Goal: Task Accomplishment & Management: Use online tool/utility

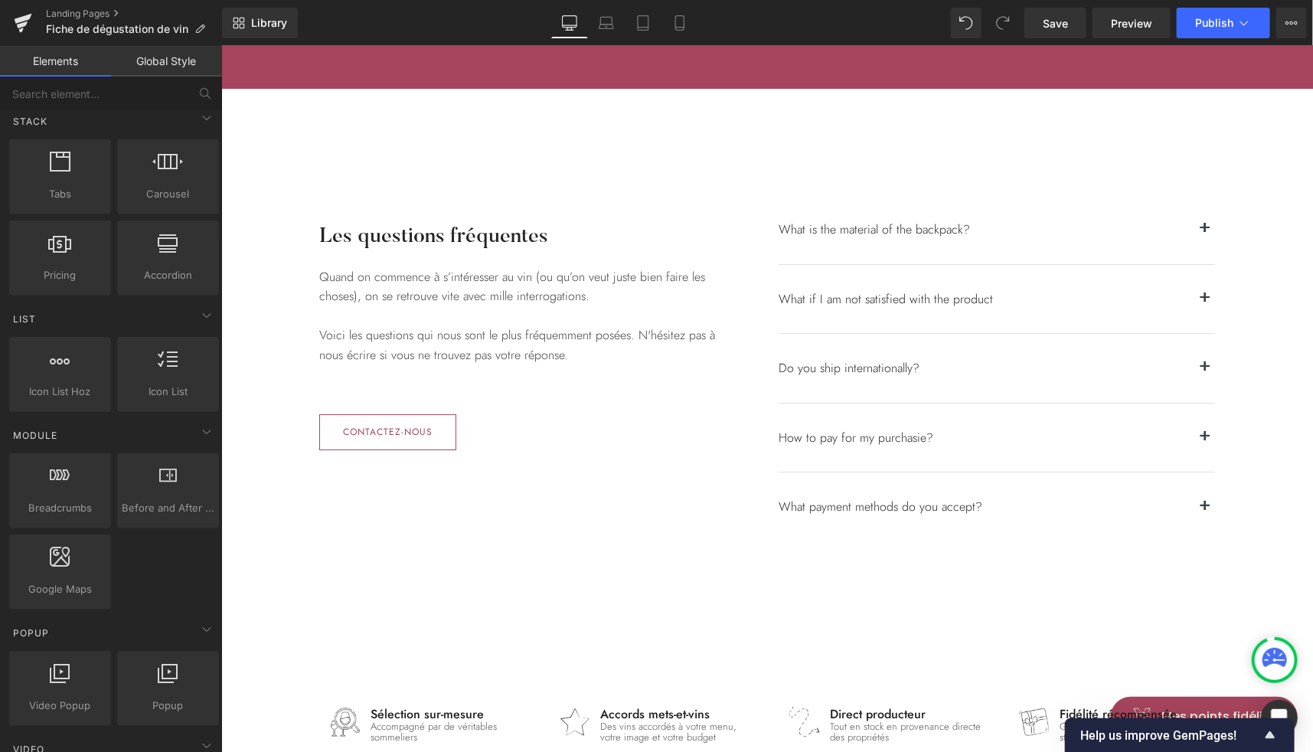
scroll to position [2875, 0]
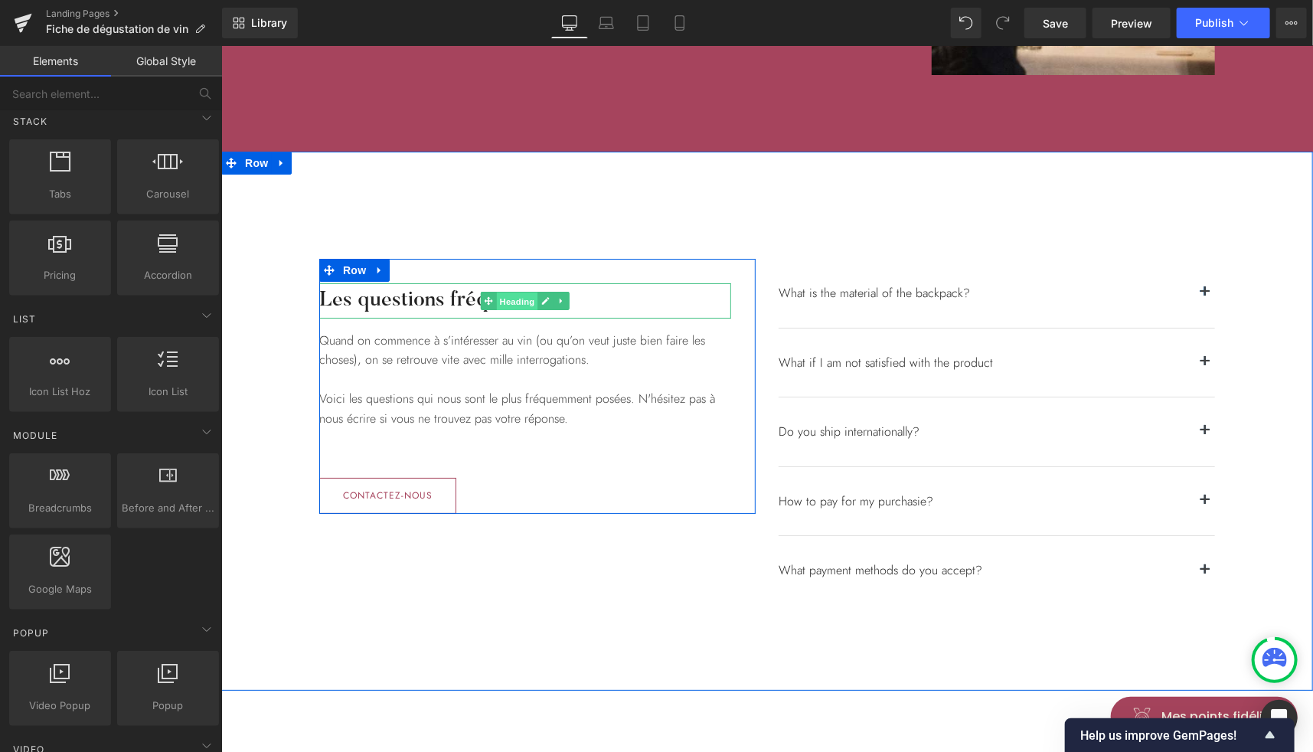
click at [514, 302] on span "Heading" at bounding box center [516, 301] width 41 height 18
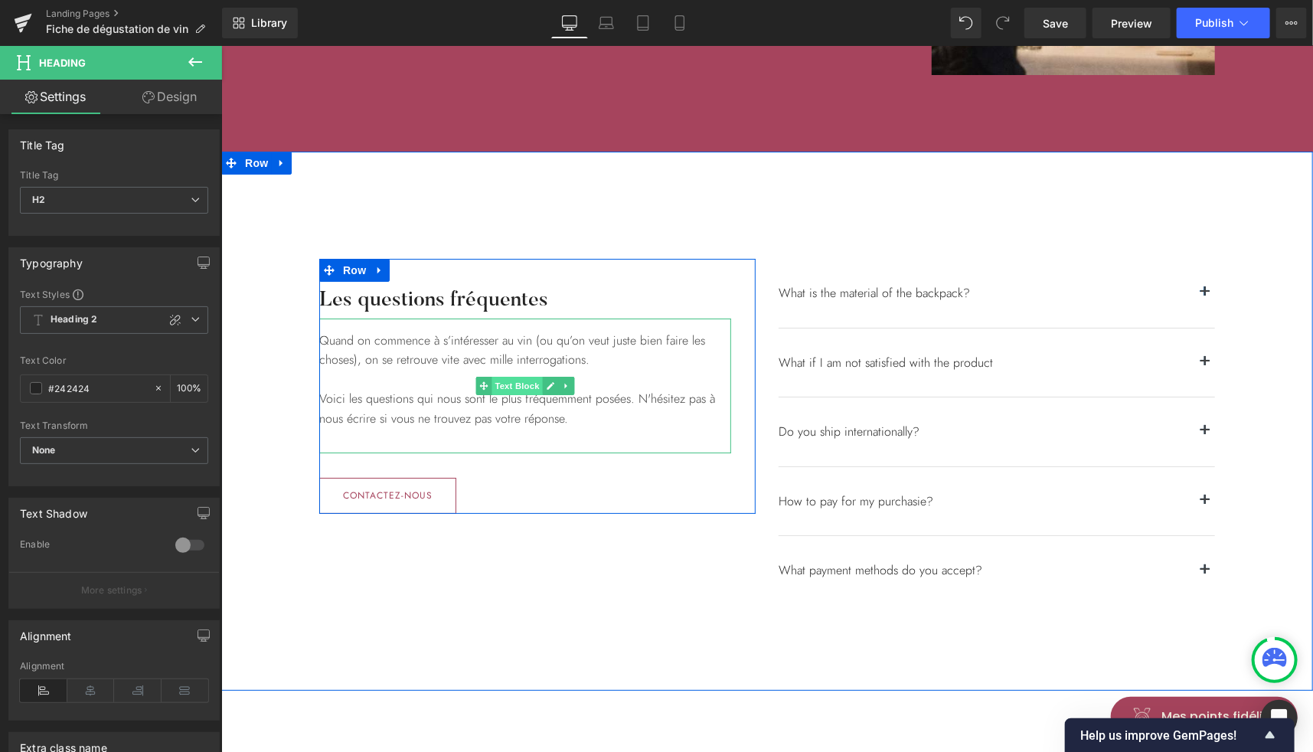
click at [501, 383] on span "Text Block" at bounding box center [516, 385] width 51 height 18
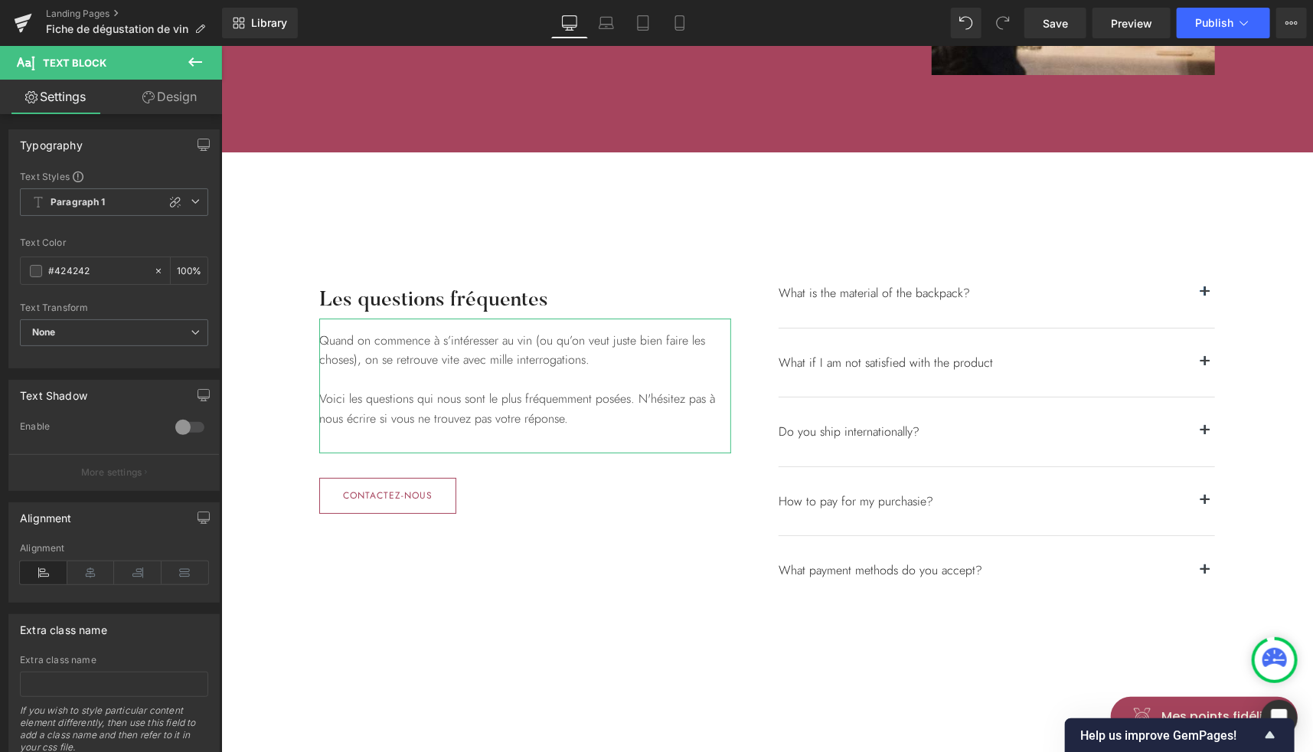
click at [173, 100] on link "Design" at bounding box center [169, 97] width 111 height 34
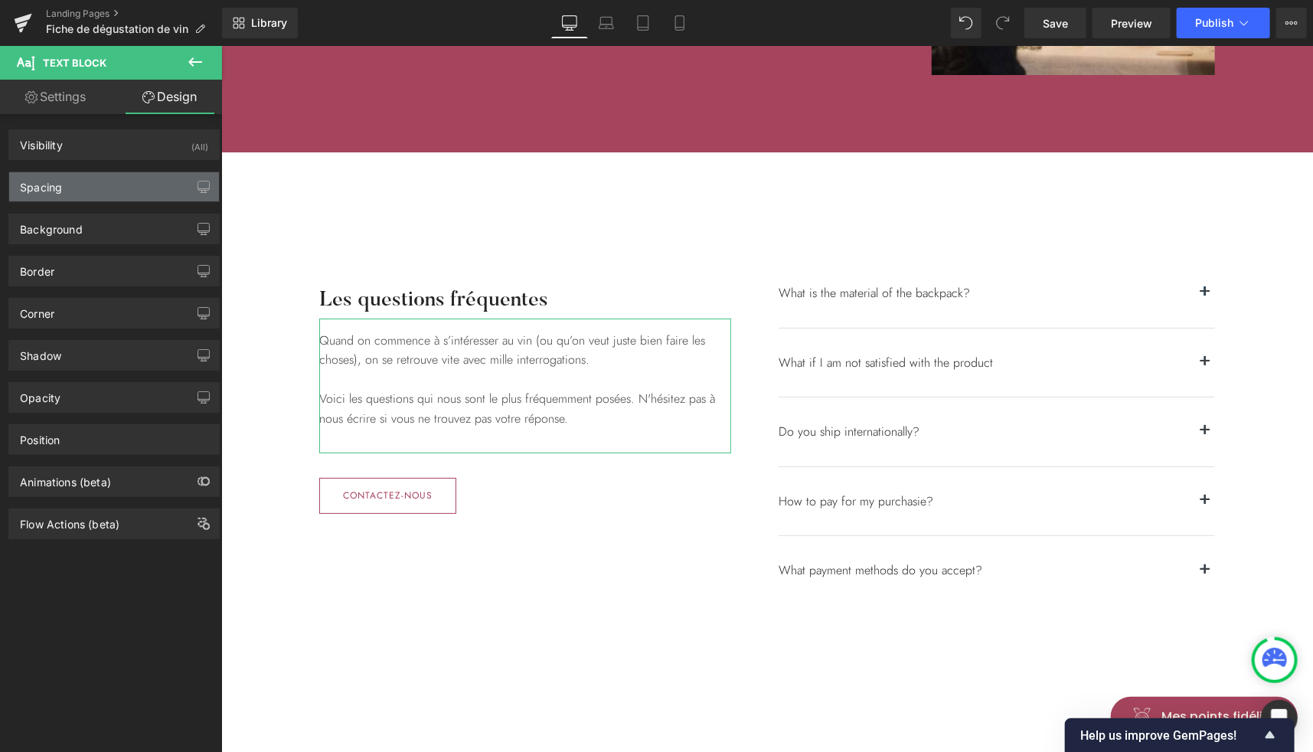
click at [67, 185] on div "Spacing" at bounding box center [114, 186] width 210 height 29
type input "0"
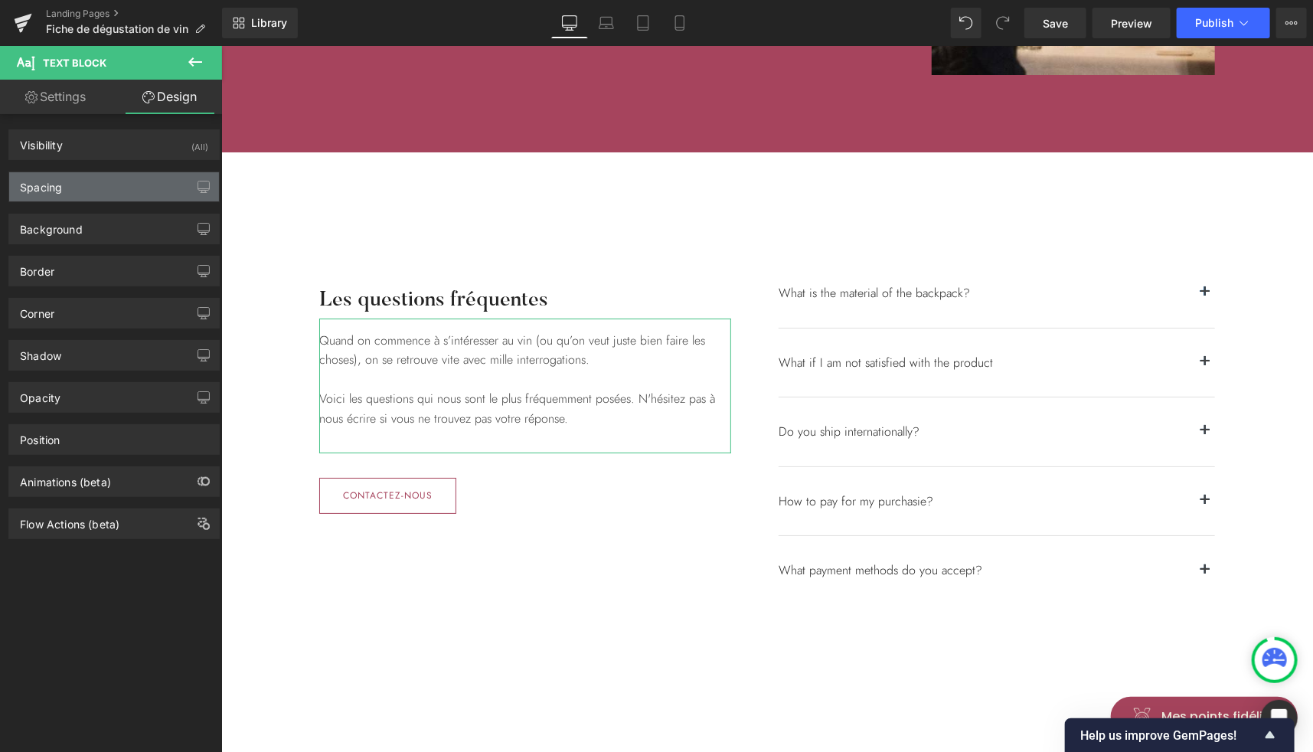
type input "16"
type input "0"
type input "32"
type input "0"
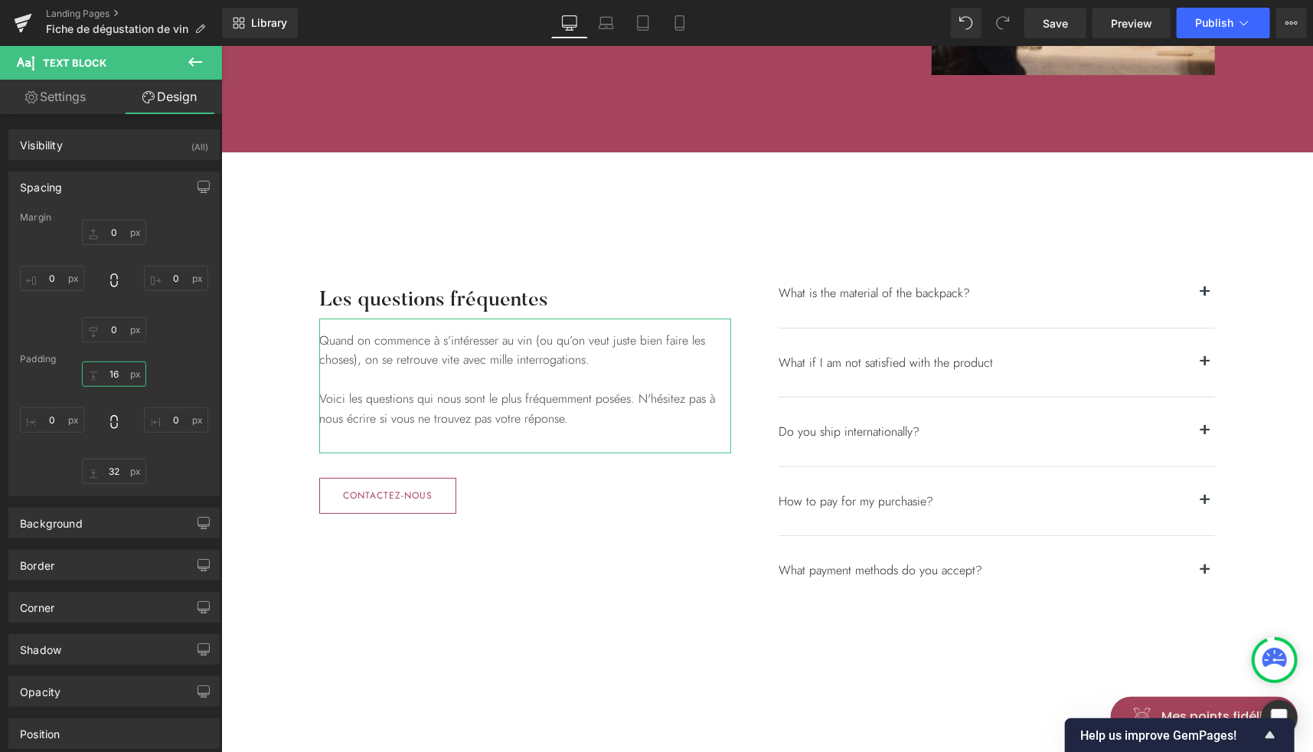
click at [109, 365] on input "16" at bounding box center [114, 373] width 64 height 25
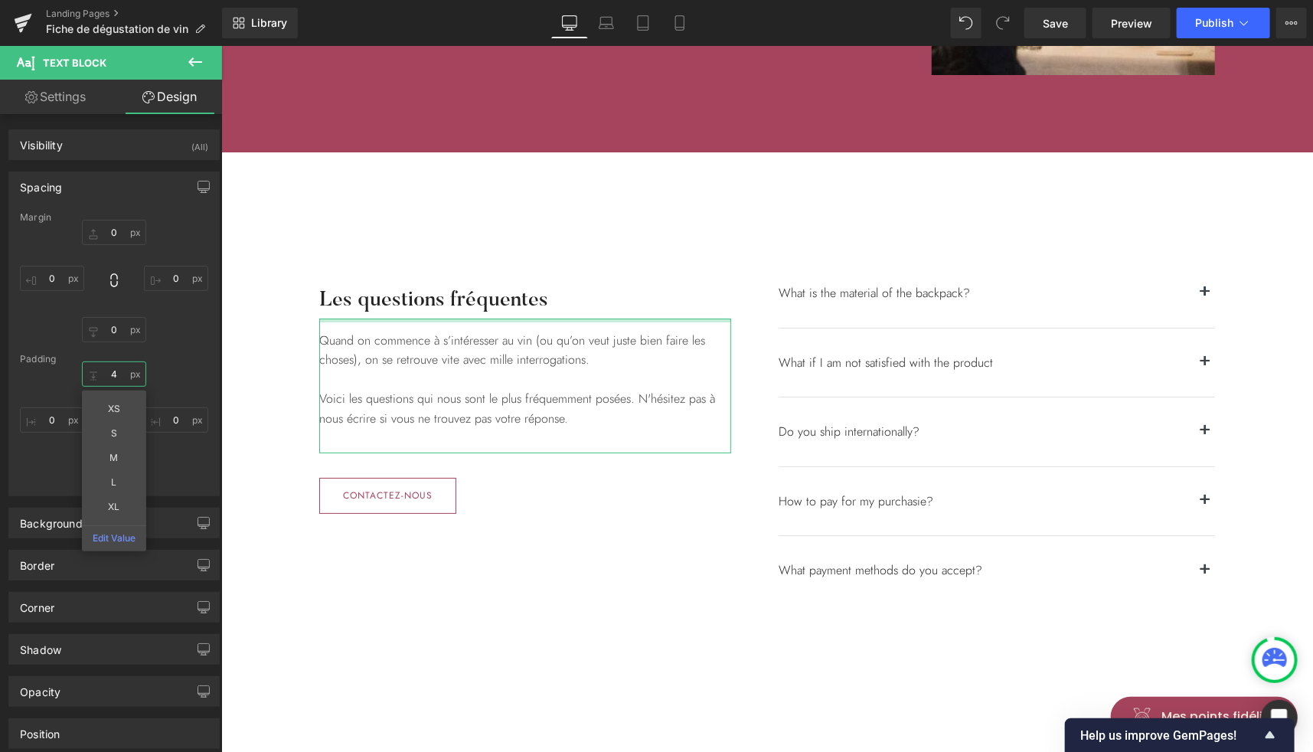
type input "40"
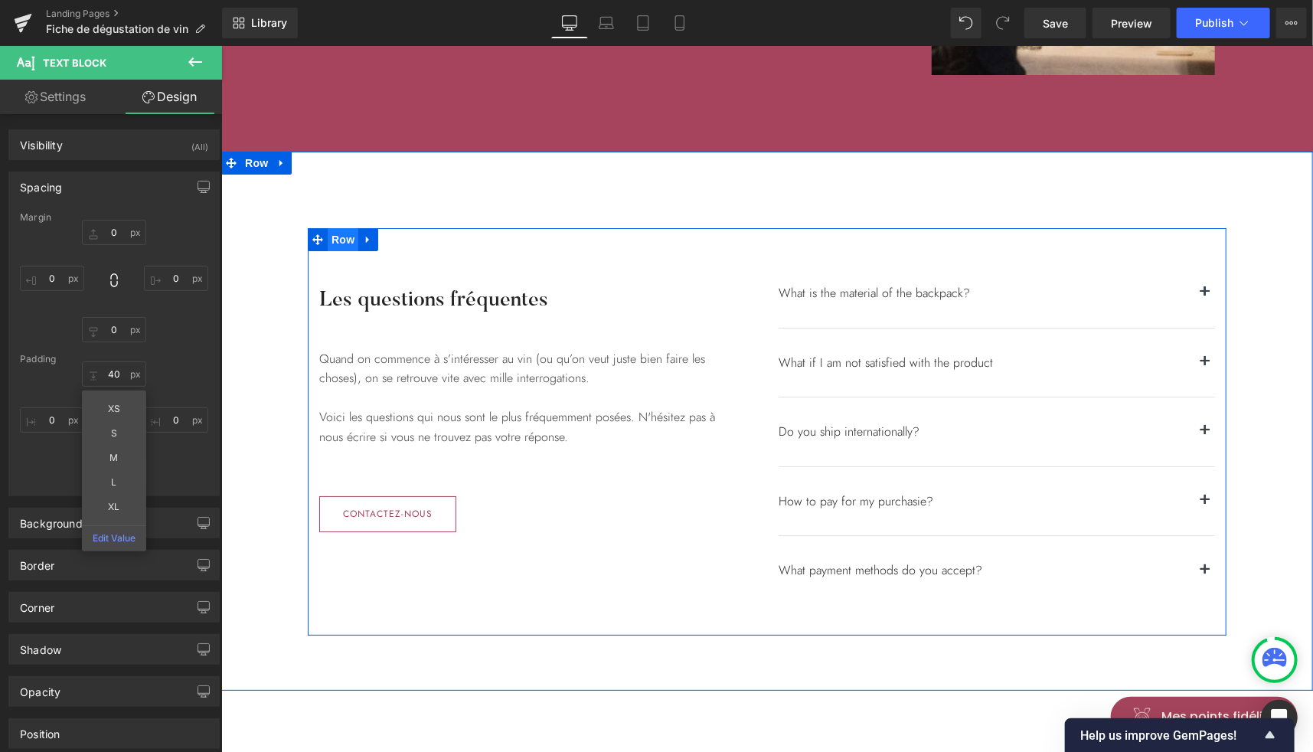
click at [340, 236] on span "Row" at bounding box center [342, 238] width 31 height 23
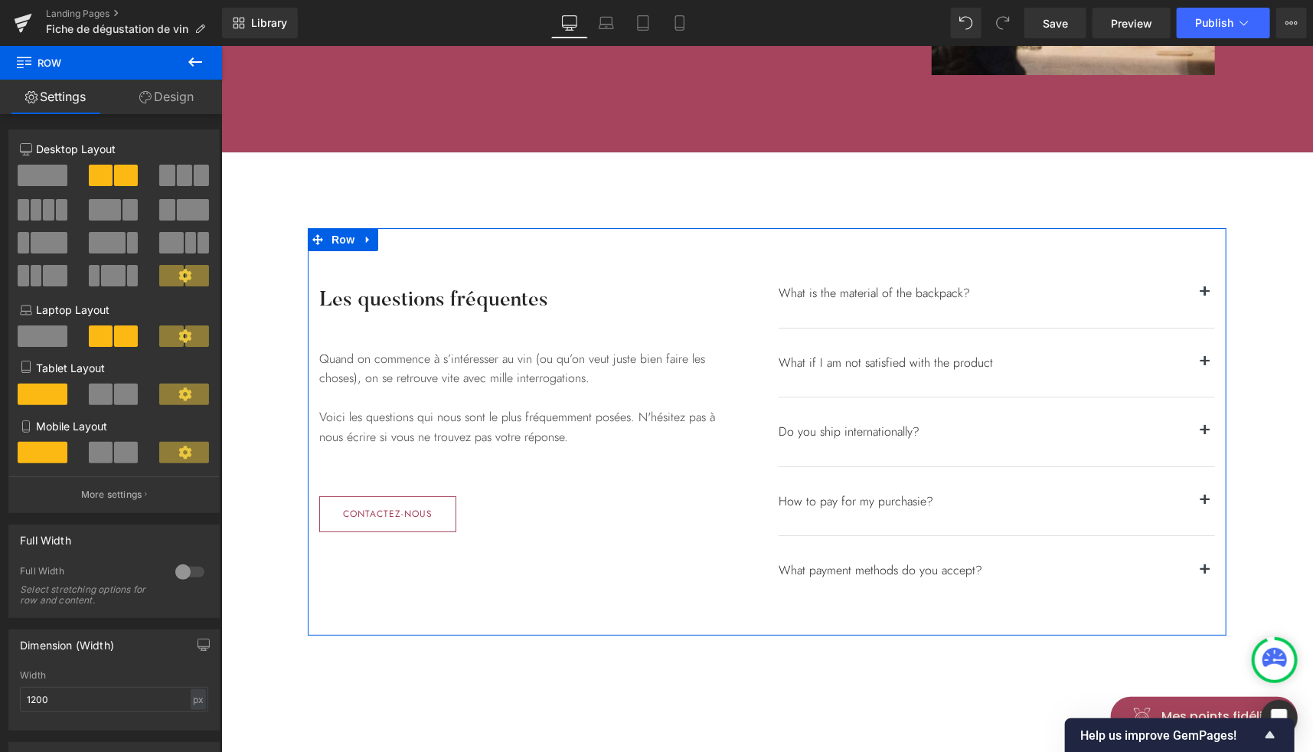
click at [177, 211] on span at bounding box center [193, 209] width 32 height 21
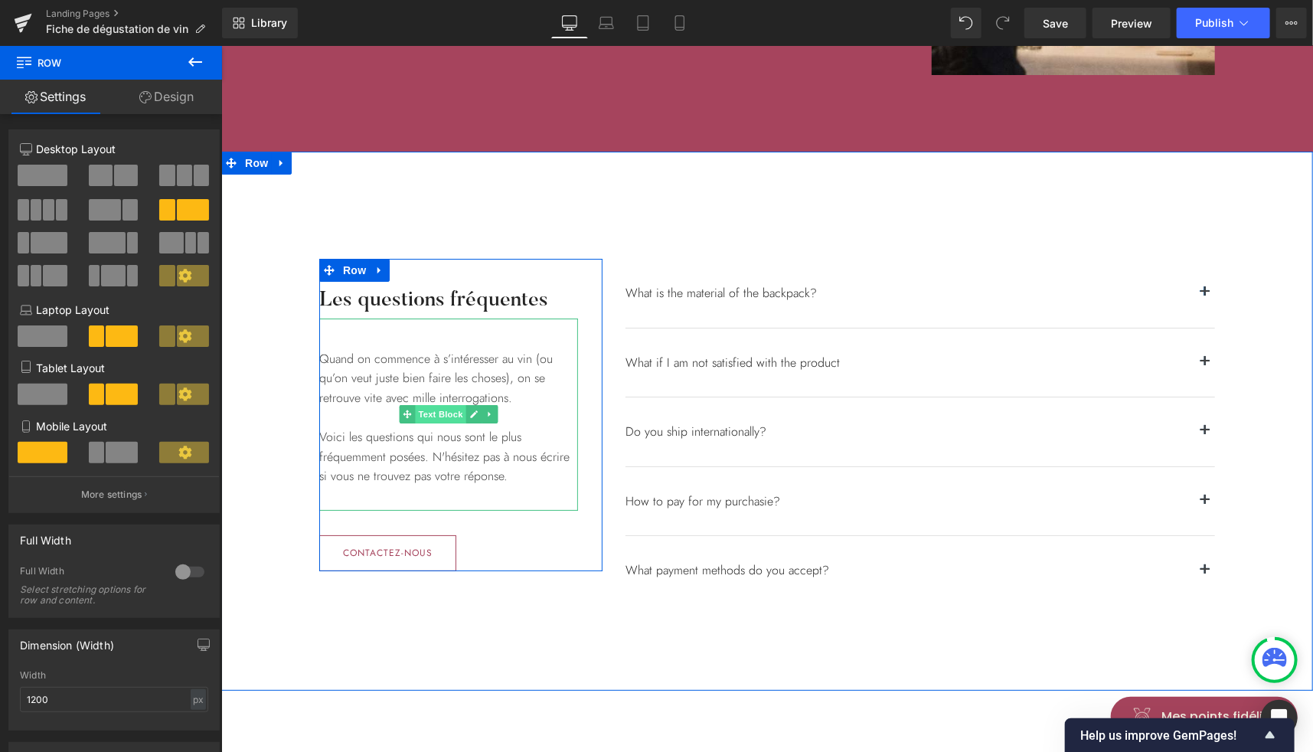
click at [438, 413] on span "Text Block" at bounding box center [439, 413] width 51 height 18
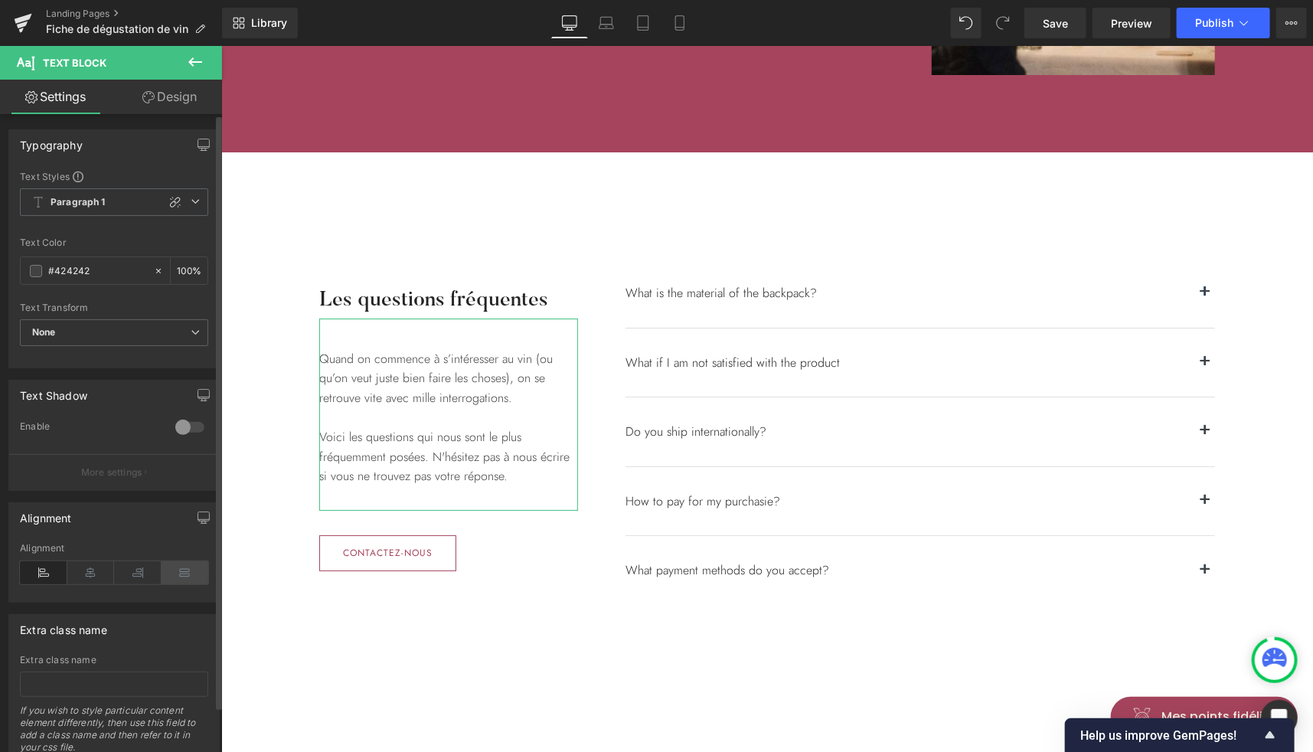
click at [173, 567] on icon at bounding box center [185, 572] width 47 height 23
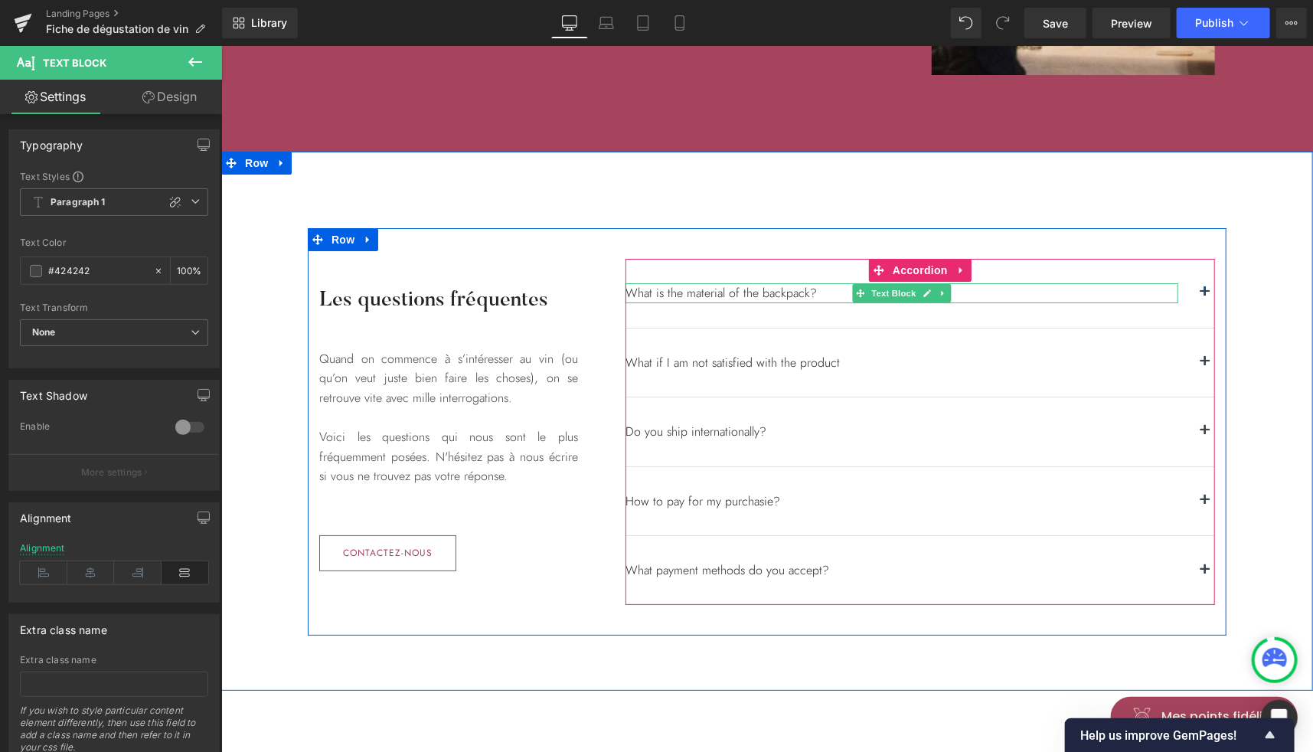
click at [1115, 286] on div "What is the material of the backpack?" at bounding box center [901, 293] width 553 height 20
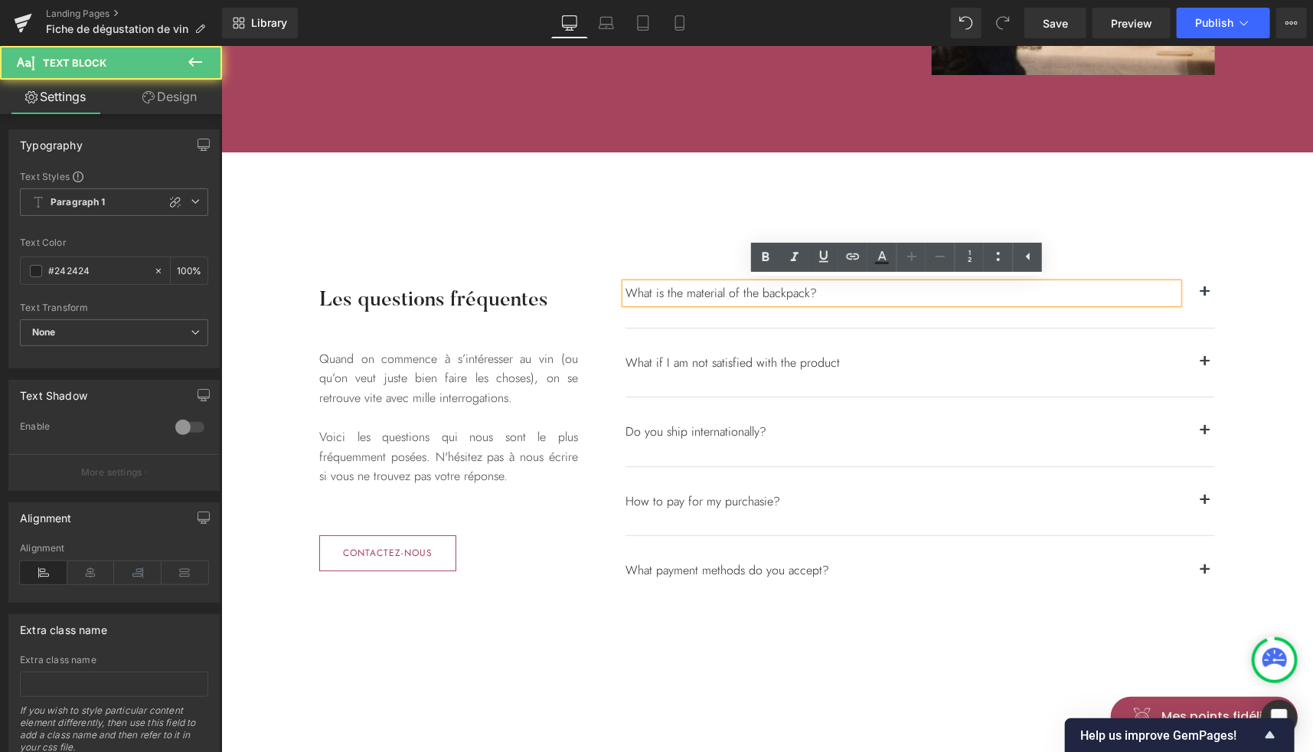
click at [808, 292] on div "What is the material of the backpack?" at bounding box center [901, 293] width 553 height 20
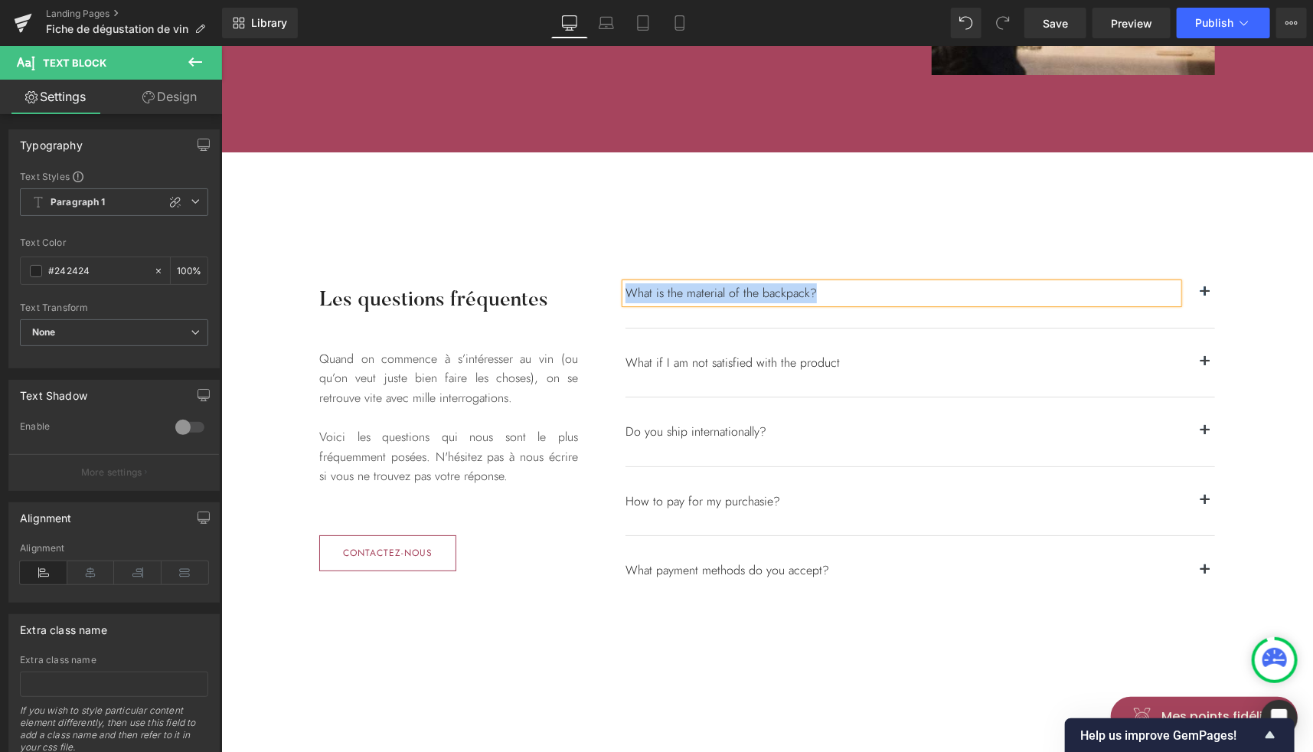
paste div
click at [1195, 291] on button "button" at bounding box center [1204, 292] width 20 height 69
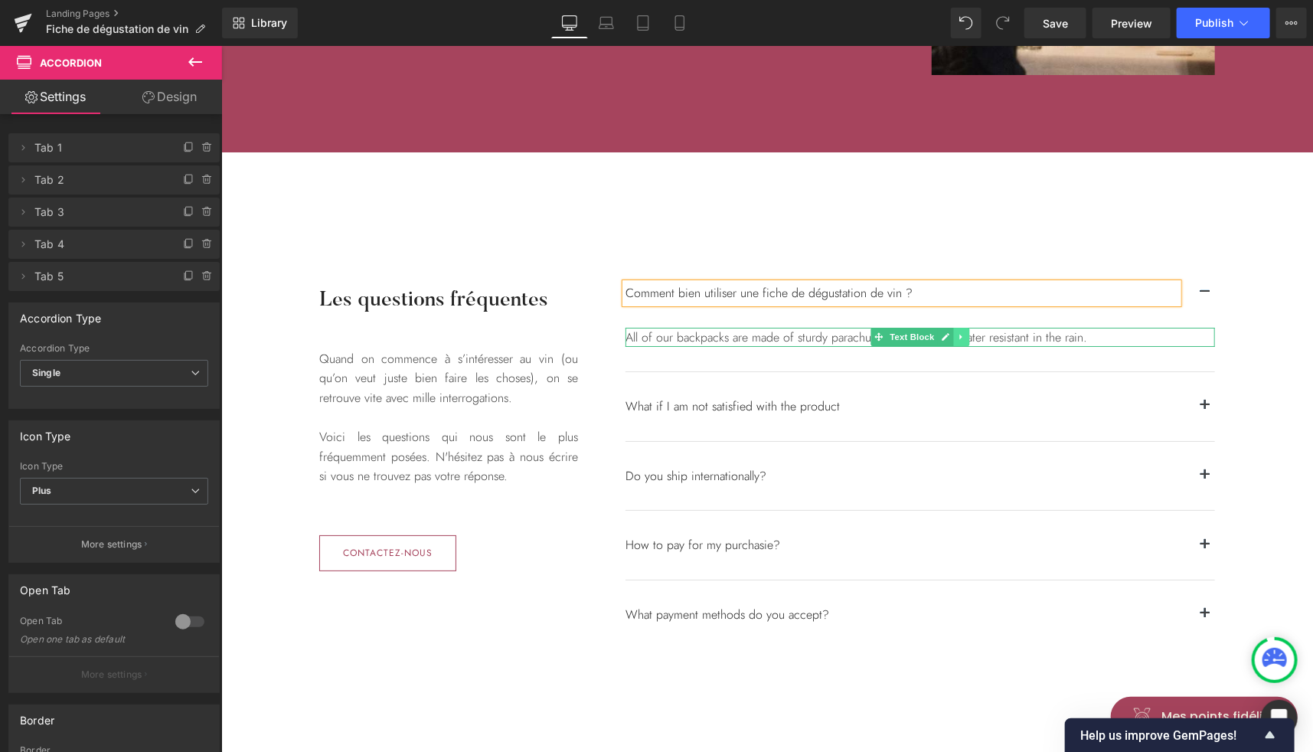
click at [956, 336] on icon at bounding box center [960, 336] width 8 height 9
click at [763, 332] on div "All of our backpacks are made of sturdy parachute fabric and are water resistan…" at bounding box center [920, 337] width 590 height 20
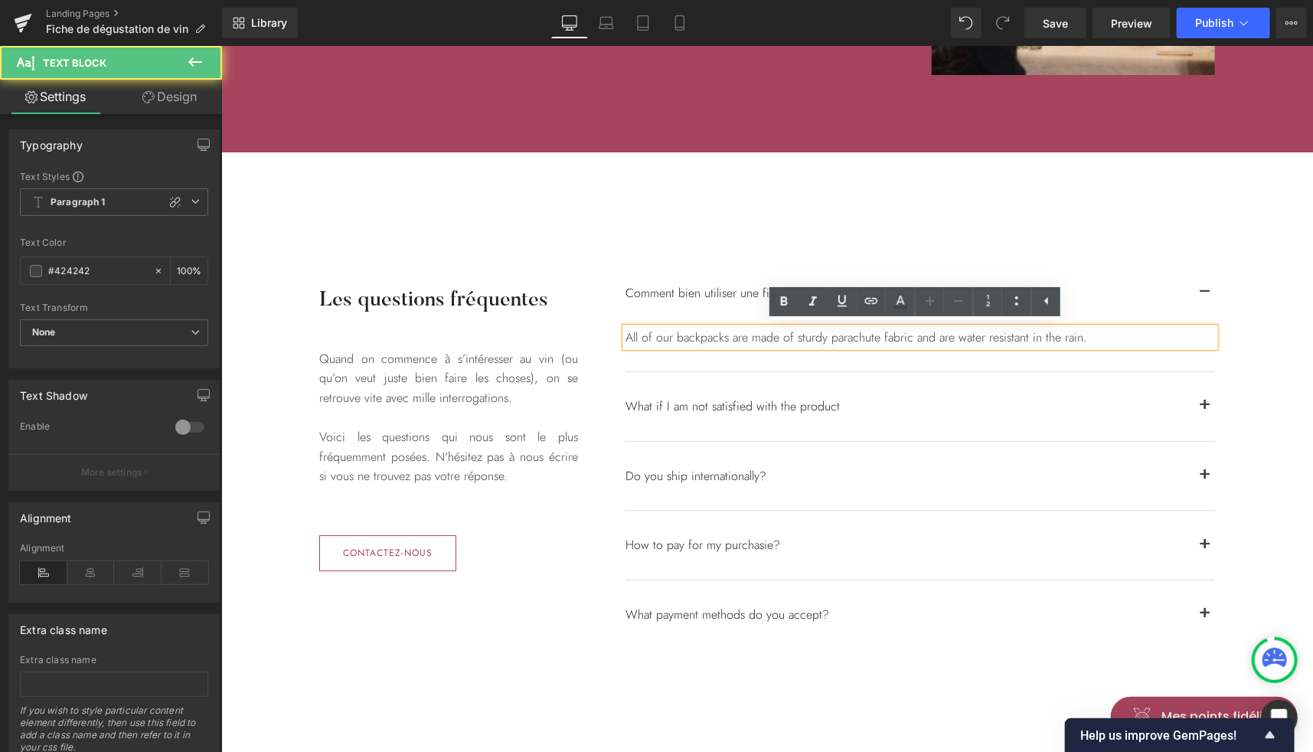
click at [775, 335] on div "All of our backpacks are made of sturdy parachute fabric and are water resistan…" at bounding box center [920, 337] width 590 height 20
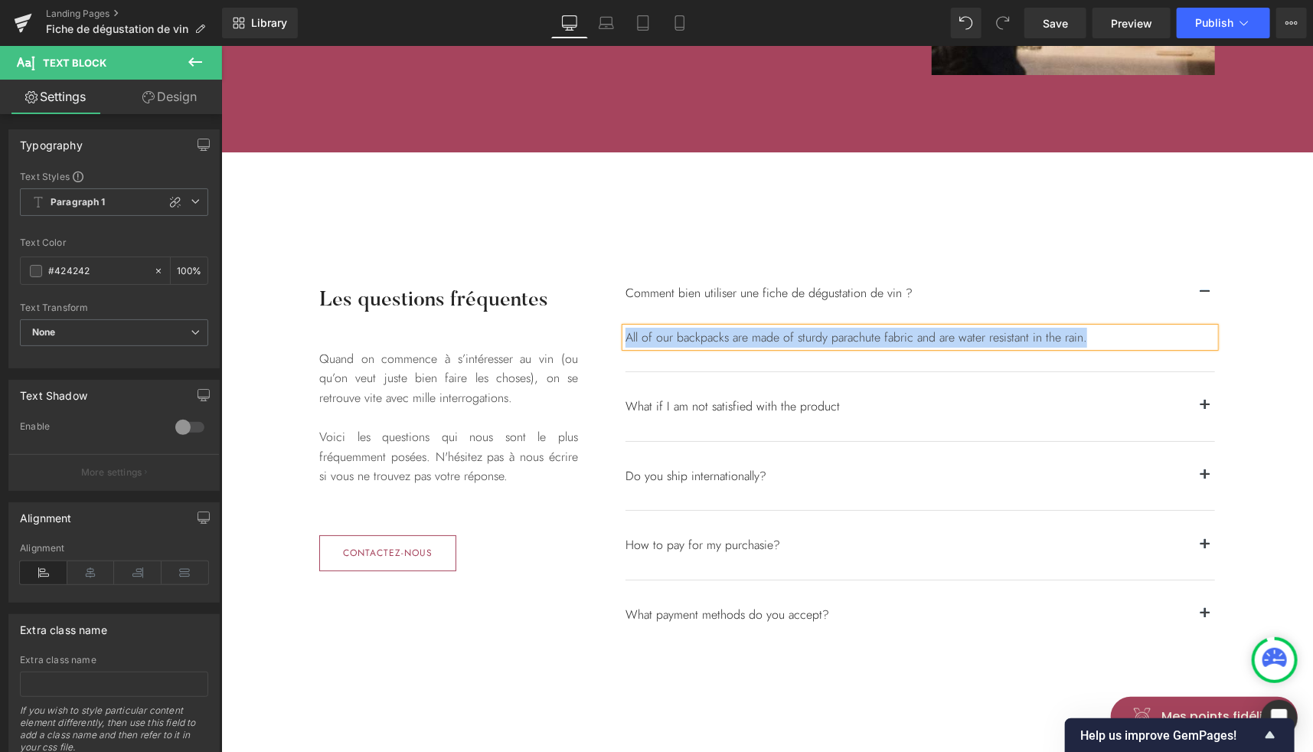
paste div
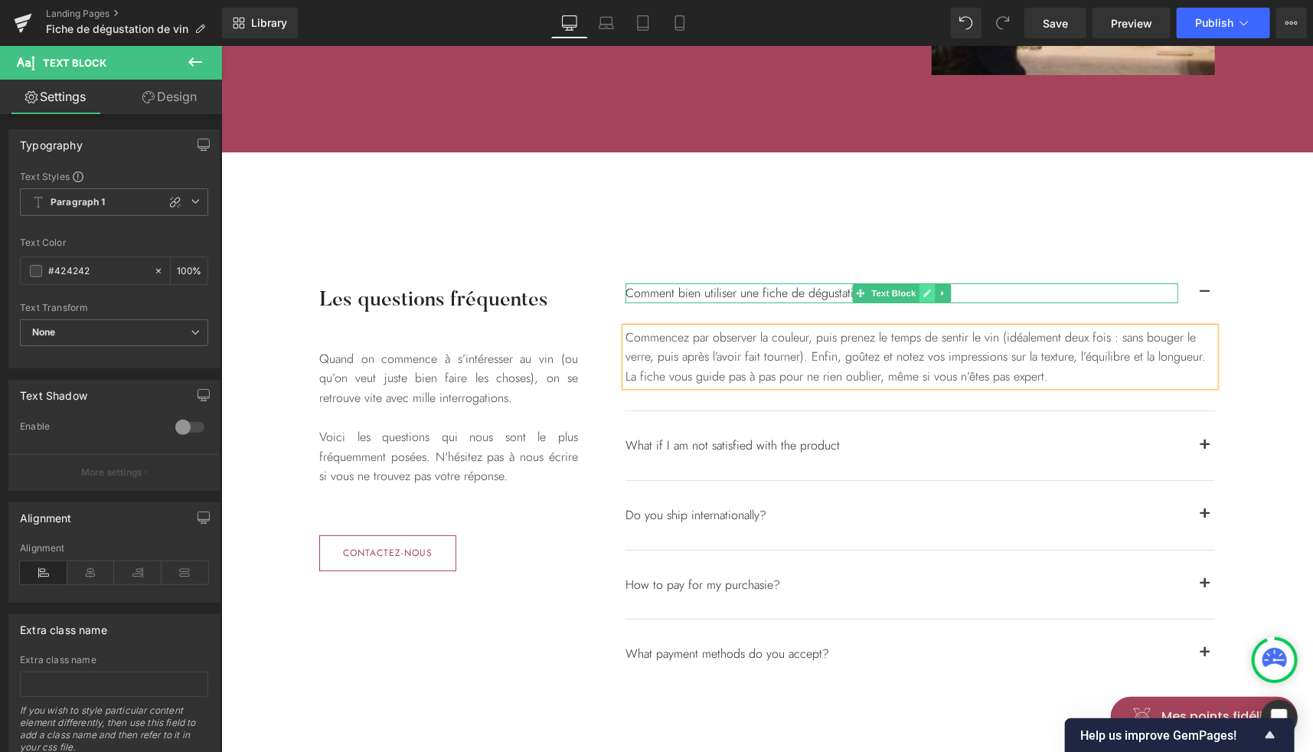
click at [923, 290] on icon at bounding box center [927, 293] width 8 height 8
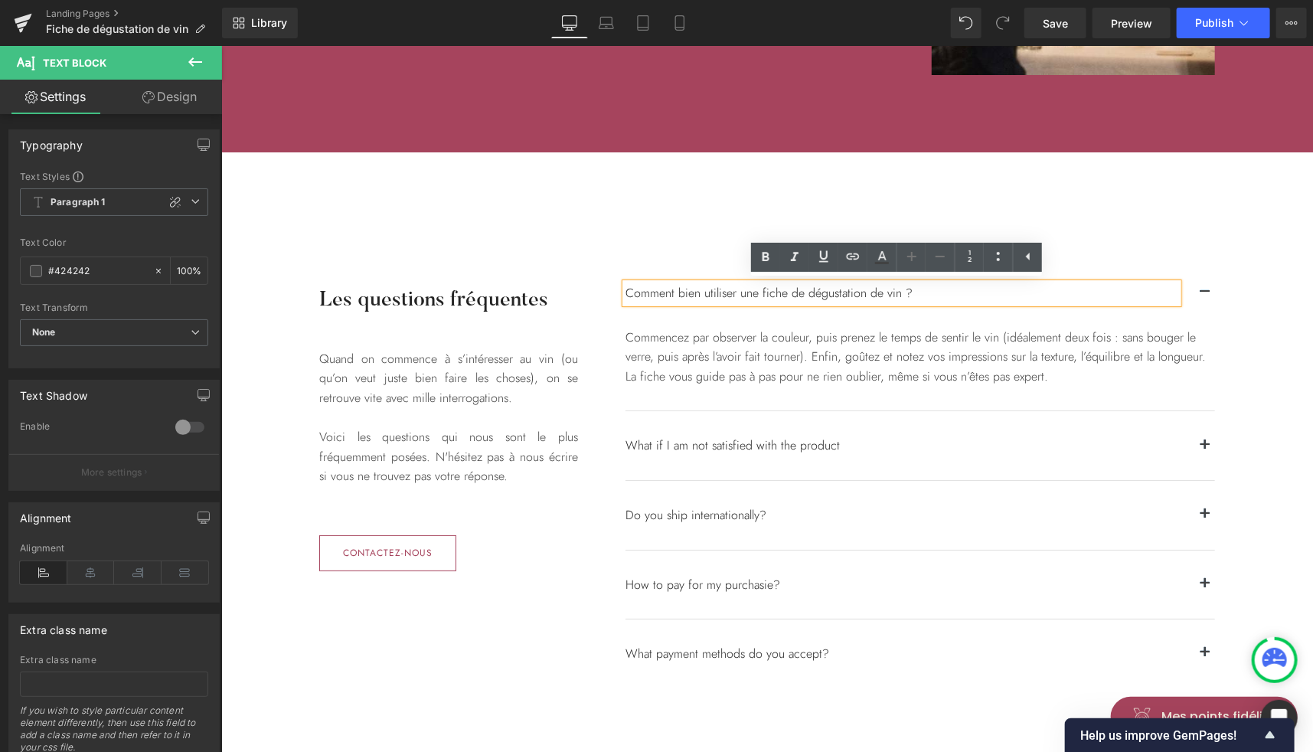
click at [801, 289] on div "Comment bien utiliser une fiche de dégustation de vin ?" at bounding box center [901, 293] width 553 height 20
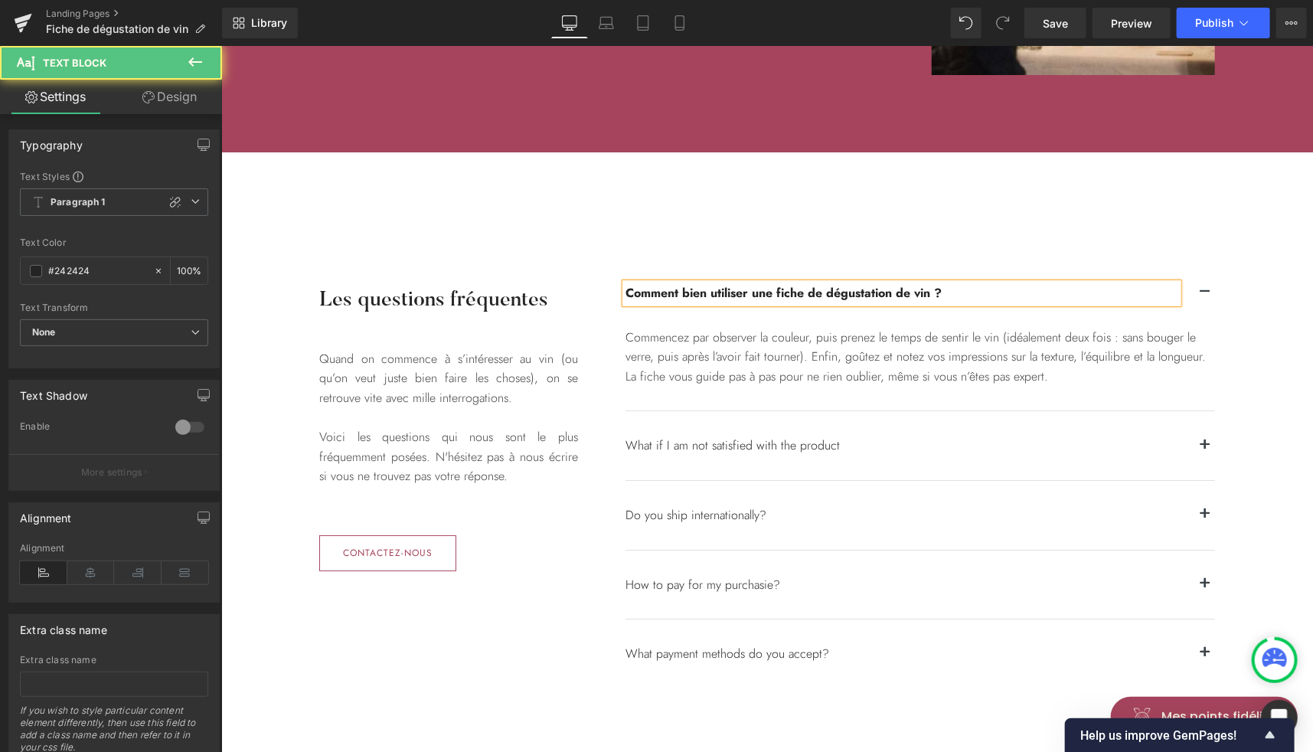
click at [792, 292] on strong "Comment bien utiliser une fiche de dégustation de vin ?" at bounding box center [783, 292] width 316 height 18
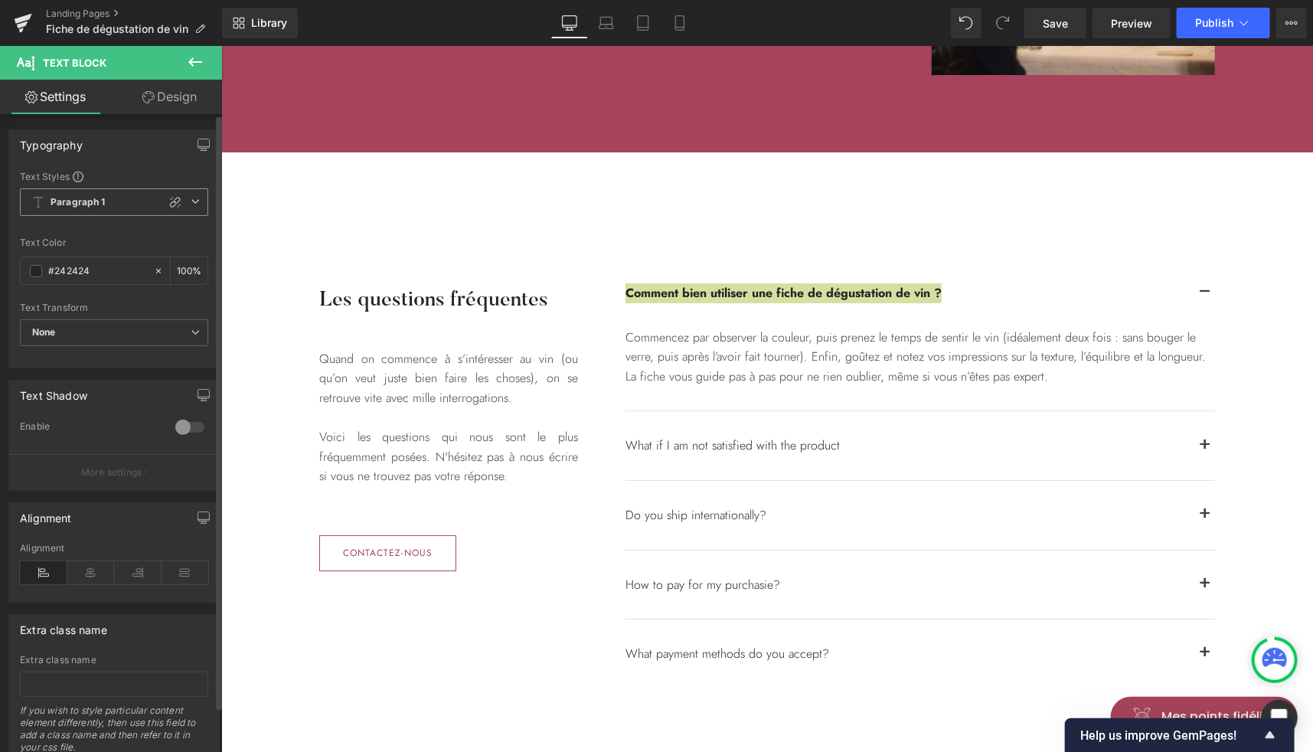
click at [105, 207] on span "Paragraph 1" at bounding box center [114, 202] width 188 height 28
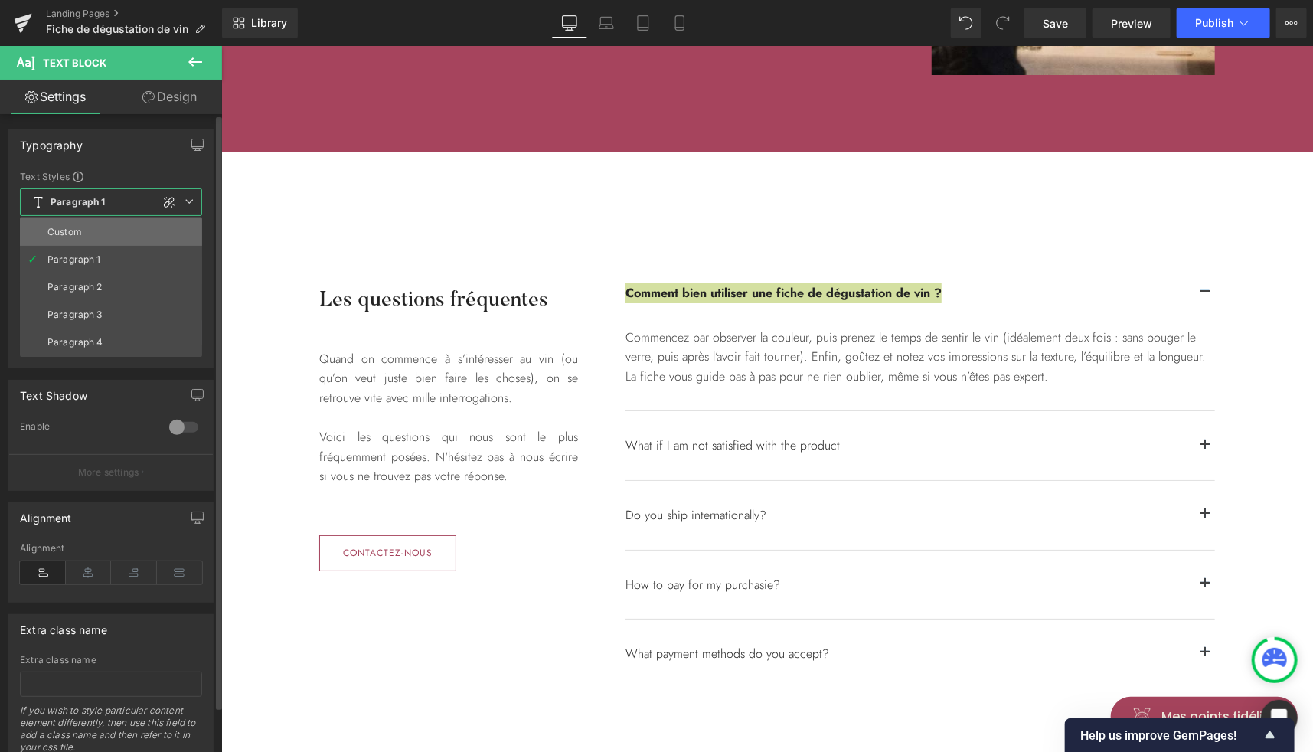
click at [64, 239] on li "Custom" at bounding box center [111, 232] width 182 height 28
type input "1.1"
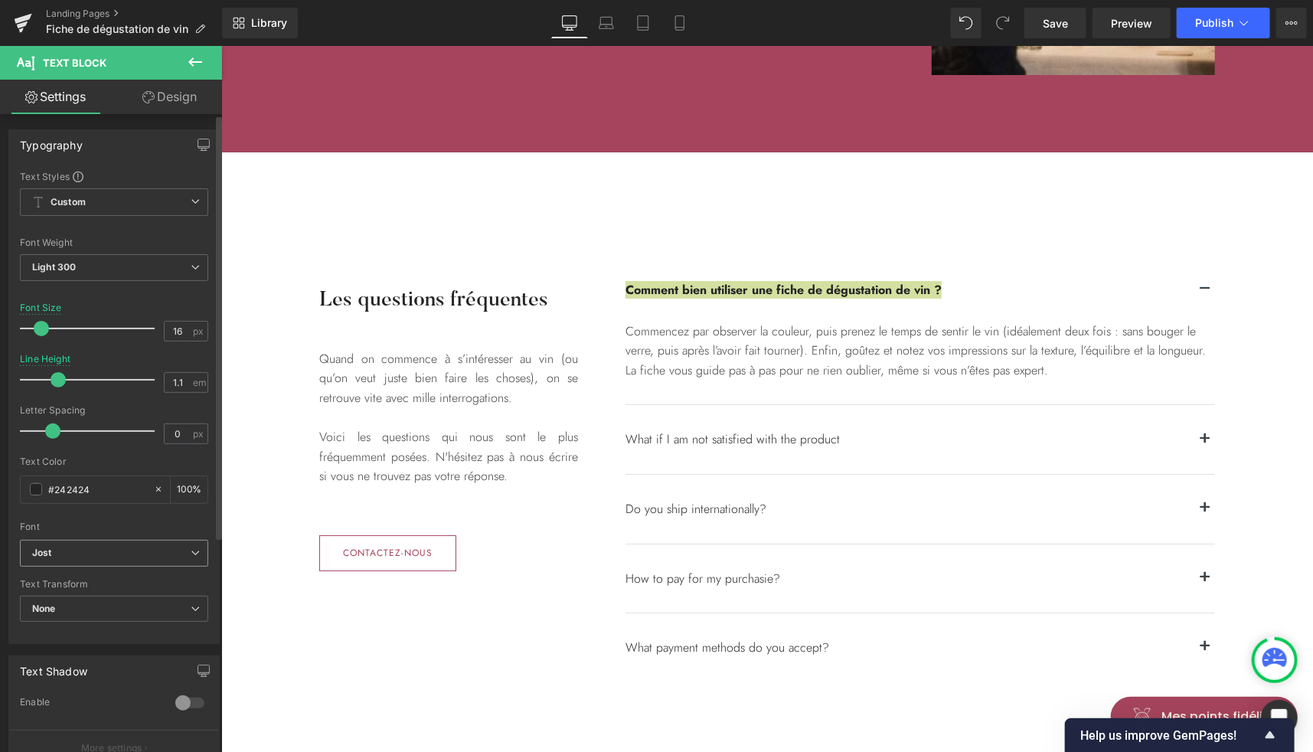
click at [76, 561] on span "Jost" at bounding box center [114, 553] width 188 height 27
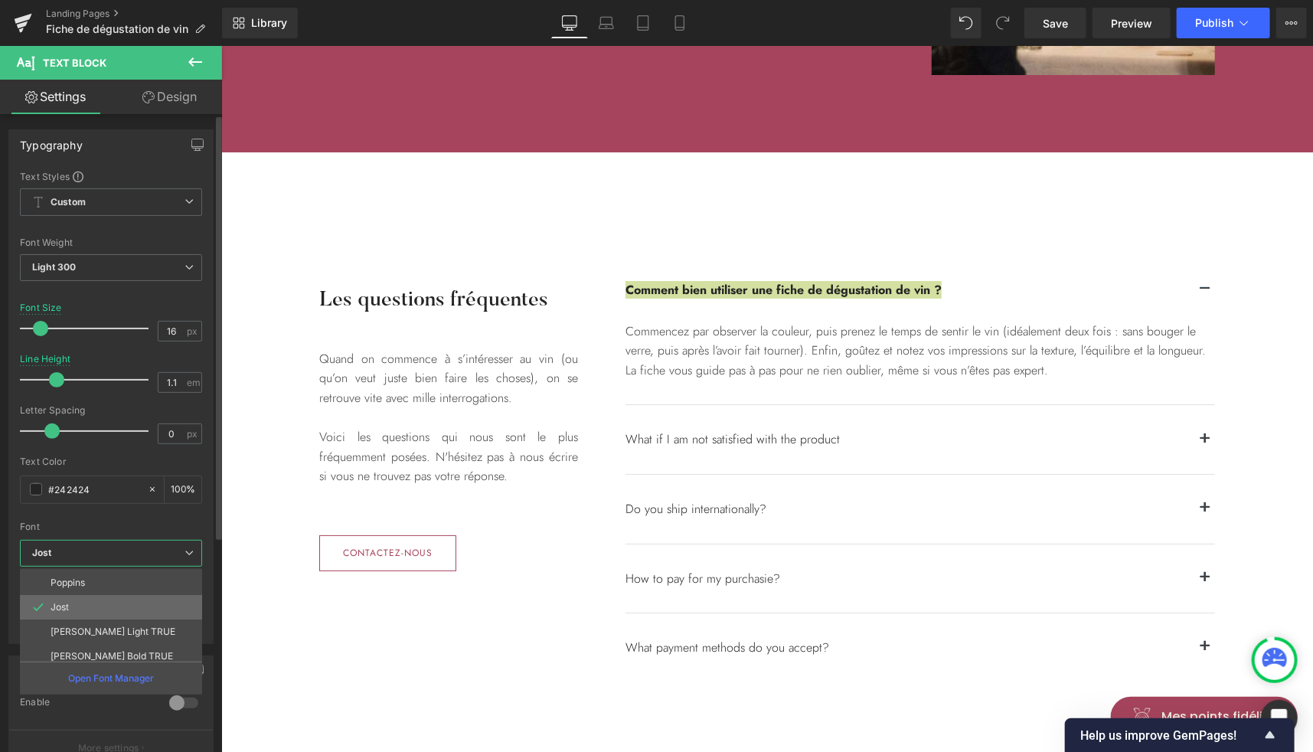
scroll to position [49, 0]
click at [95, 636] on li "[PERSON_NAME] Light TRUE" at bounding box center [114, 630] width 189 height 25
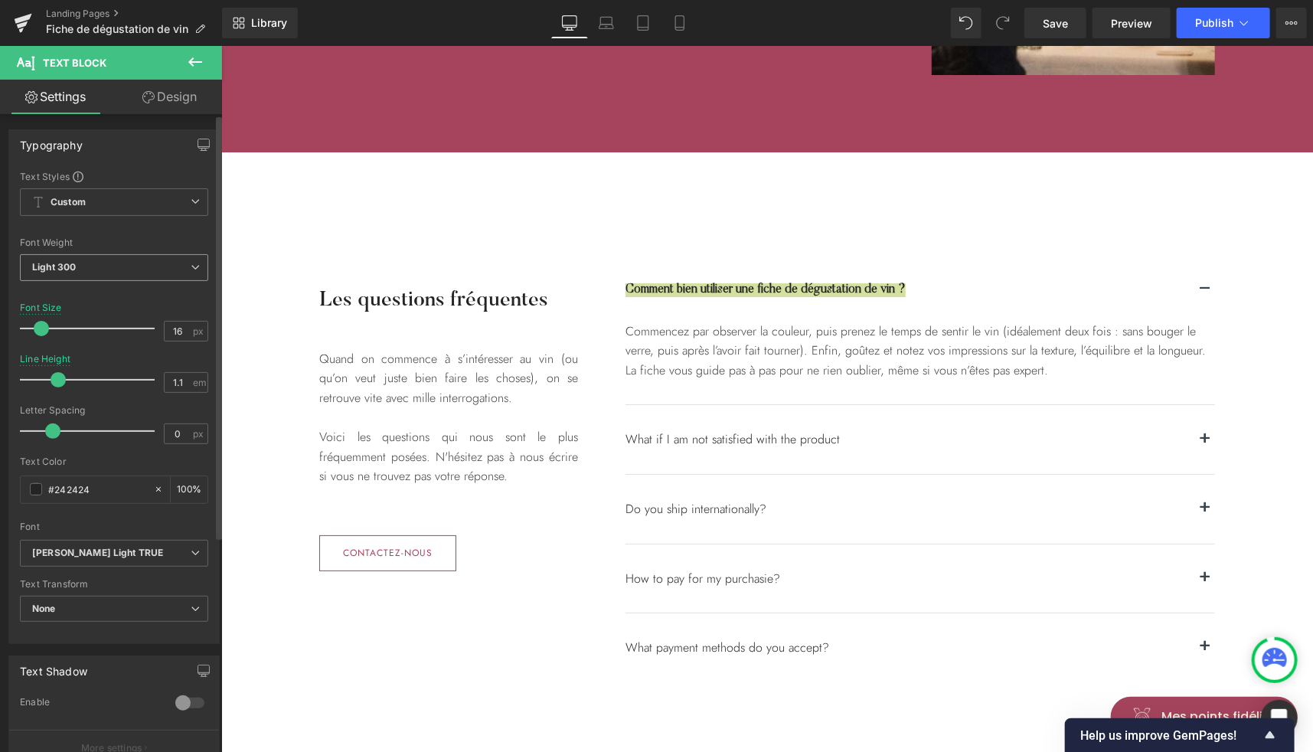
click at [118, 269] on span "Light 300" at bounding box center [114, 267] width 188 height 27
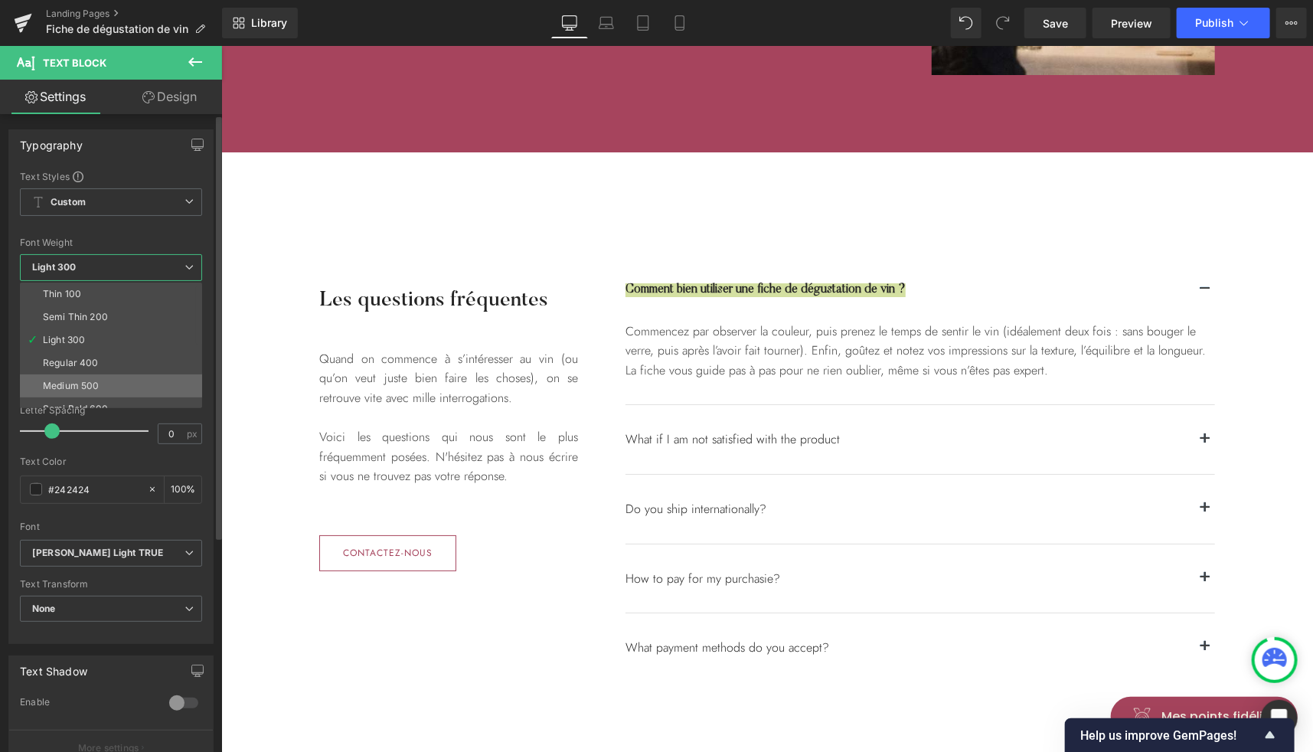
click at [83, 374] on li "Medium 500" at bounding box center [114, 385] width 189 height 23
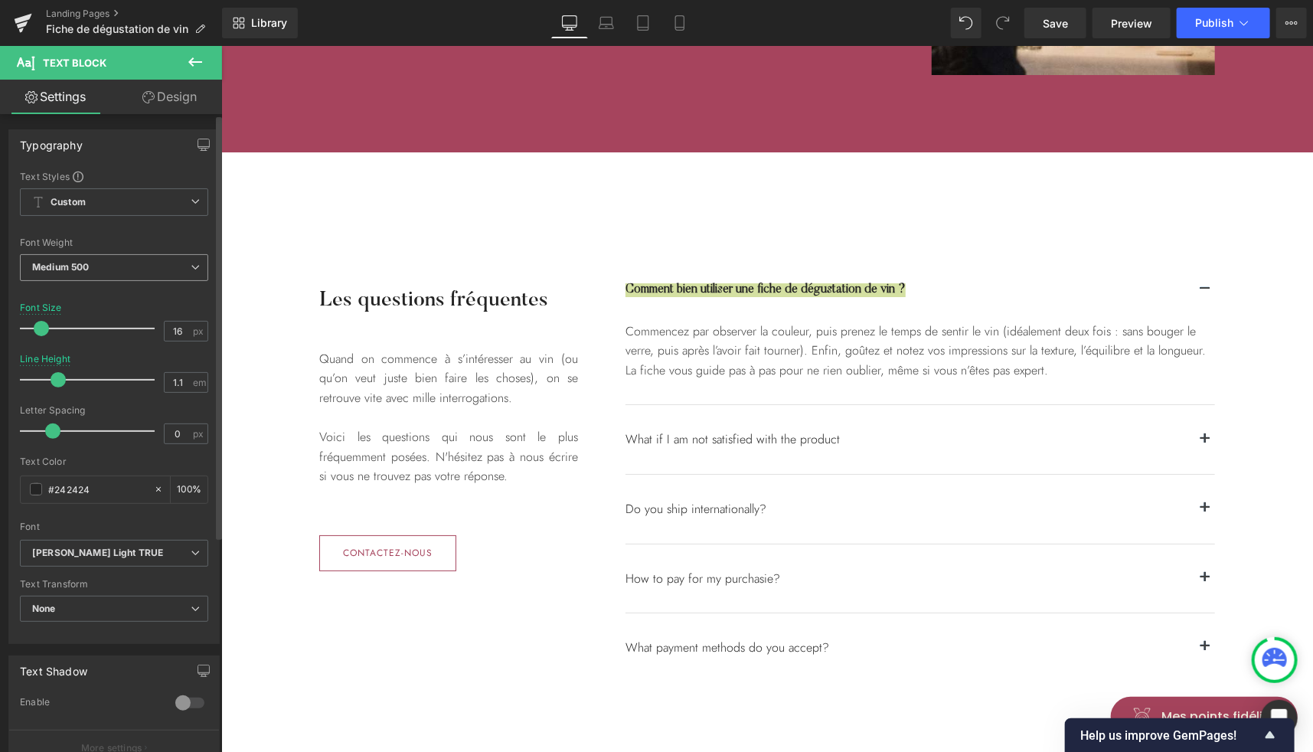
click at [109, 273] on span "Medium 500" at bounding box center [114, 267] width 188 height 27
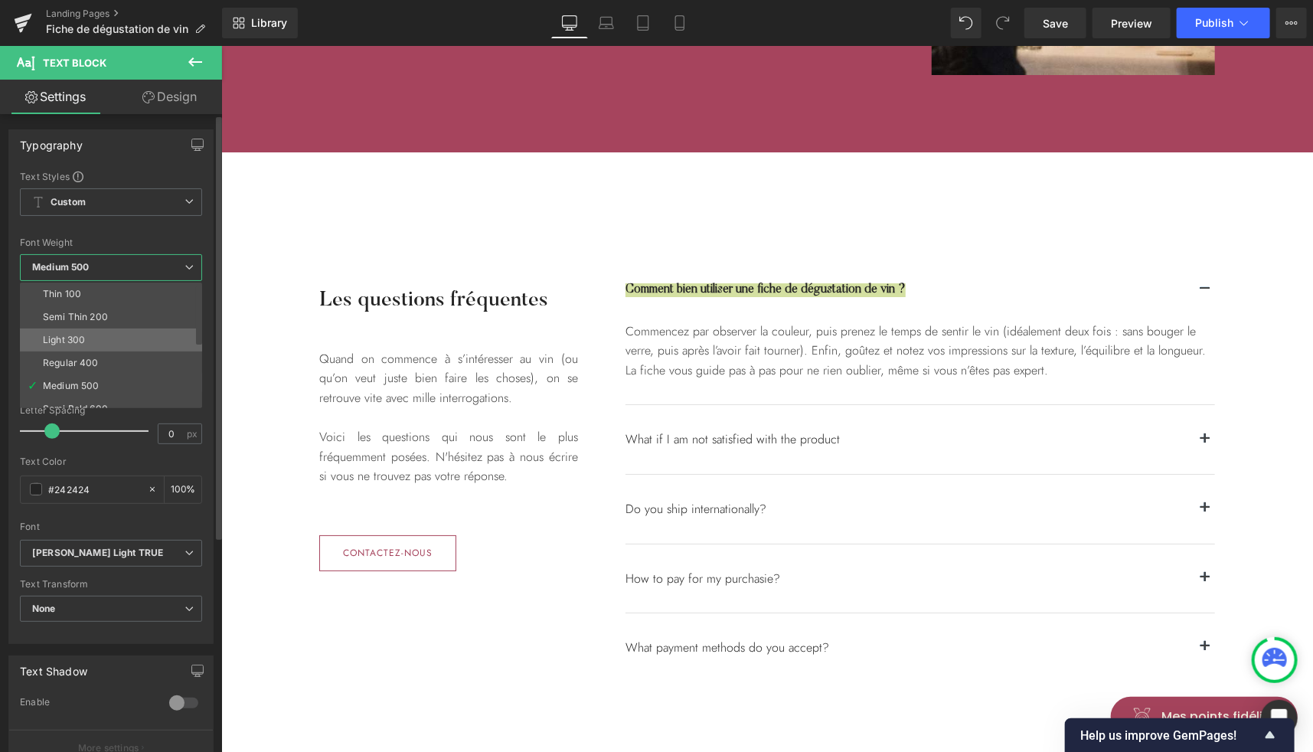
click at [80, 335] on div "Light 300" at bounding box center [64, 340] width 42 height 11
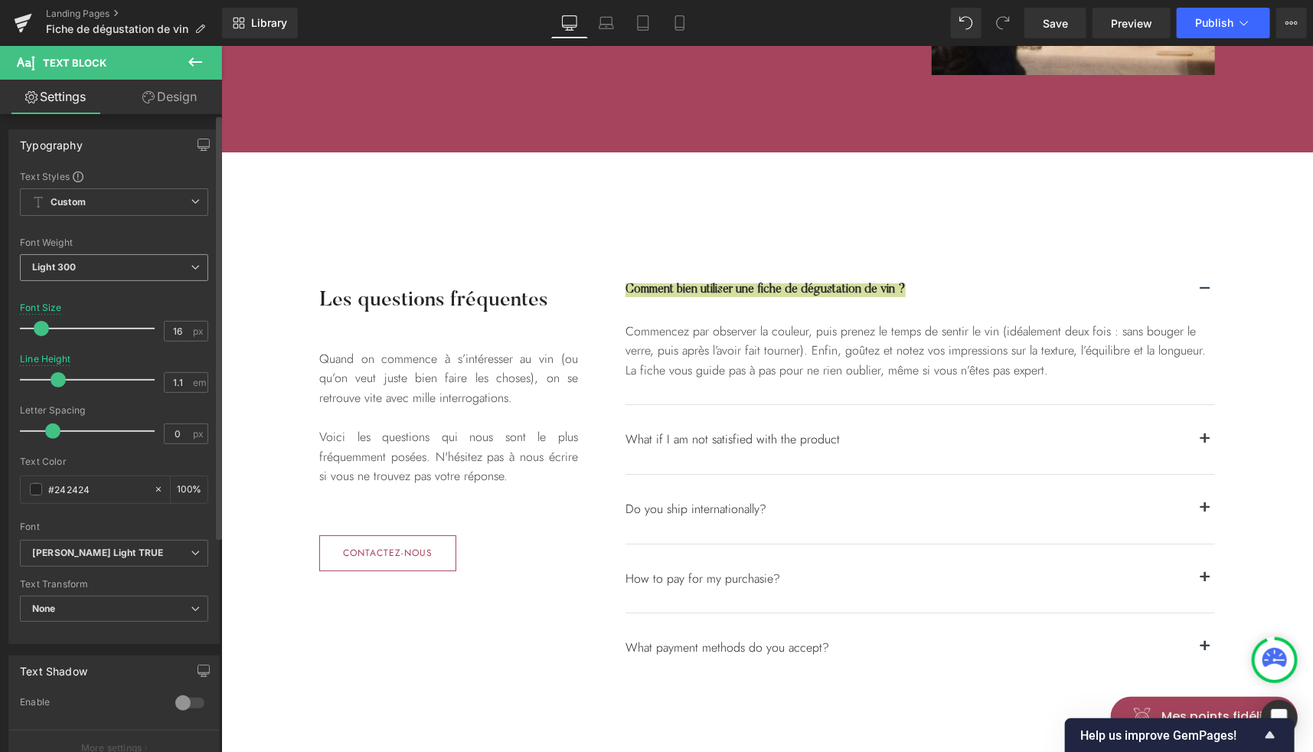
click at [114, 267] on span "Light 300" at bounding box center [114, 267] width 188 height 27
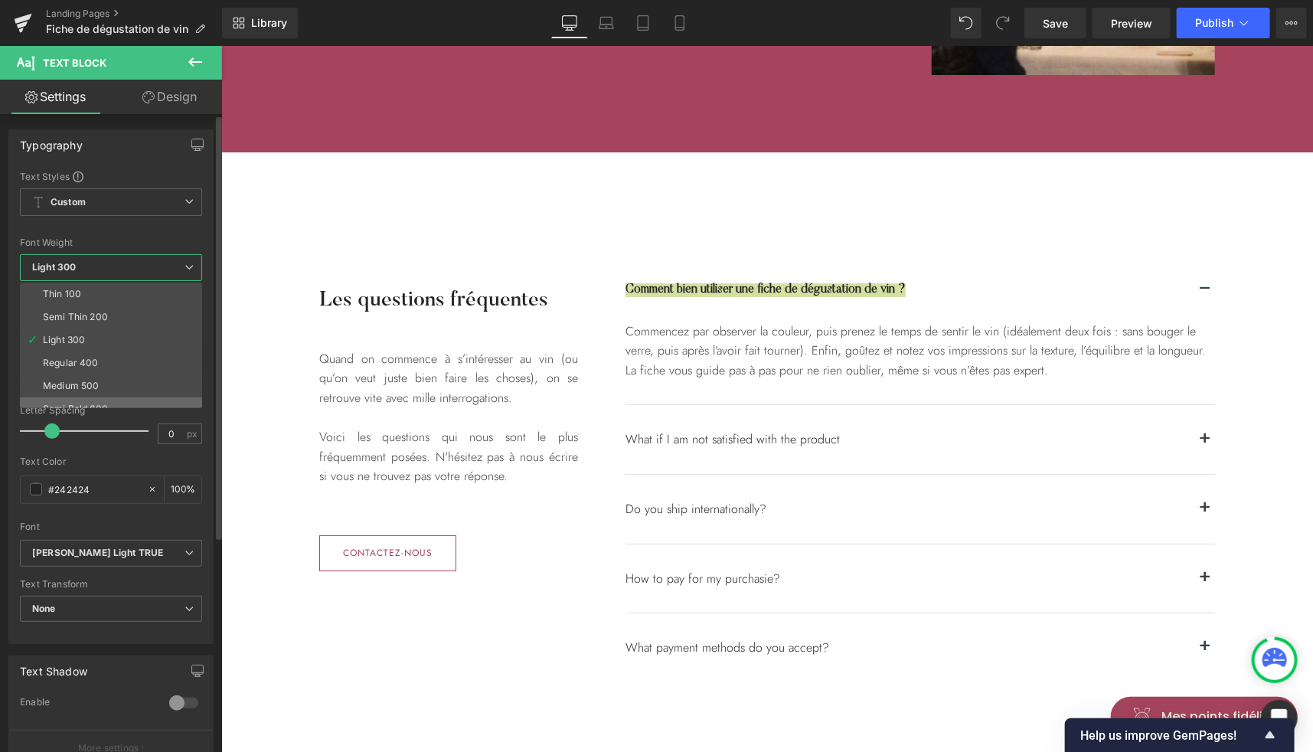
click at [82, 397] on li "Semi Bold 600" at bounding box center [114, 408] width 189 height 23
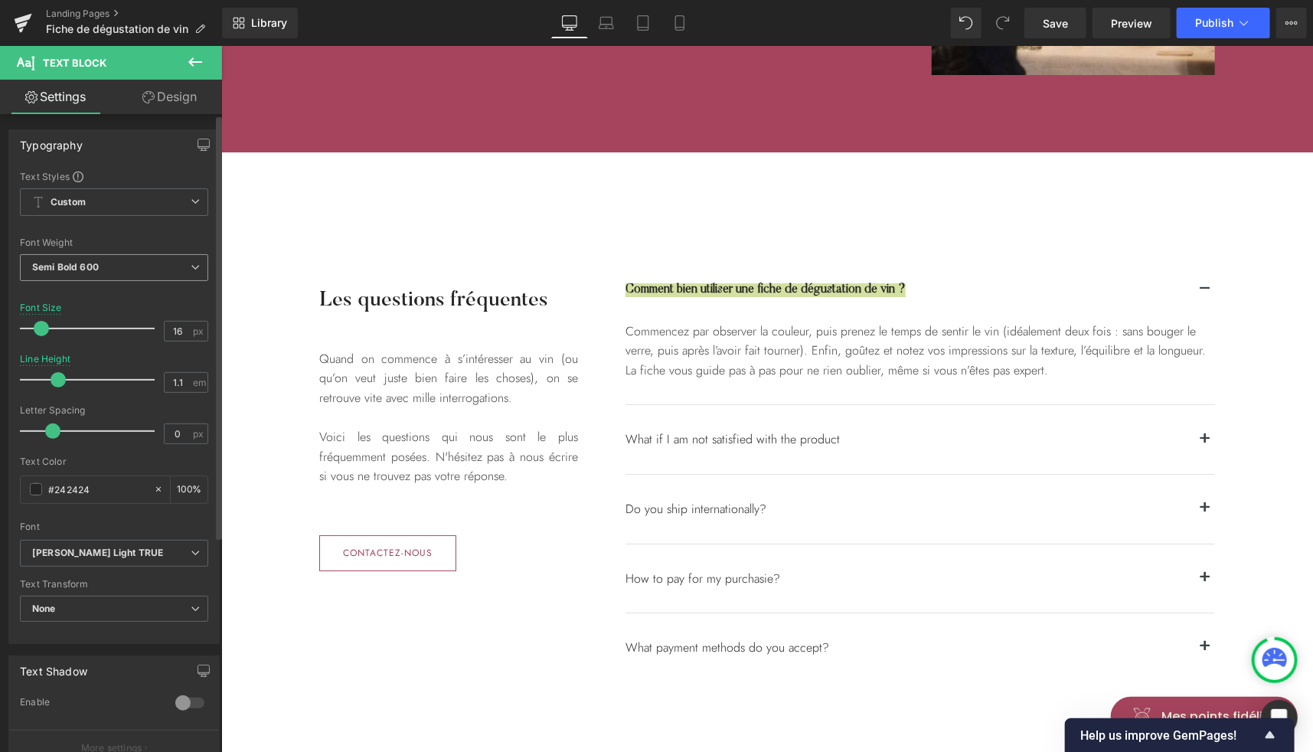
click at [109, 265] on span "Semi Bold 600" at bounding box center [114, 267] width 188 height 27
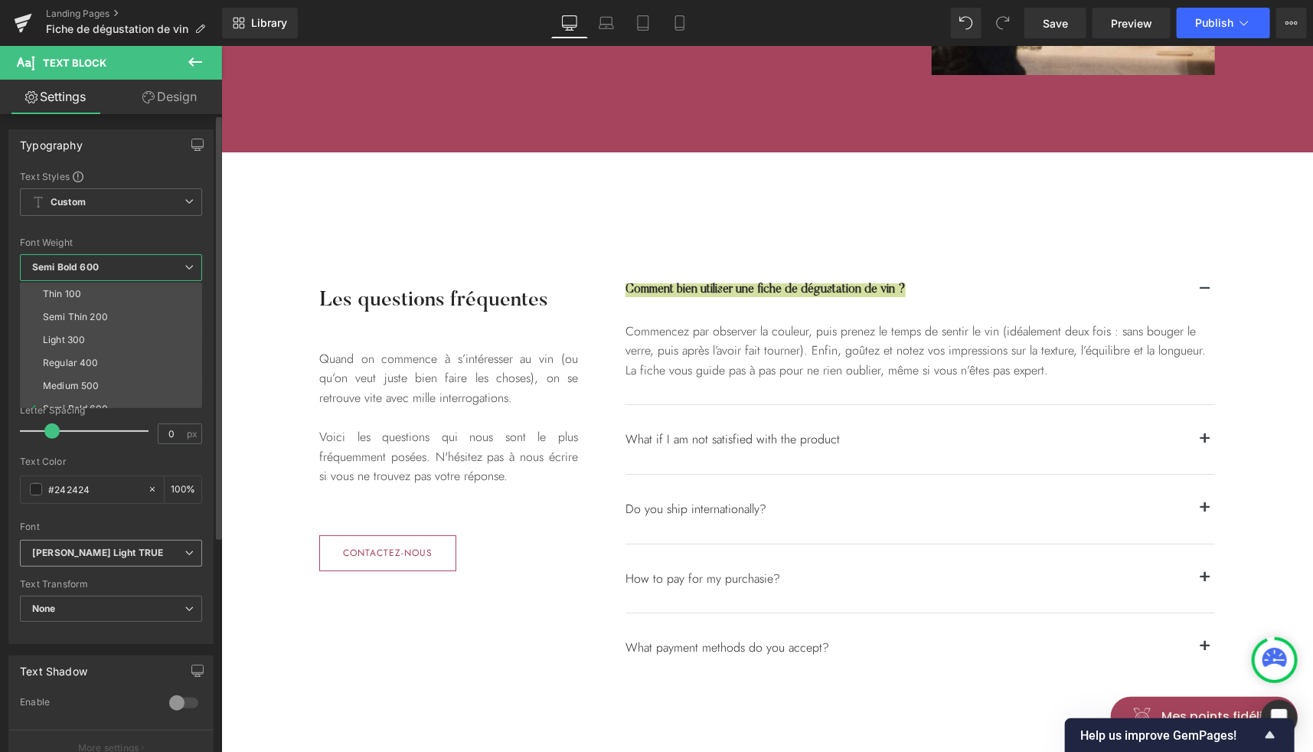
click at [87, 547] on icon "[PERSON_NAME] Light TRUE" at bounding box center [97, 553] width 131 height 13
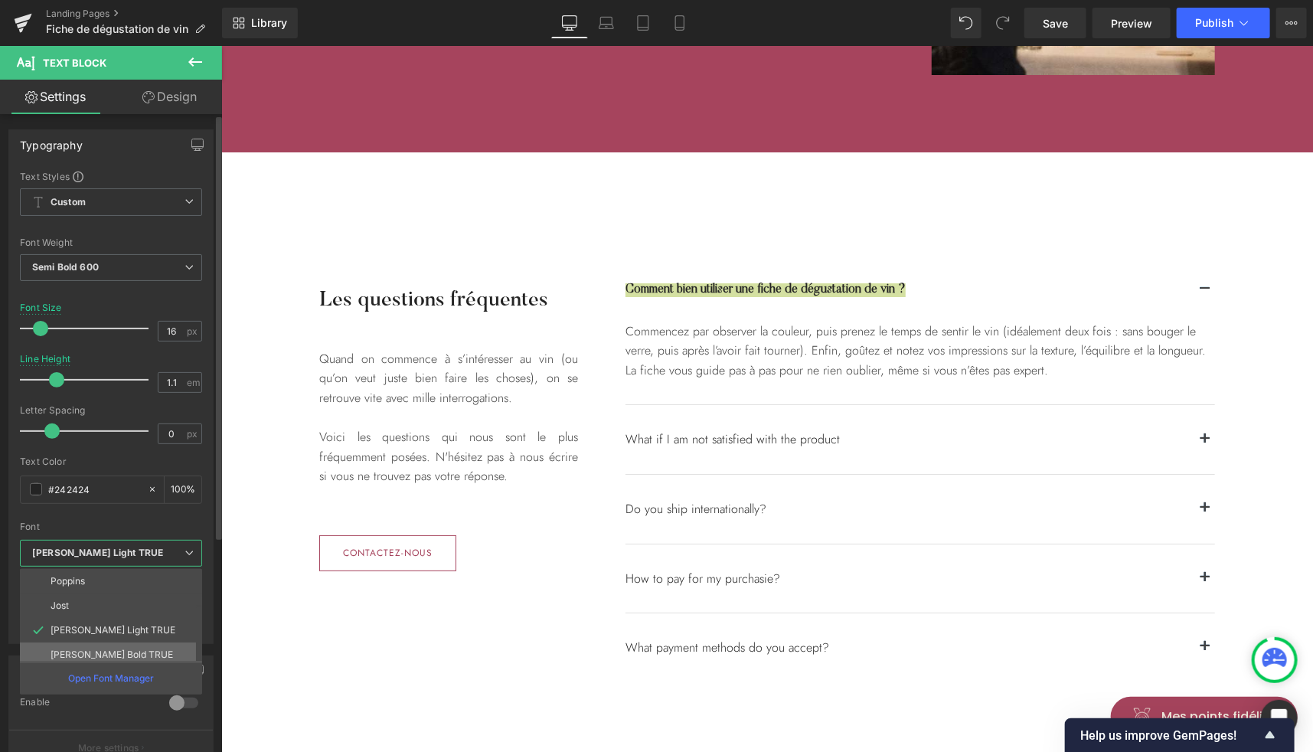
click at [96, 649] on p "[PERSON_NAME] Bold TRUE" at bounding box center [112, 654] width 123 height 11
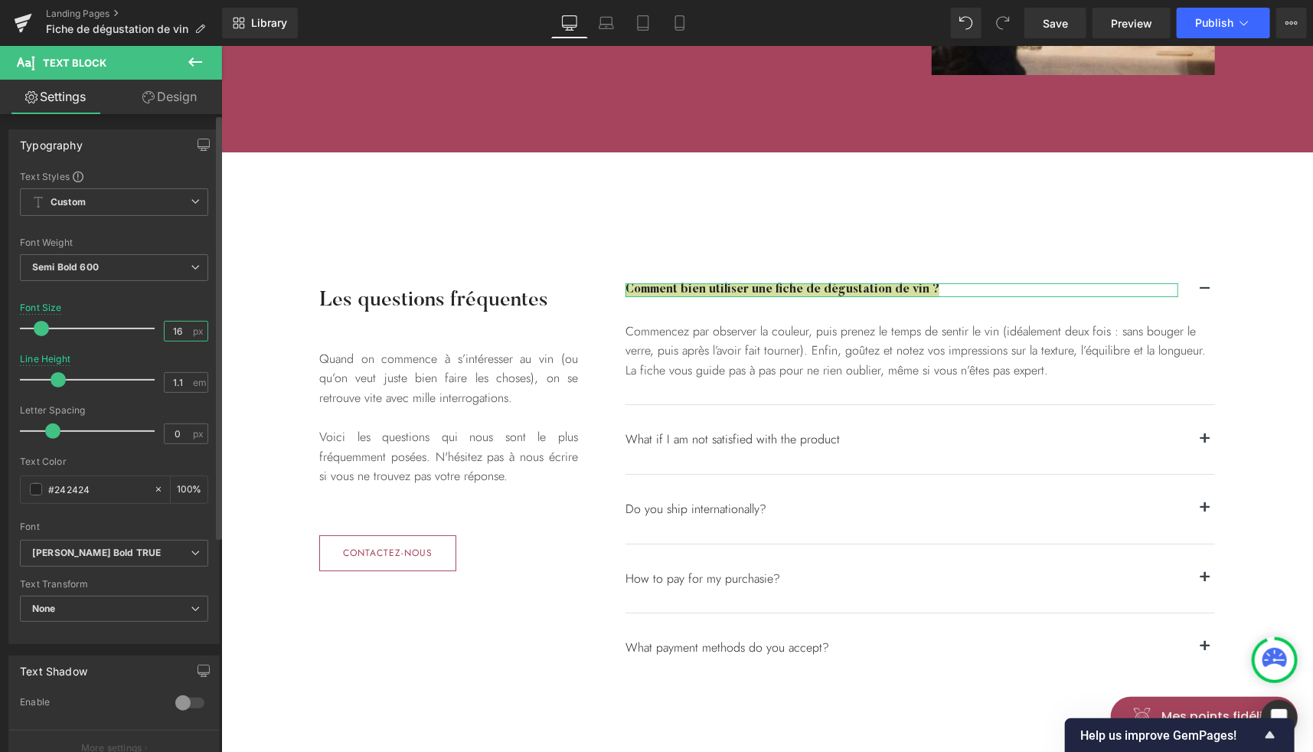
click at [176, 330] on input "16" at bounding box center [178, 331] width 27 height 19
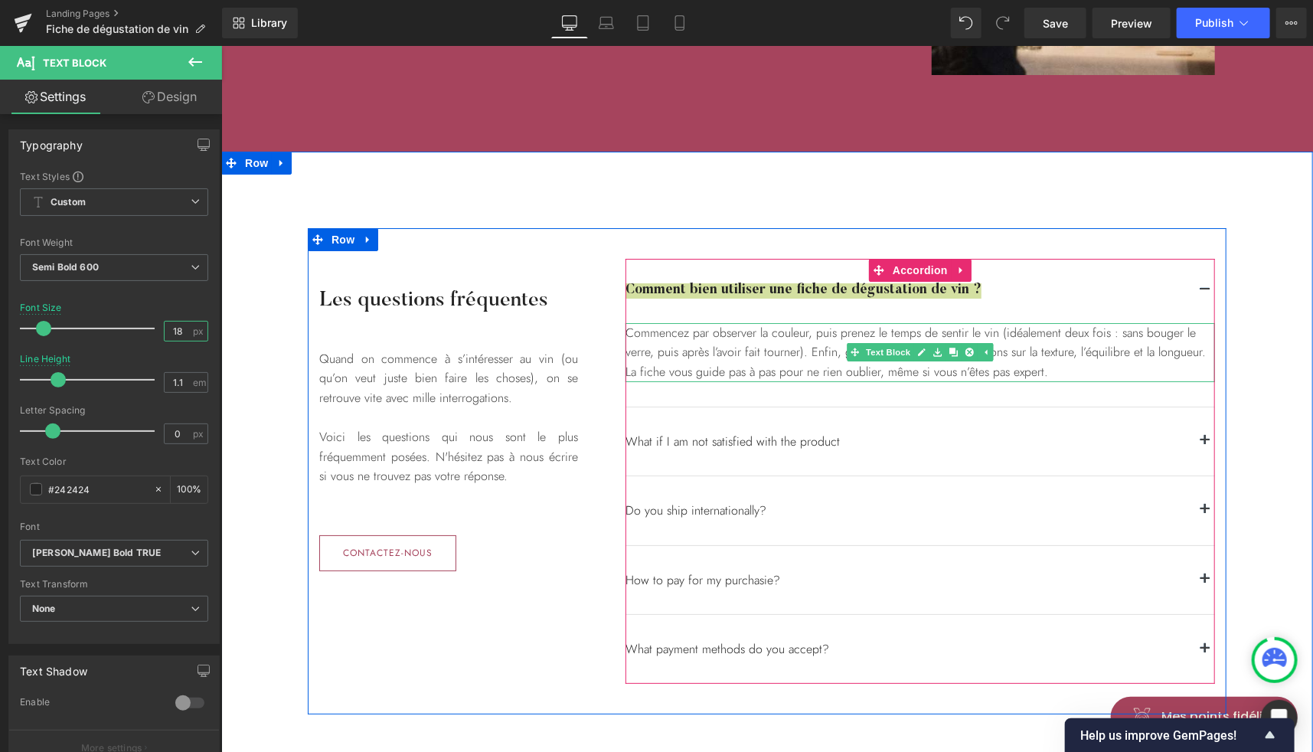
type input "18"
click at [1055, 358] on div "Commencez par observer la couleur, puis prenez le temps de sentir le vin (idéal…" at bounding box center [920, 351] width 590 height 59
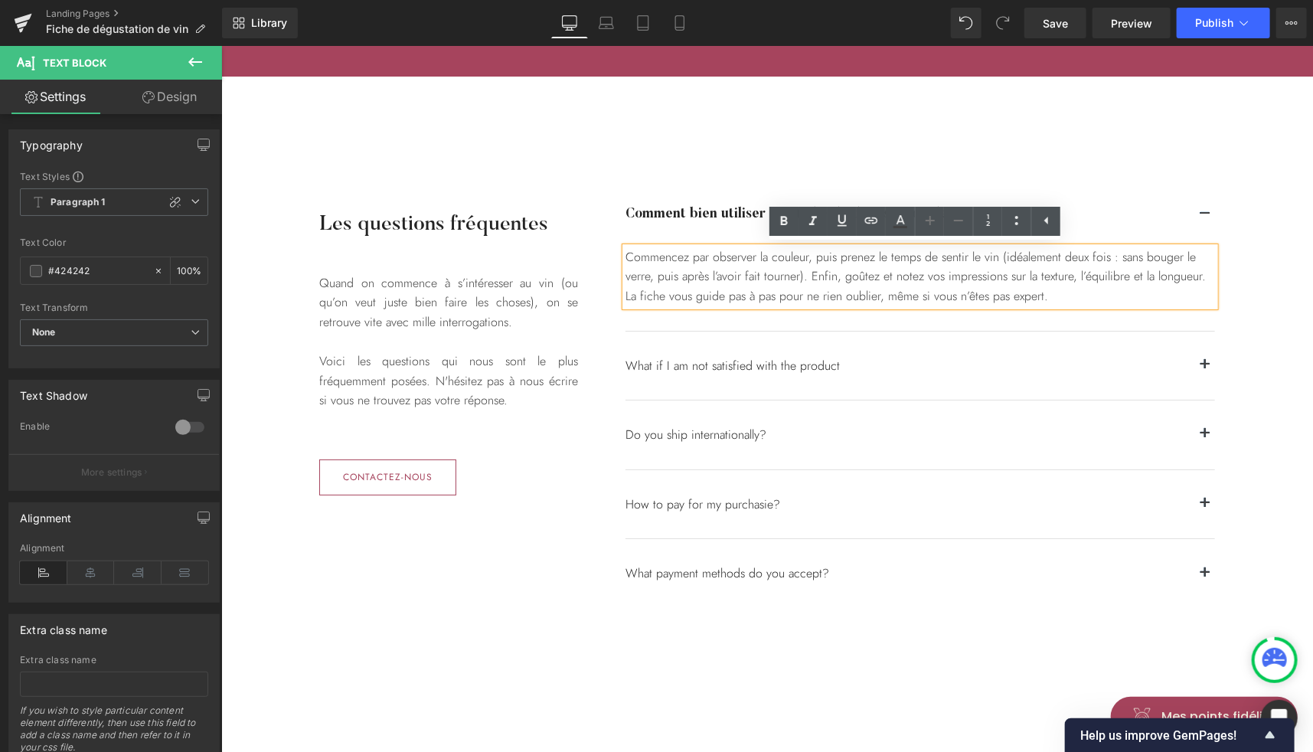
scroll to position [2952, 0]
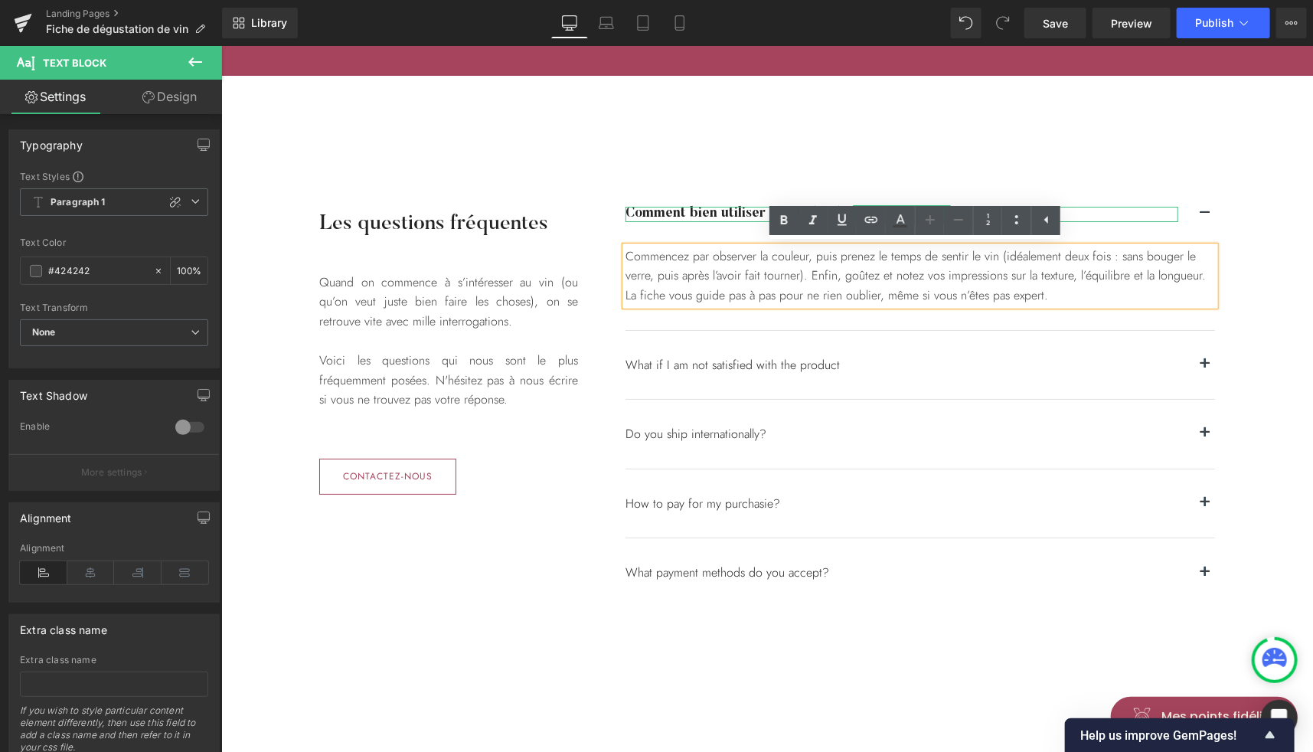
click at [693, 214] on strong "Comment bien utiliser une fiche de dégustation de vin ?" at bounding box center [803, 213] width 356 height 14
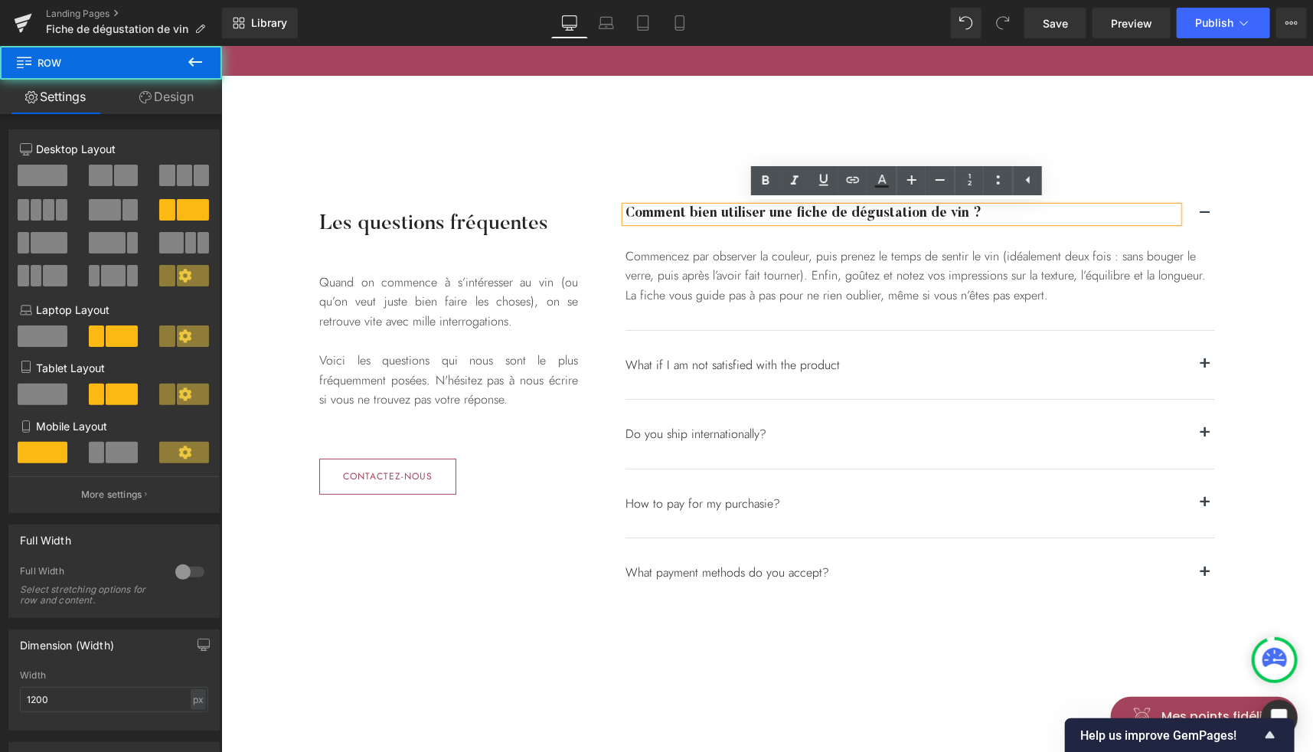
click at [657, 170] on div "Les questions fréquentes Heading Quand on commence à s’intéresser au vin (ou qu…" at bounding box center [766, 394] width 919 height 486
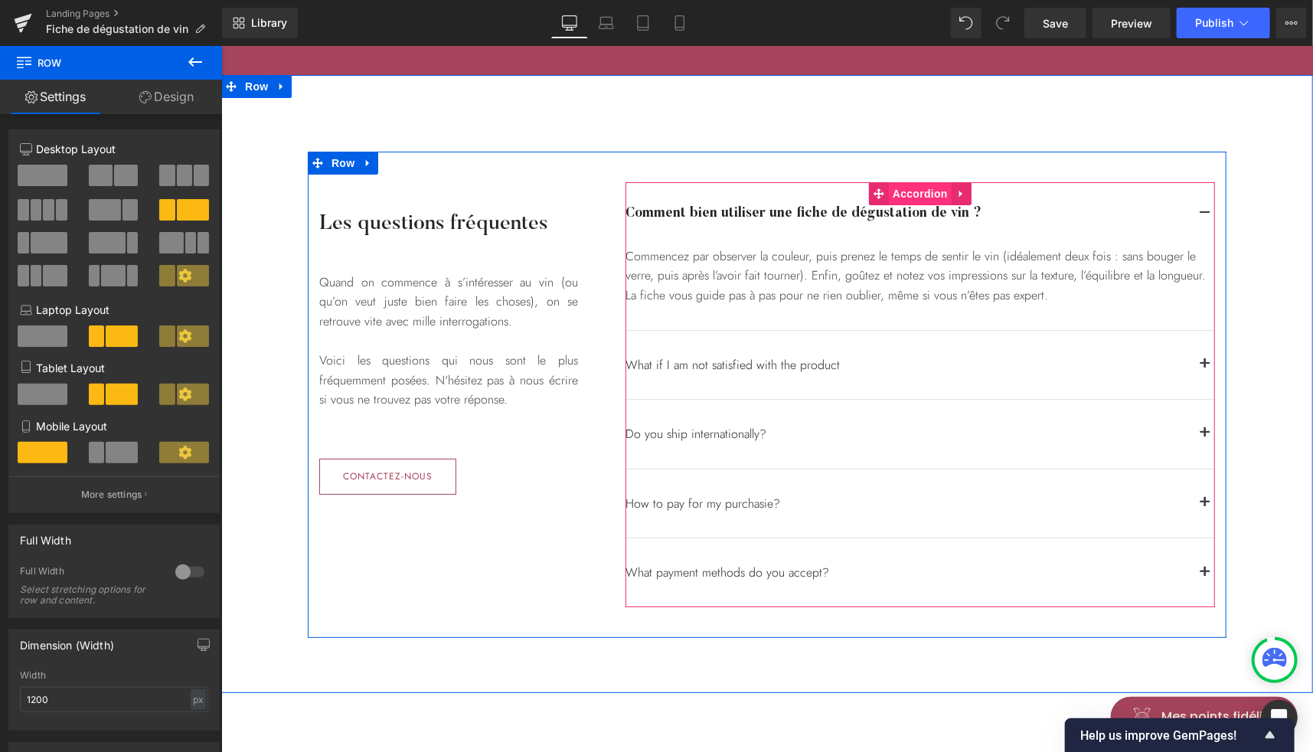
click at [893, 188] on span "Accordion" at bounding box center [919, 192] width 63 height 23
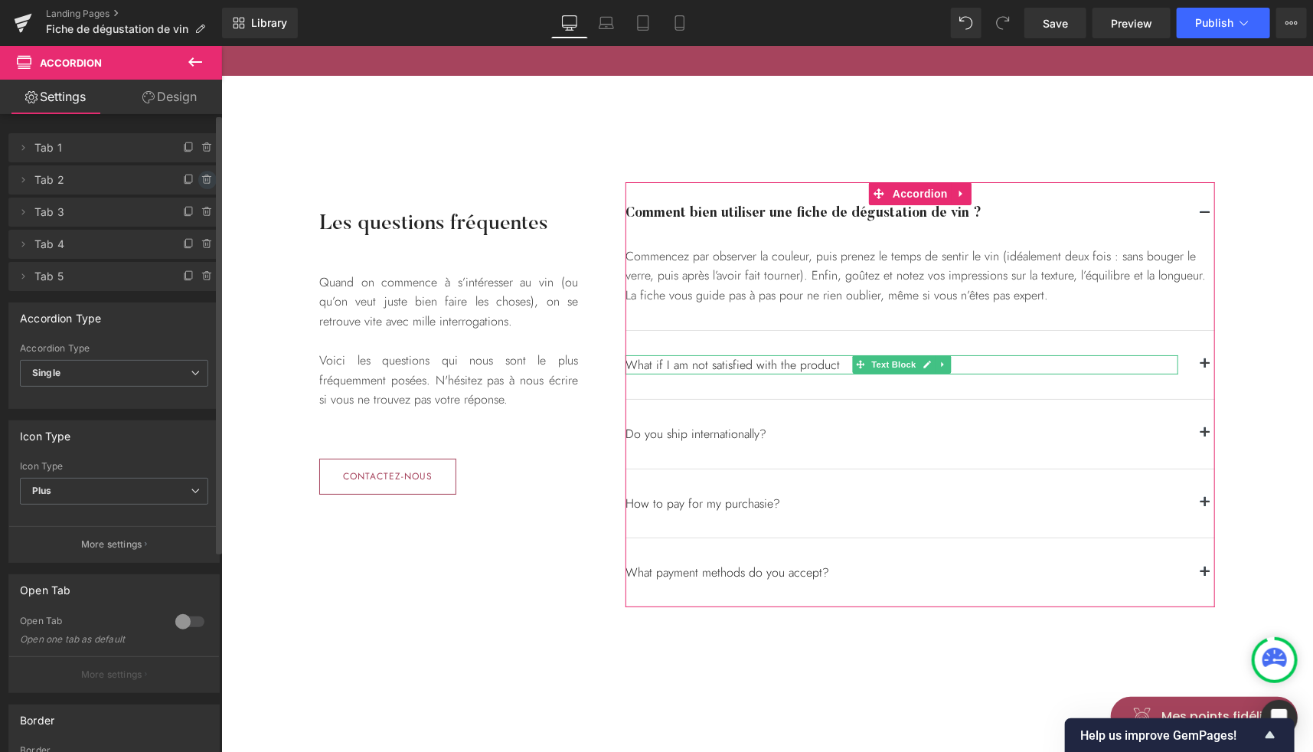
click at [205, 177] on icon at bounding box center [207, 180] width 12 height 12
click at [205, 177] on button "Delete" at bounding box center [191, 181] width 48 height 20
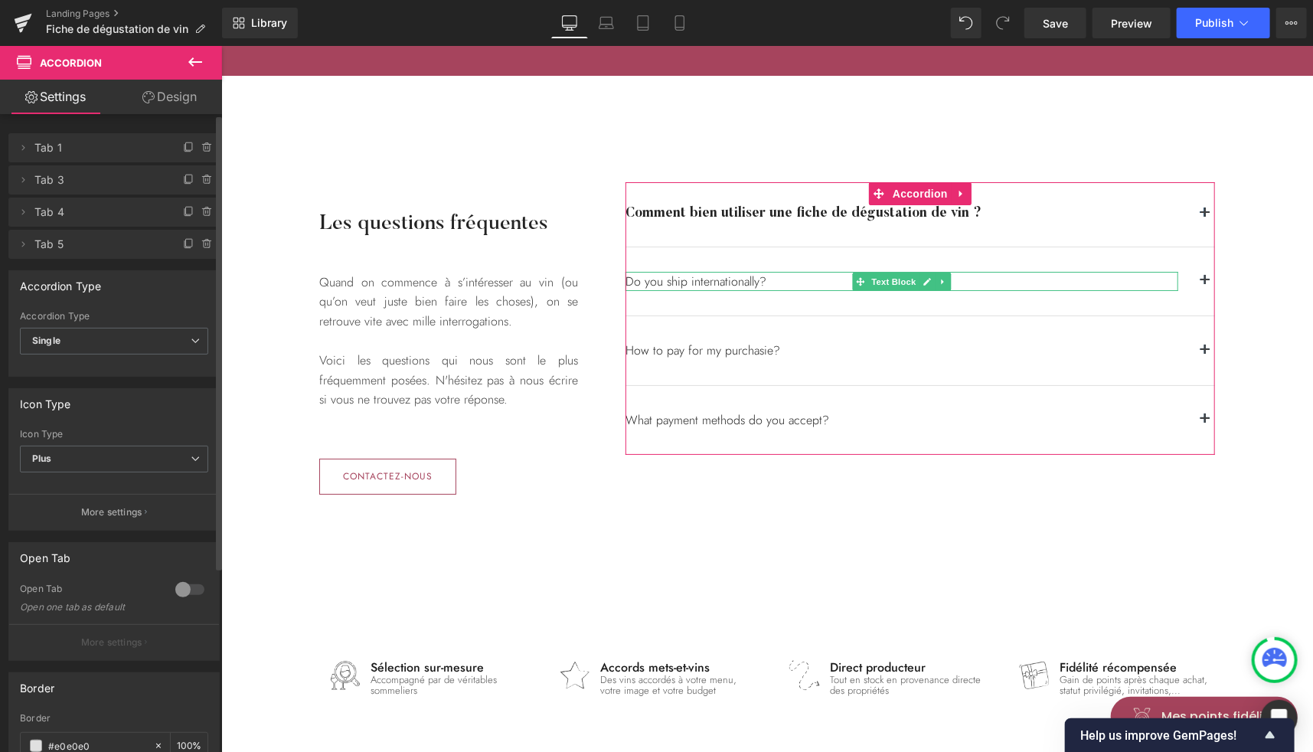
click at [205, 177] on icon at bounding box center [207, 180] width 12 height 12
click at [205, 177] on button "Delete" at bounding box center [191, 181] width 48 height 20
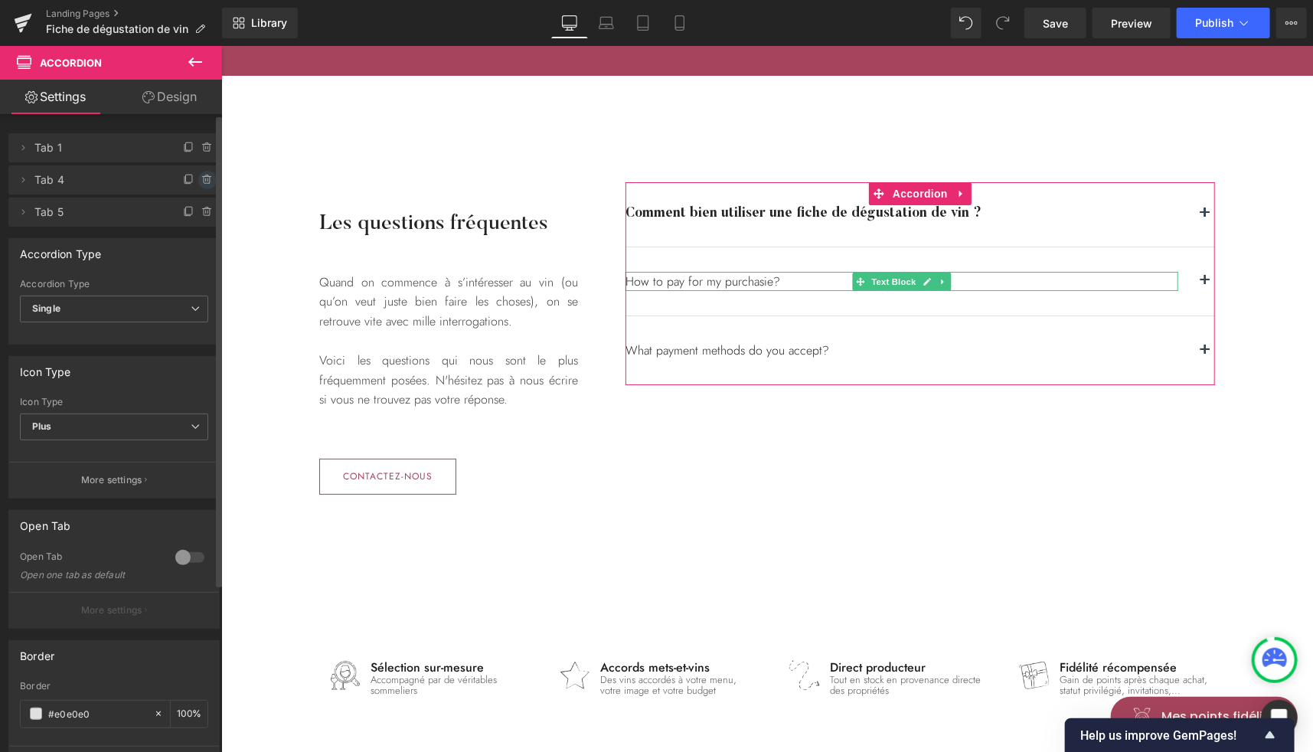
click at [202, 180] on icon at bounding box center [207, 180] width 12 height 12
click at [202, 180] on button "Delete" at bounding box center [191, 181] width 48 height 20
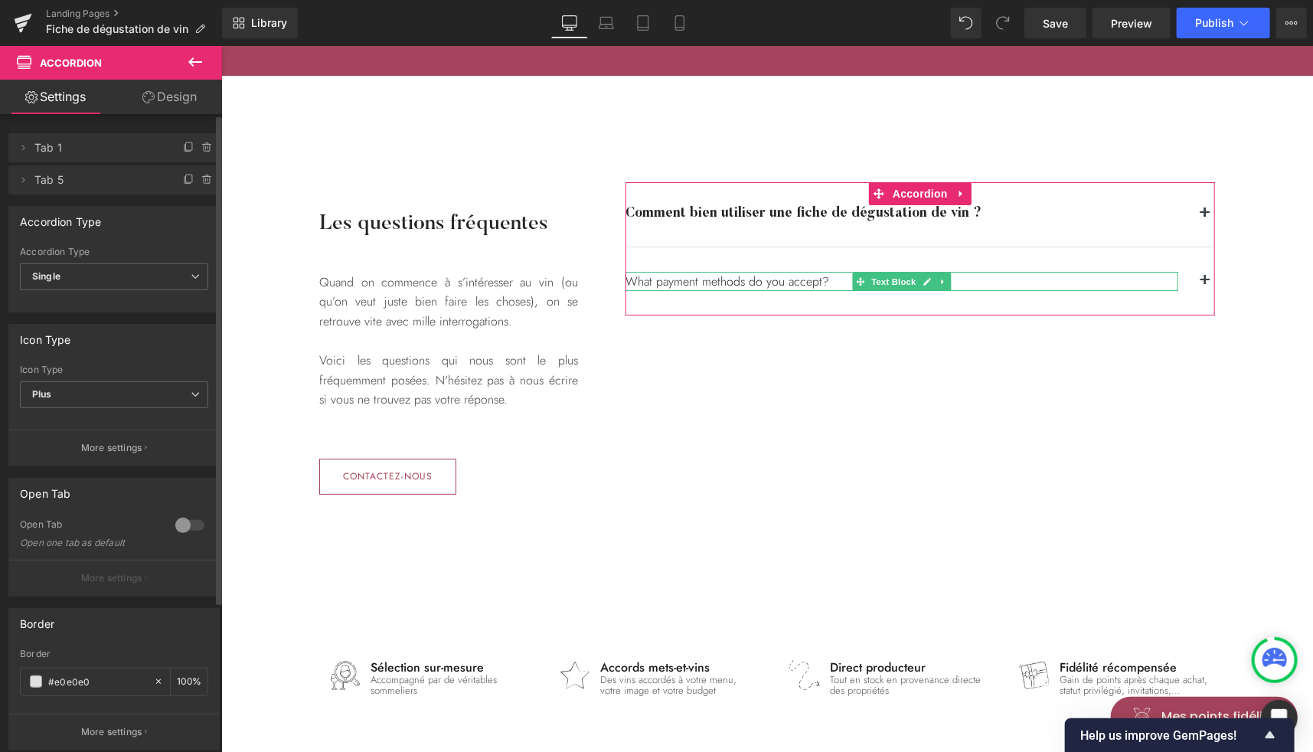
click at [202, 180] on icon at bounding box center [207, 180] width 12 height 12
click at [202, 180] on button "Delete" at bounding box center [191, 181] width 48 height 20
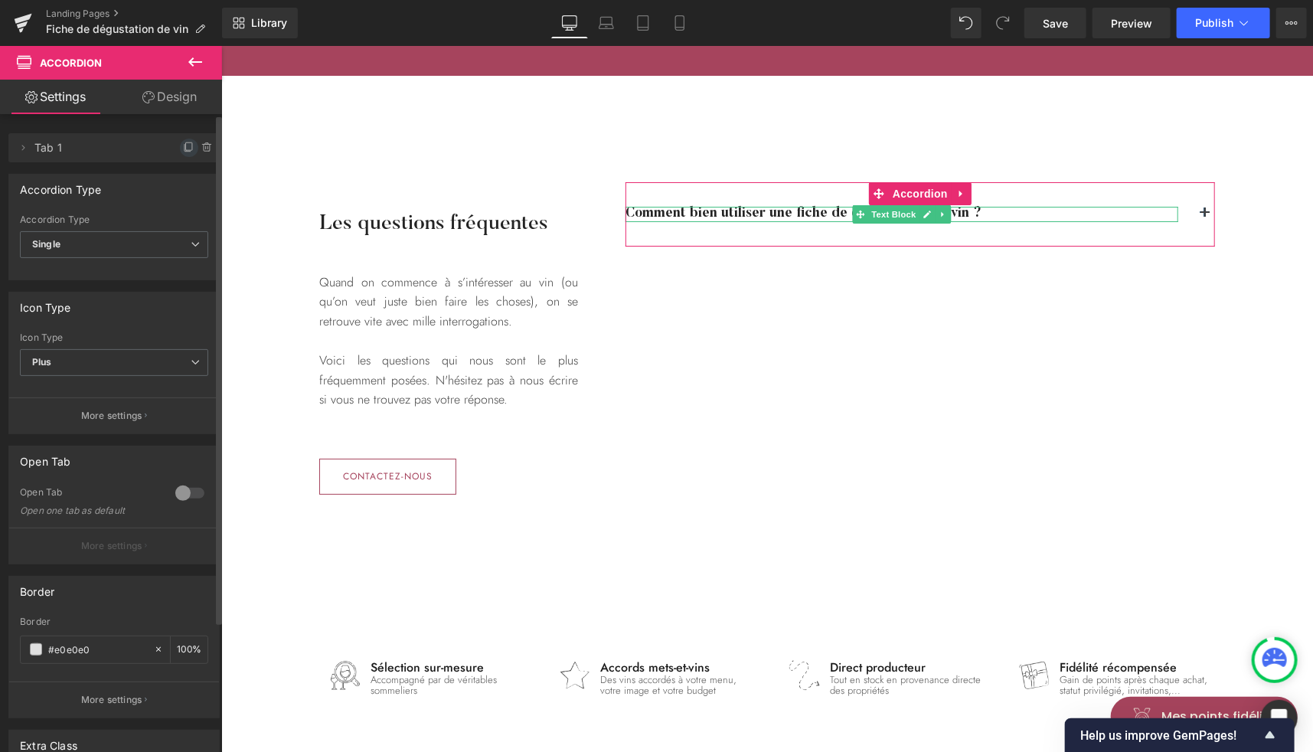
click at [183, 148] on icon at bounding box center [189, 148] width 12 height 12
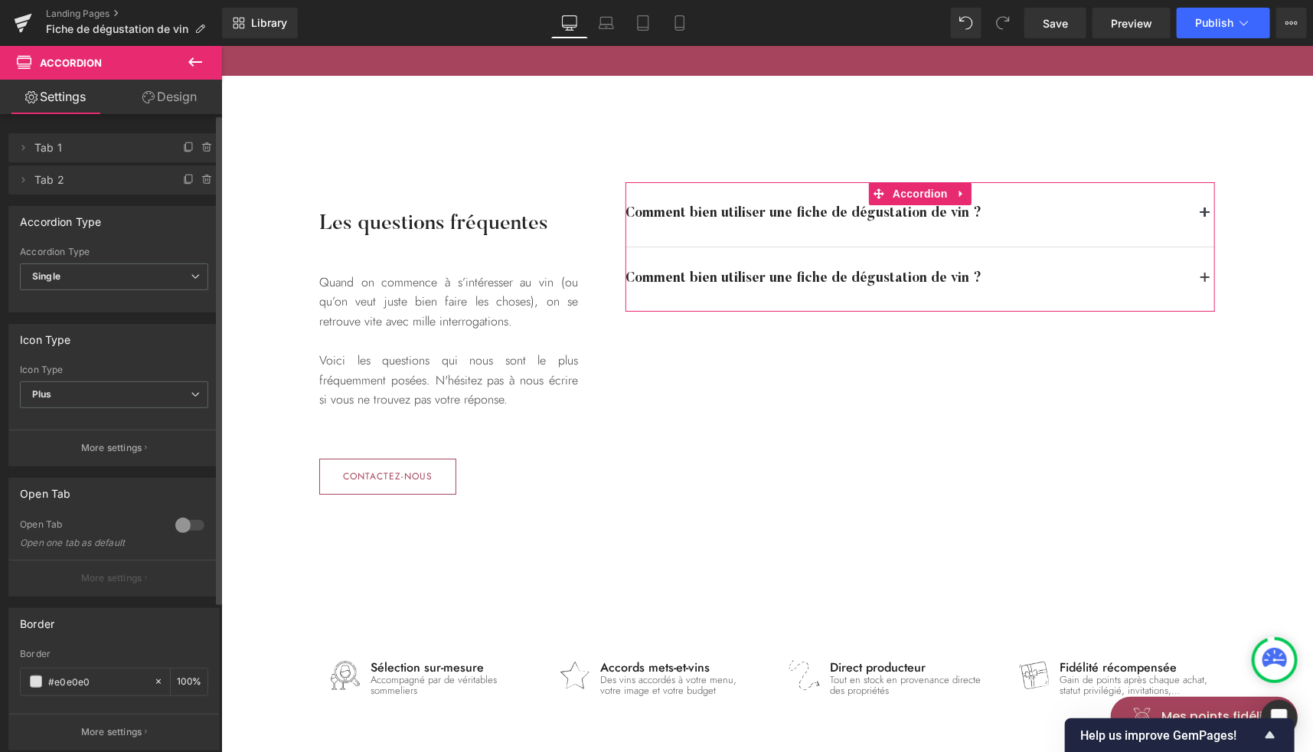
click at [185, 521] on div at bounding box center [190, 525] width 37 height 25
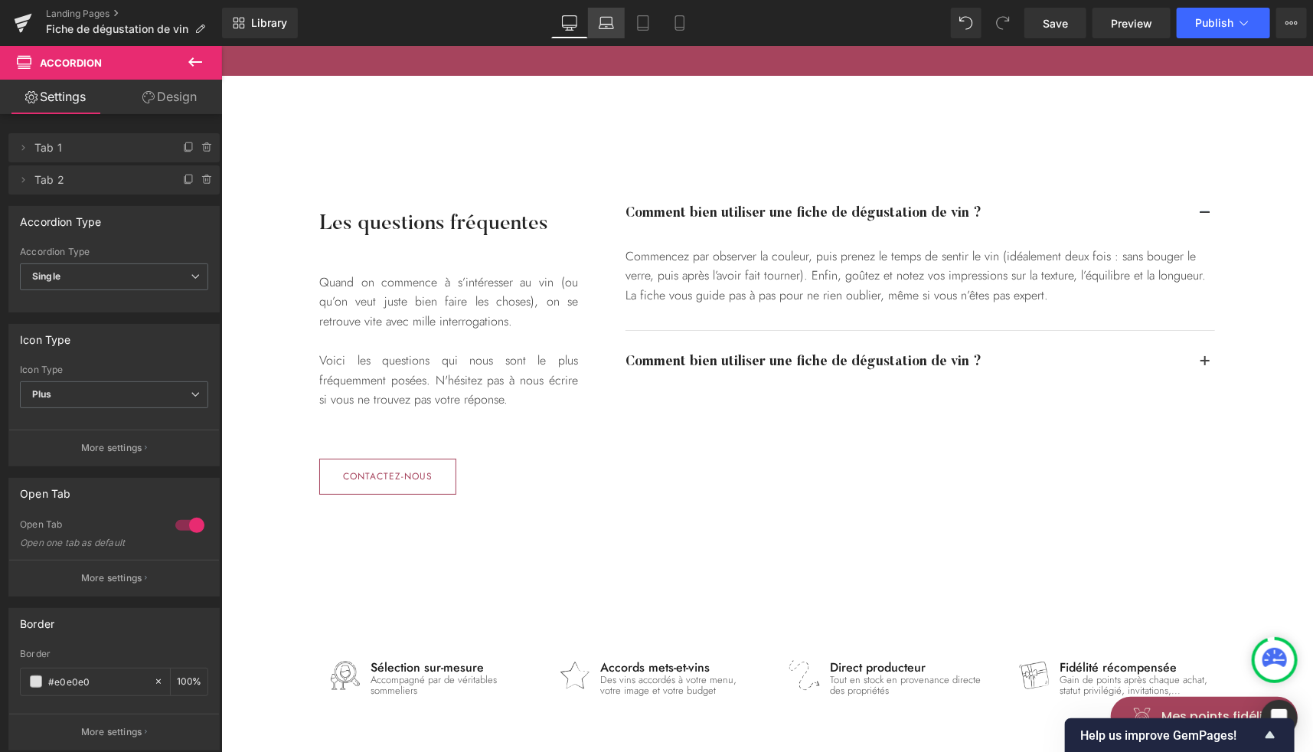
click at [603, 25] on icon at bounding box center [606, 27] width 15 height 5
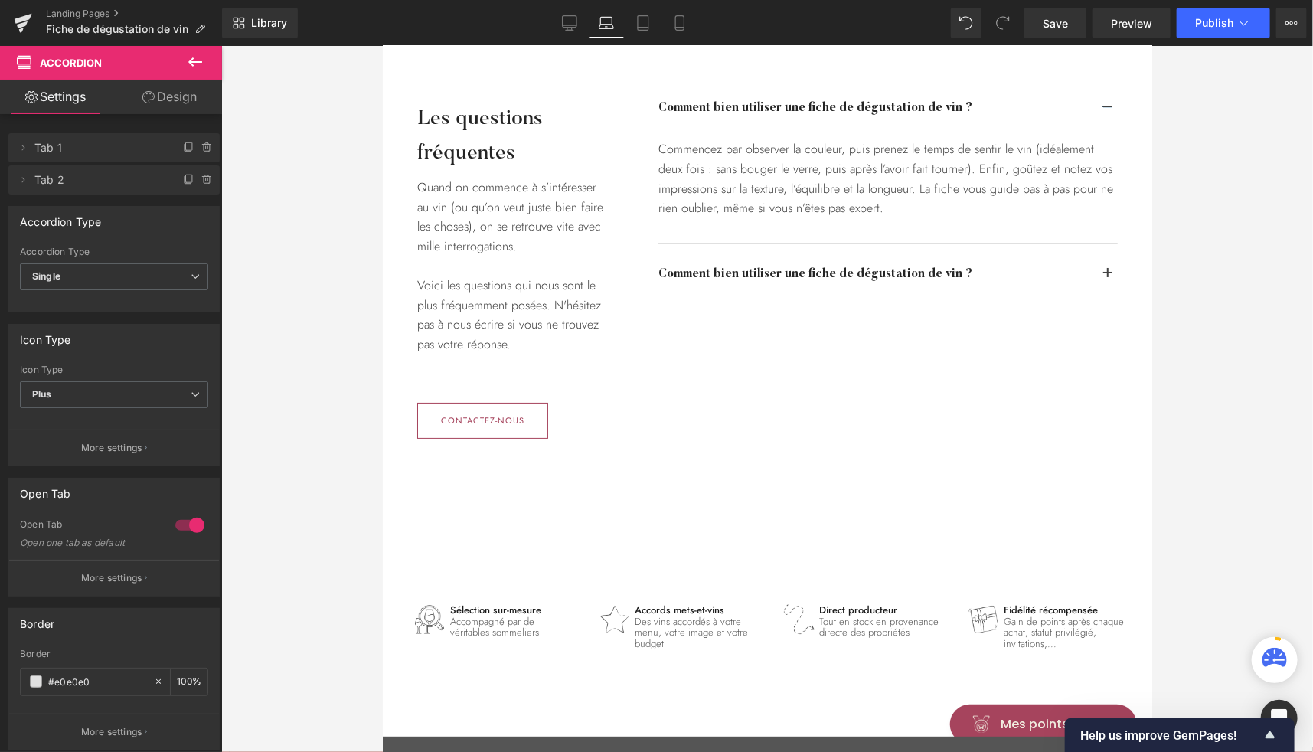
scroll to position [2808, 0]
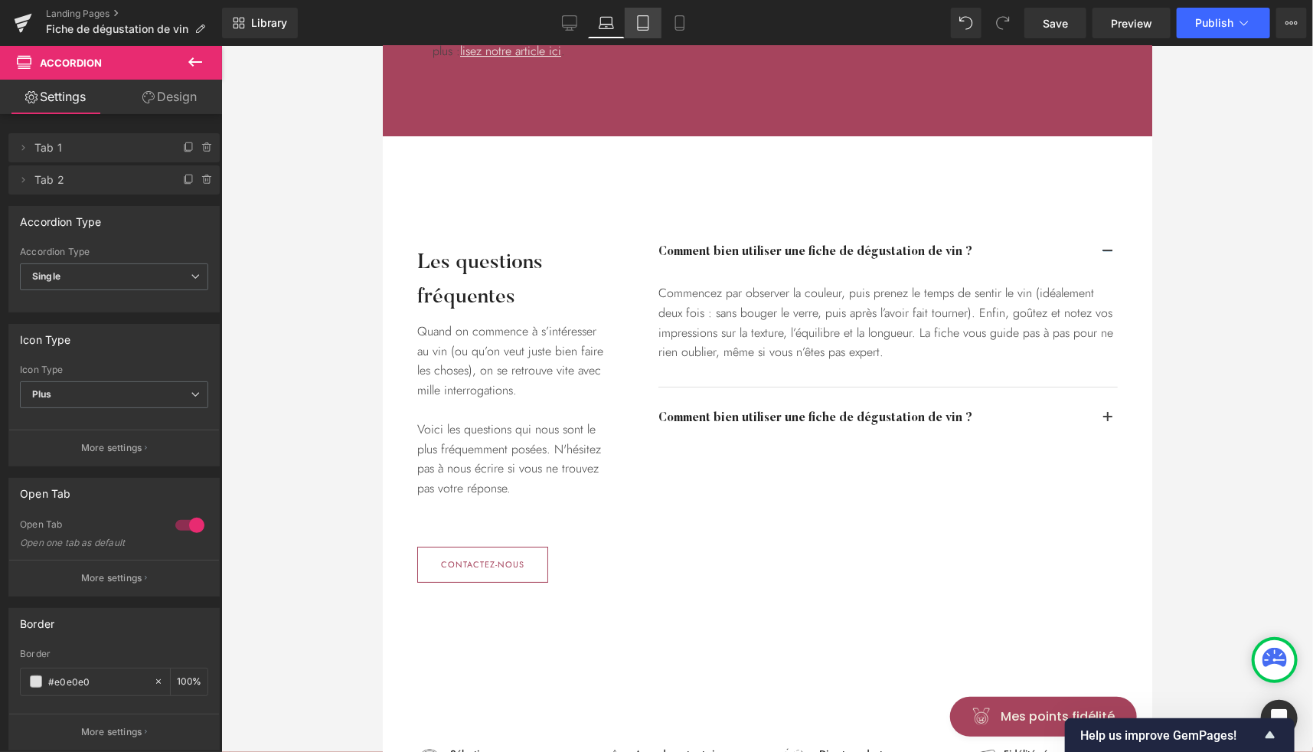
click at [634, 24] on link "Tablet" at bounding box center [643, 23] width 37 height 31
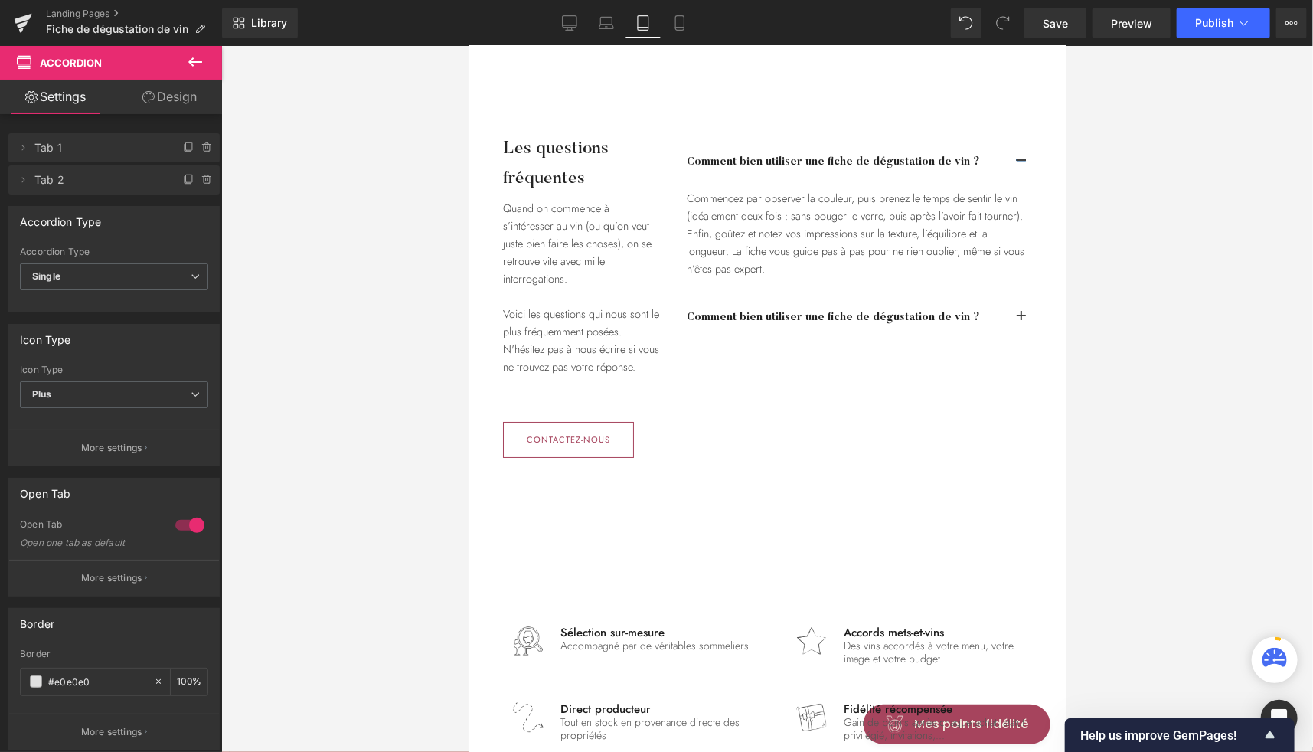
scroll to position [2791, 0]
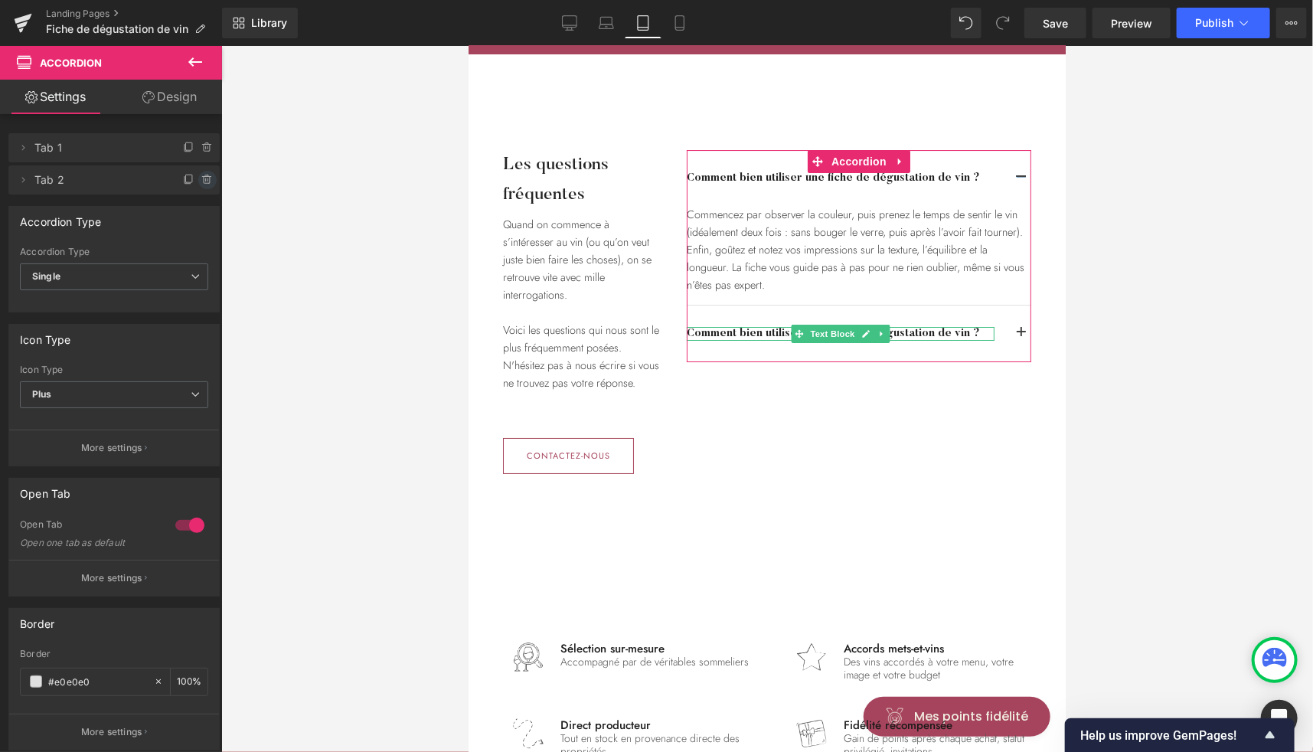
click at [207, 178] on icon at bounding box center [207, 179] width 0 height 3
click at [187, 180] on button "Delete" at bounding box center [191, 181] width 48 height 20
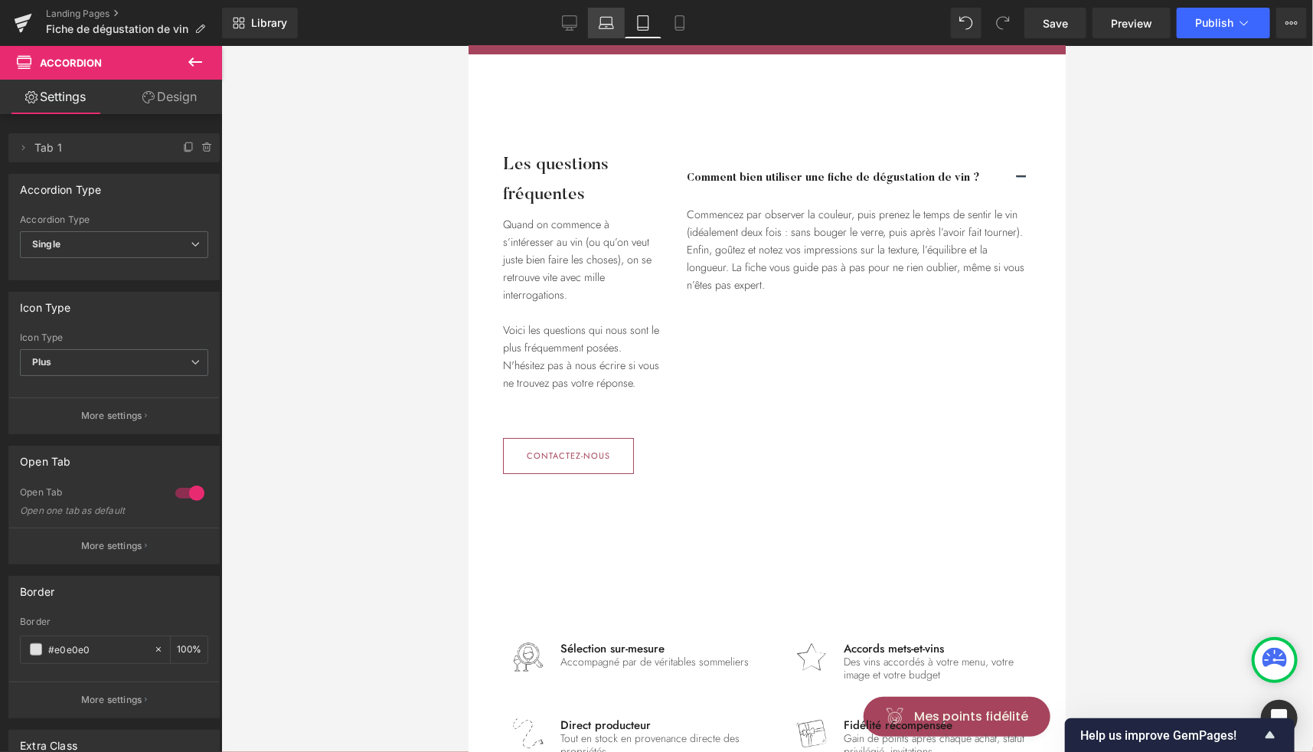
click at [610, 34] on link "Laptop" at bounding box center [606, 23] width 37 height 31
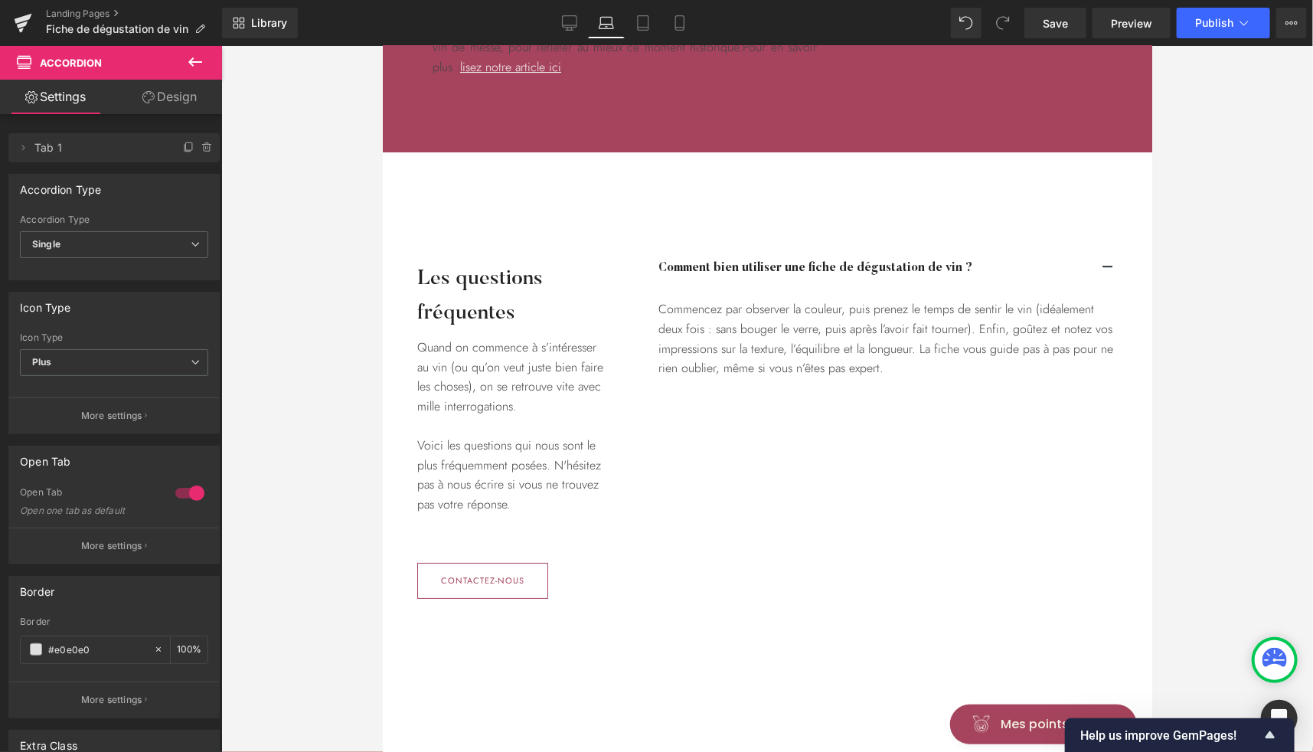
scroll to position [2810, 0]
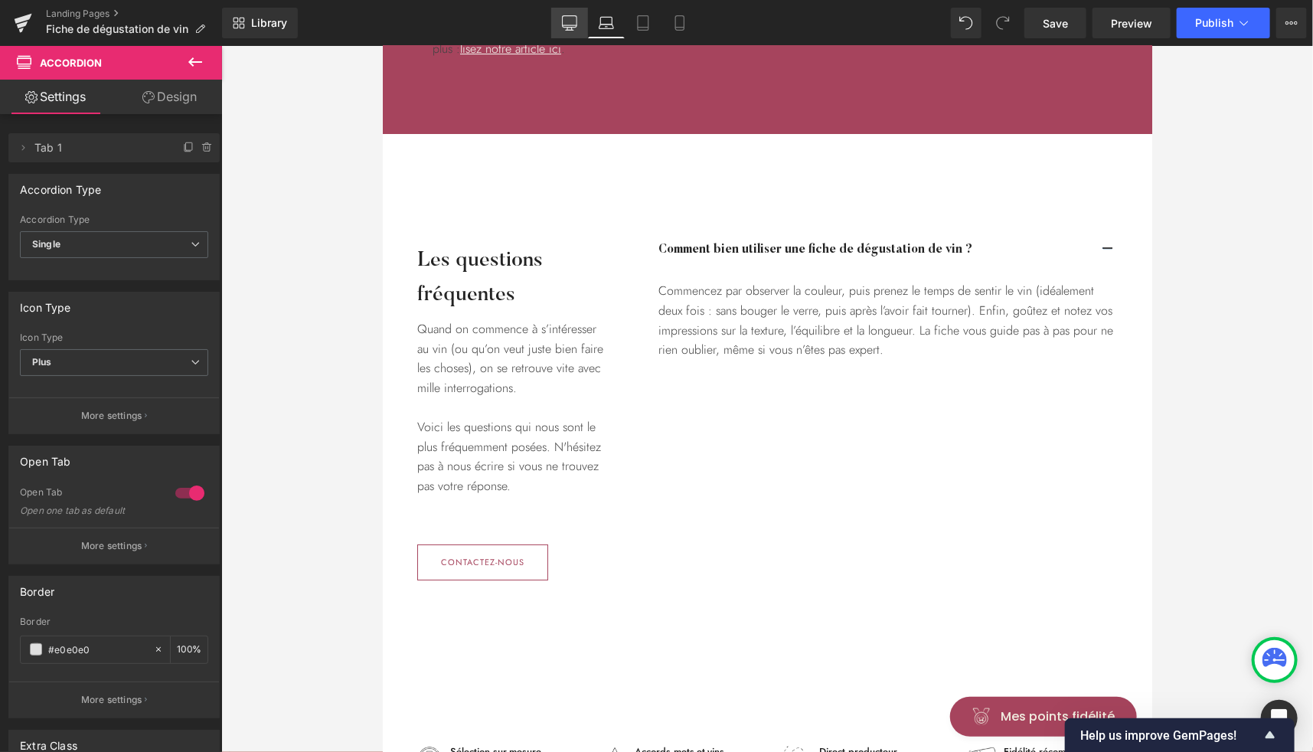
click at [570, 23] on icon at bounding box center [569, 22] width 15 height 15
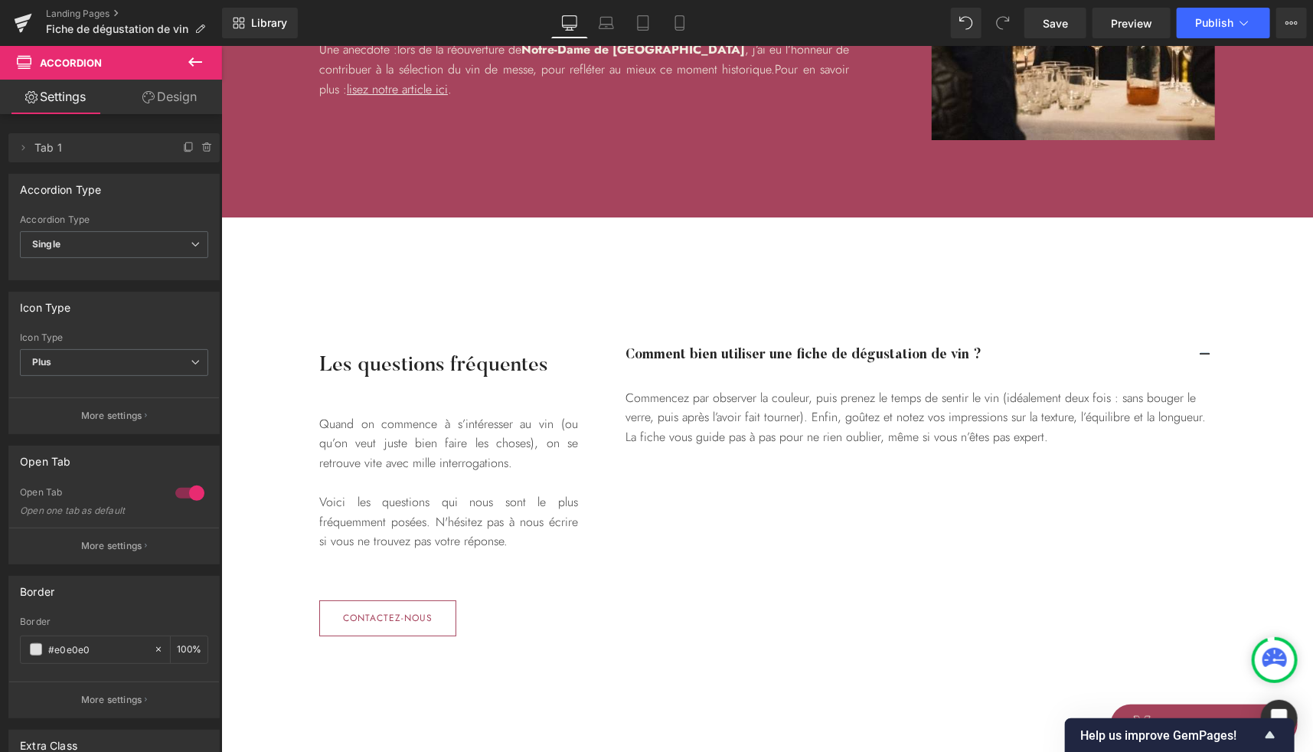
scroll to position [2954, 0]
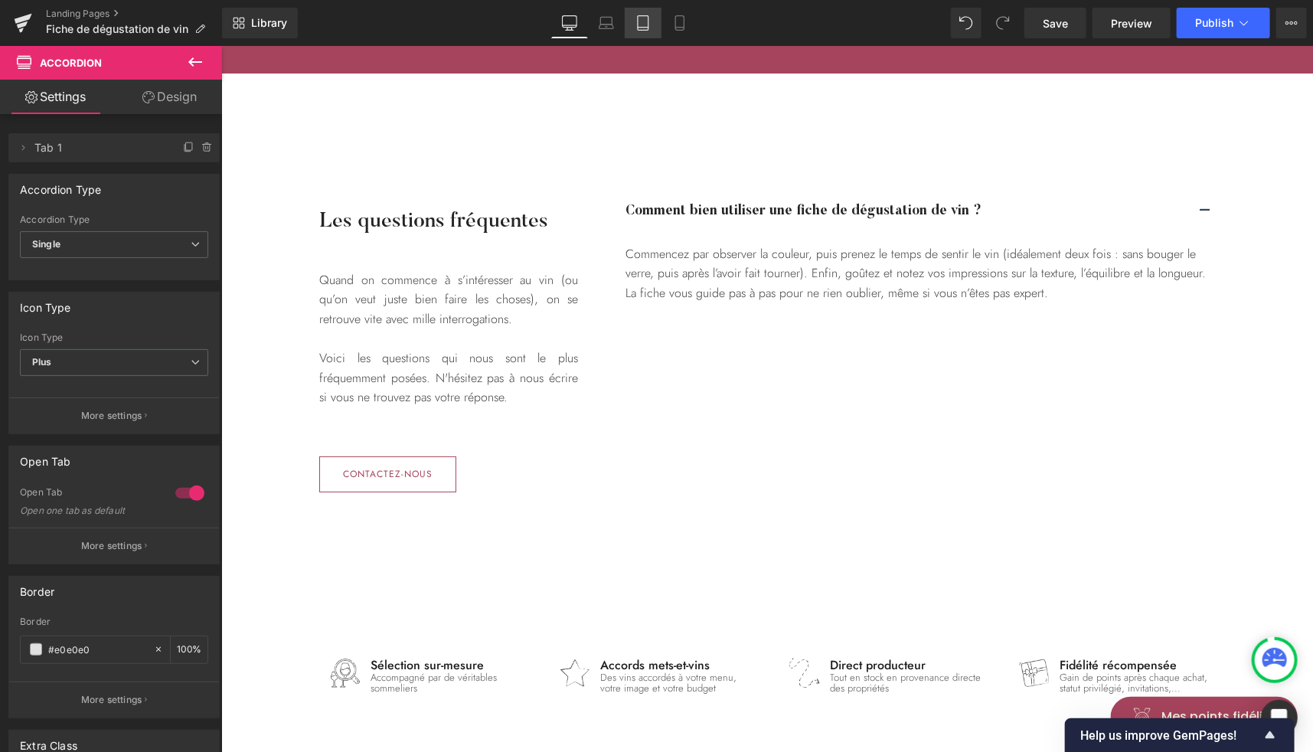
click at [615, 18] on link "Laptop" at bounding box center [606, 23] width 37 height 31
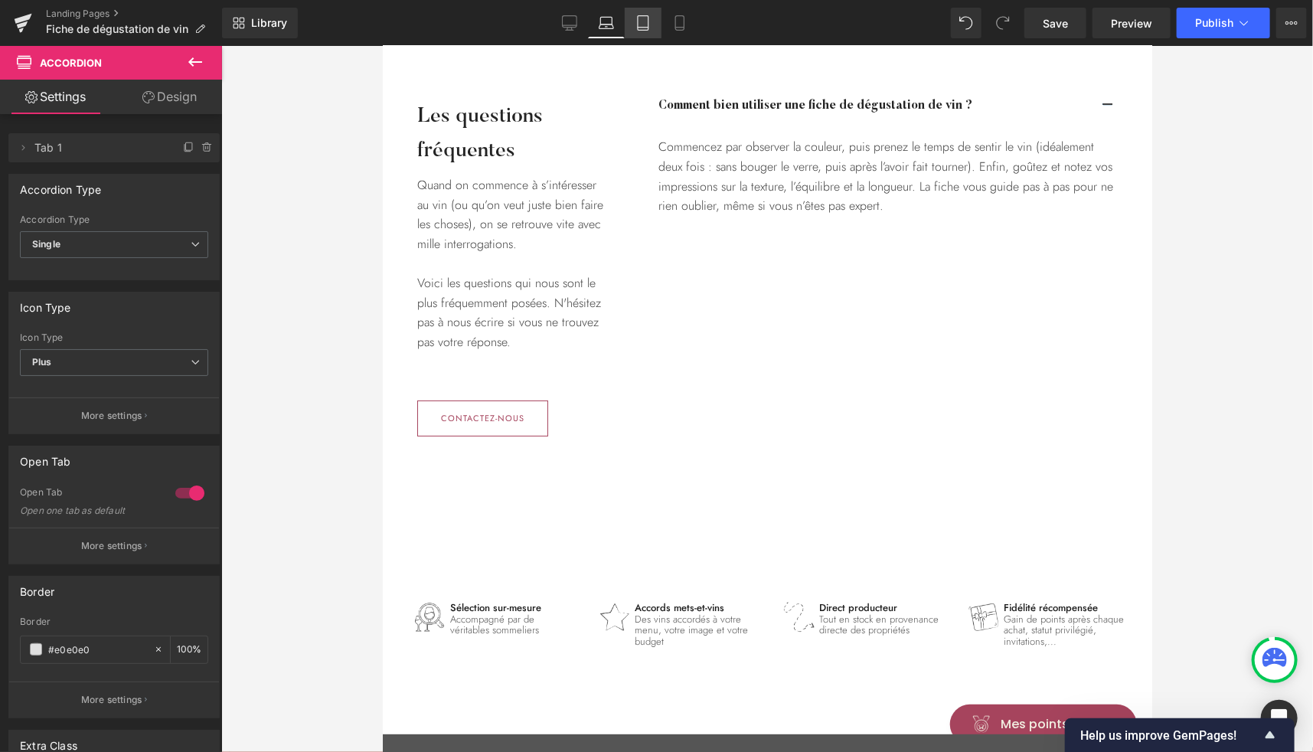
scroll to position [2810, 0]
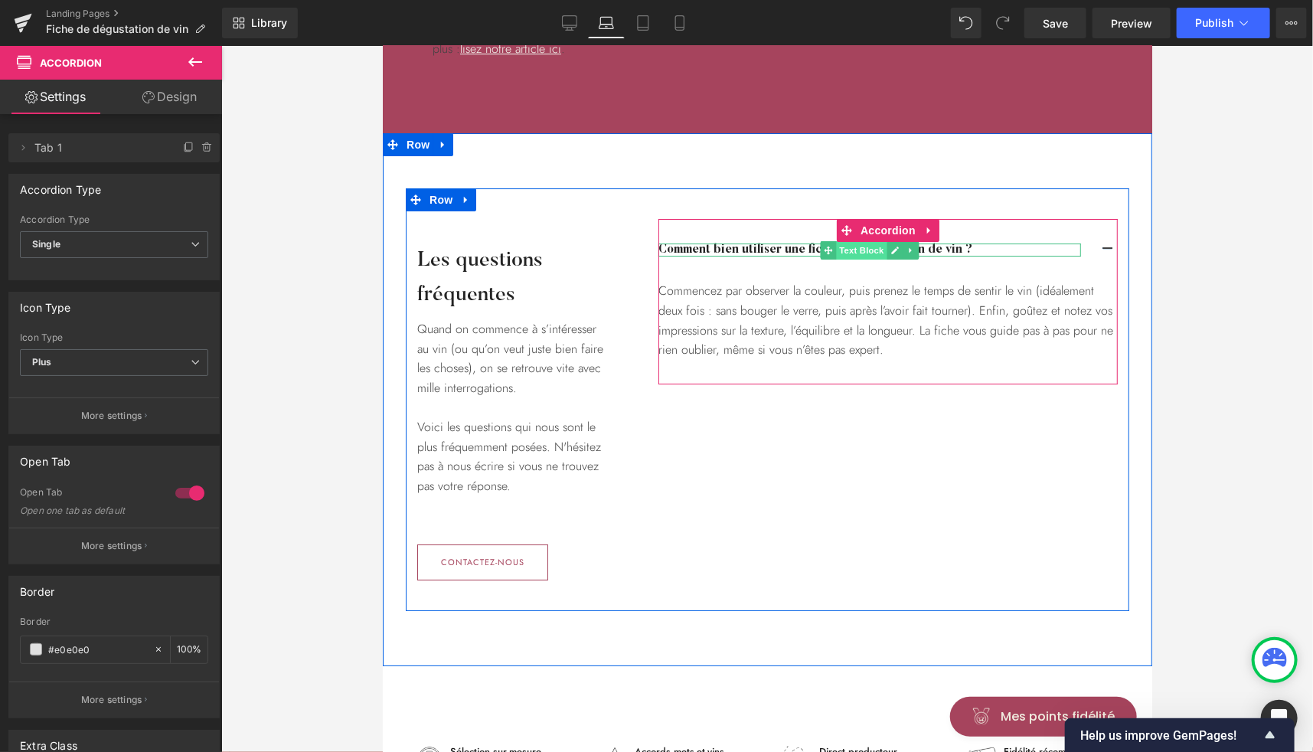
click at [842, 240] on span "Text Block" at bounding box center [861, 249] width 51 height 18
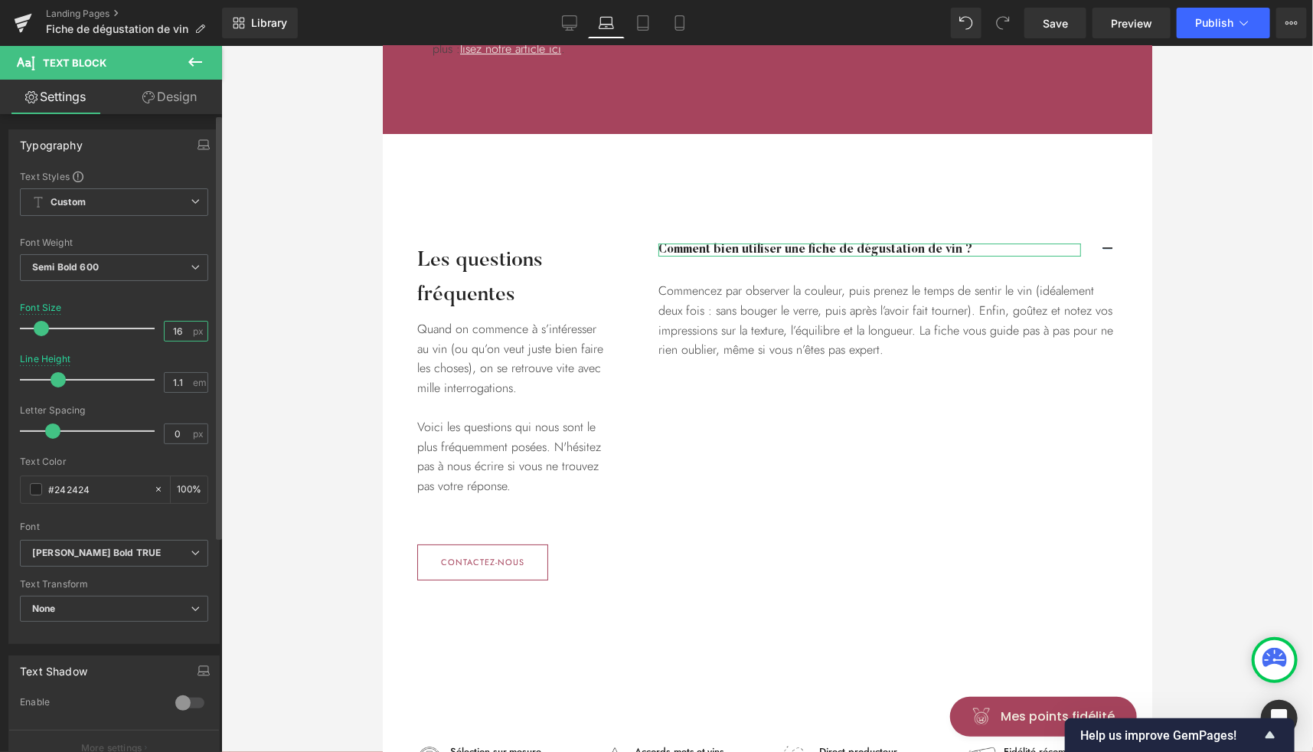
click at [173, 332] on input "16" at bounding box center [178, 331] width 27 height 19
click at [645, 31] on link "Tablet" at bounding box center [643, 23] width 37 height 31
type input "14.4"
type input "1.2"
type input "100"
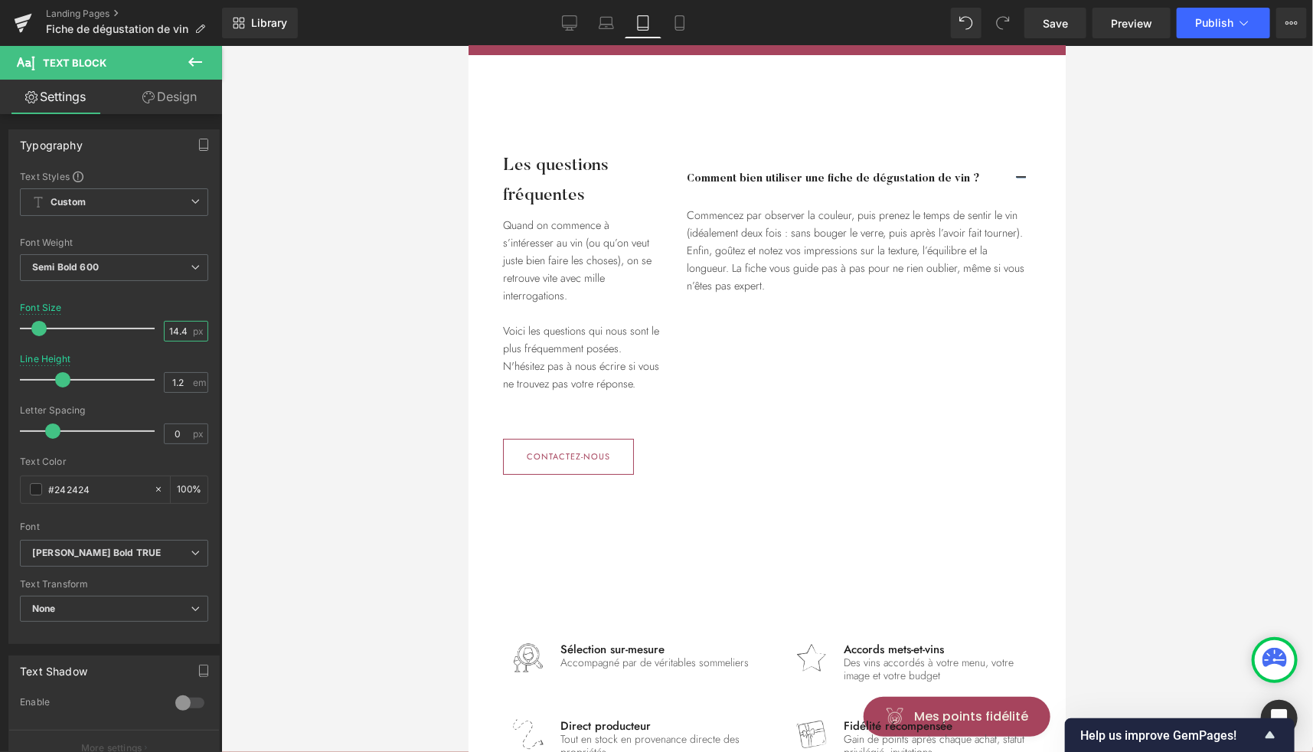
scroll to position [0, 1]
drag, startPoint x: 168, startPoint y: 327, endPoint x: 250, endPoint y: 332, distance: 82.8
click at [250, 332] on div "Text Block You are previewing how the will restyle your page. You can not edit …" at bounding box center [656, 389] width 1313 height 778
click at [680, 24] on icon at bounding box center [679, 22] width 15 height 15
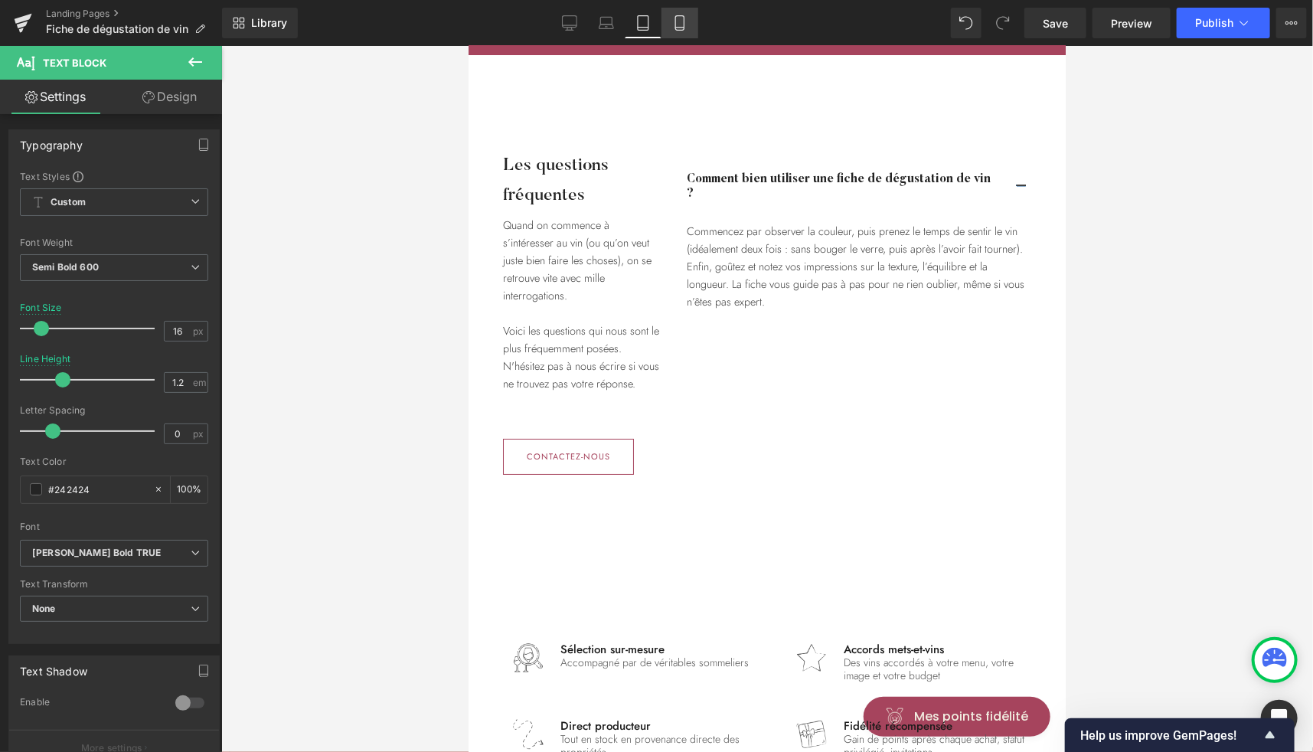
type input "14.4"
type input "100"
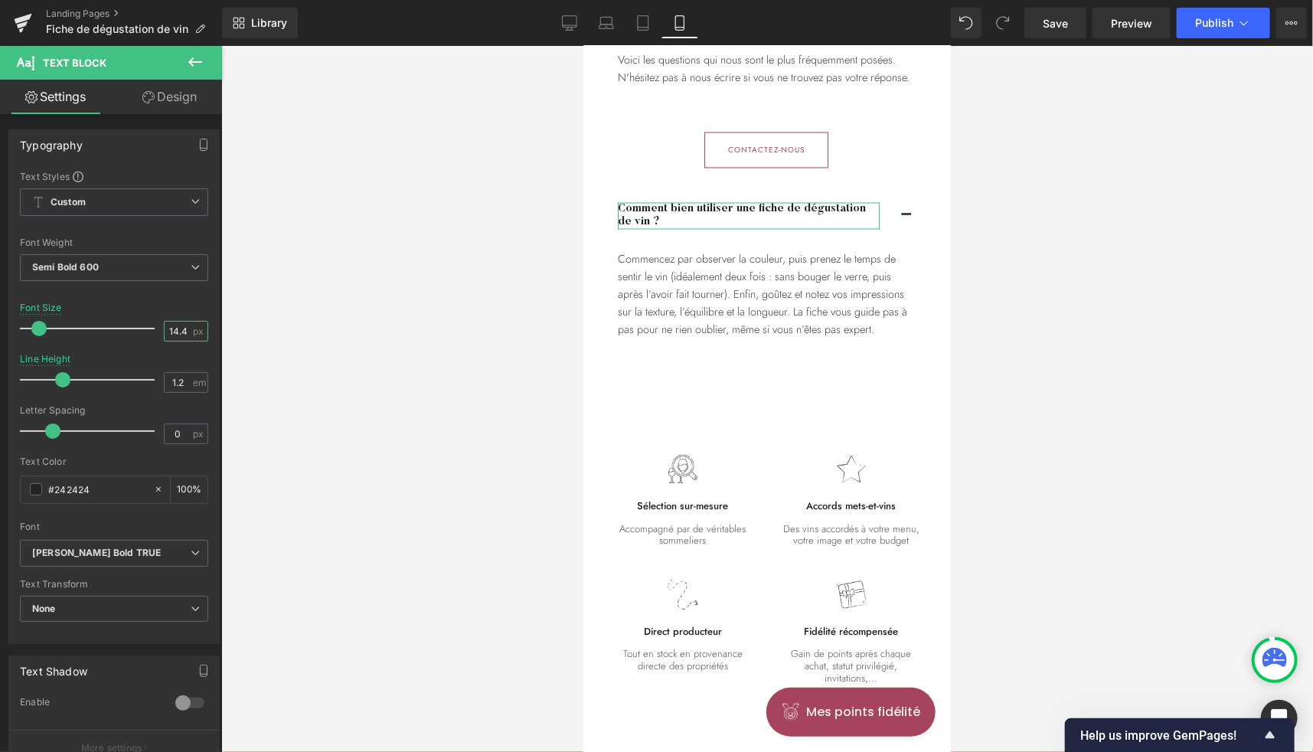
scroll to position [0, 1]
drag, startPoint x: 170, startPoint y: 327, endPoint x: 230, endPoint y: 339, distance: 61.0
click at [230, 339] on div "Text Block You are previewing how the will restyle your page. You can not edit …" at bounding box center [656, 389] width 1313 height 778
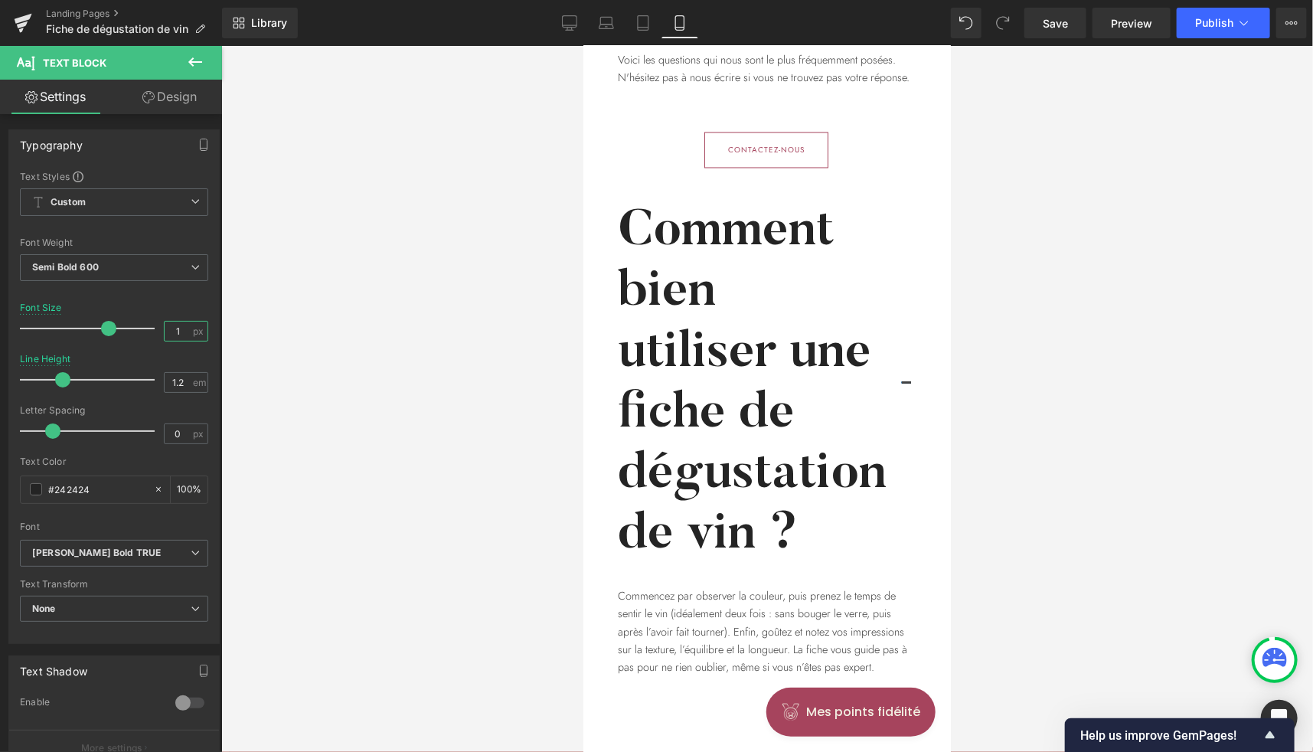
type input "16"
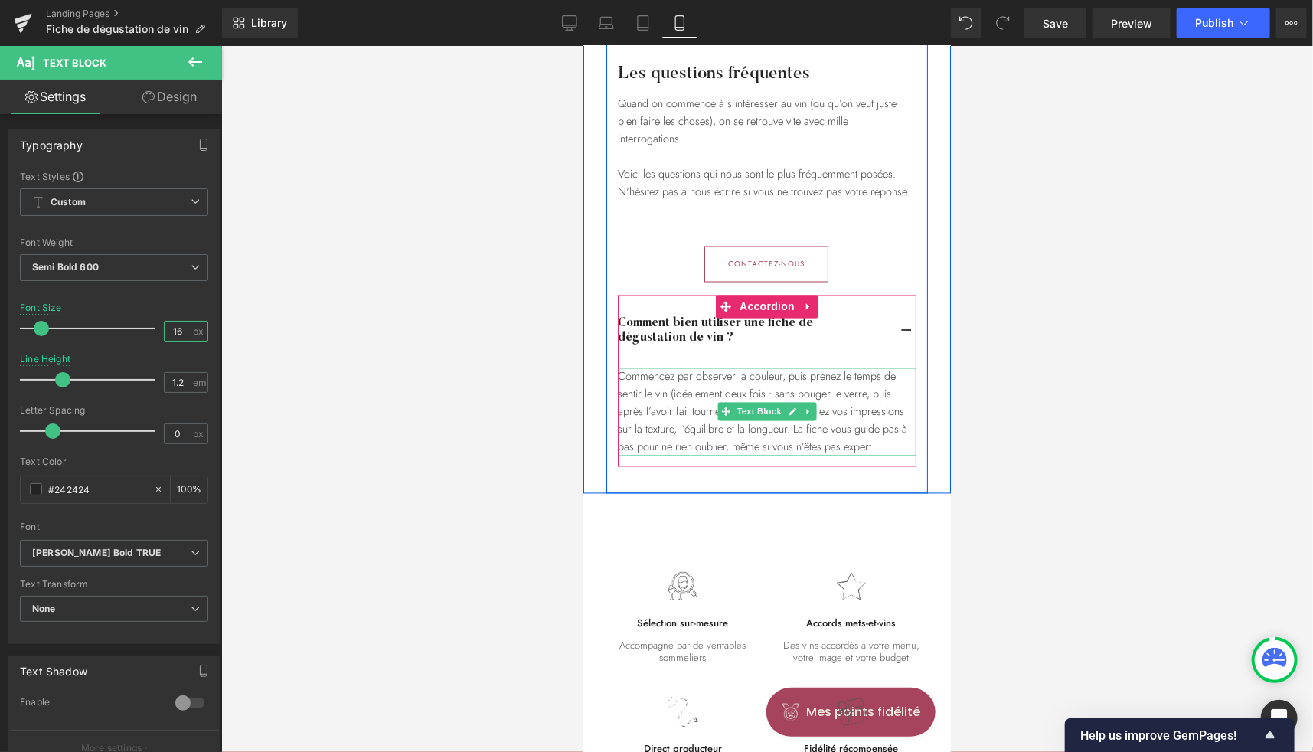
scroll to position [4352, 0]
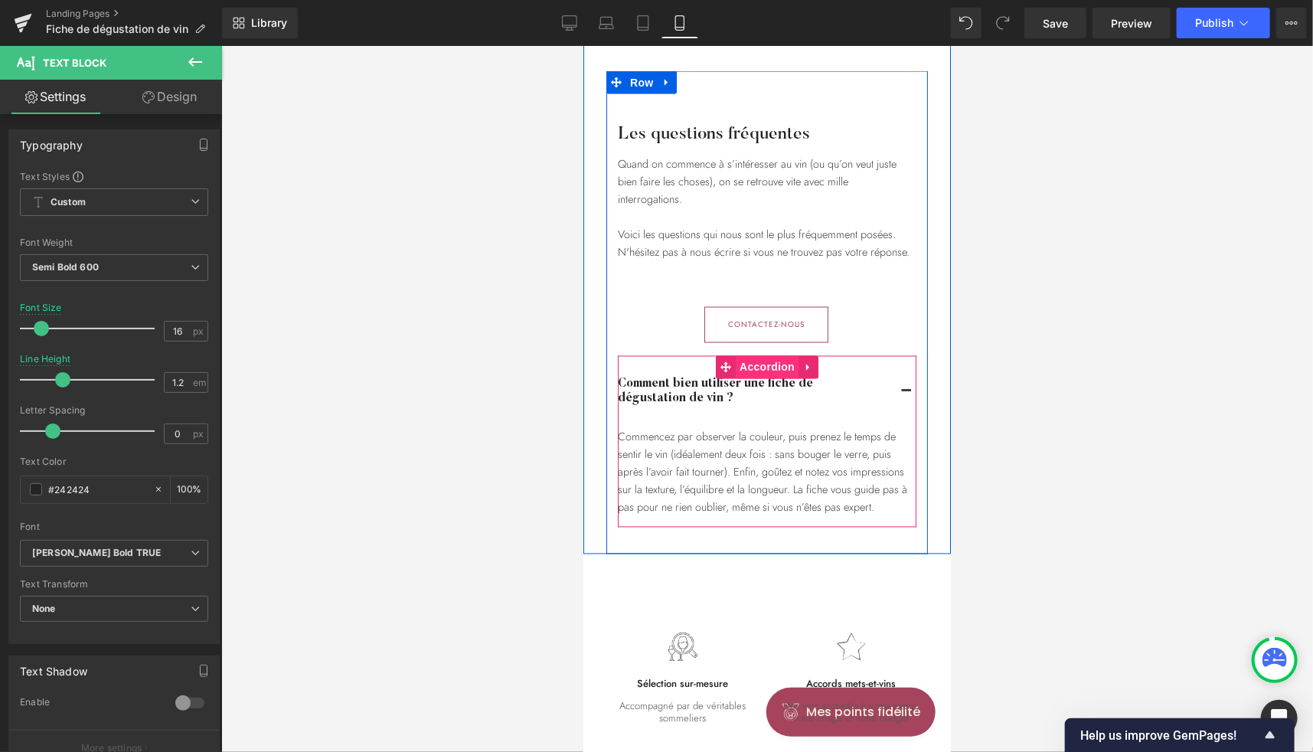
click at [760, 367] on span "Accordion" at bounding box center [766, 366] width 63 height 23
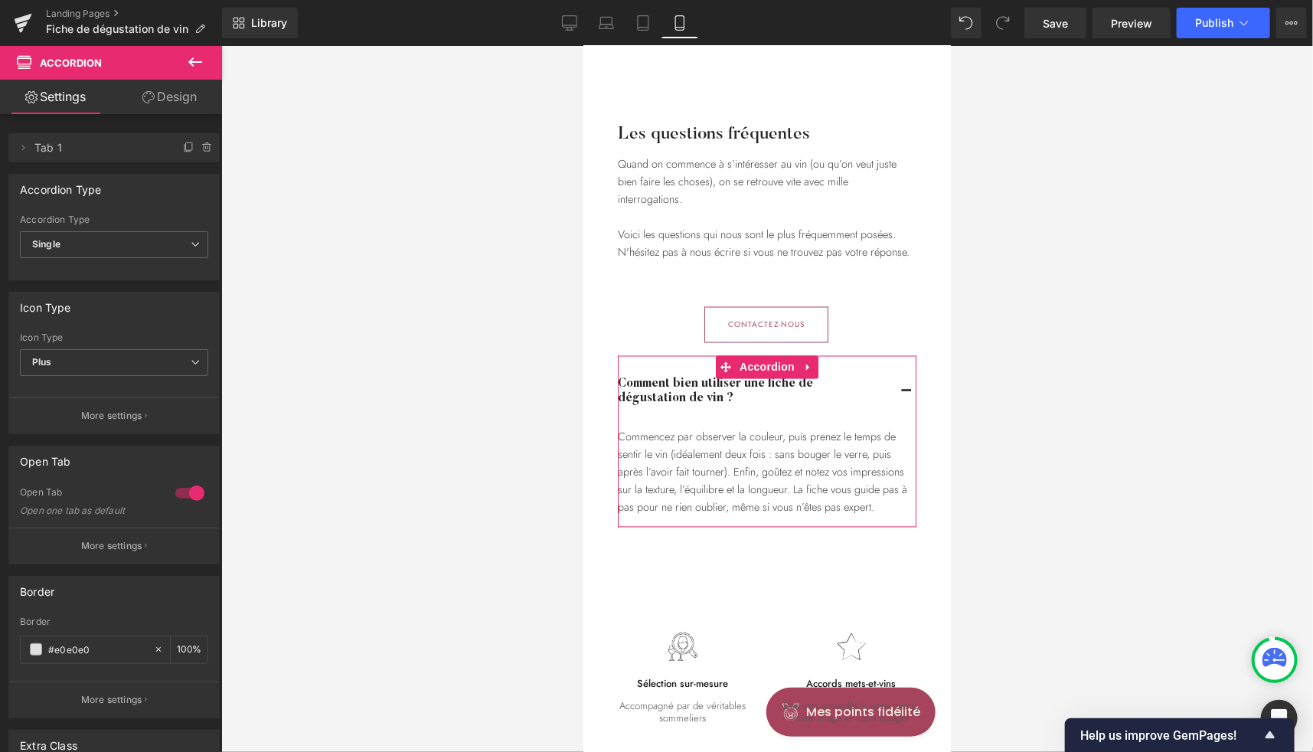
click at [172, 102] on link "Design" at bounding box center [169, 97] width 111 height 34
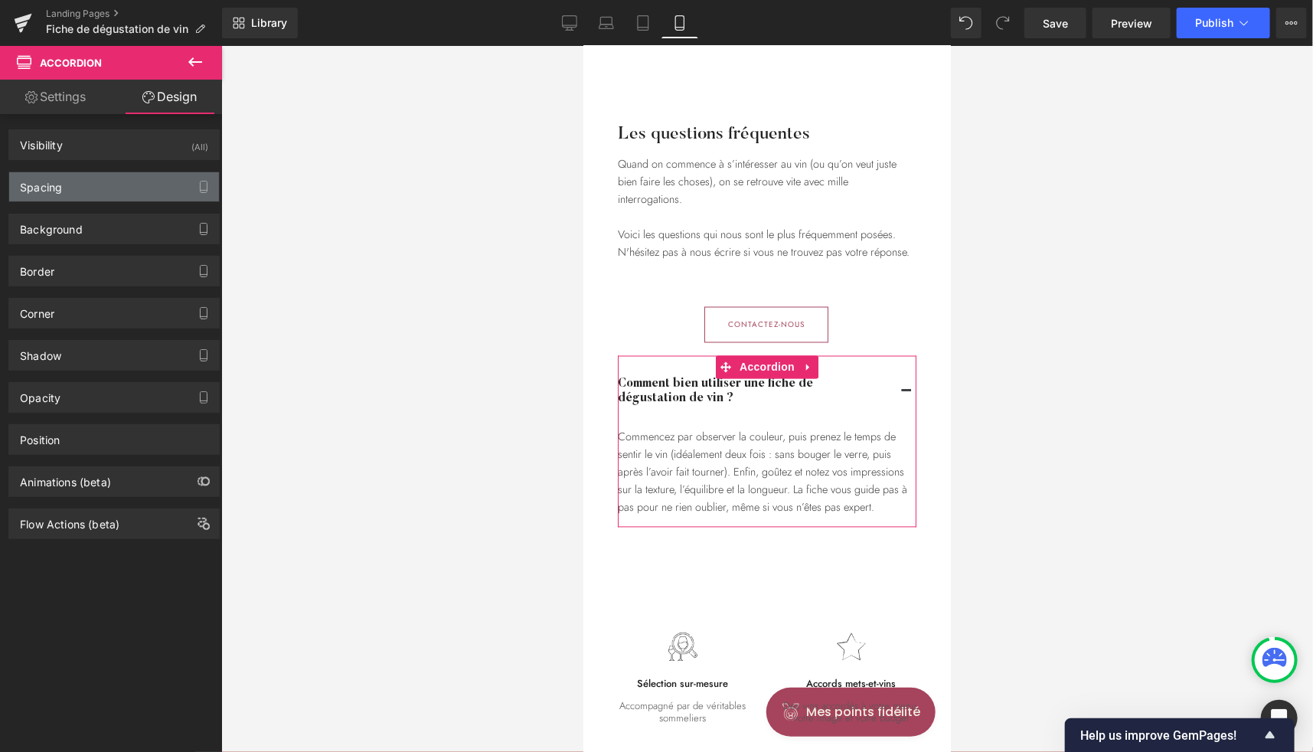
click at [56, 191] on div "Spacing" at bounding box center [41, 182] width 42 height 21
type input "0"
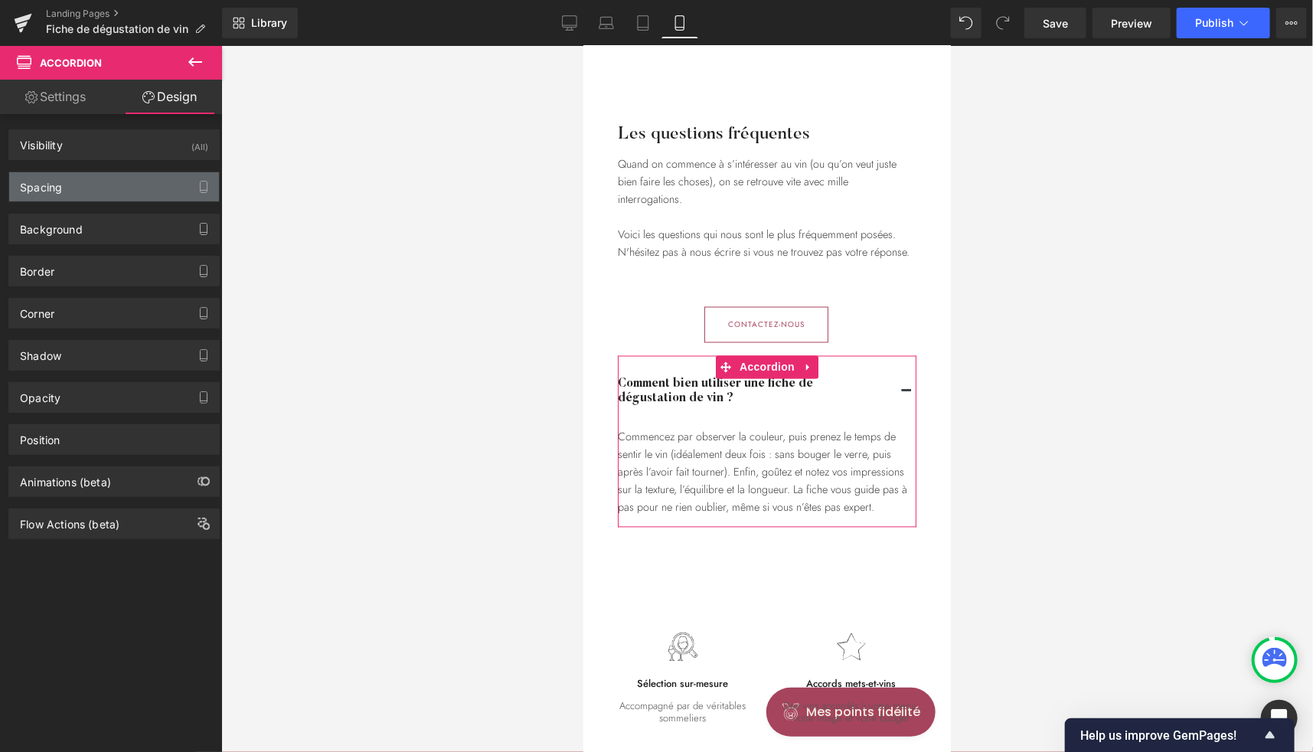
type input "0"
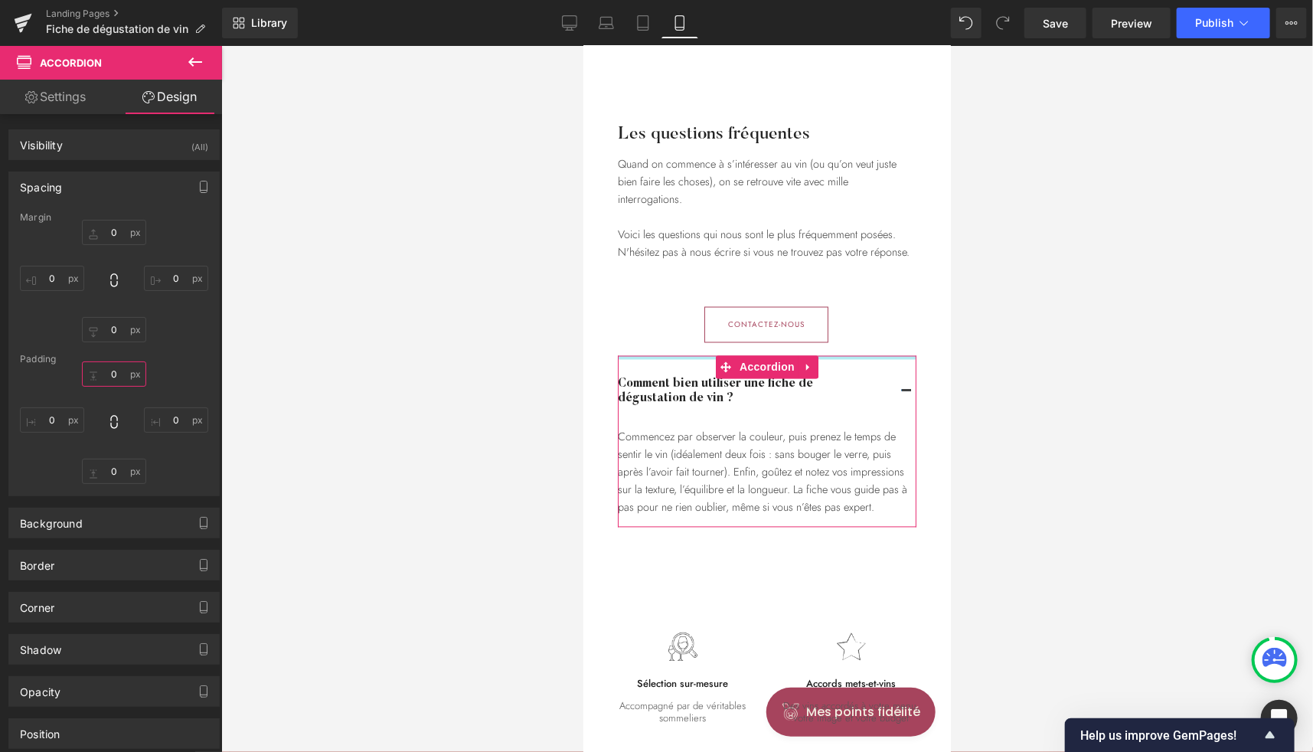
click at [115, 374] on input "0" at bounding box center [114, 373] width 64 height 25
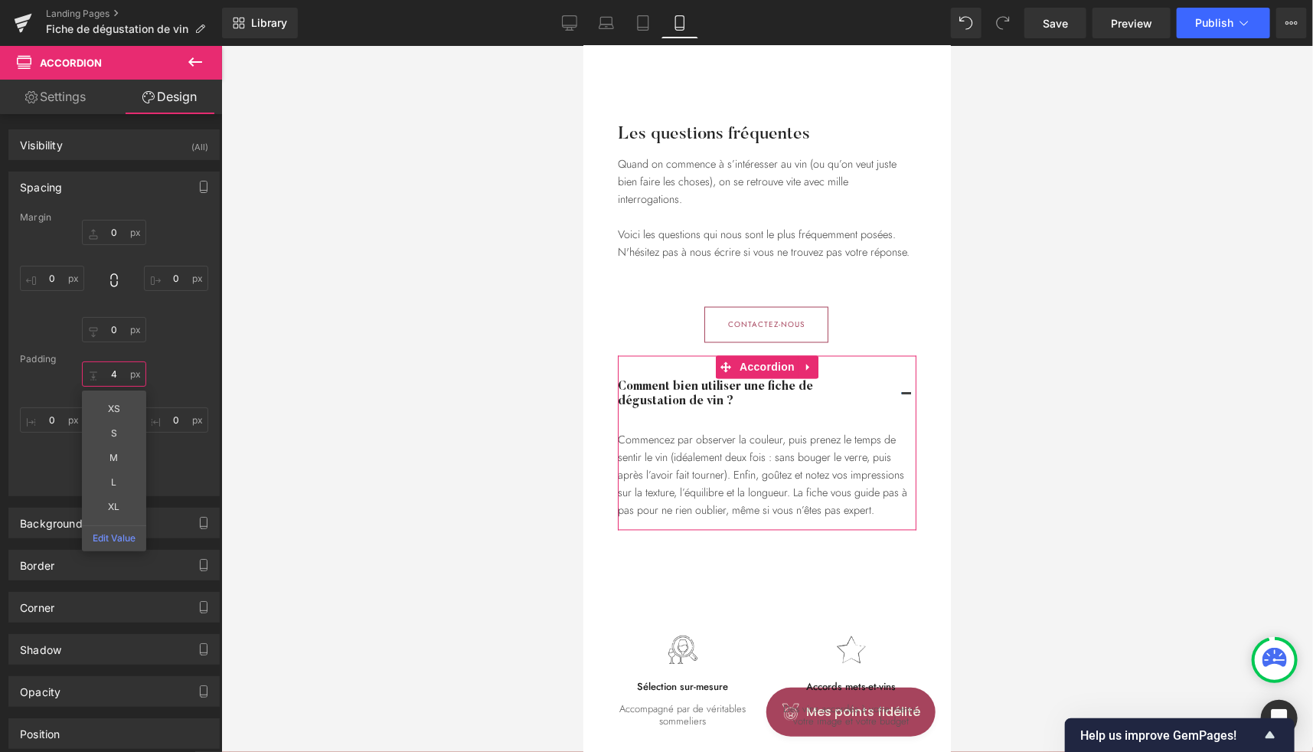
type input "40"
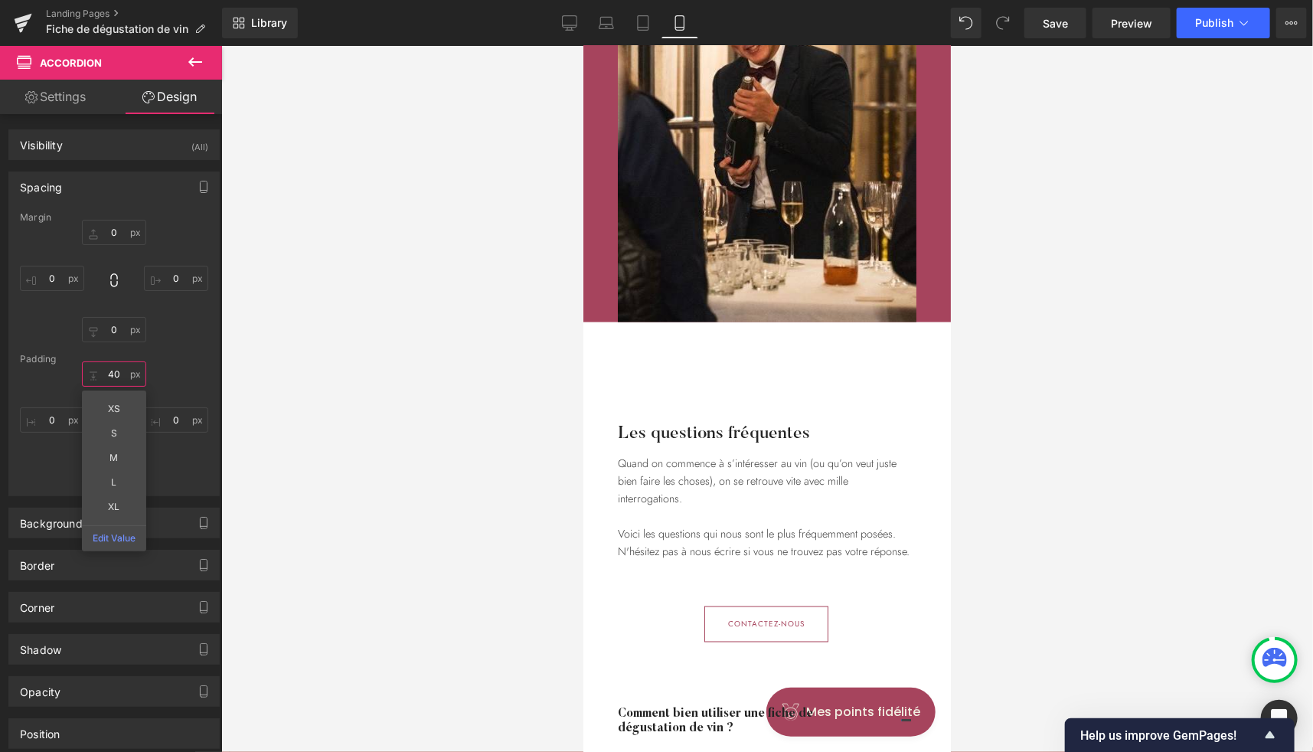
scroll to position [4110, 0]
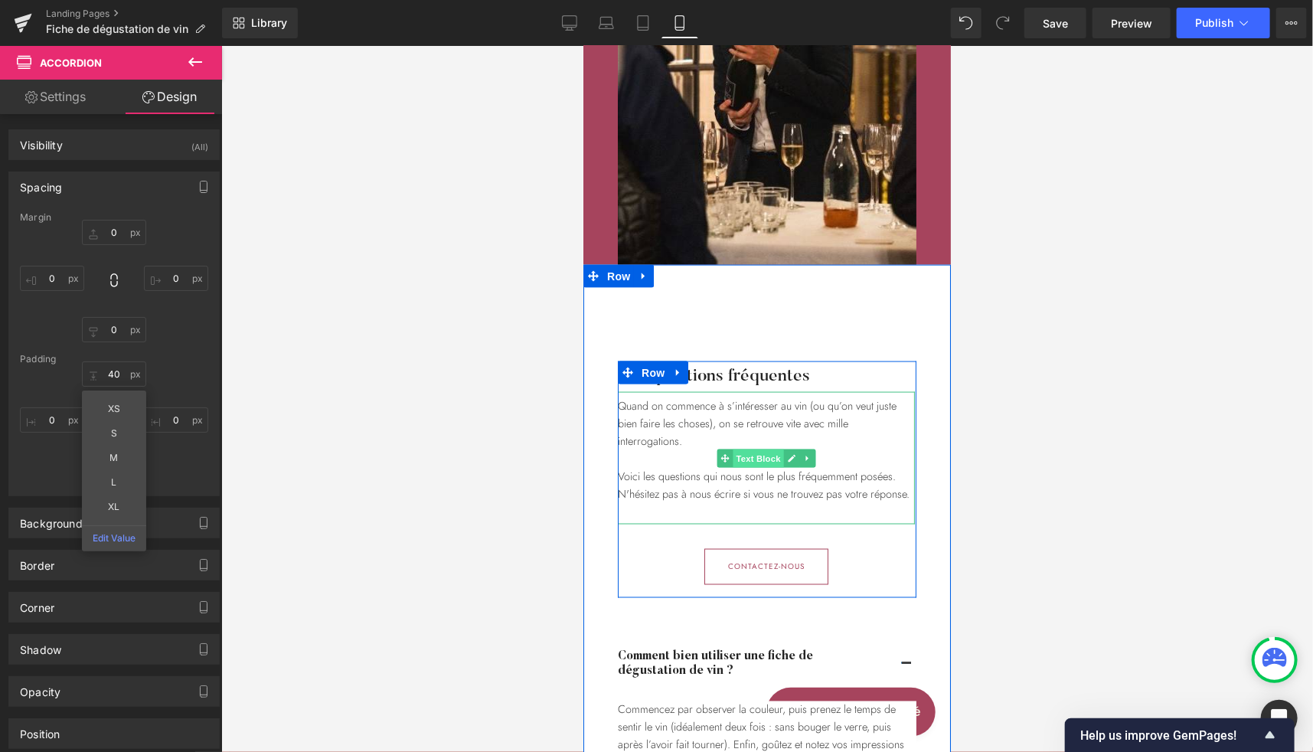
click at [753, 452] on span "Text Block" at bounding box center [757, 458] width 51 height 18
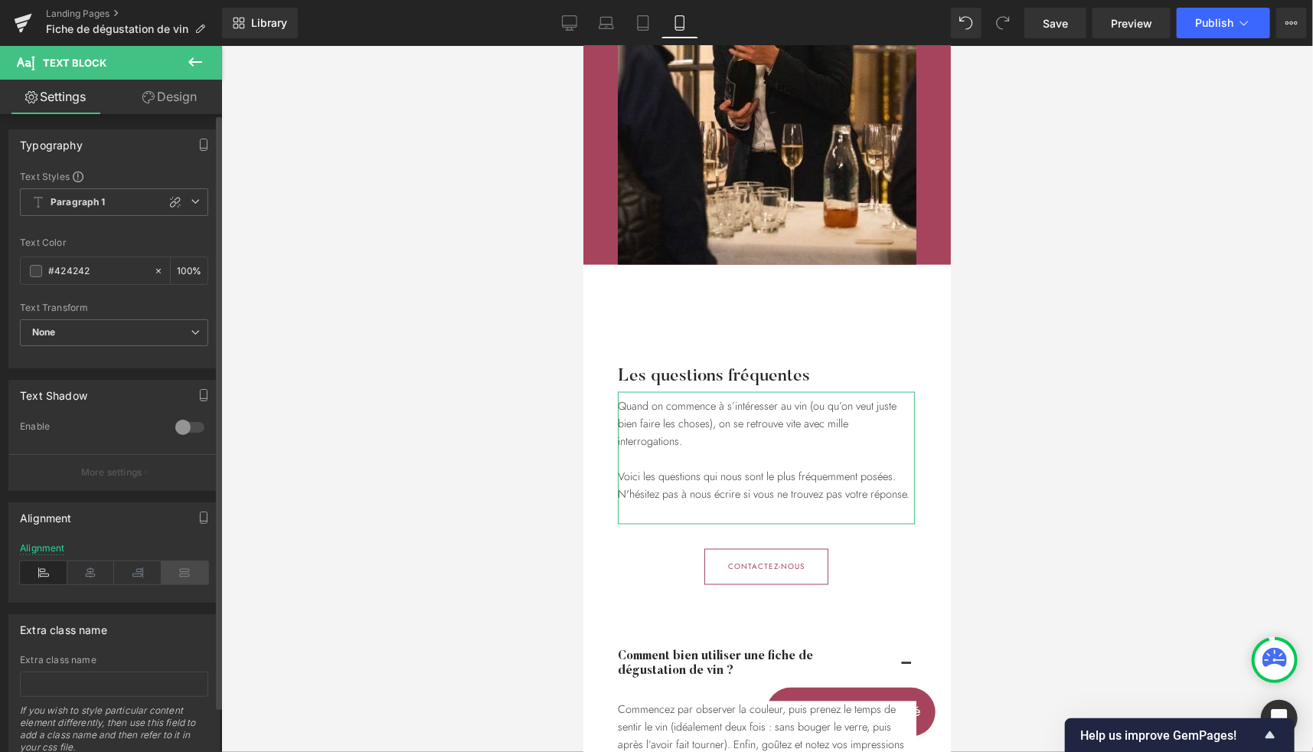
click at [181, 569] on icon at bounding box center [185, 572] width 47 height 23
click at [179, 108] on link "Design" at bounding box center [169, 97] width 111 height 34
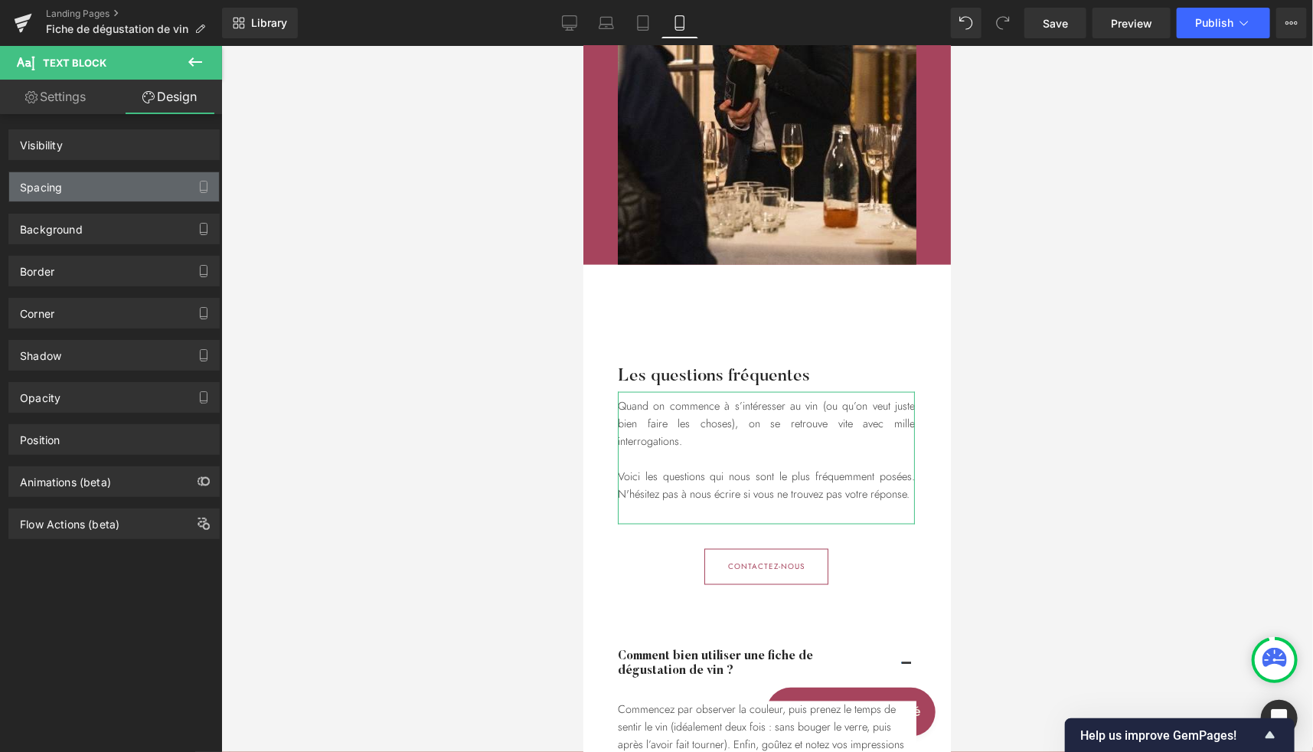
click at [83, 178] on div "Spacing" at bounding box center [114, 186] width 210 height 29
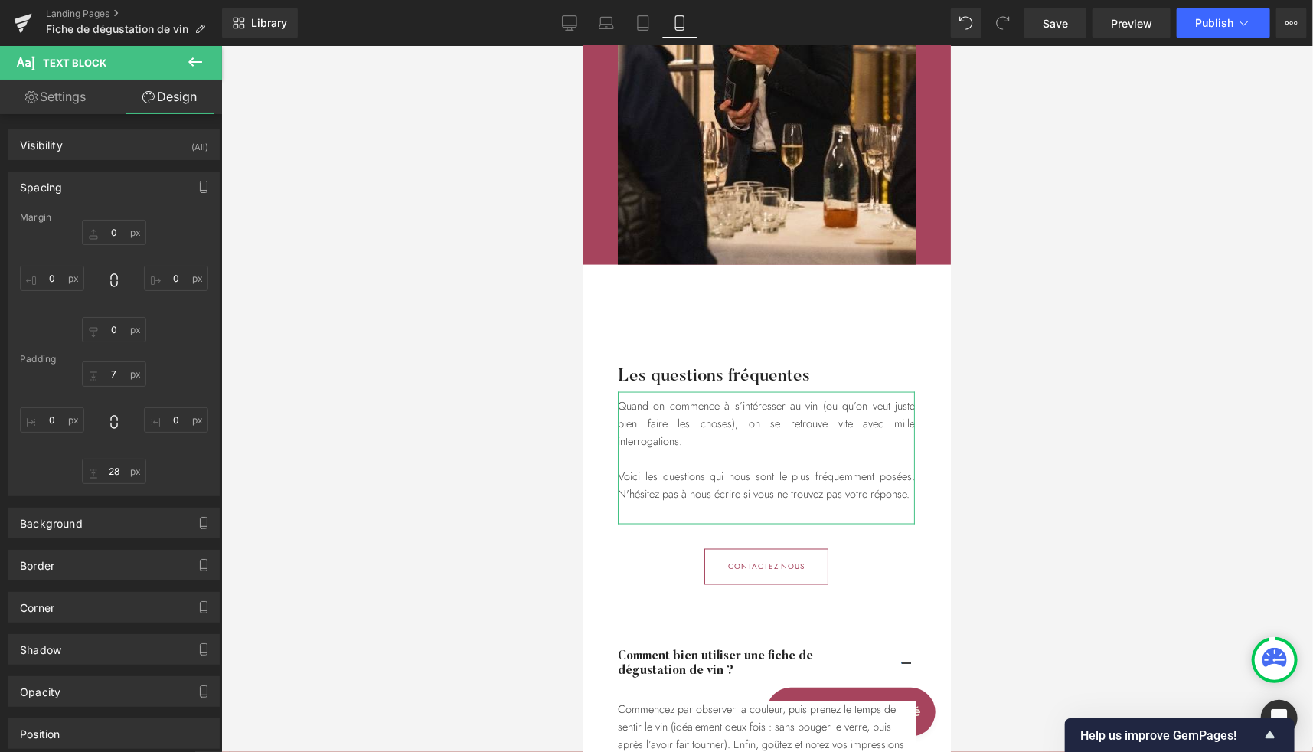
type input "0"
type input "7"
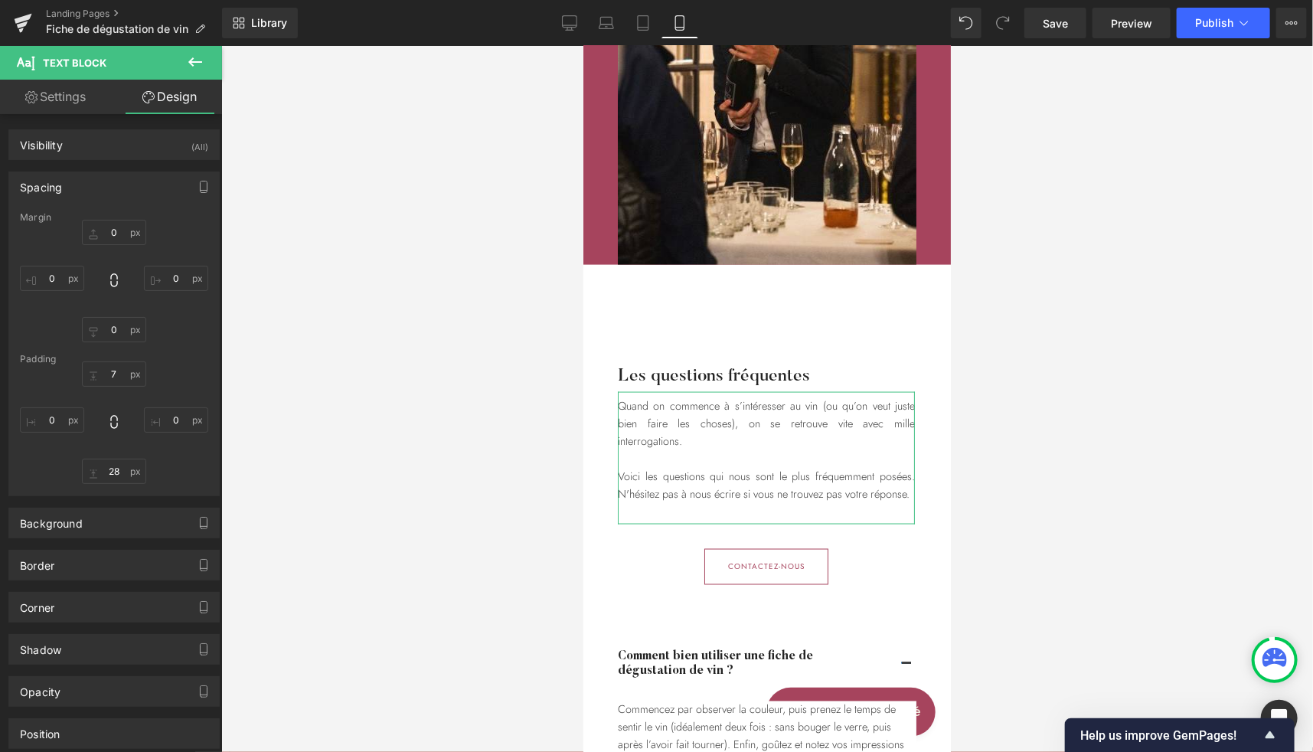
type input "0"
type input "28"
type input "0"
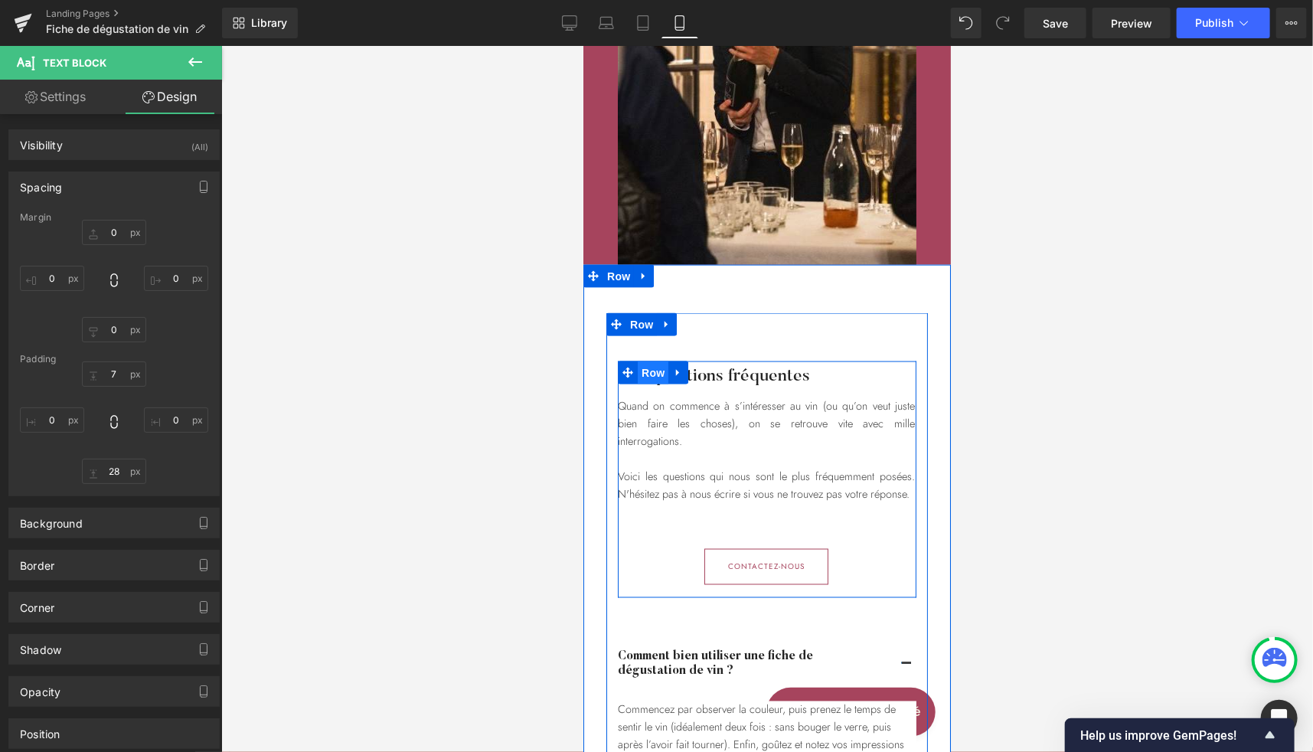
click at [642, 372] on span "Row" at bounding box center [652, 372] width 31 height 23
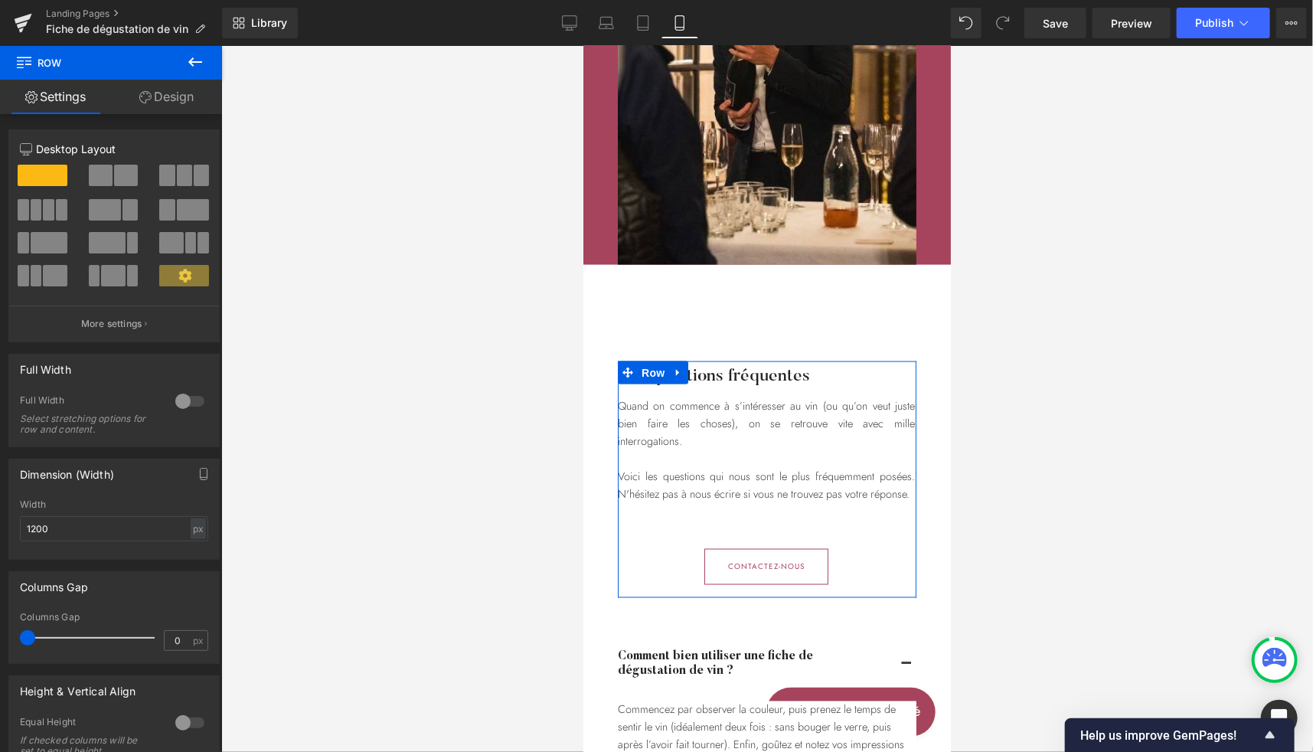
click at [181, 99] on link "Design" at bounding box center [166, 97] width 111 height 34
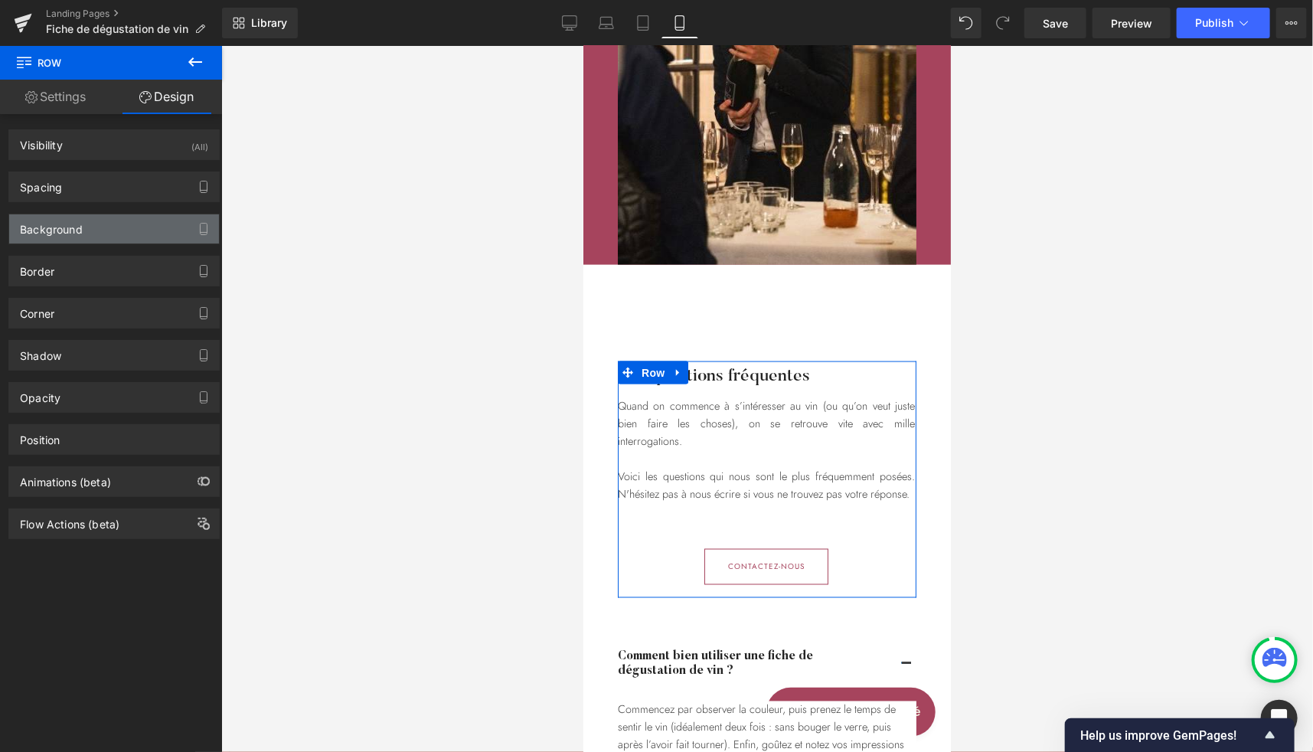
type input "0"
type input "2"
type input "17"
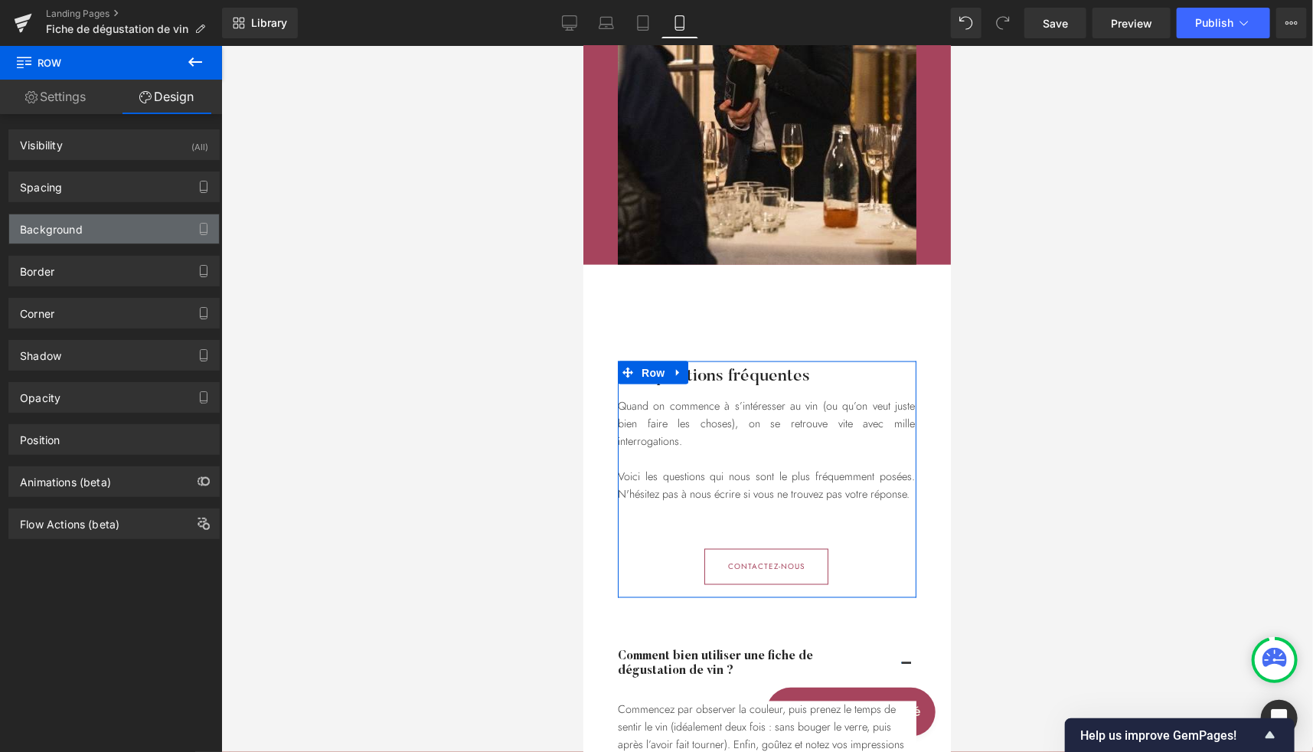
type input "0"
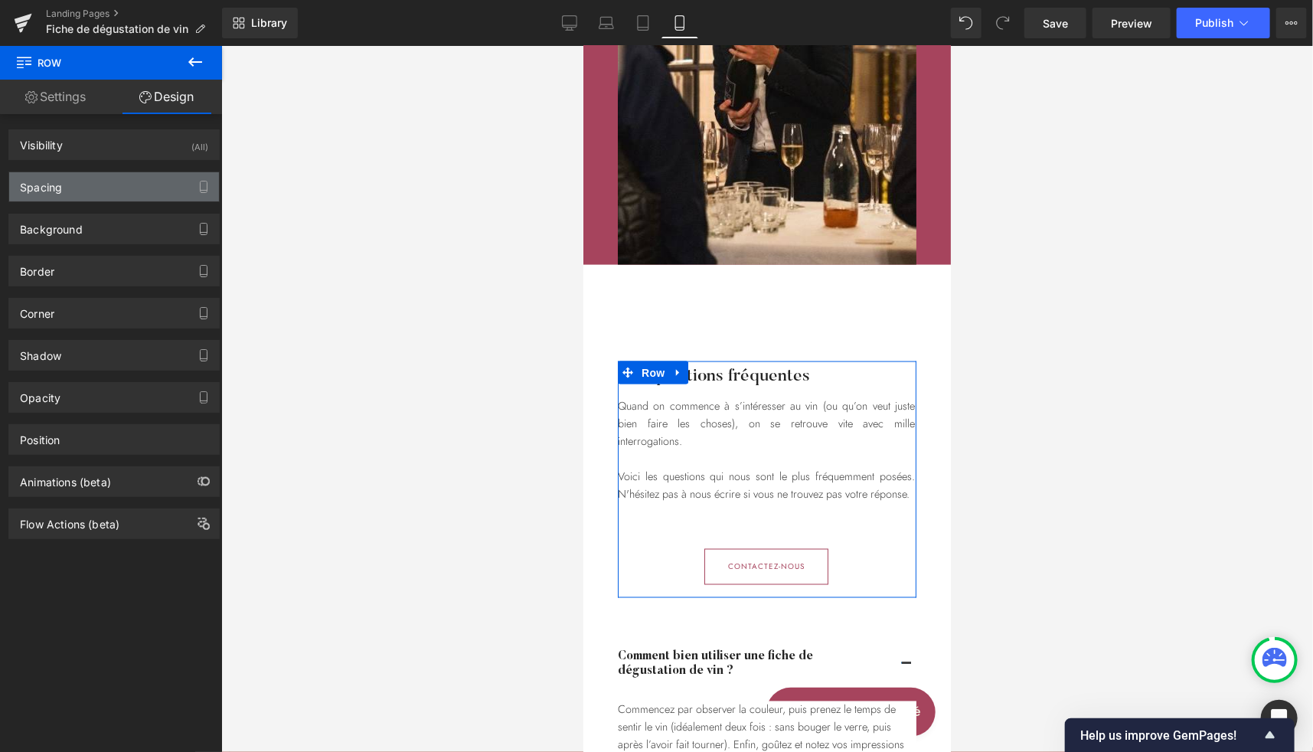
click at [78, 194] on div "Spacing" at bounding box center [114, 186] width 210 height 29
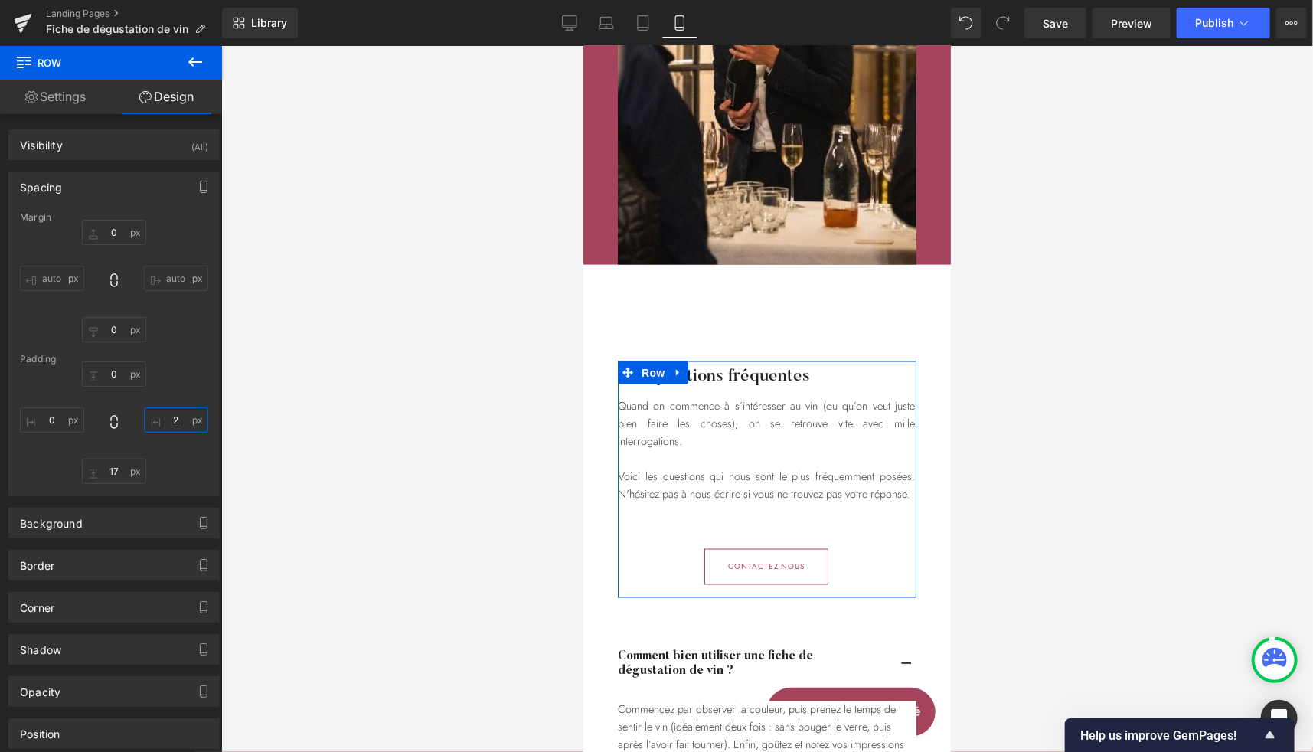
click at [172, 417] on input "2" at bounding box center [176, 419] width 64 height 25
type input "0"
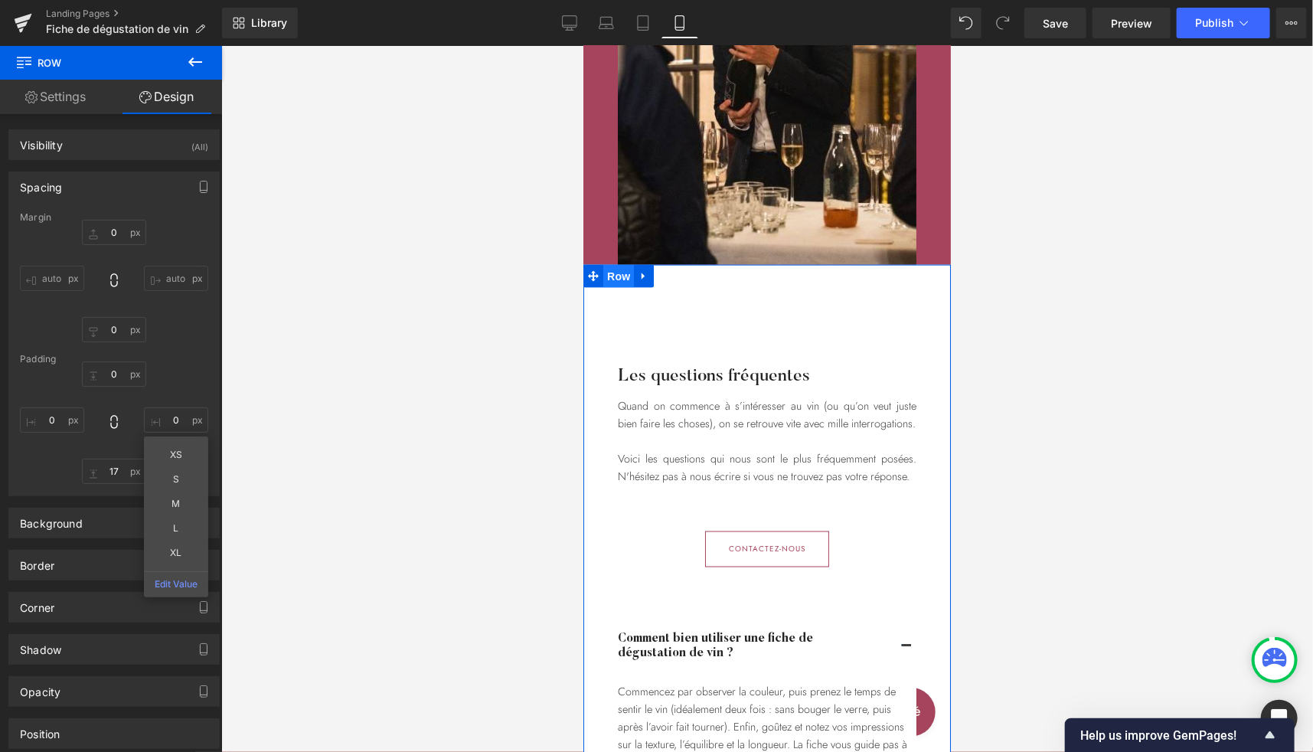
click at [613, 274] on span "Row" at bounding box center [618, 275] width 31 height 23
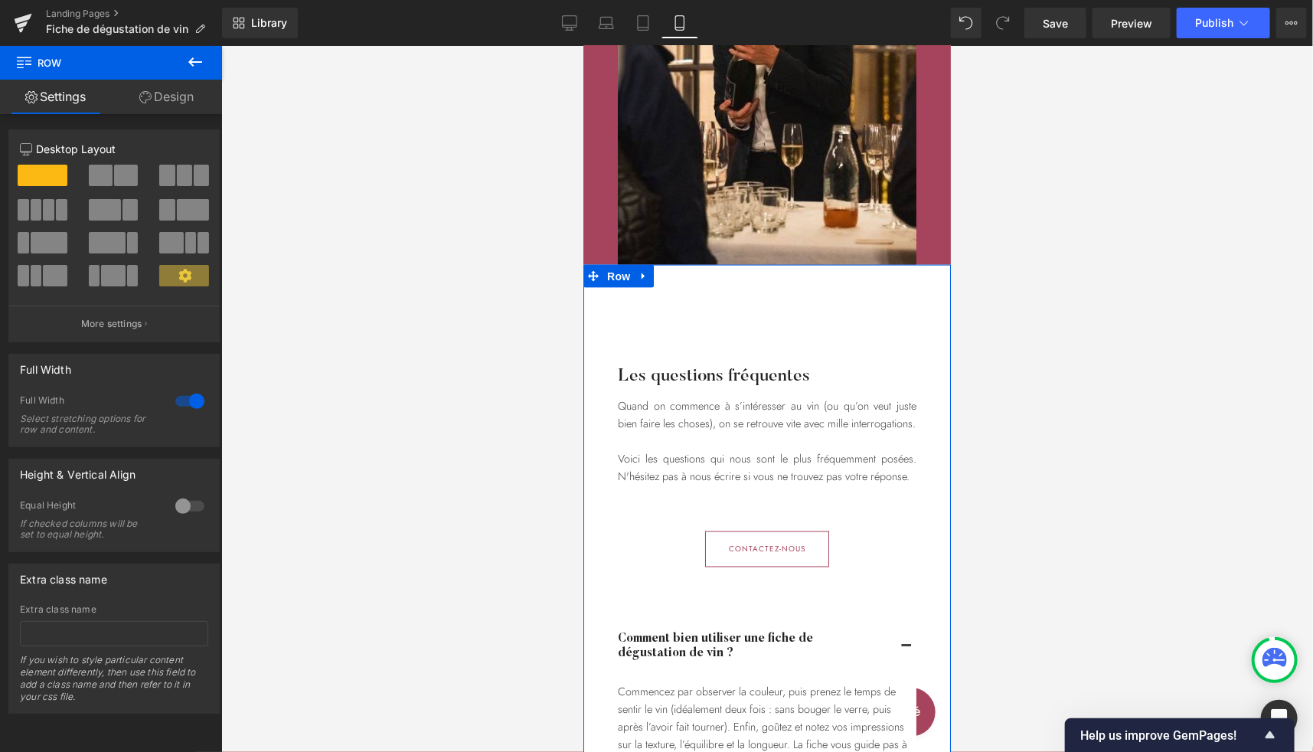
click at [179, 92] on link "Design" at bounding box center [166, 97] width 111 height 34
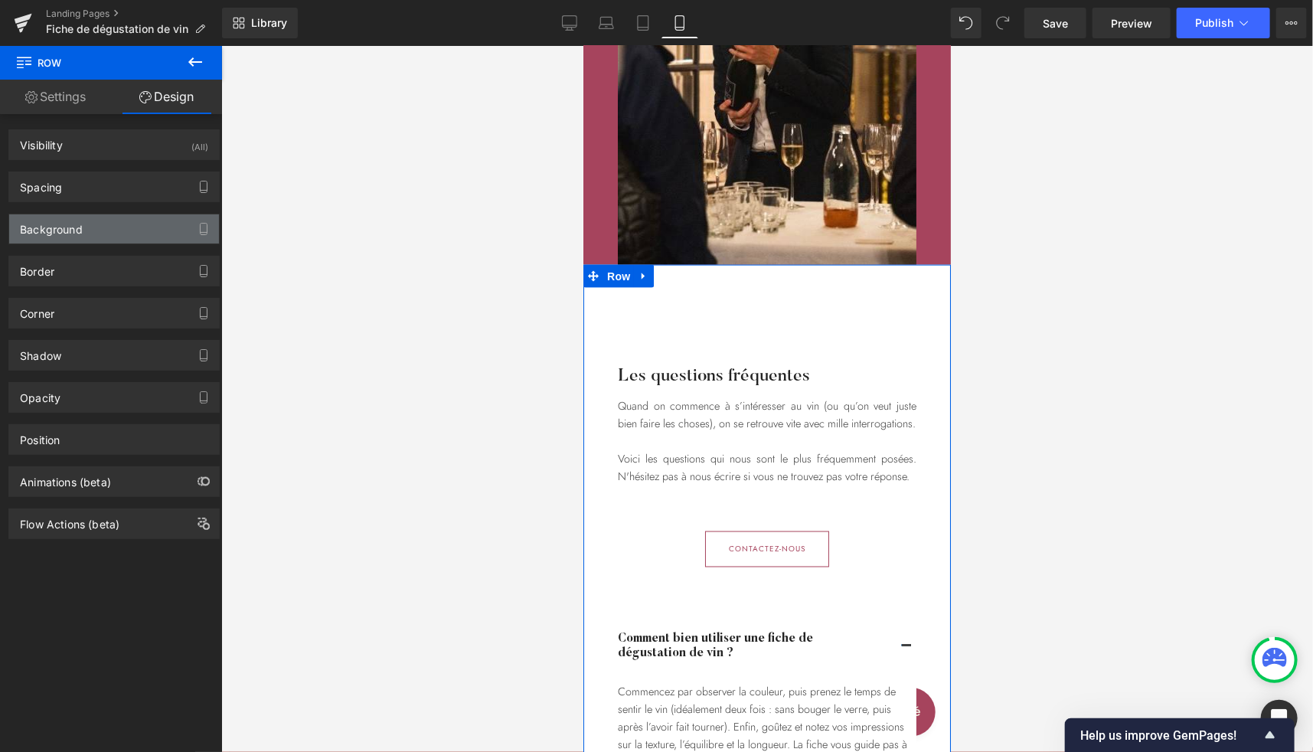
type input "0"
type input "63"
type input "30"
type input "0"
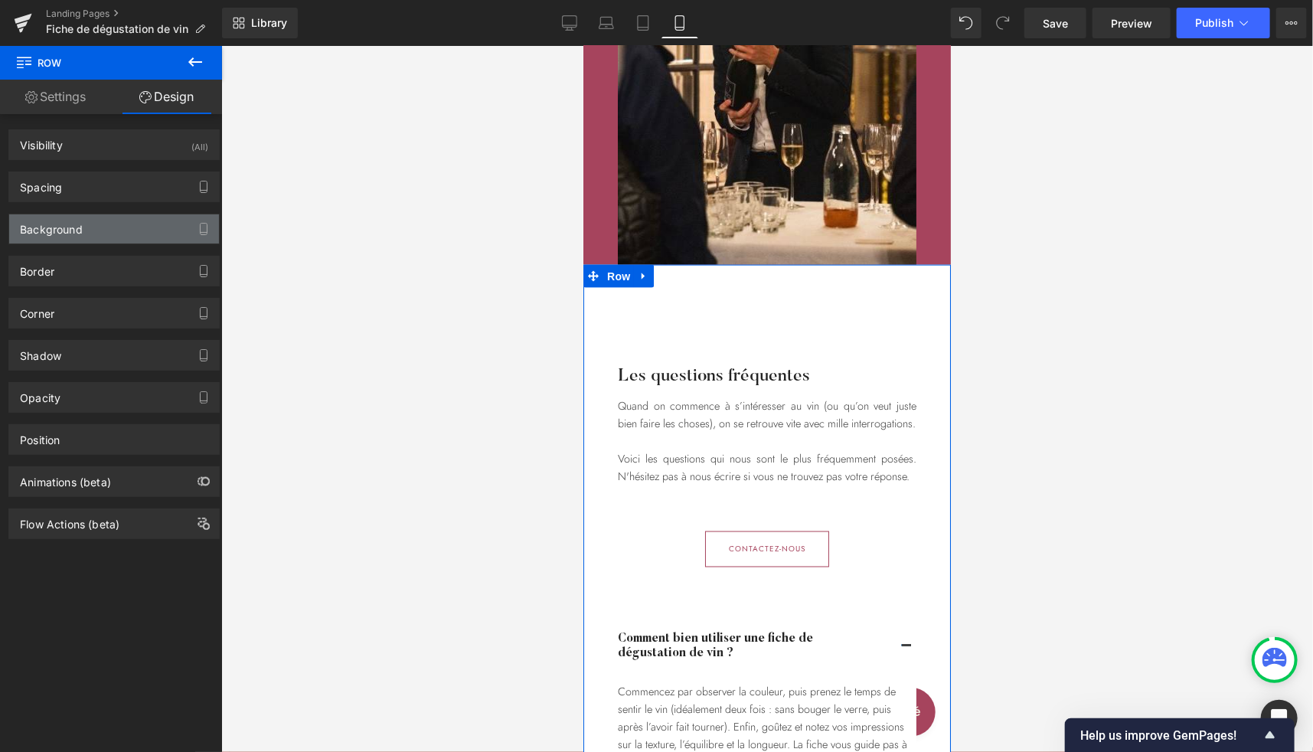
type input "30"
type input "transparent"
type input "0"
click at [62, 228] on div "Background" at bounding box center [51, 224] width 63 height 21
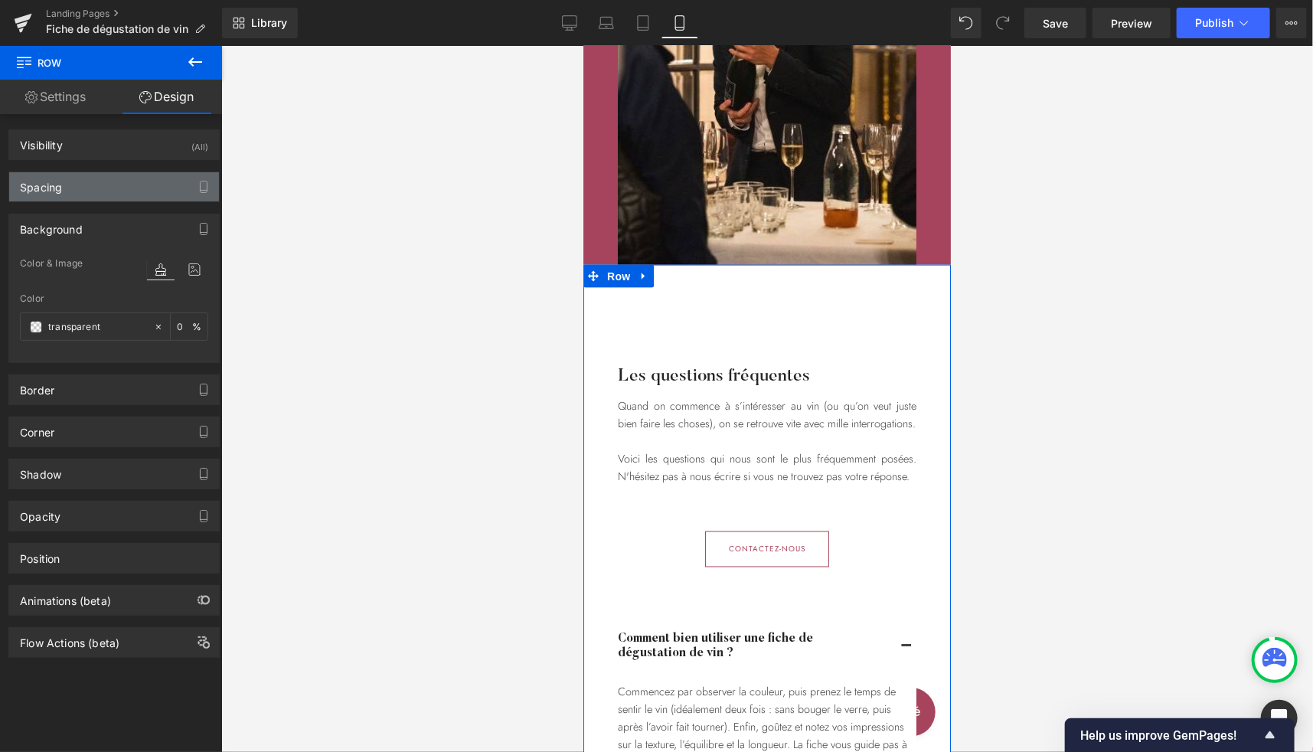
click at [86, 177] on div "Spacing" at bounding box center [114, 186] width 210 height 29
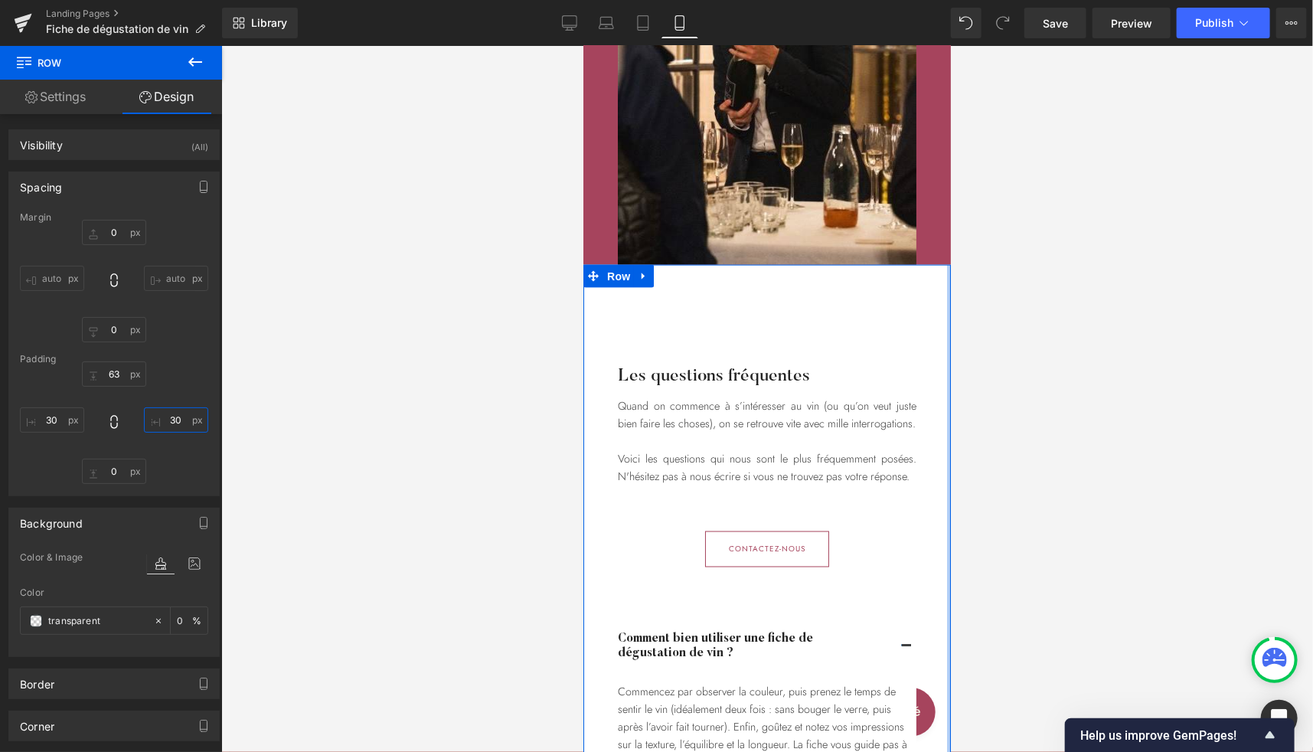
click at [172, 420] on input "30" at bounding box center [176, 419] width 64 height 25
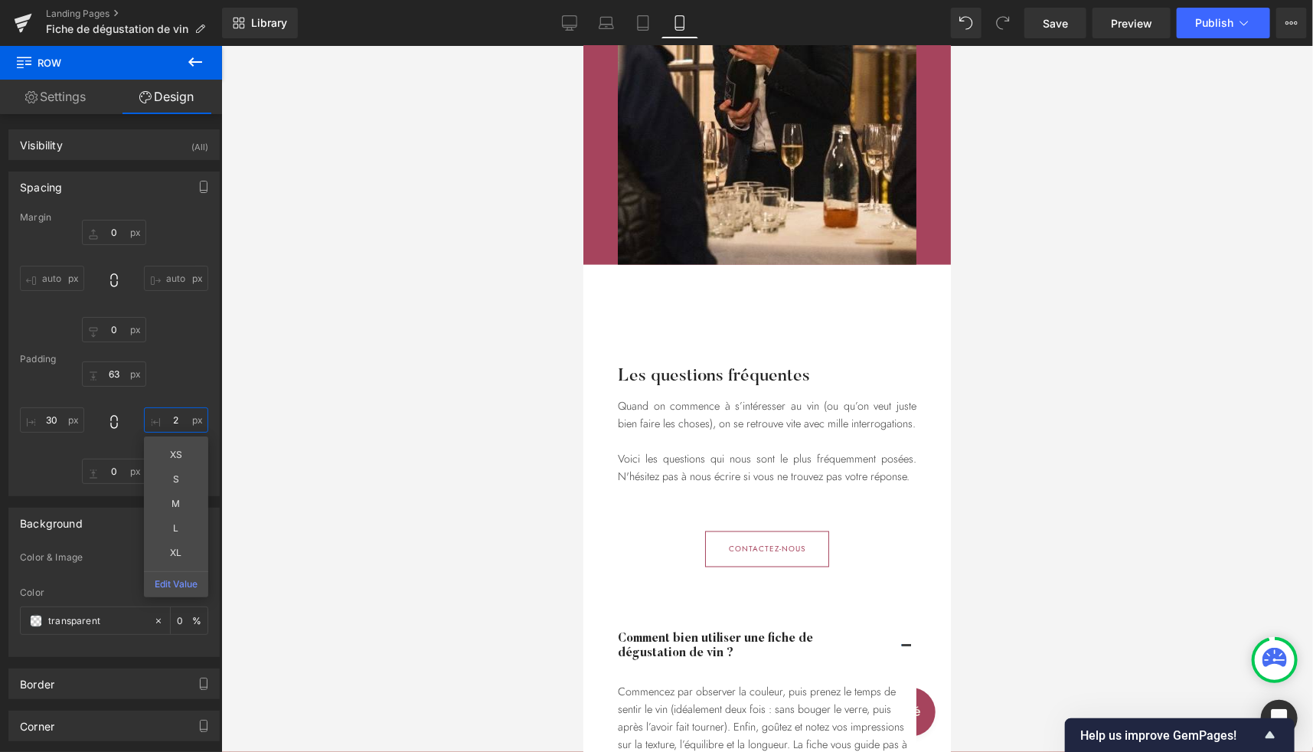
type input "20"
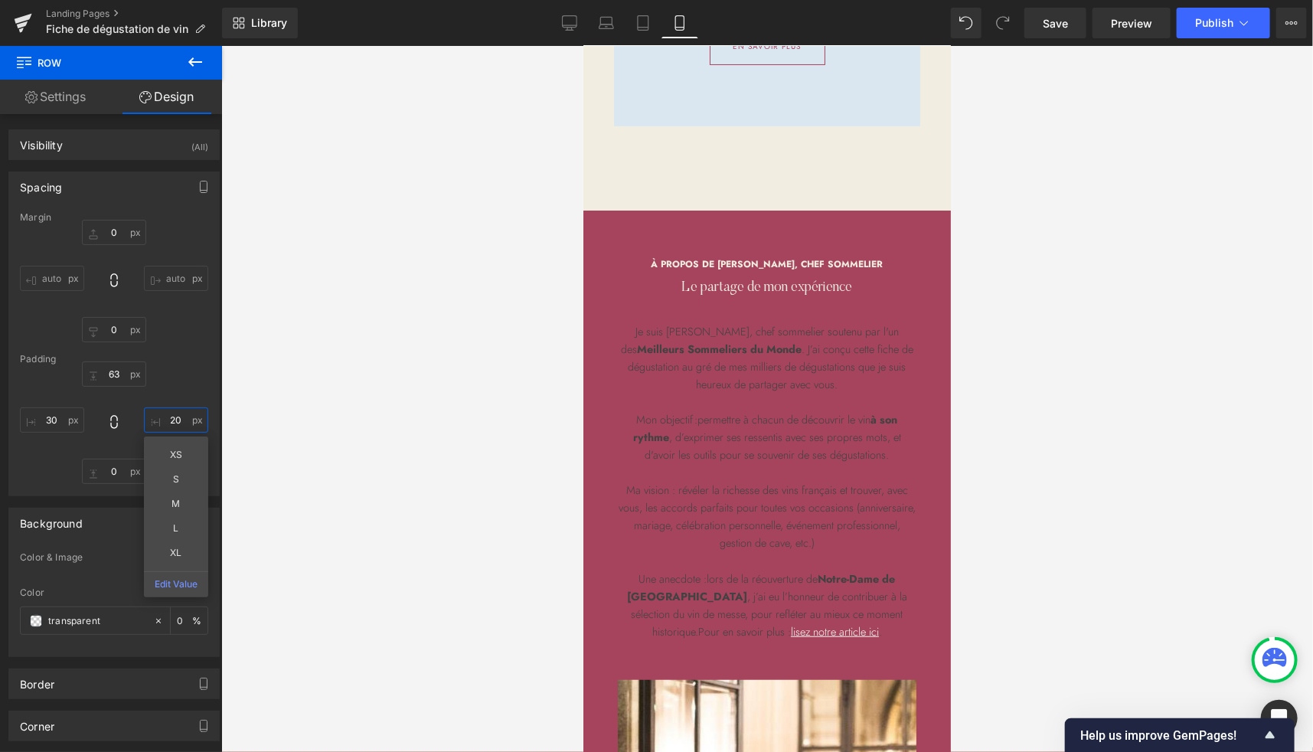
scroll to position [3219, 0]
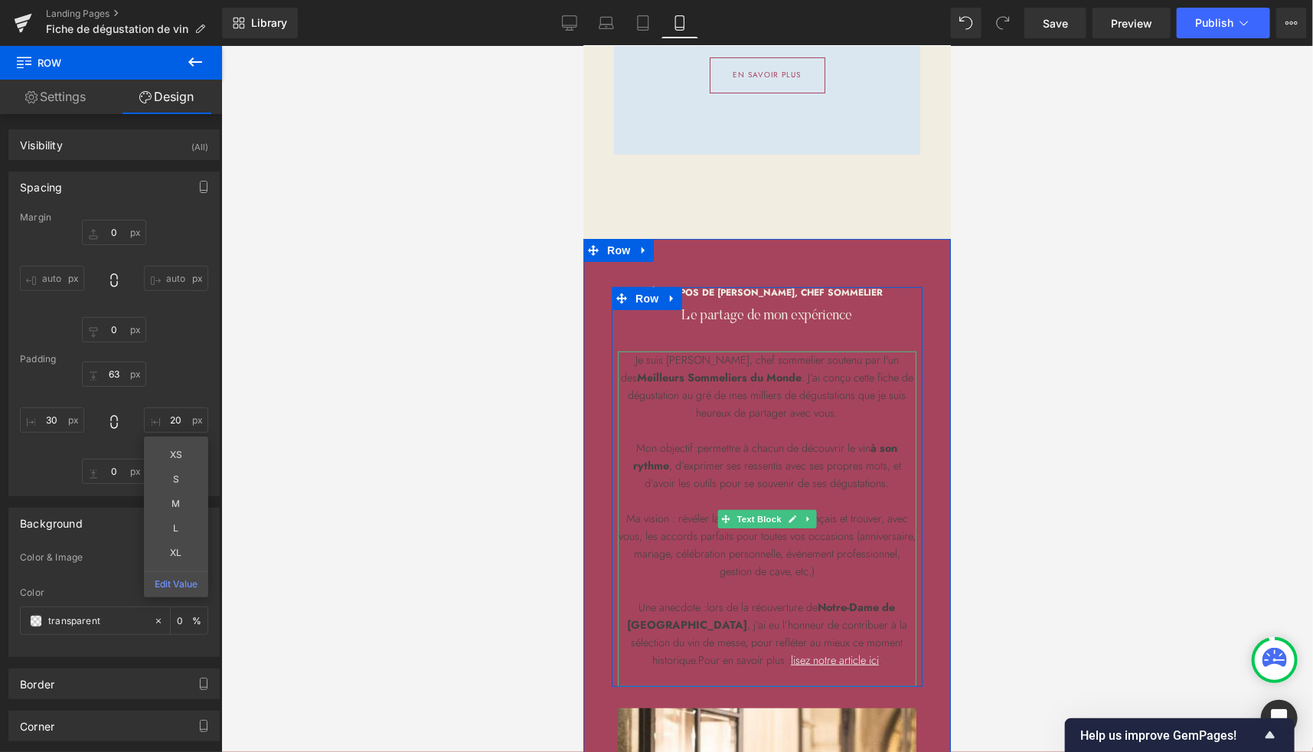
click at [750, 512] on span "Text Block" at bounding box center [758, 518] width 51 height 18
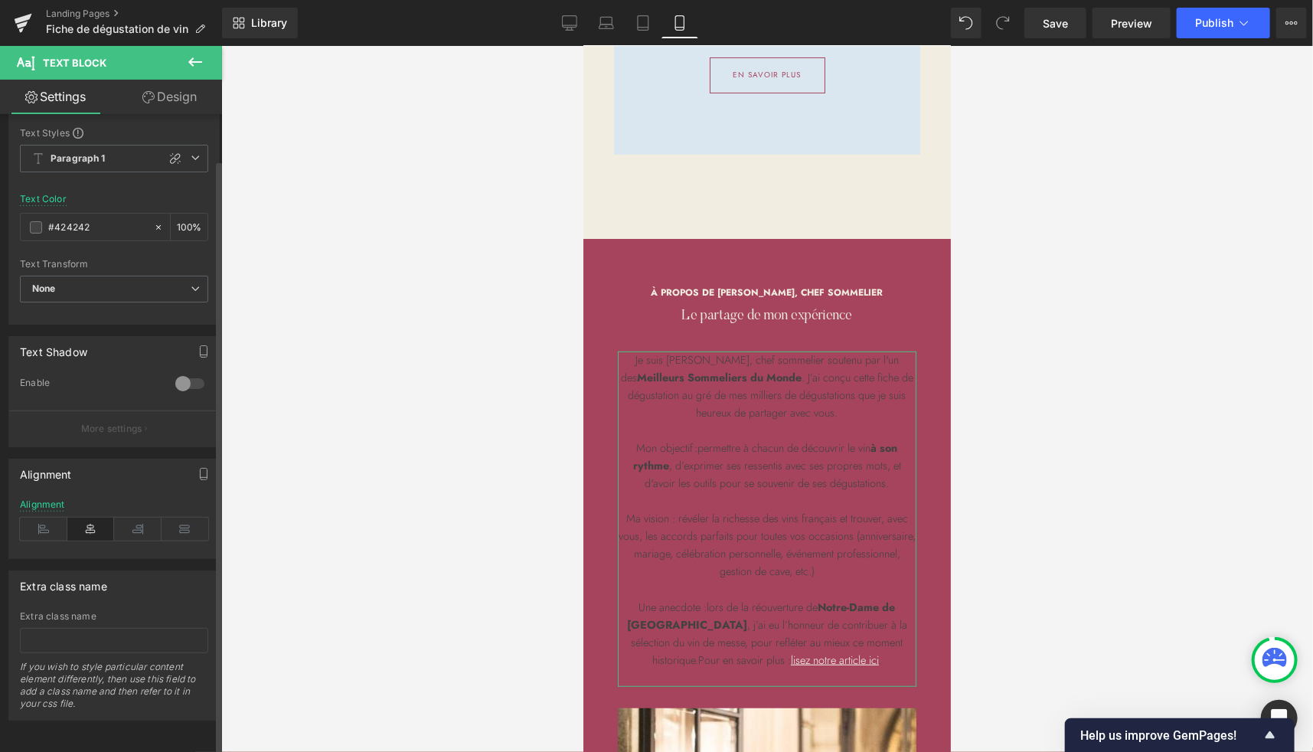
scroll to position [49, 0]
click at [38, 225] on span at bounding box center [36, 227] width 12 height 12
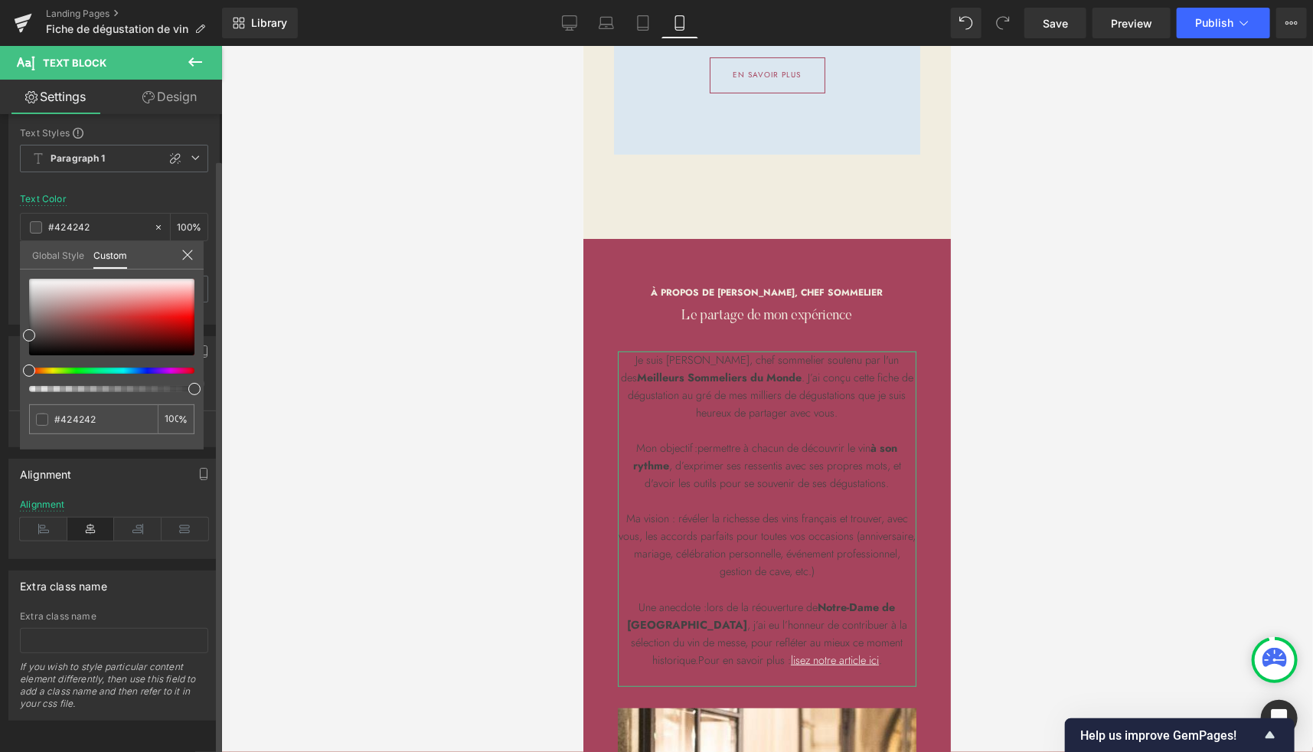
click at [54, 257] on link "Global Style" at bounding box center [58, 254] width 52 height 26
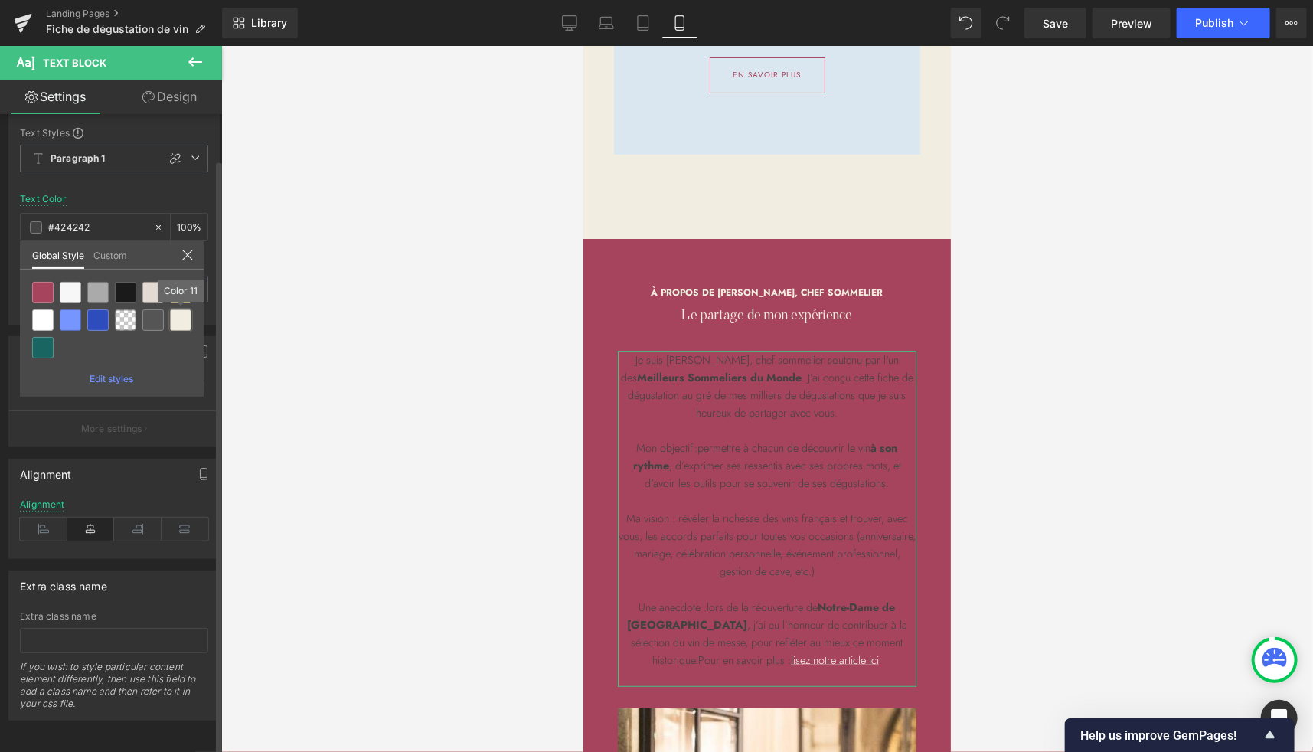
click at [181, 319] on div at bounding box center [180, 319] width 21 height 21
type input "Color 11"
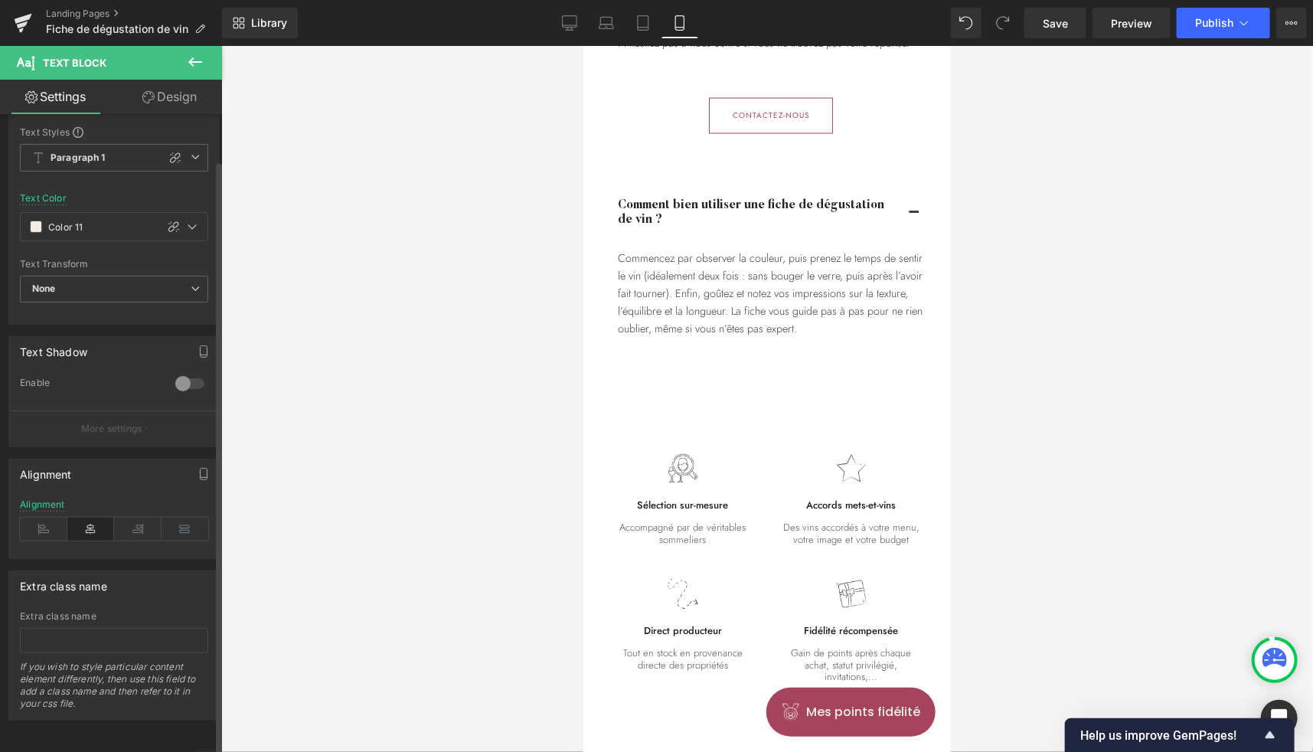
scroll to position [4568, 0]
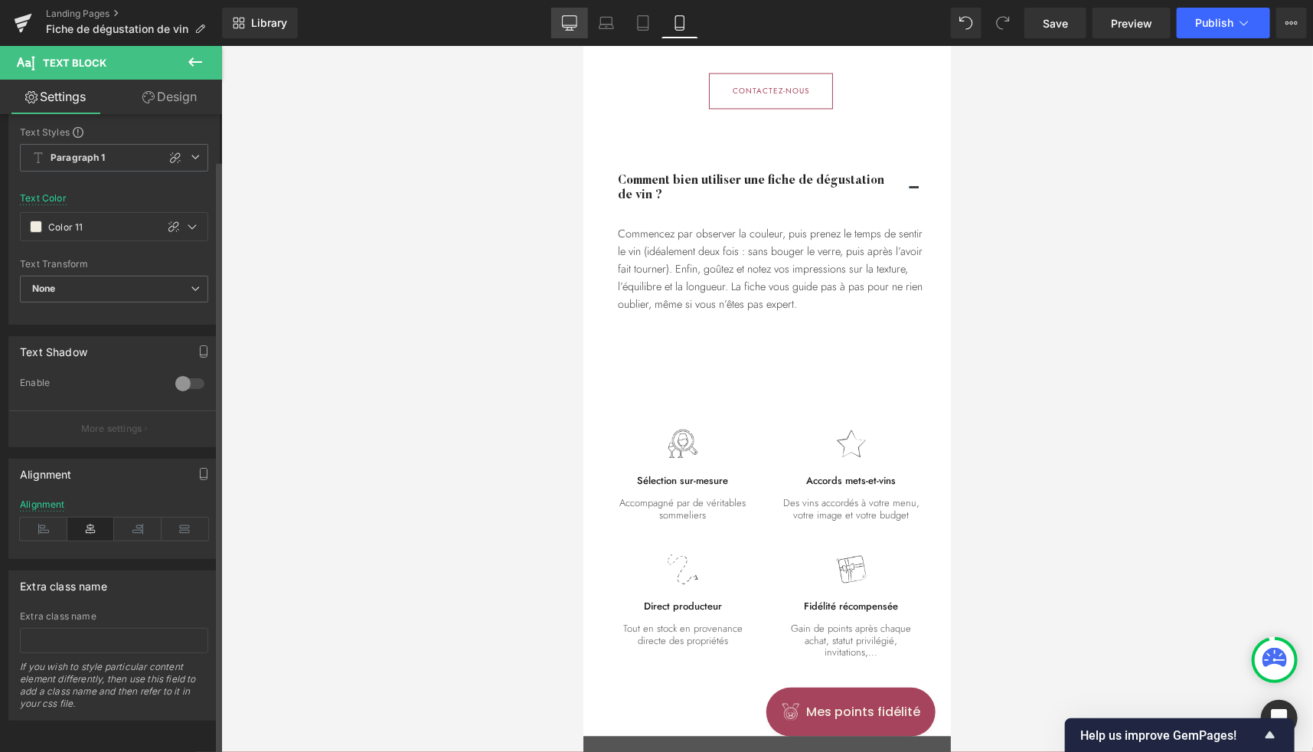
click at [571, 31] on link "Desktop" at bounding box center [569, 23] width 37 height 31
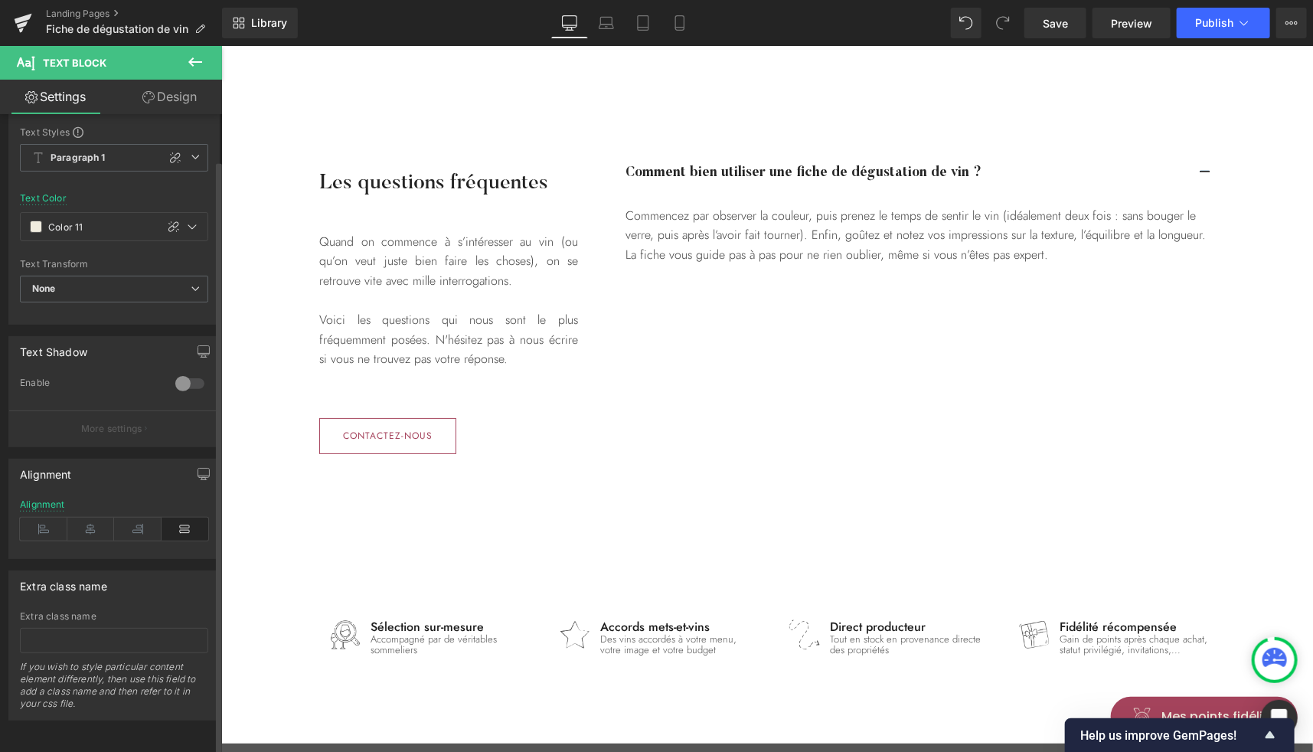
scroll to position [2991, 0]
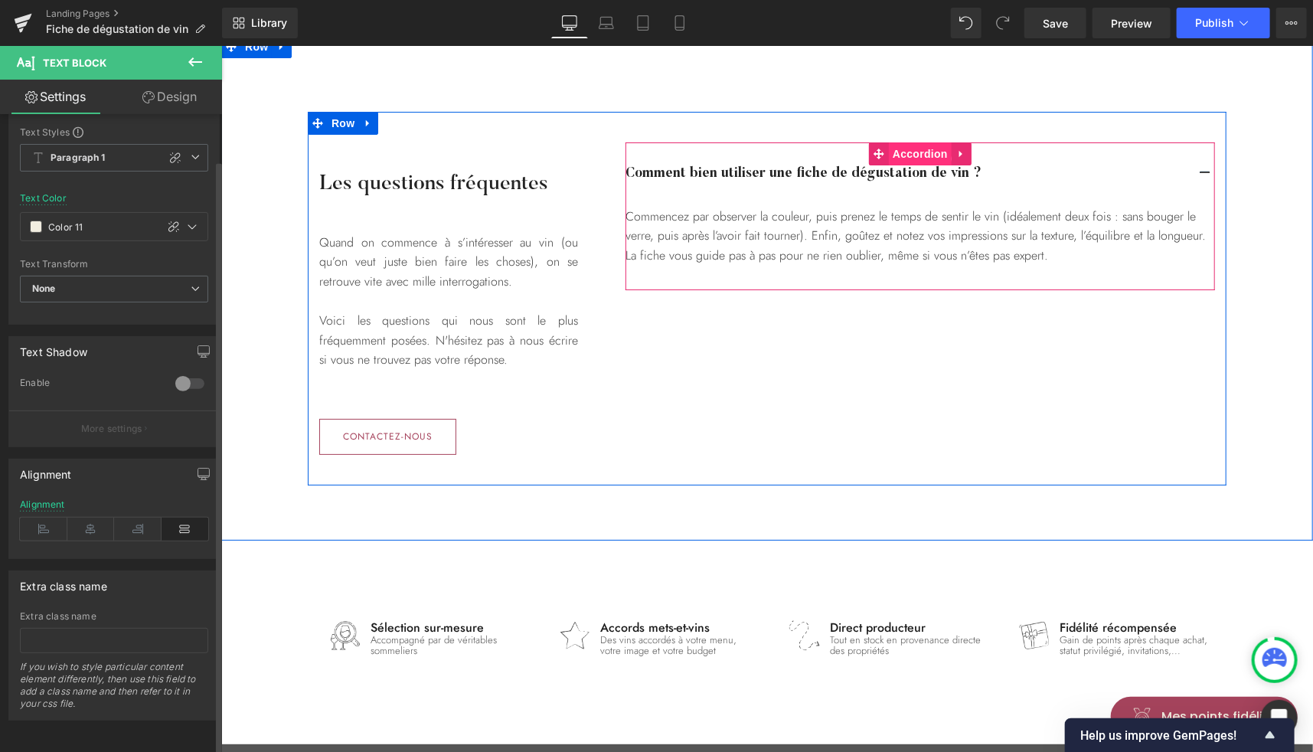
click at [916, 155] on span "Accordion" at bounding box center [919, 153] width 63 height 23
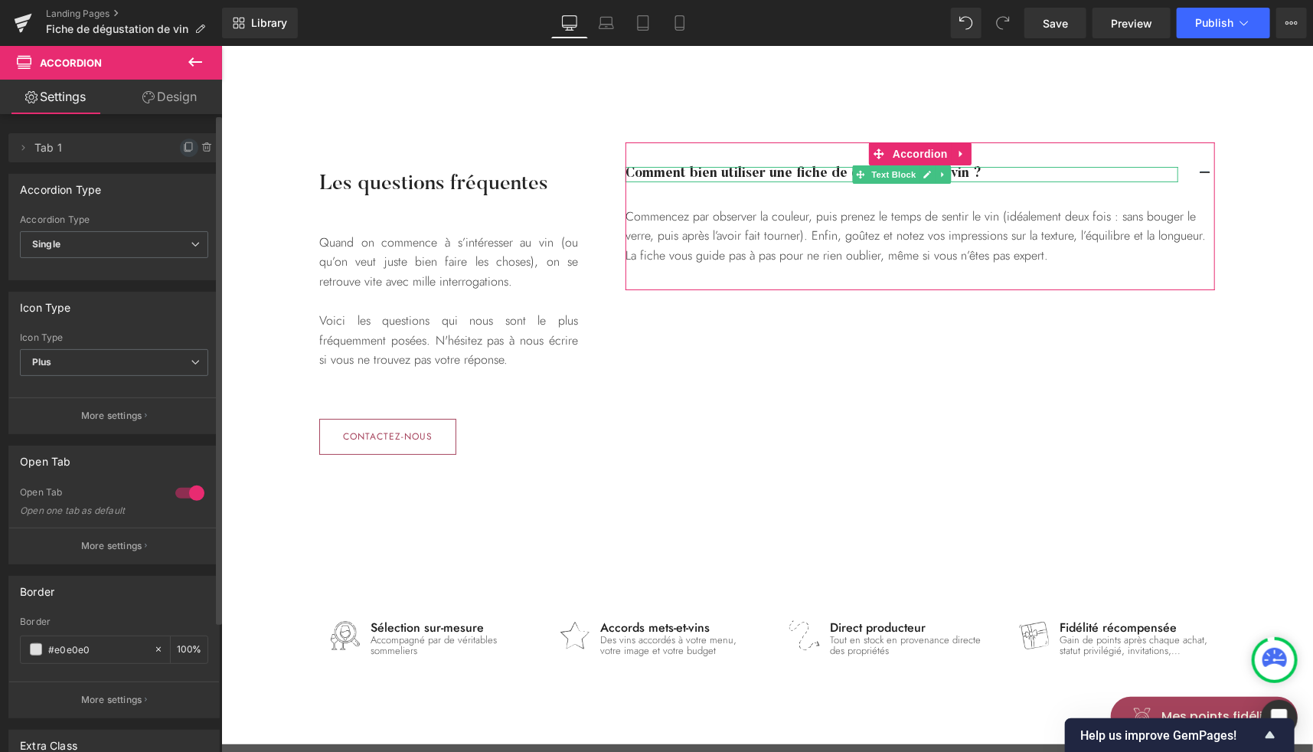
click at [183, 148] on icon at bounding box center [189, 148] width 12 height 12
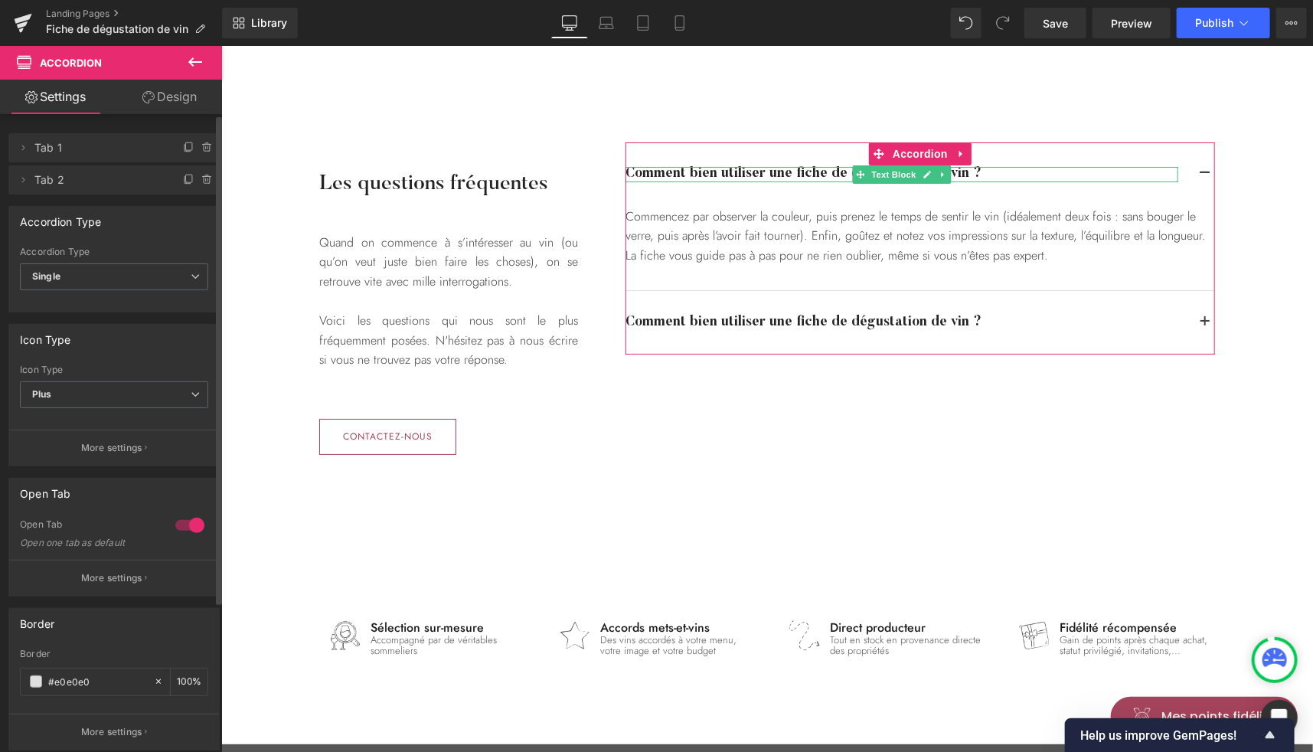
click at [183, 148] on icon at bounding box center [189, 148] width 12 height 12
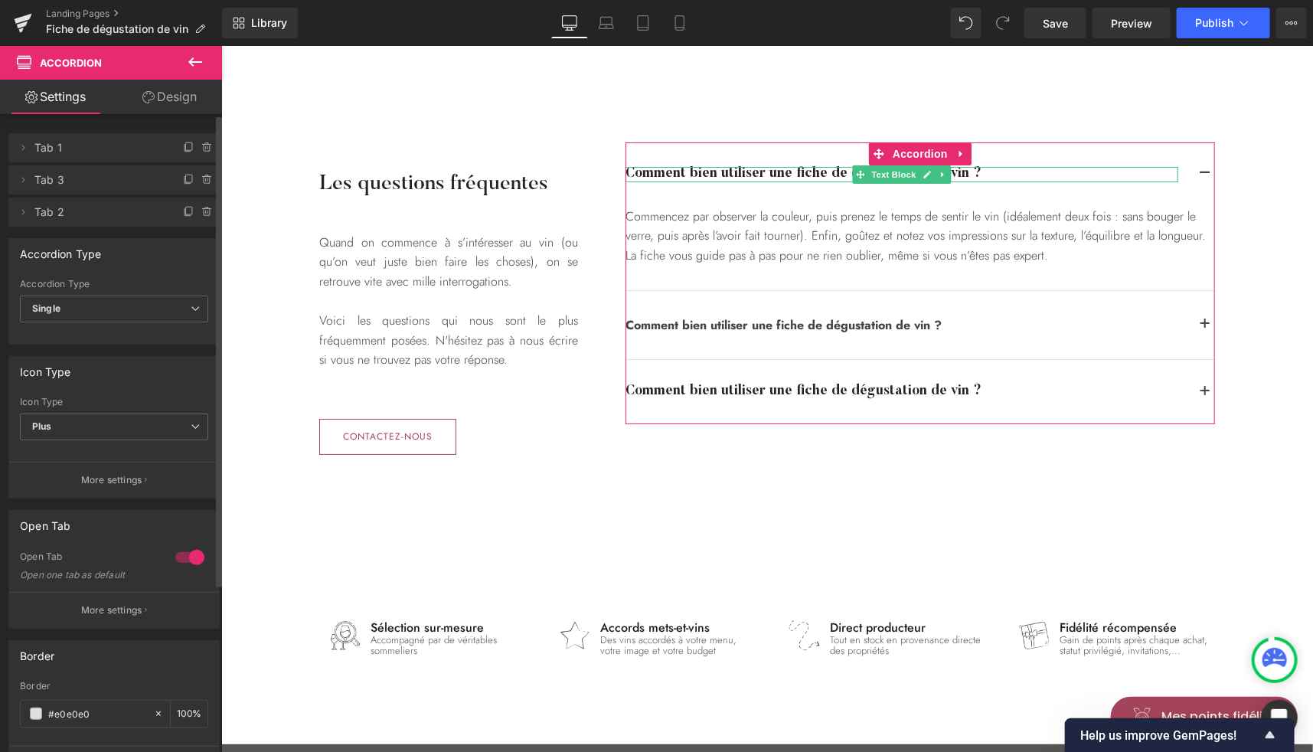
click at [183, 148] on icon at bounding box center [189, 148] width 12 height 12
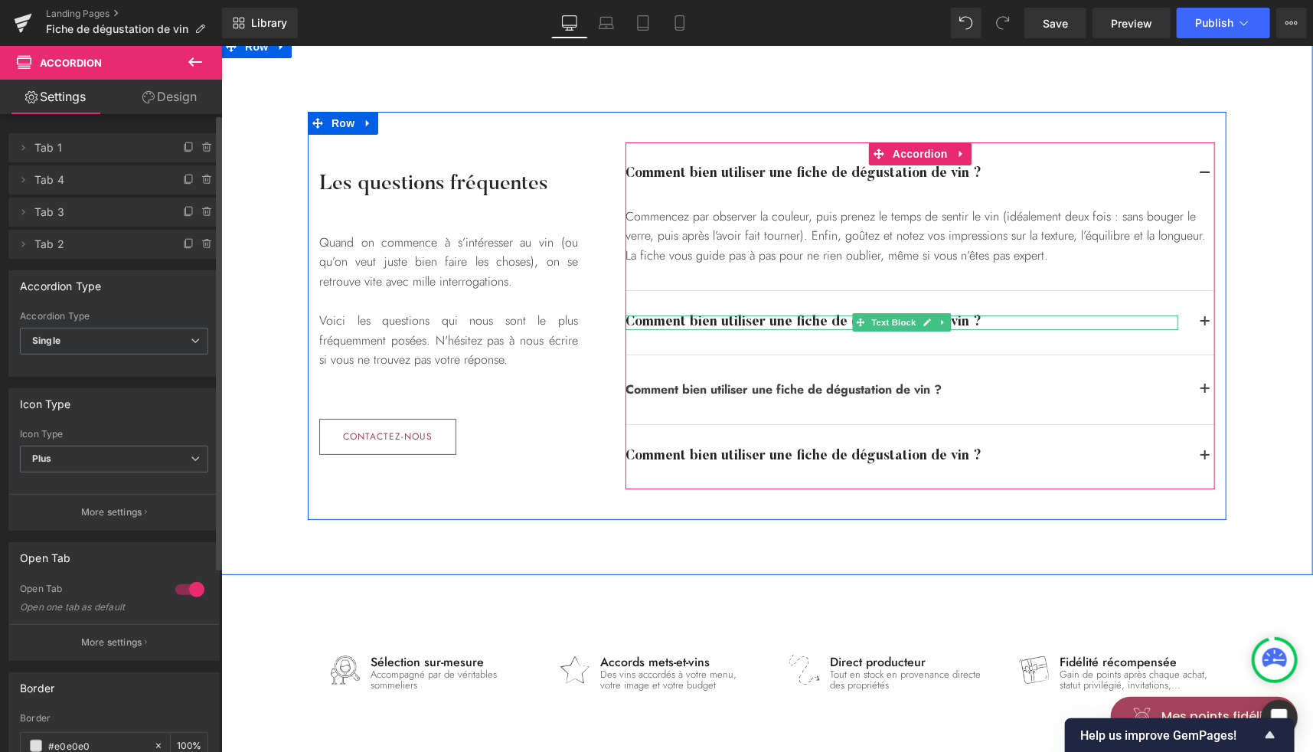
click at [786, 319] on strong "Comment bien utiliser une fiche de dégustation de vin ?" at bounding box center [803, 322] width 356 height 14
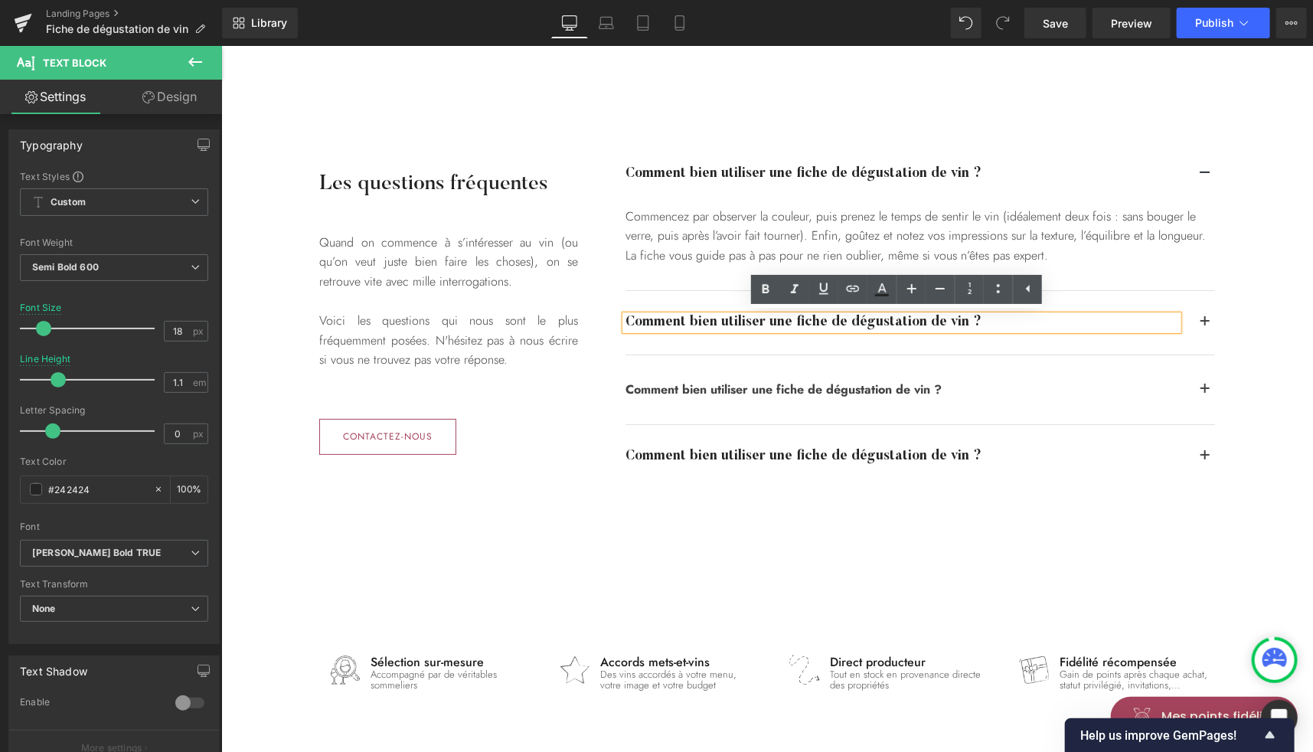
click at [815, 384] on strong "Comment bien utiliser une fiche de dégustation de vin ?" at bounding box center [783, 389] width 316 height 18
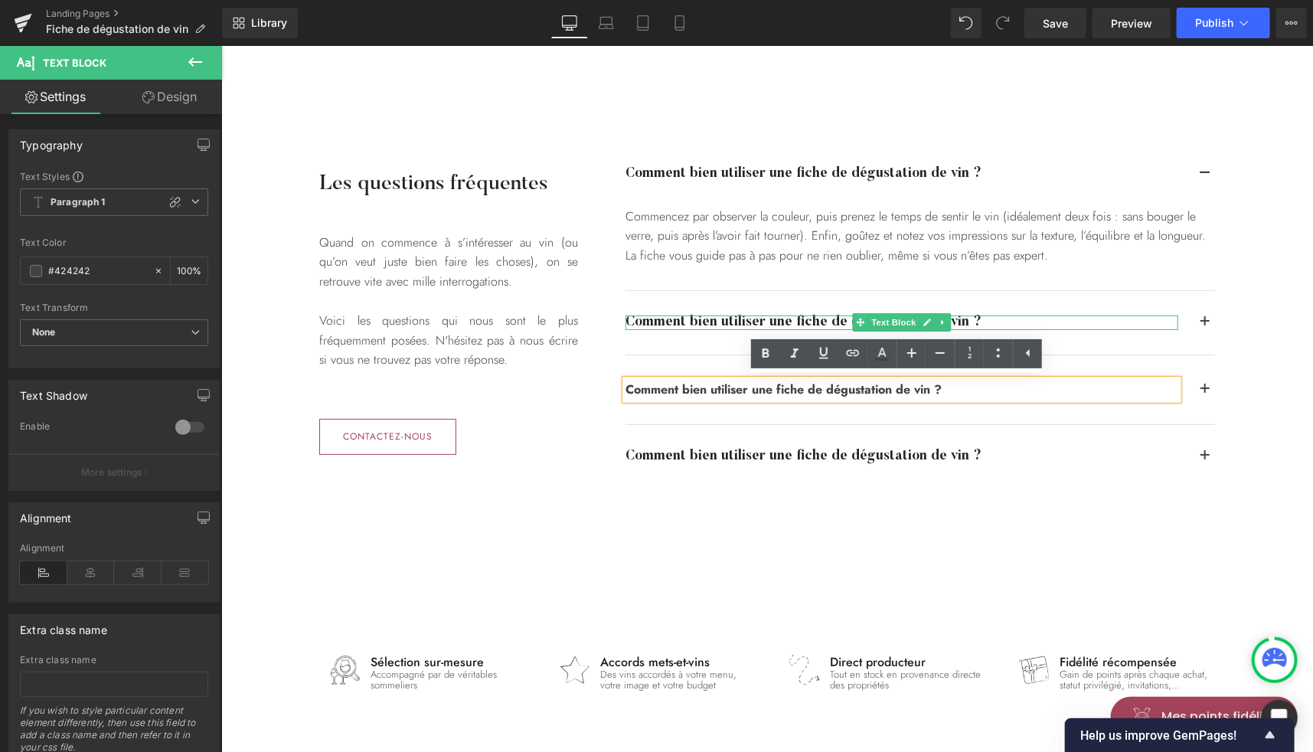
click at [775, 324] on strong "Comment bien utiliser une fiche de dégustation de vin ?" at bounding box center [803, 322] width 356 height 14
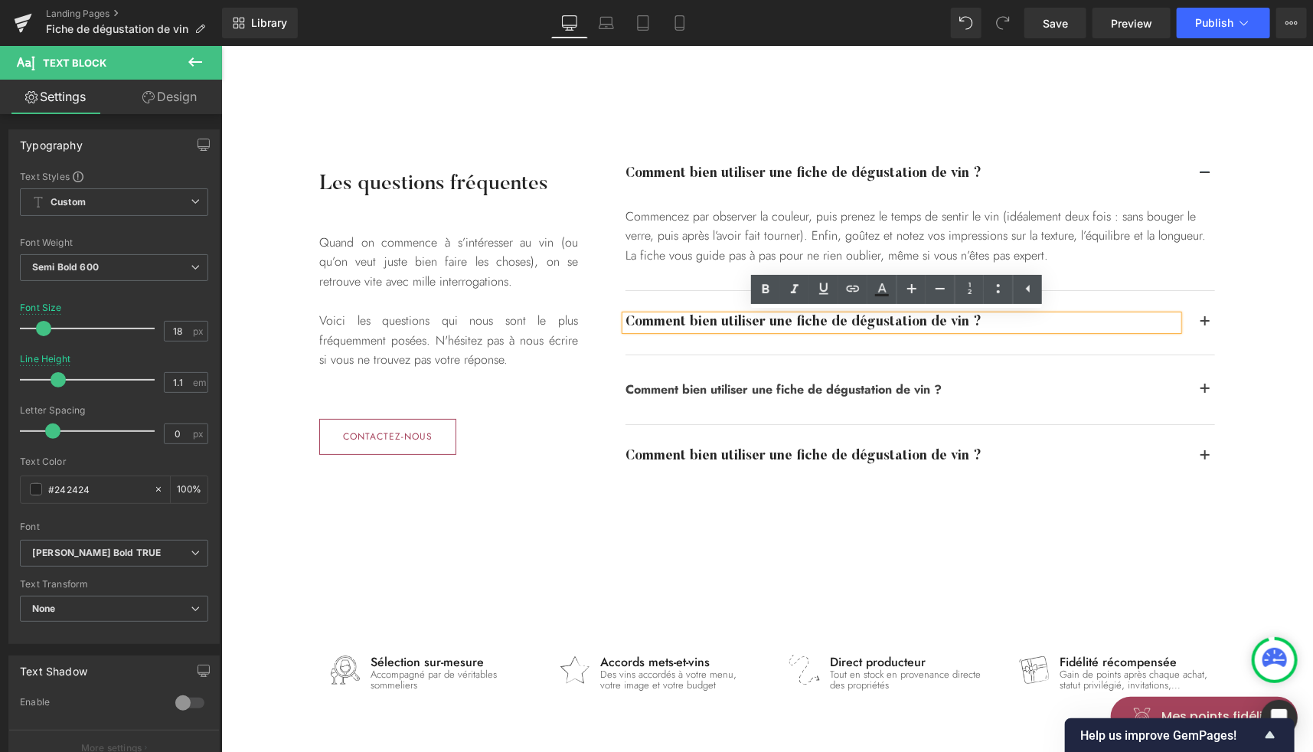
click at [737, 387] on strong "Comment bien utiliser une fiche de dégustation de vin ?" at bounding box center [783, 389] width 316 height 18
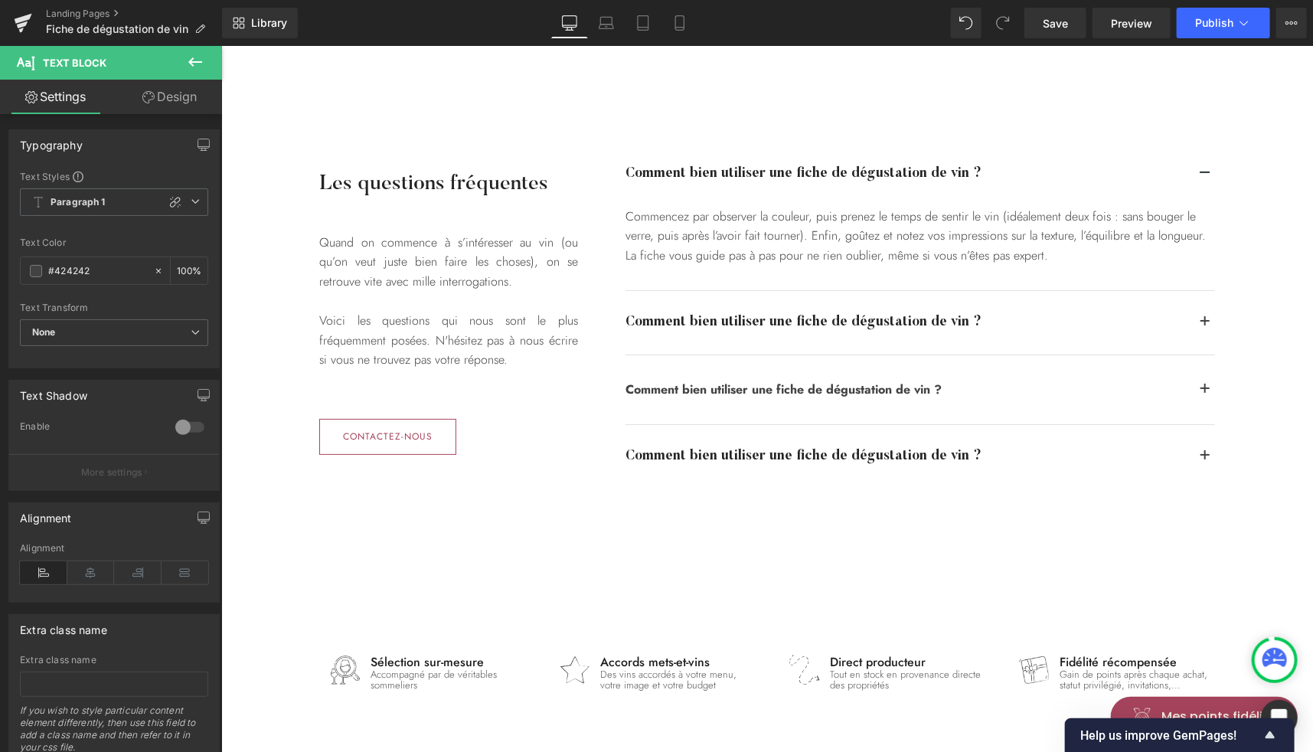
click at [203, 70] on icon at bounding box center [195, 62] width 18 height 18
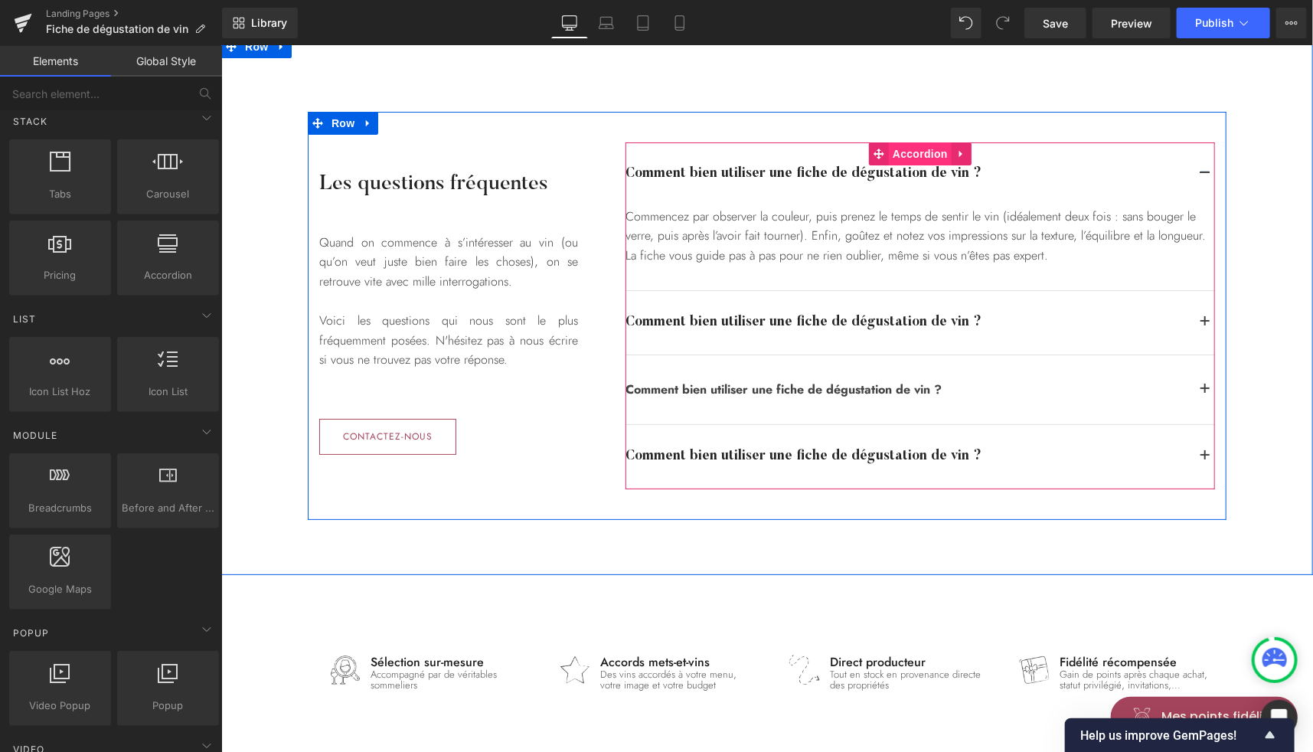
click at [904, 154] on span "Accordion" at bounding box center [919, 153] width 63 height 23
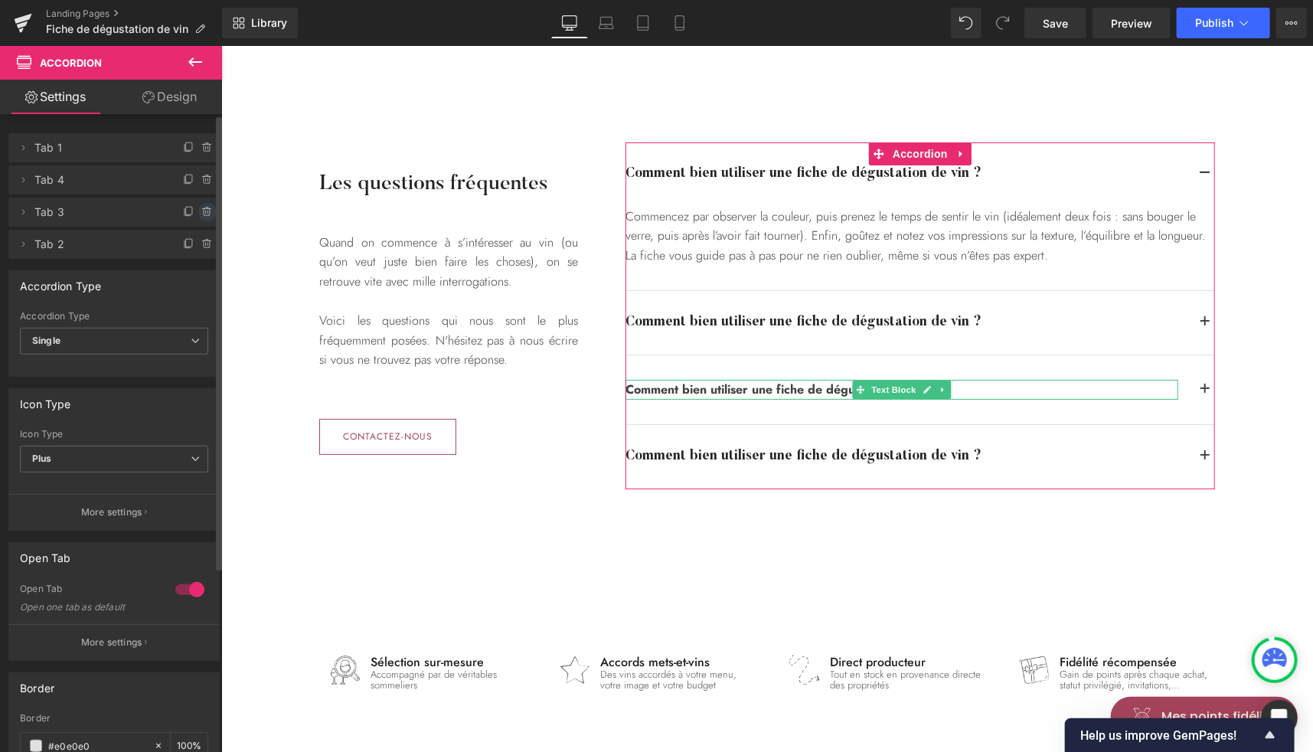
click at [201, 211] on icon at bounding box center [207, 212] width 12 height 12
click at [198, 211] on button "Delete" at bounding box center [191, 213] width 48 height 20
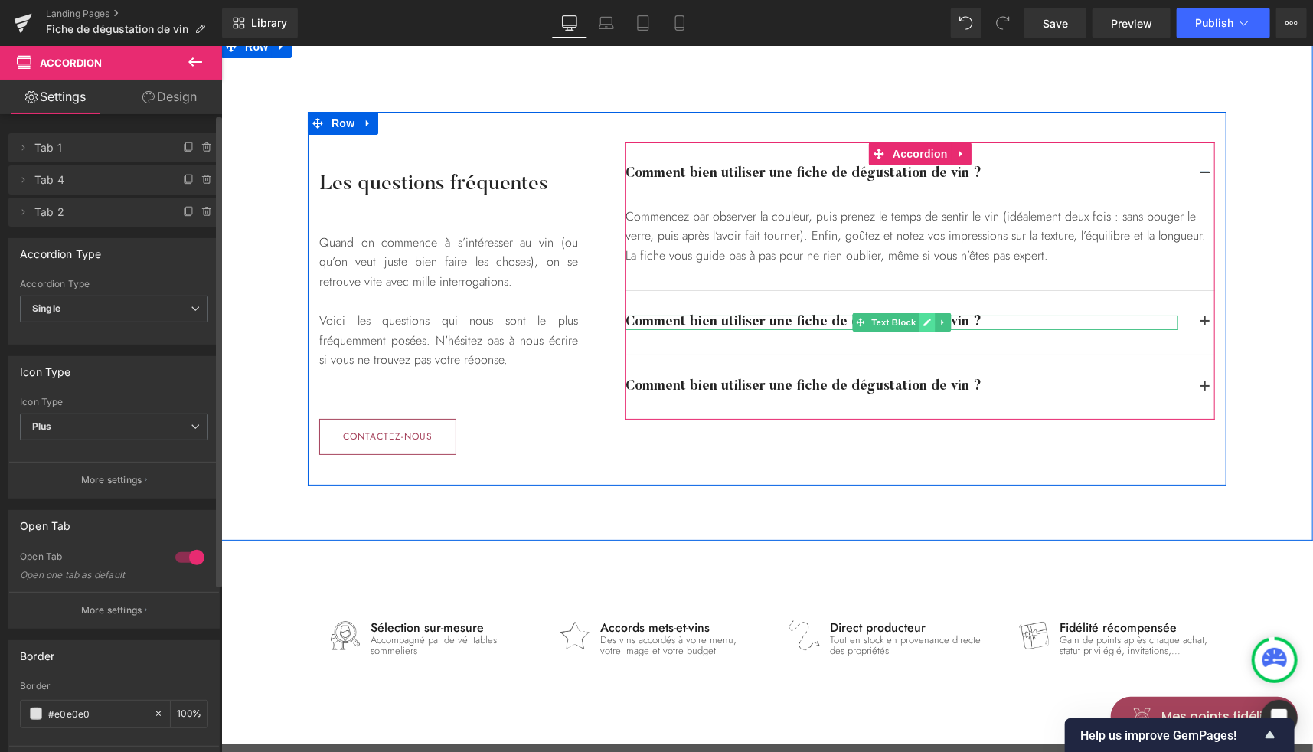
click at [919, 321] on link at bounding box center [927, 321] width 16 height 18
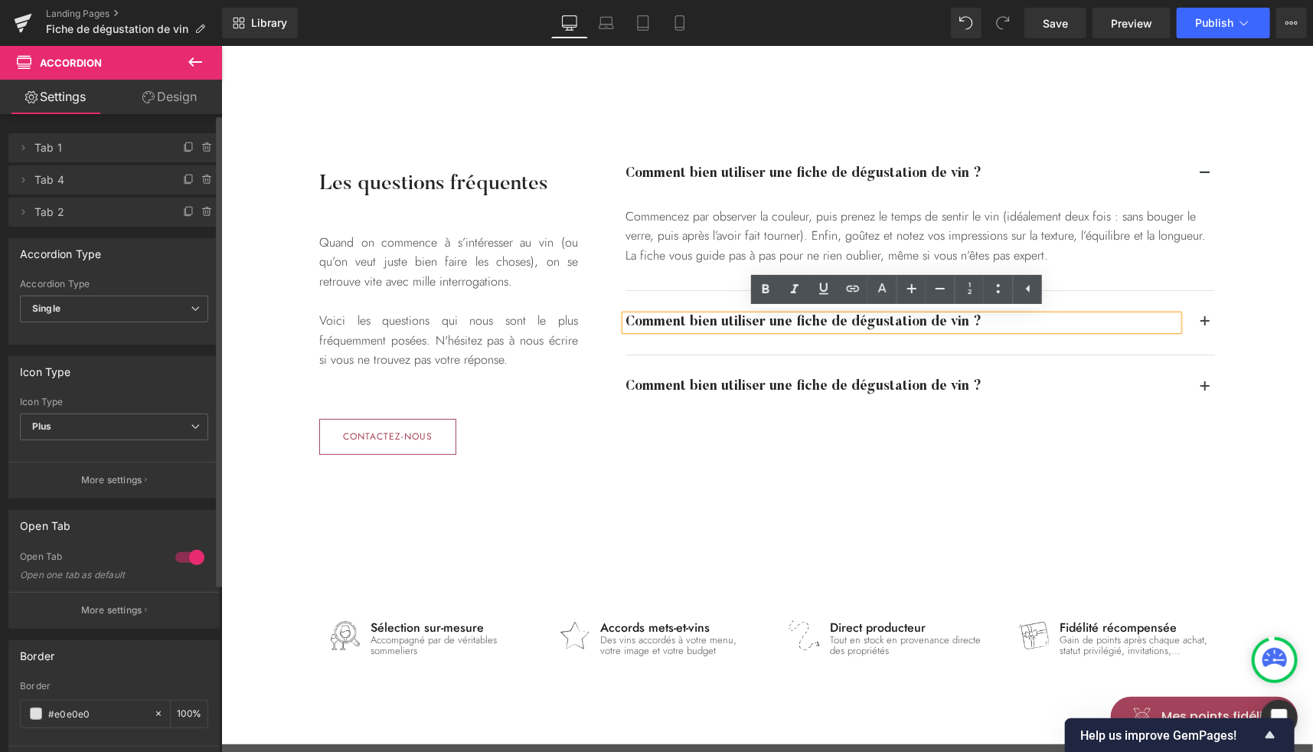
click at [861, 320] on strong "Comment bien utiliser une fiche de dégustation de vin ?" at bounding box center [803, 322] width 356 height 14
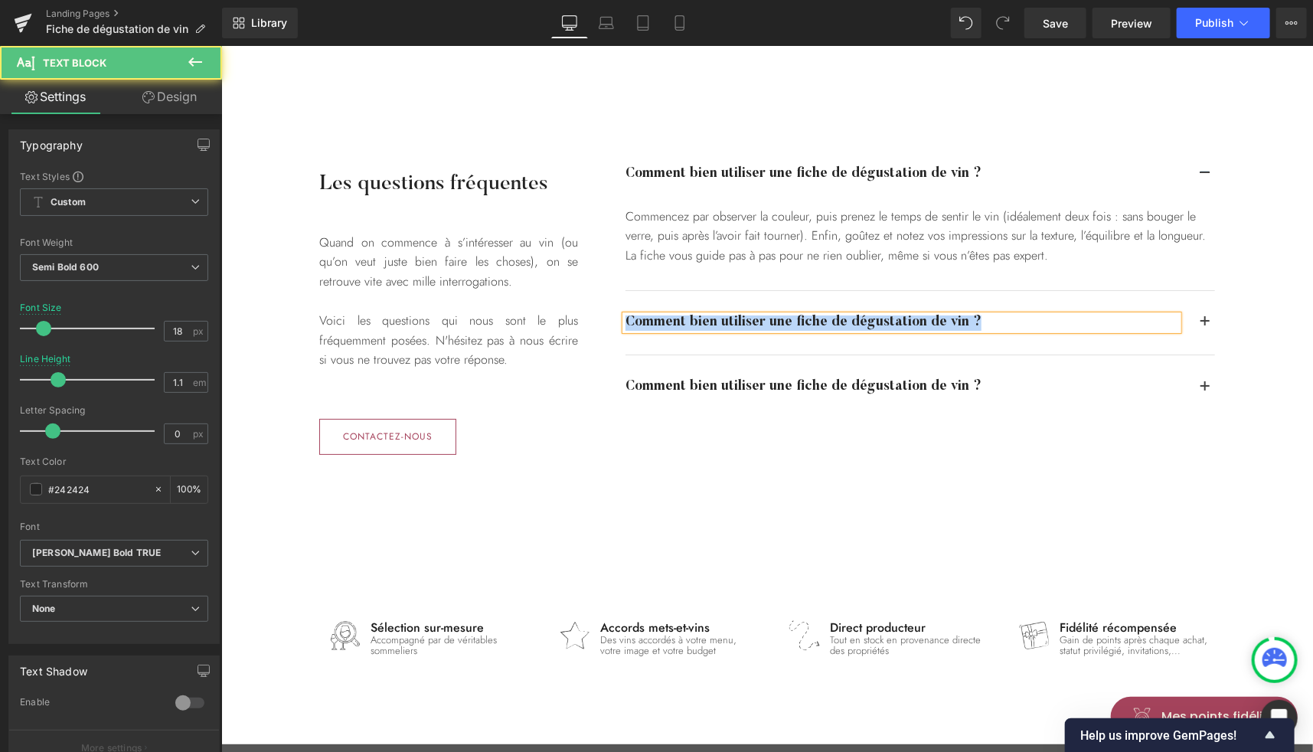
paste div
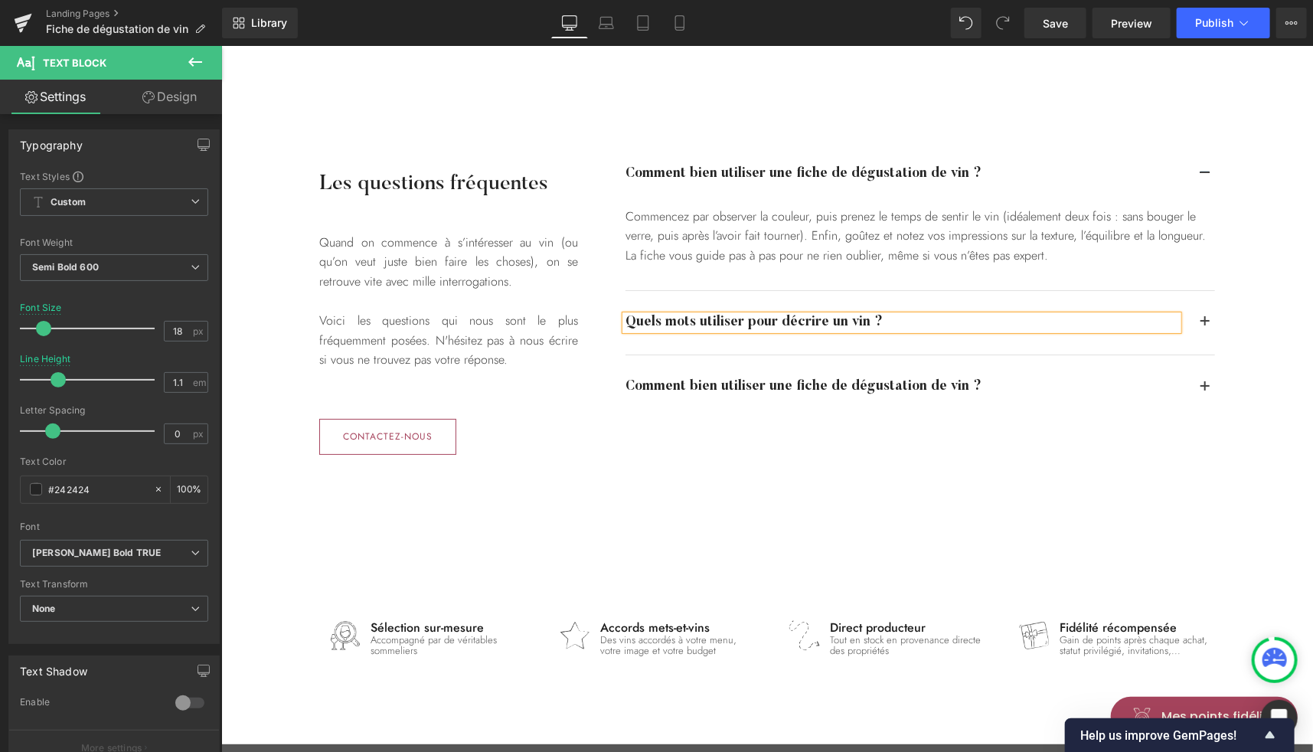
click at [1194, 314] on button "button" at bounding box center [1204, 322] width 20 height 64
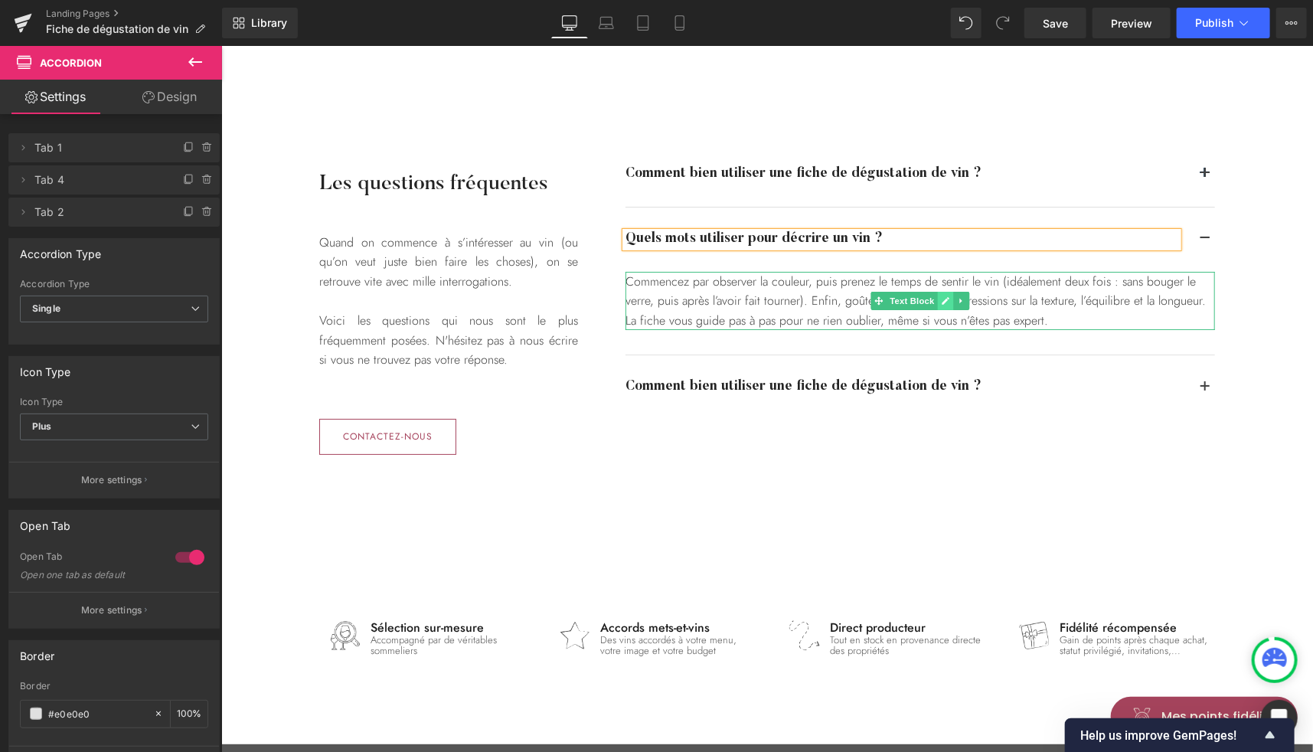
click at [942, 300] on icon at bounding box center [944, 300] width 8 height 9
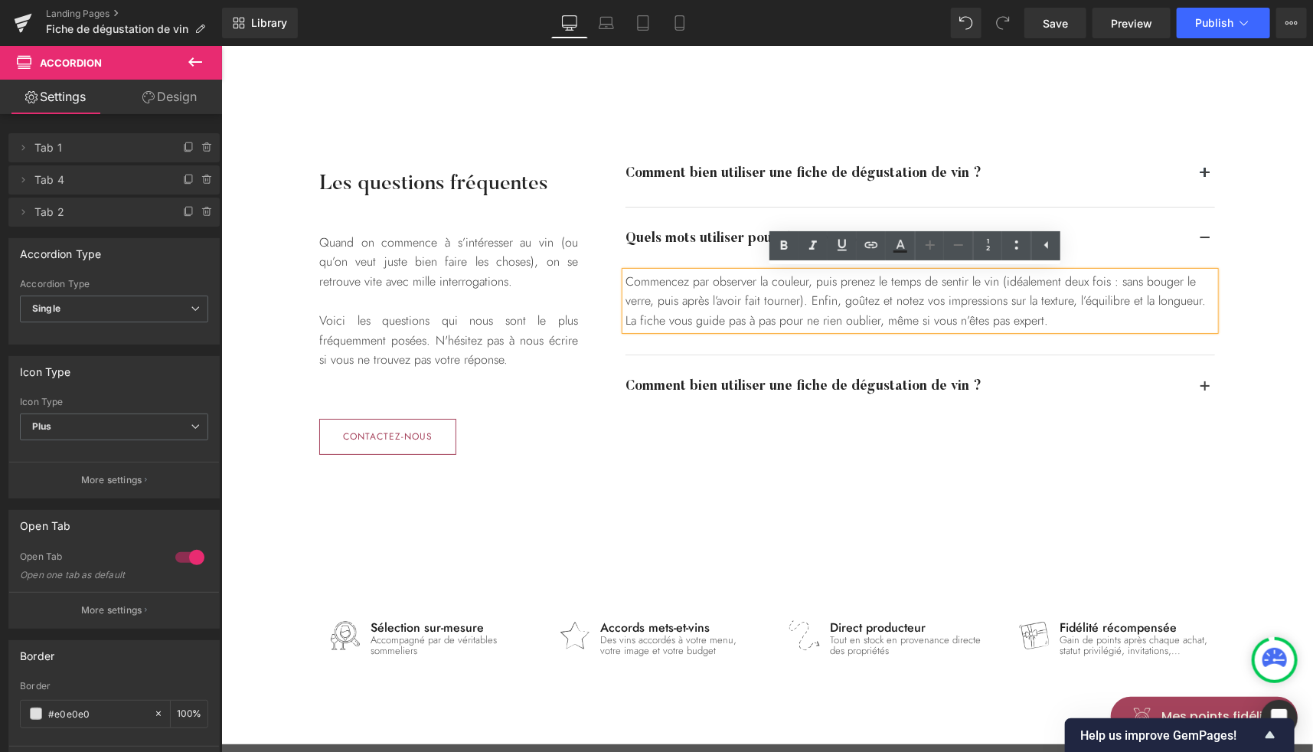
click at [899, 298] on div "Commencez par observer la couleur, puis prenez le temps de sentir le vin (idéal…" at bounding box center [920, 300] width 590 height 59
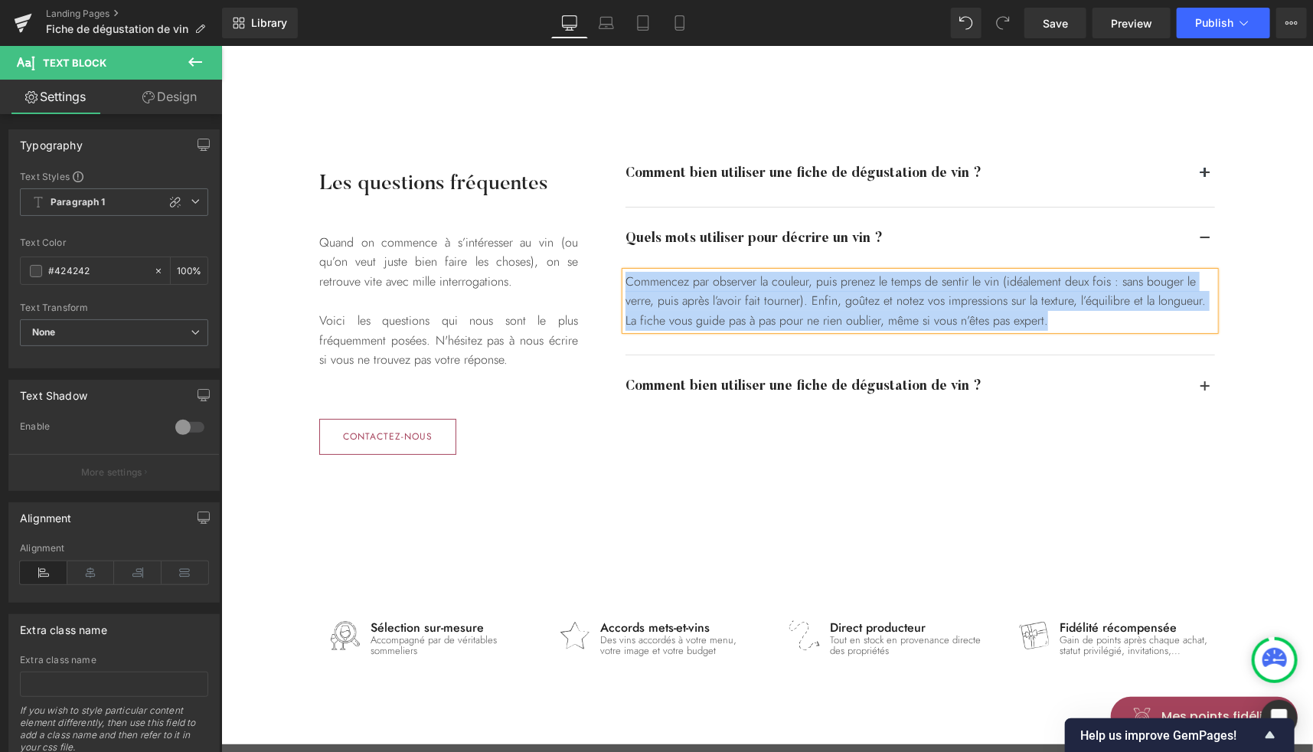
paste div
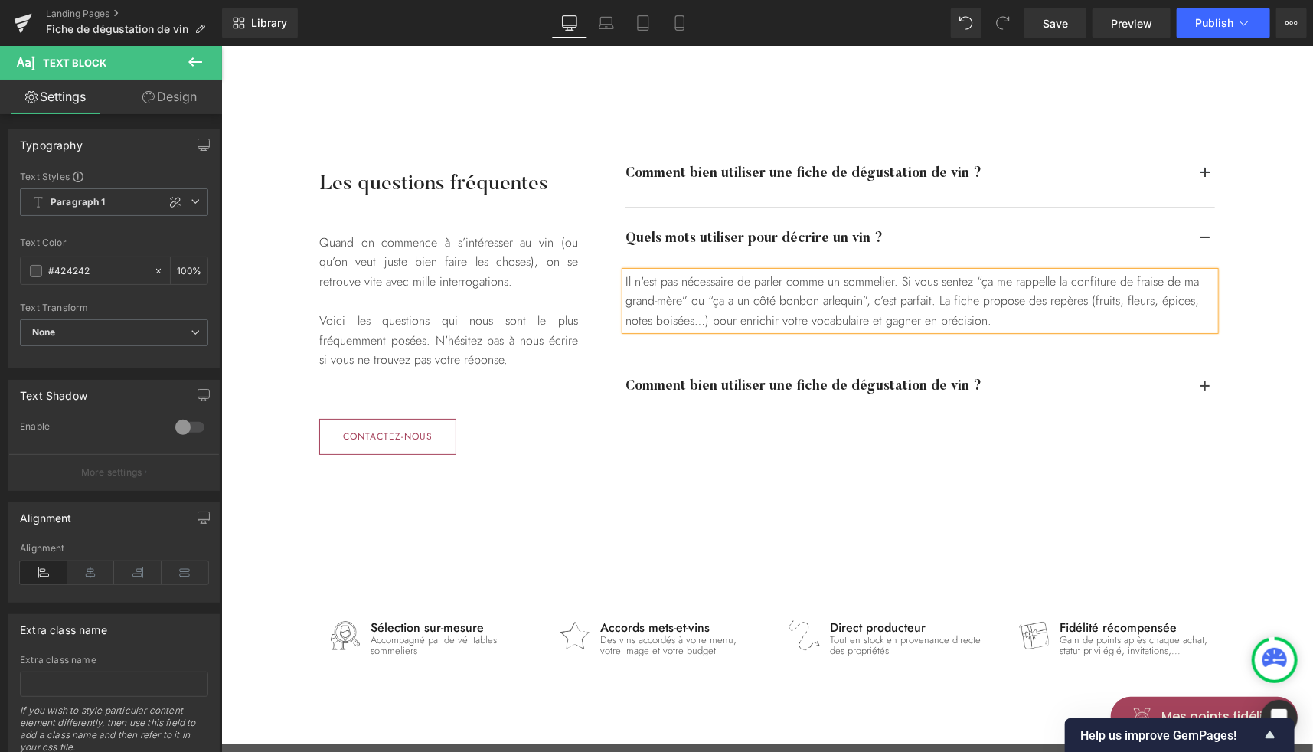
click at [1239, 290] on div "Les questions fréquentes Heading Quand on commence à s’intéresser au vin (ou qu…" at bounding box center [767, 298] width 1092 height 374
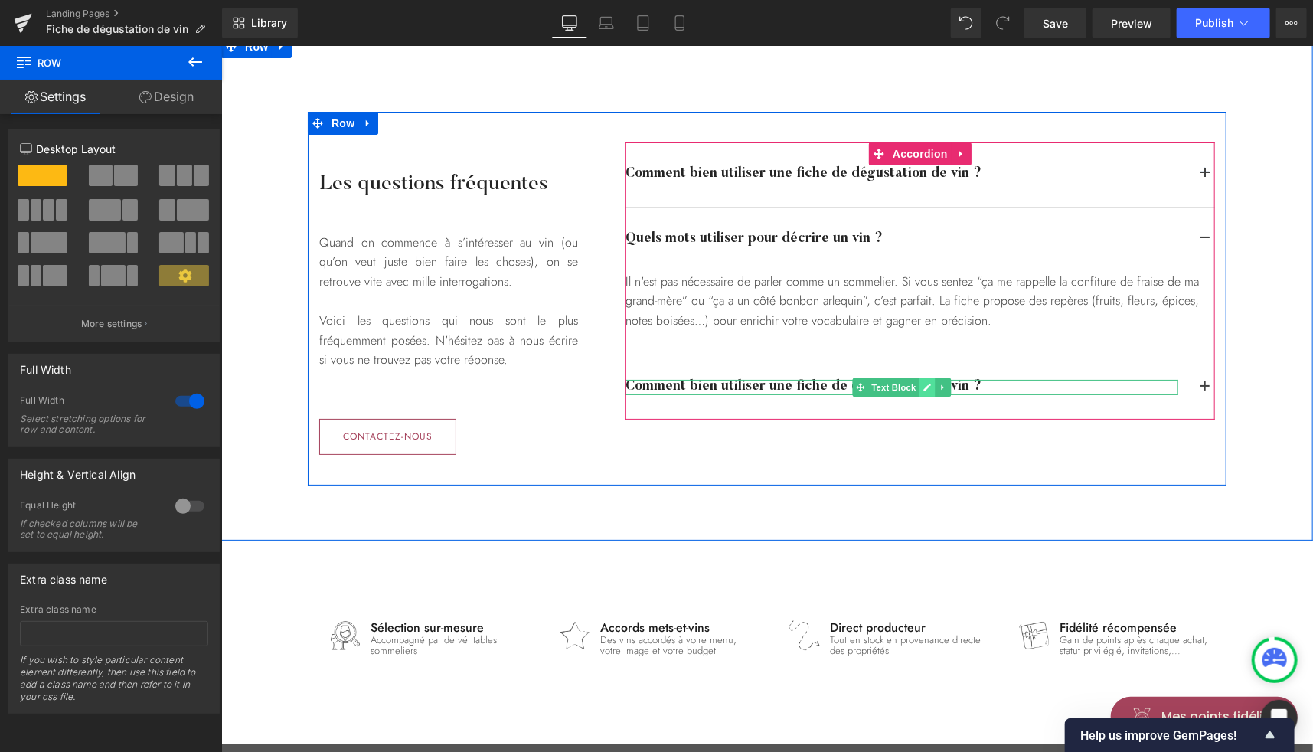
click at [928, 387] on link at bounding box center [927, 386] width 16 height 18
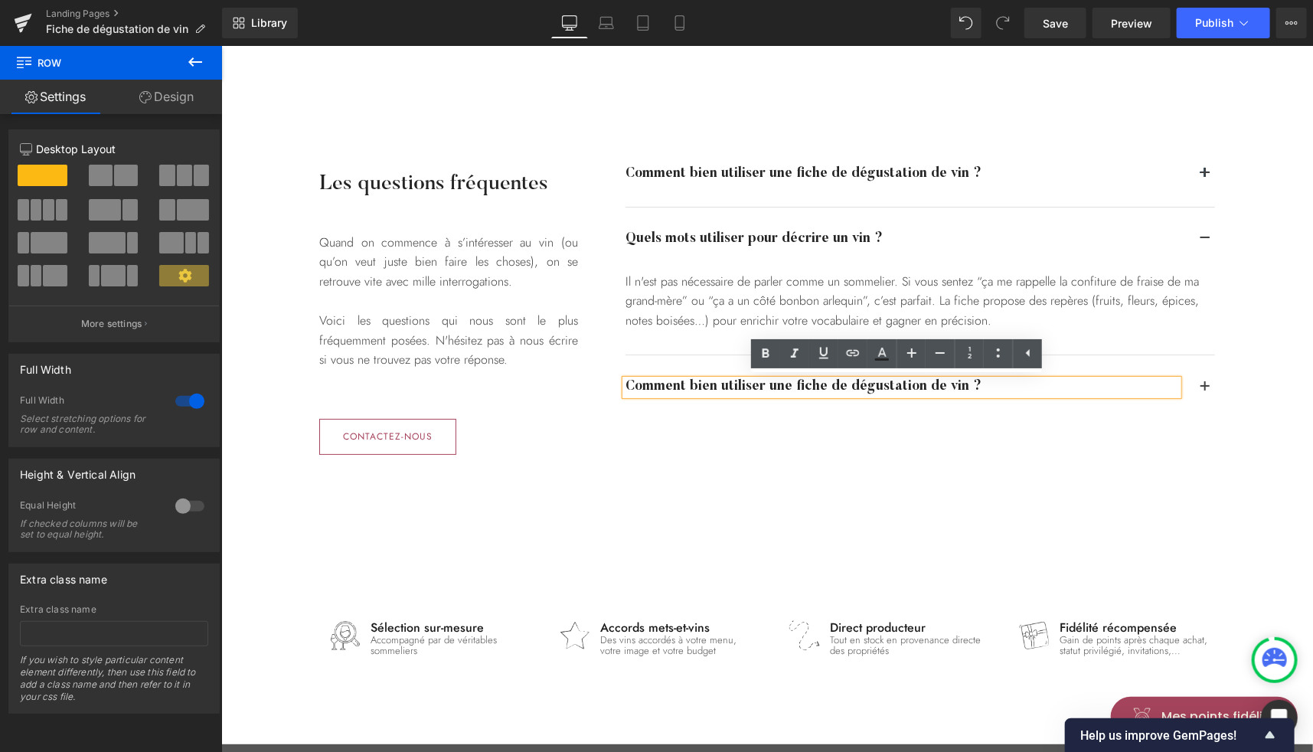
click at [904, 389] on strong "Comment bien utiliser une fiche de dégustation de vin ?" at bounding box center [803, 386] width 356 height 14
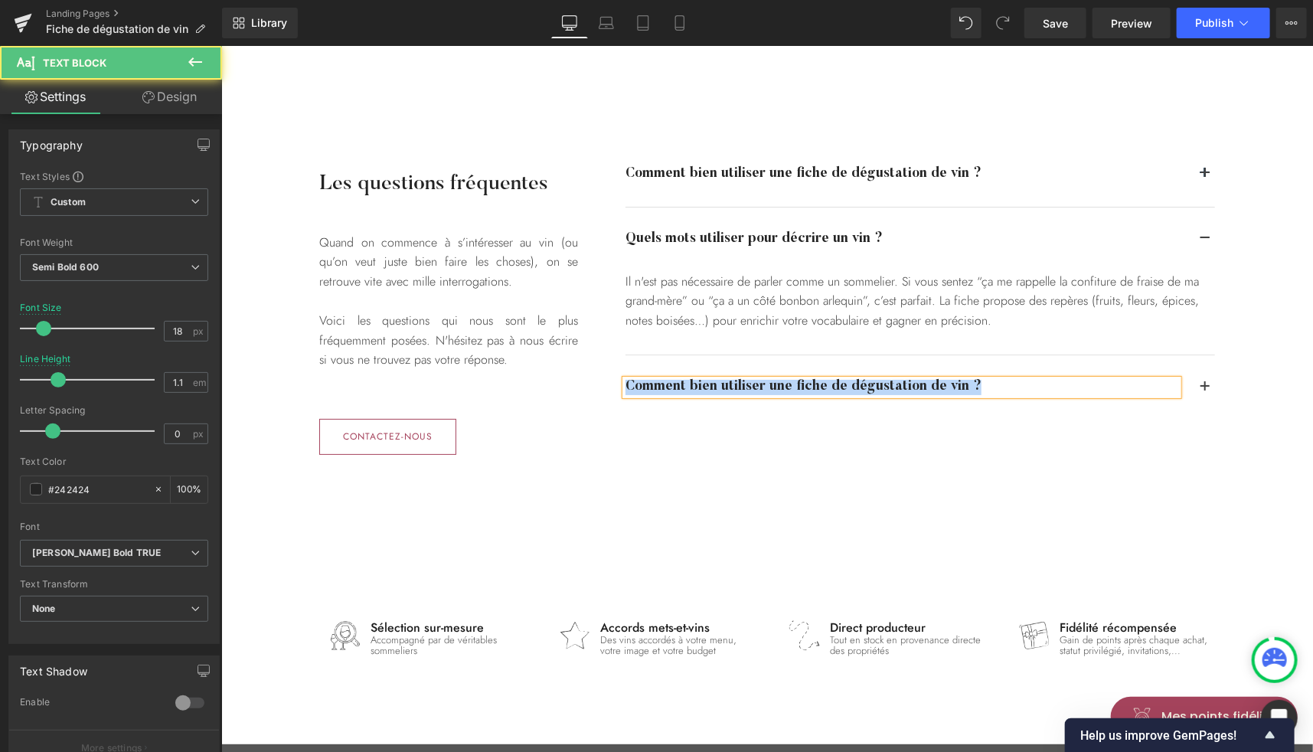
paste div
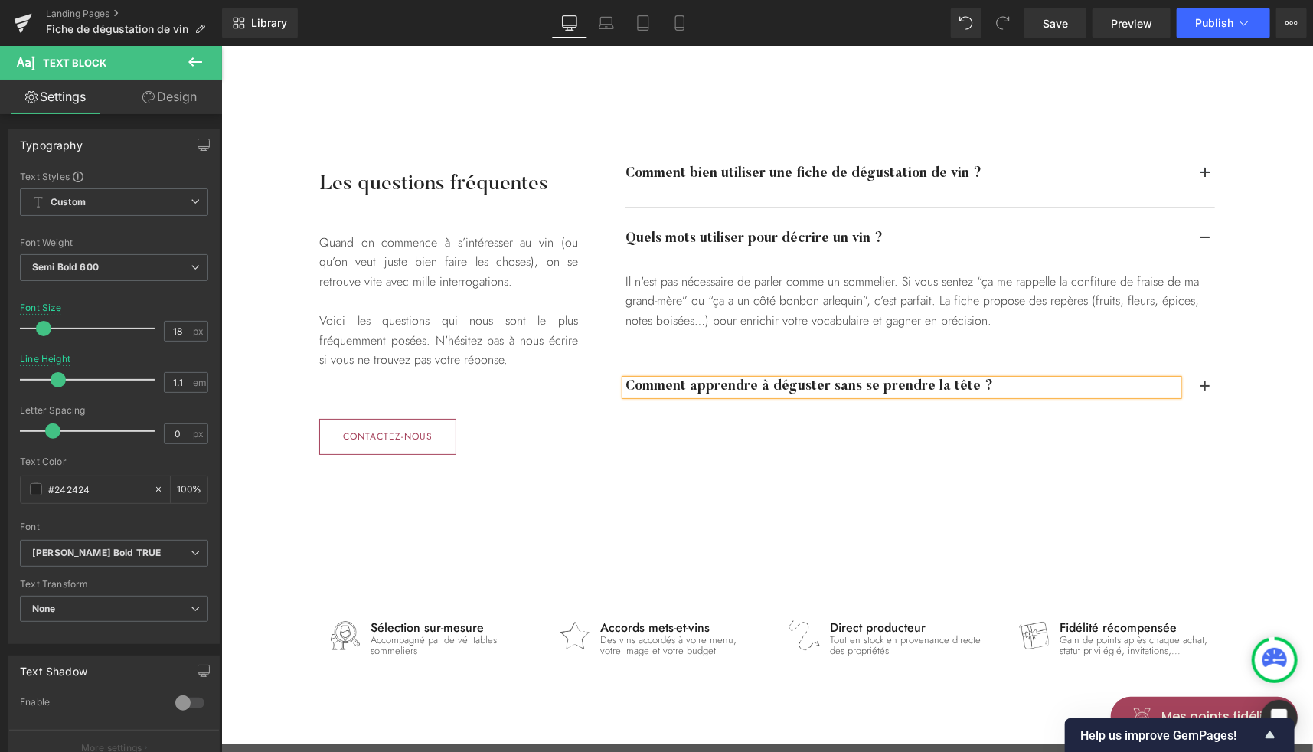
click at [1203, 387] on button "button" at bounding box center [1204, 386] width 20 height 64
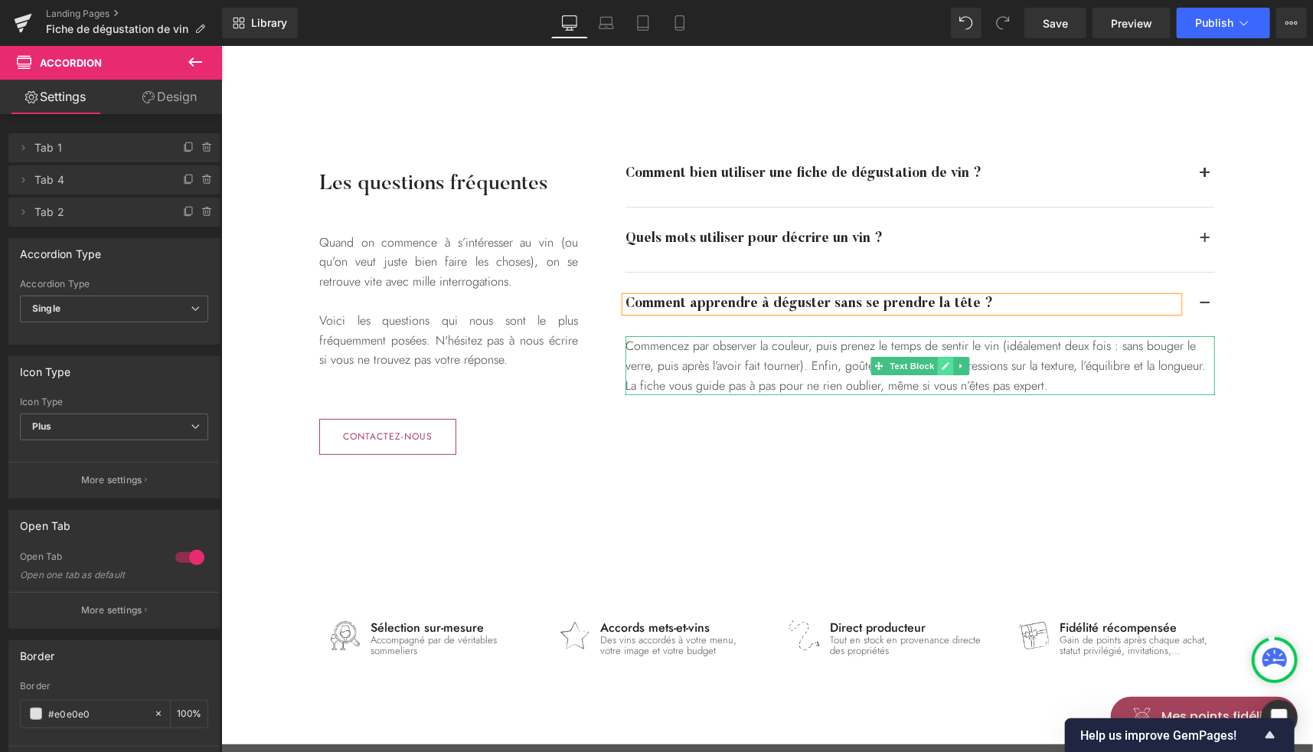
click at [940, 364] on icon at bounding box center [944, 365] width 8 height 9
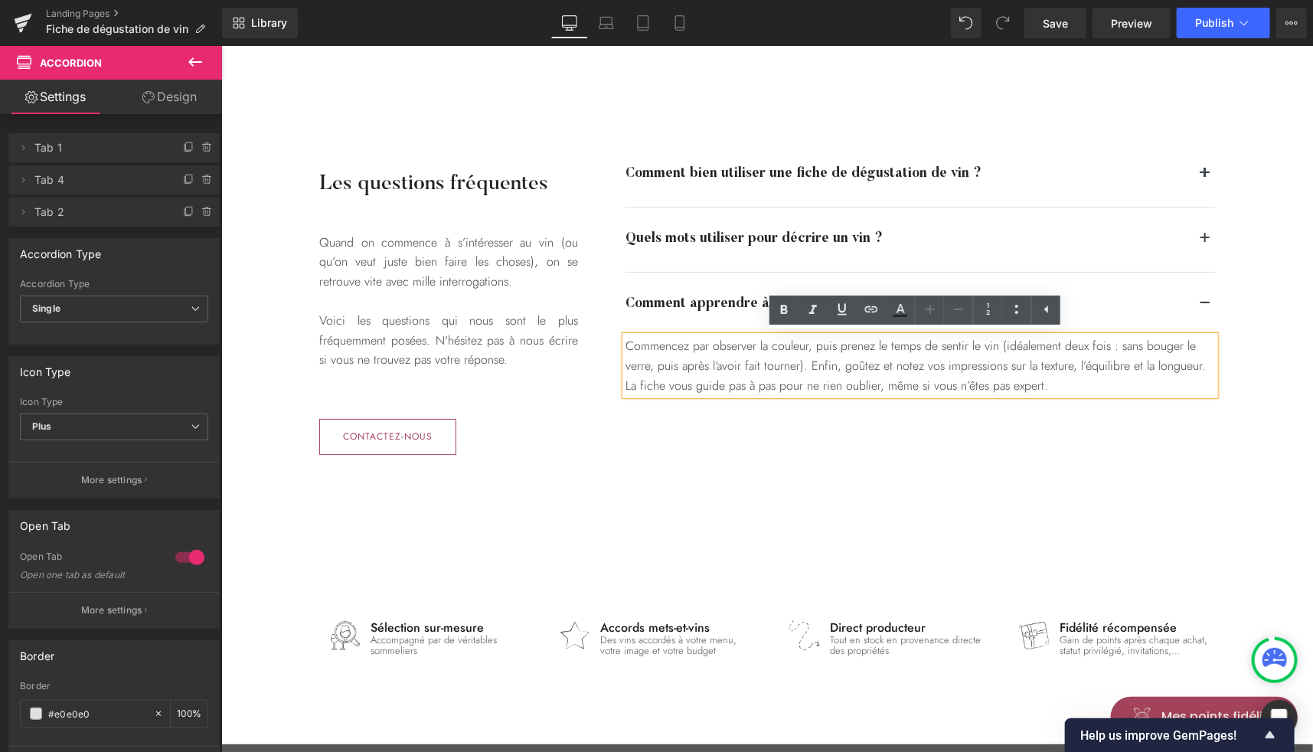
click at [884, 362] on div "Commencez par observer la couleur, puis prenez le temps de sentir le vin (idéal…" at bounding box center [920, 364] width 590 height 59
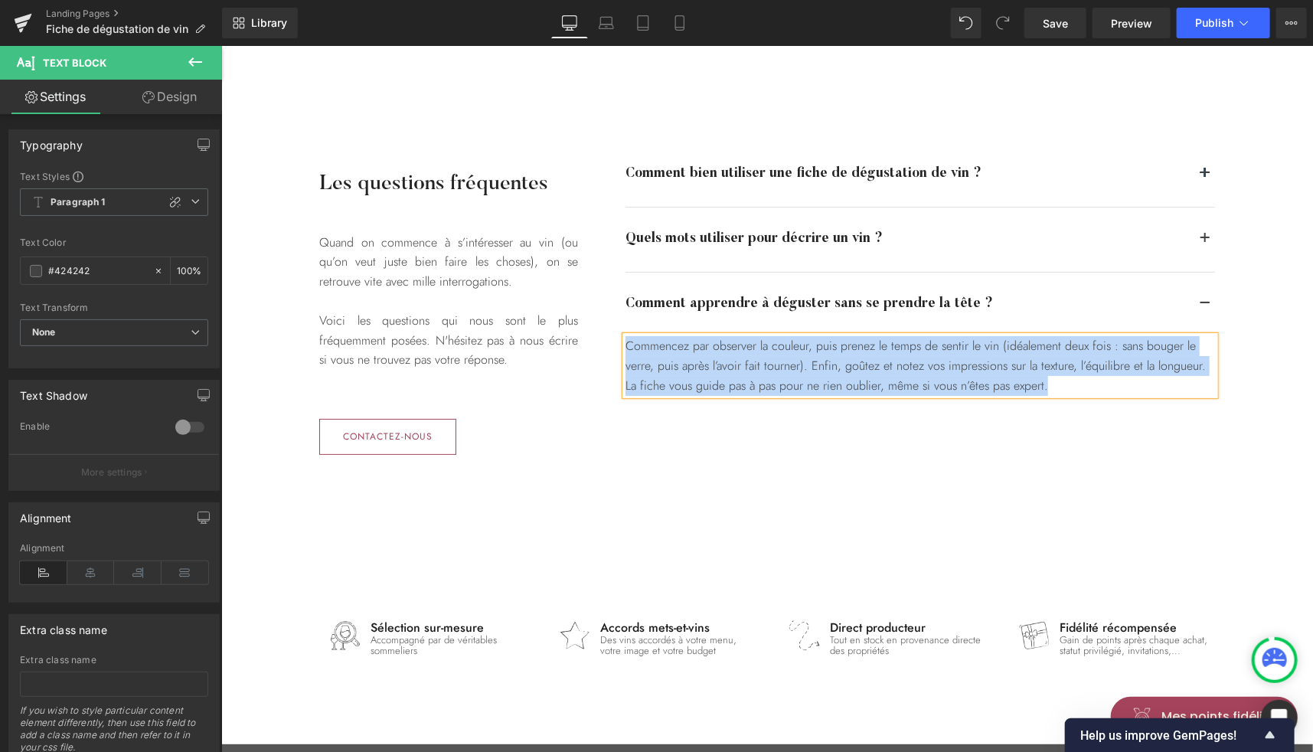
paste div
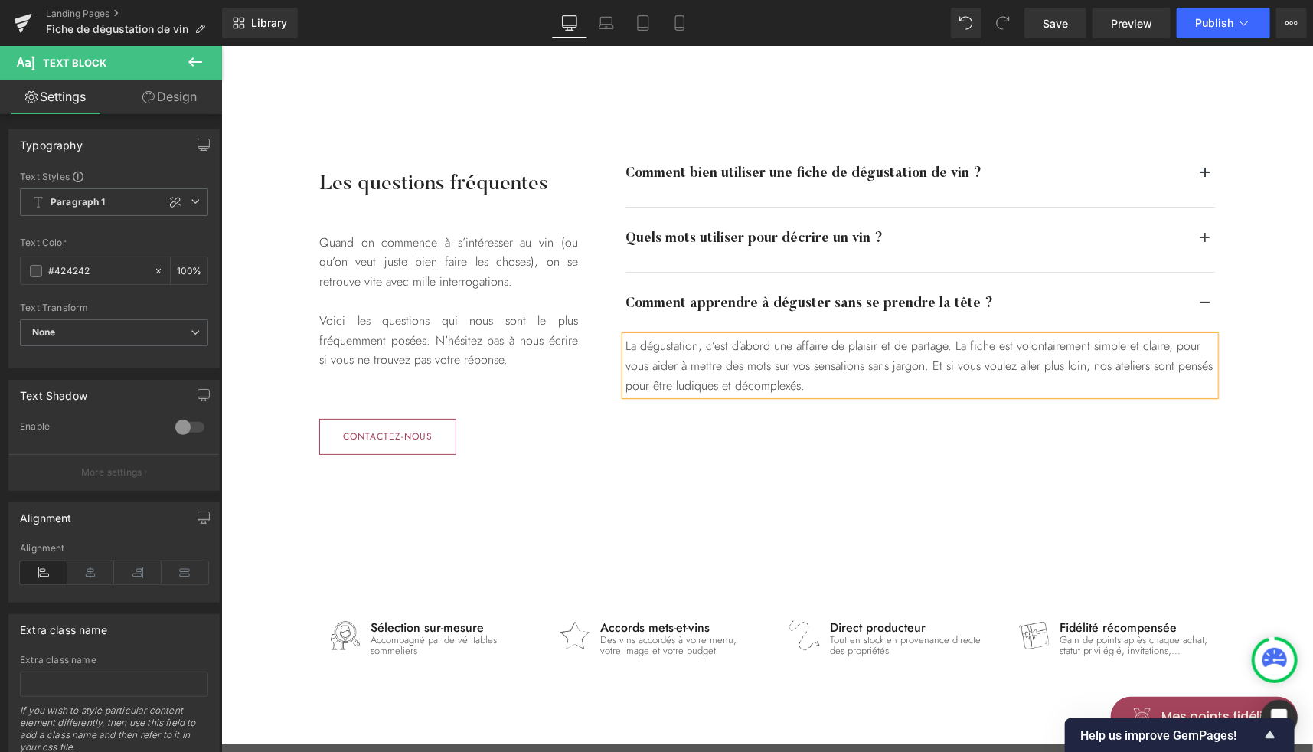
click at [919, 364] on div "La dégustation, c’est d’abord une affaire de plaisir et de partage. La fiche es…" at bounding box center [920, 364] width 590 height 59
click at [697, 128] on div "Les questions fréquentes Heading Quand on commence à s’intéresser au vin (ou qu…" at bounding box center [766, 298] width 919 height 374
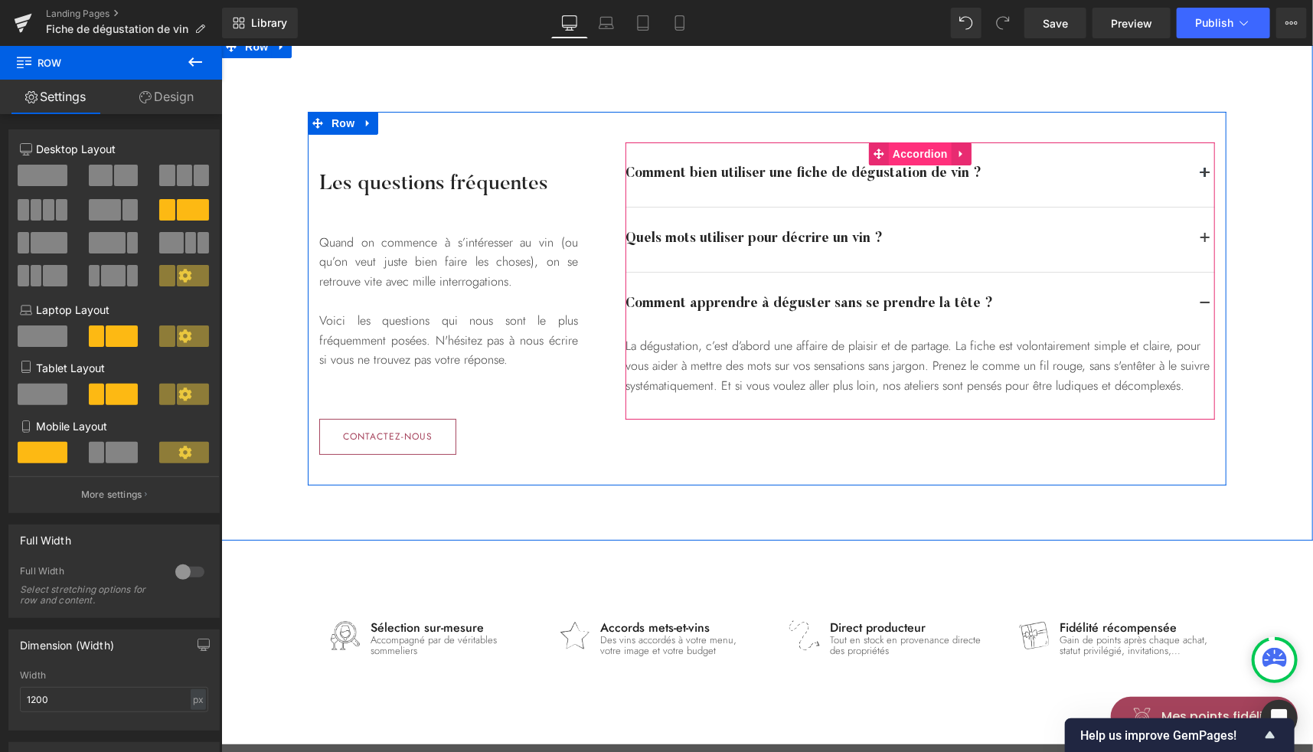
click at [899, 155] on span "Accordion" at bounding box center [919, 153] width 63 height 23
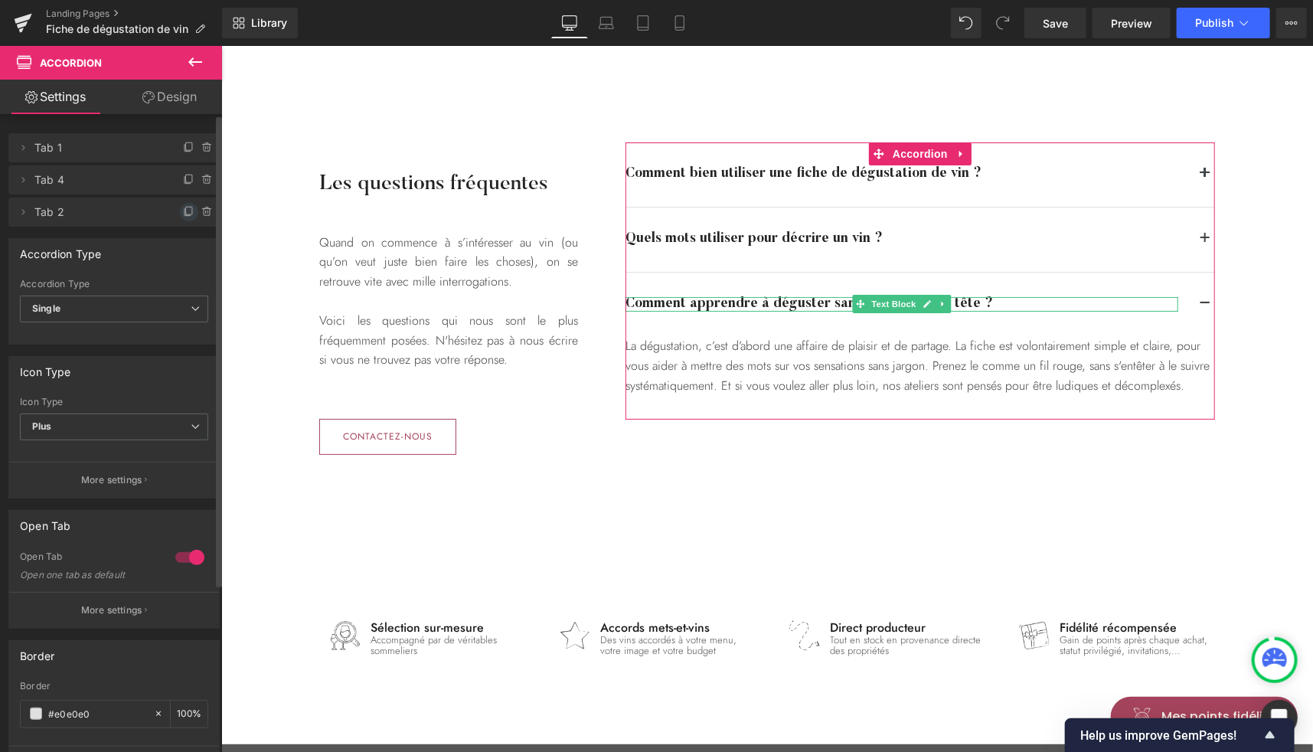
click at [185, 211] on icon at bounding box center [189, 212] width 12 height 12
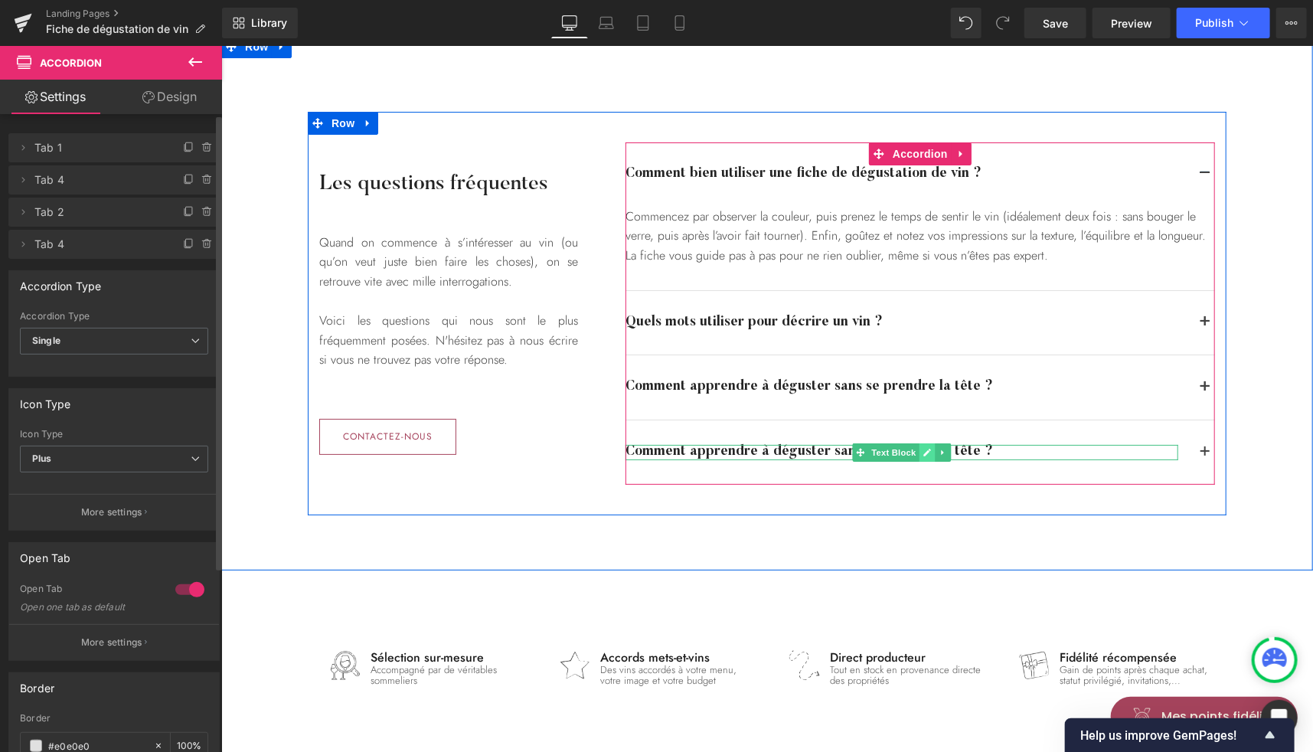
click at [923, 452] on icon at bounding box center [927, 452] width 8 height 8
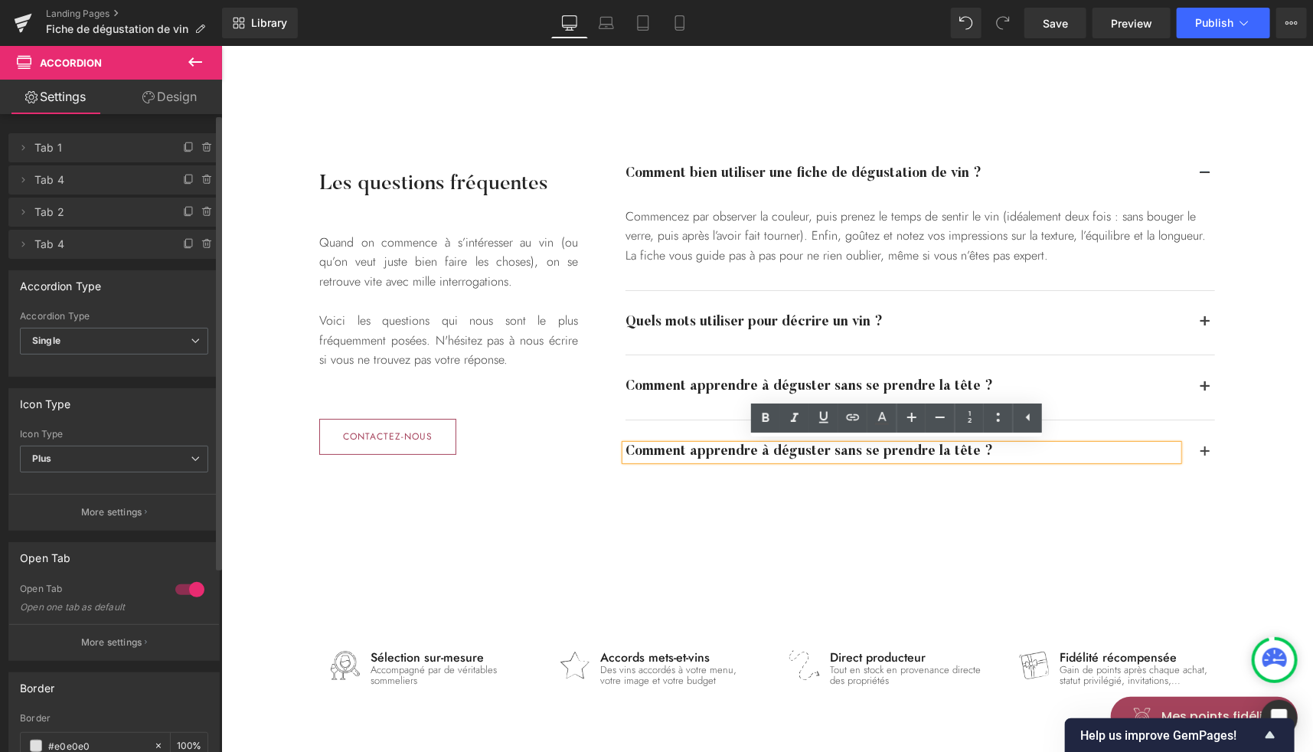
click at [873, 453] on div "Comment apprendre à déguster sans se prendre la tête ?" at bounding box center [901, 451] width 553 height 15
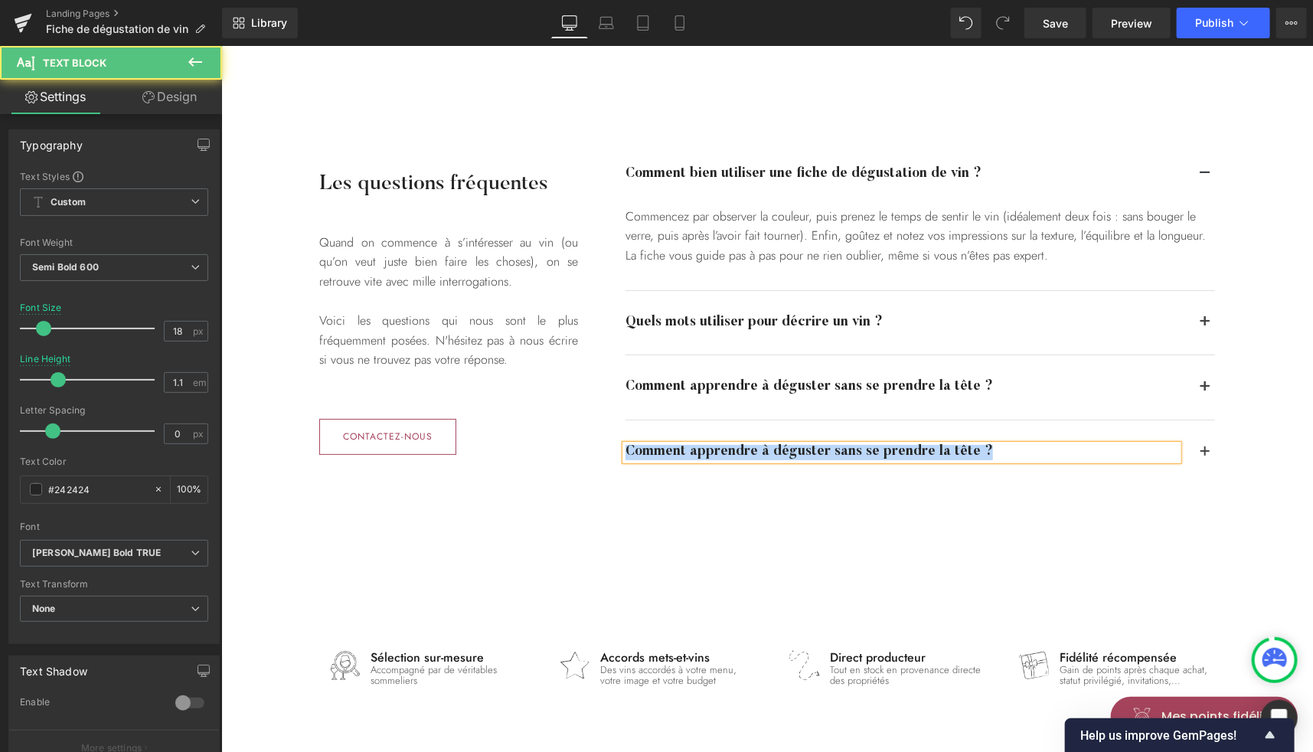
paste div
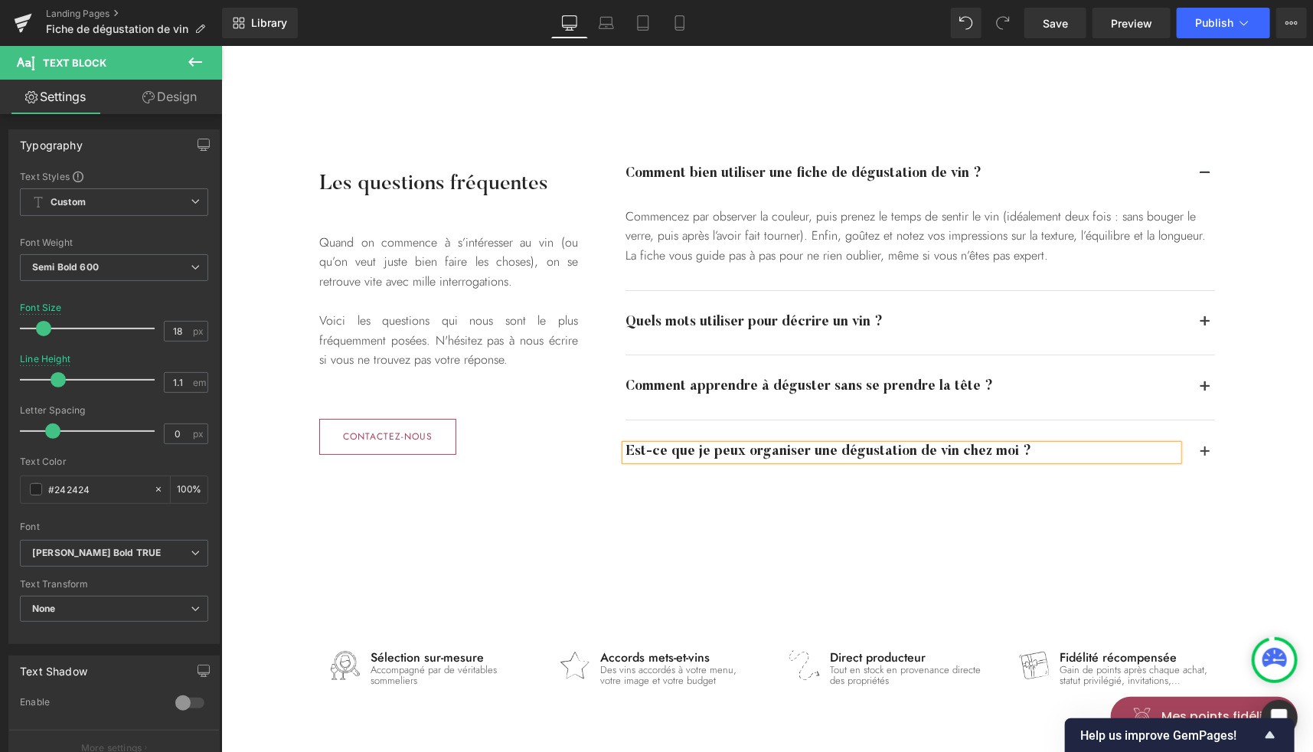
click at [1197, 449] on button "button" at bounding box center [1204, 452] width 20 height 64
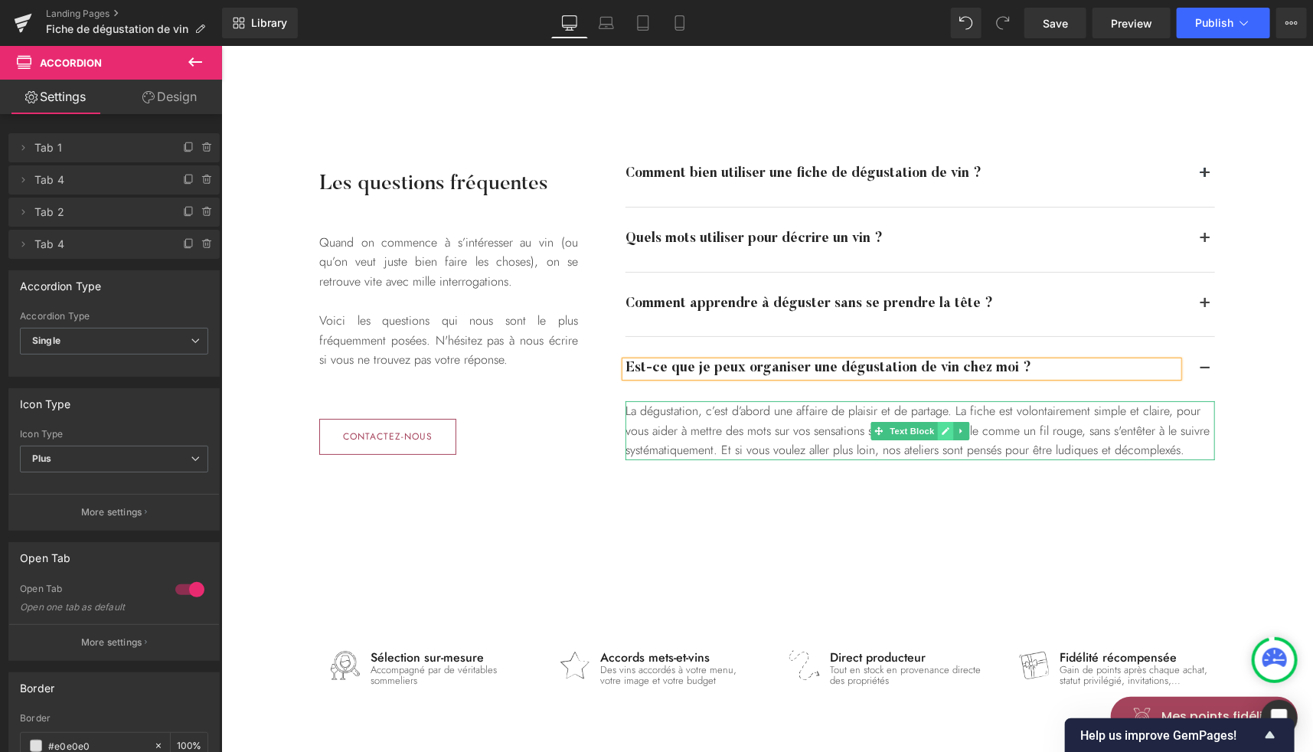
click at [941, 428] on icon at bounding box center [945, 430] width 8 height 8
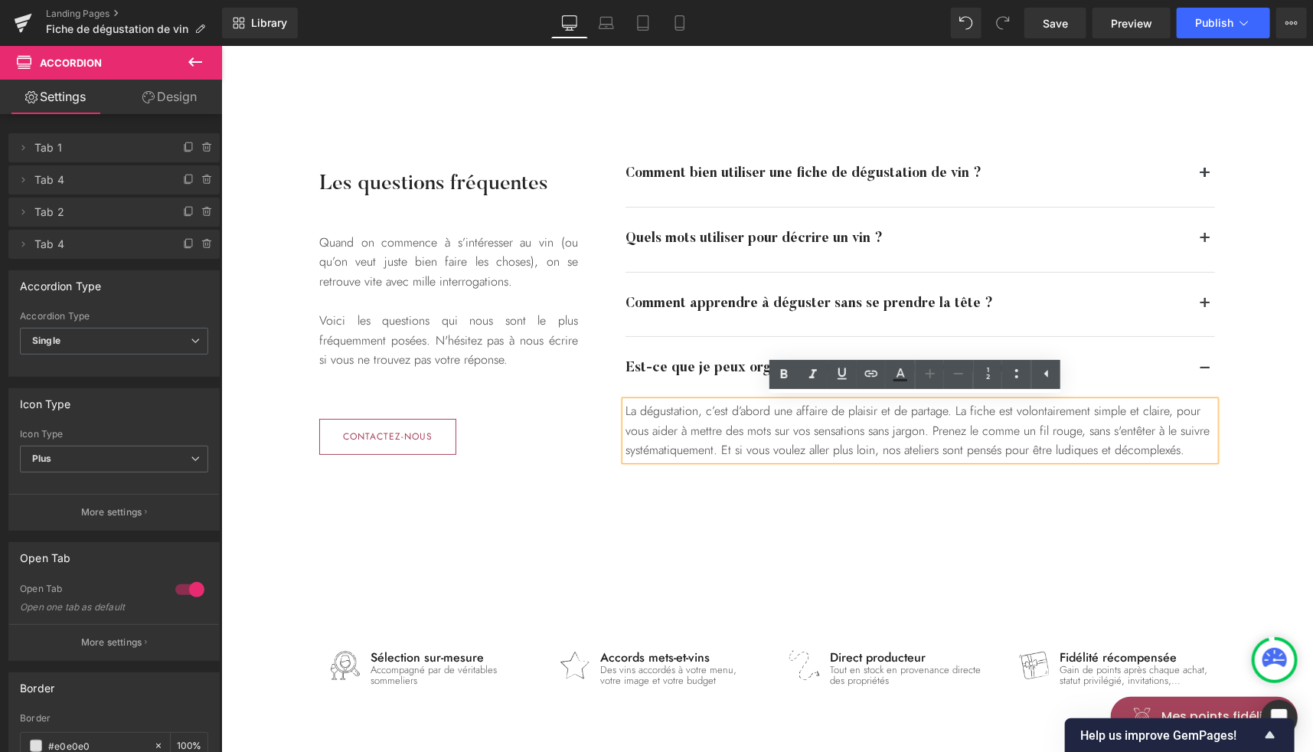
click at [871, 433] on div "La dégustation, c’est d’abord une affaire de plaisir et de partage. La fiche es…" at bounding box center [920, 429] width 590 height 59
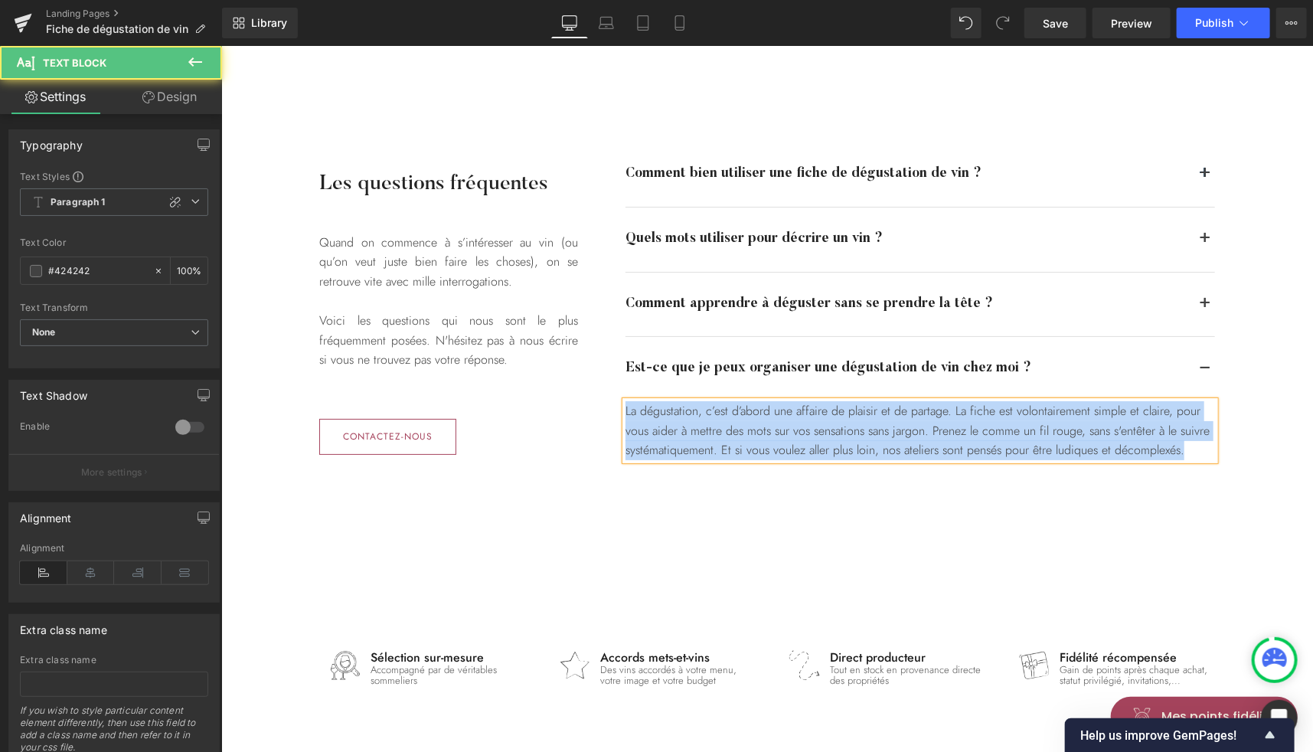
paste div
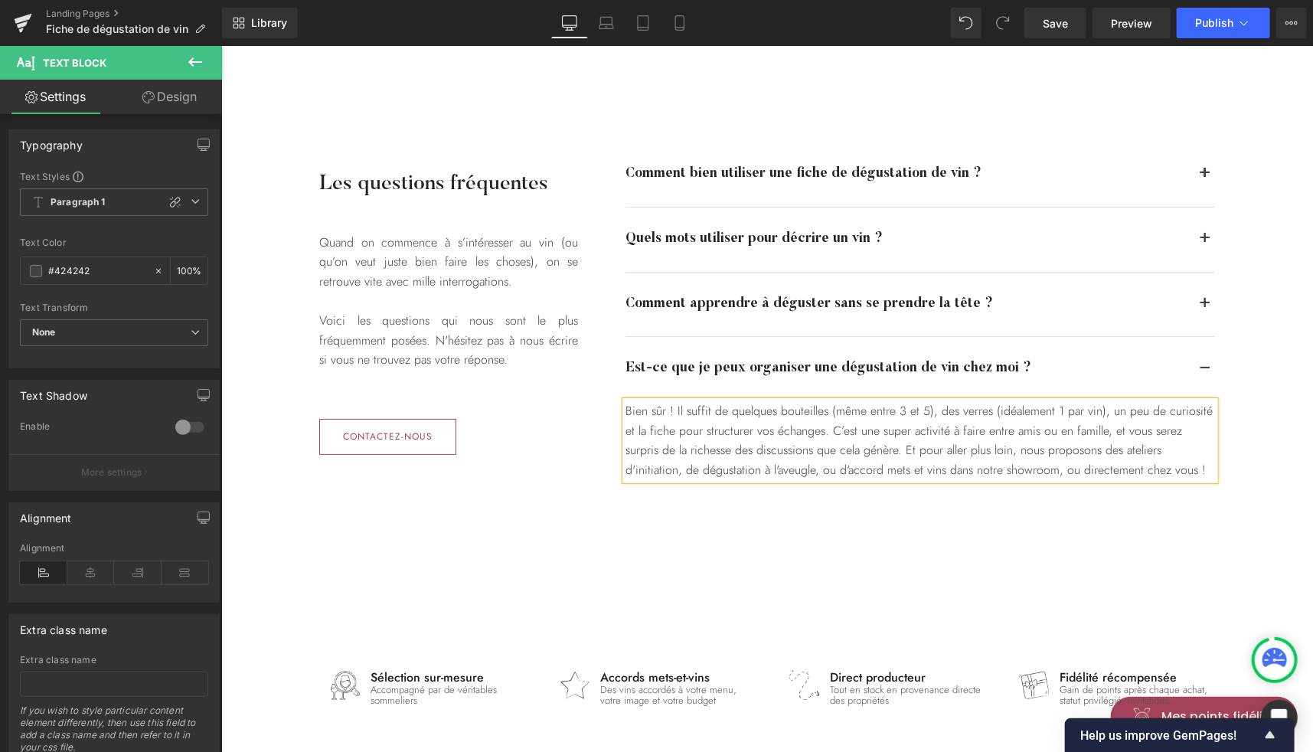
click at [629, 134] on div "Les questions fréquentes Heading Quand on commence à s’intéresser au vin (ou qu…" at bounding box center [766, 322] width 919 height 423
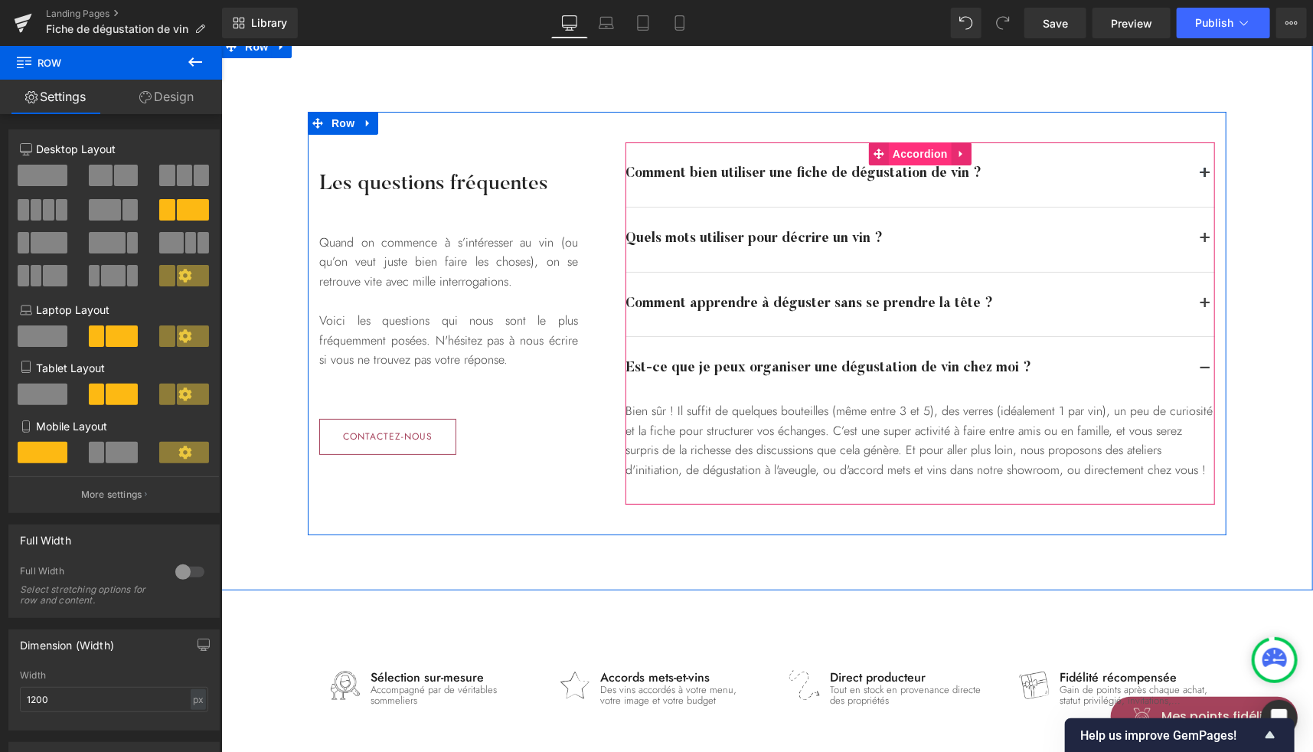
click at [912, 155] on span "Accordion" at bounding box center [919, 153] width 63 height 23
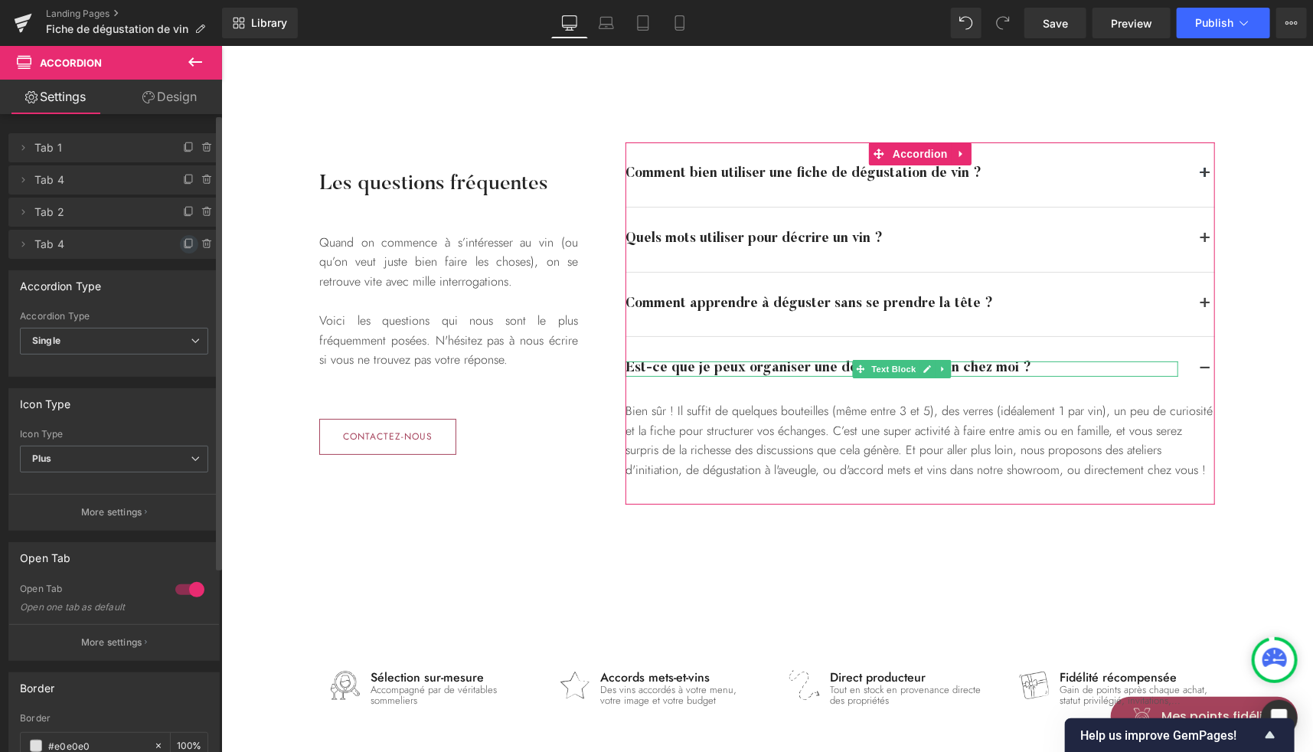
click at [184, 249] on icon at bounding box center [189, 244] width 12 height 12
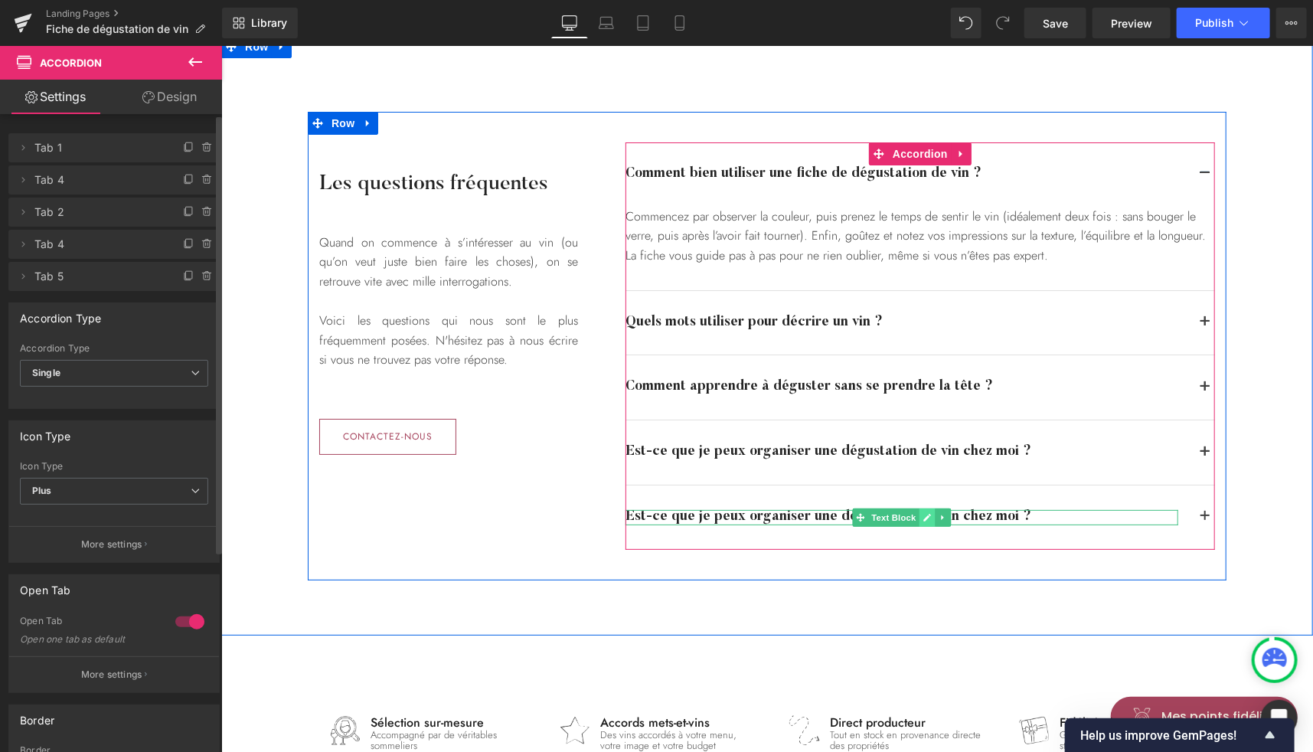
click at [923, 513] on icon at bounding box center [927, 517] width 8 height 8
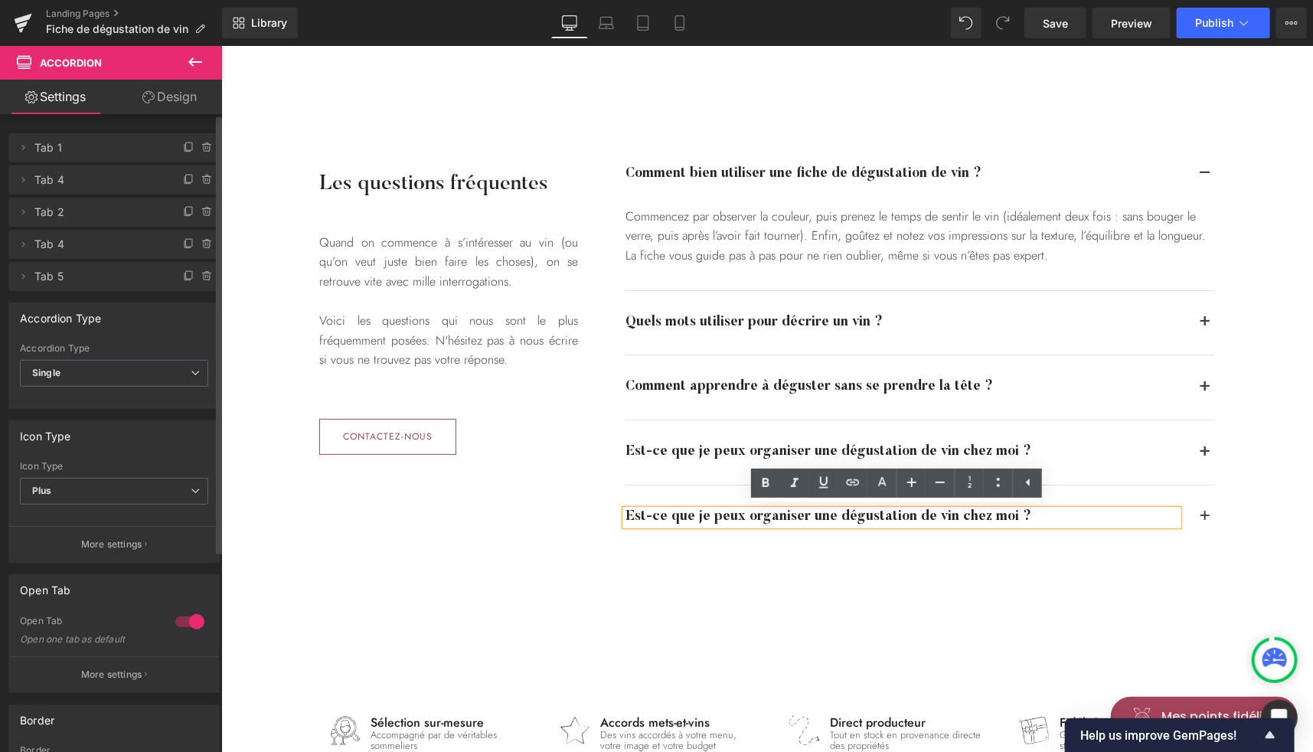
click at [876, 517] on div "Est-ce que je peux organiser une dégustation de vin chez moi ?" at bounding box center [901, 516] width 553 height 15
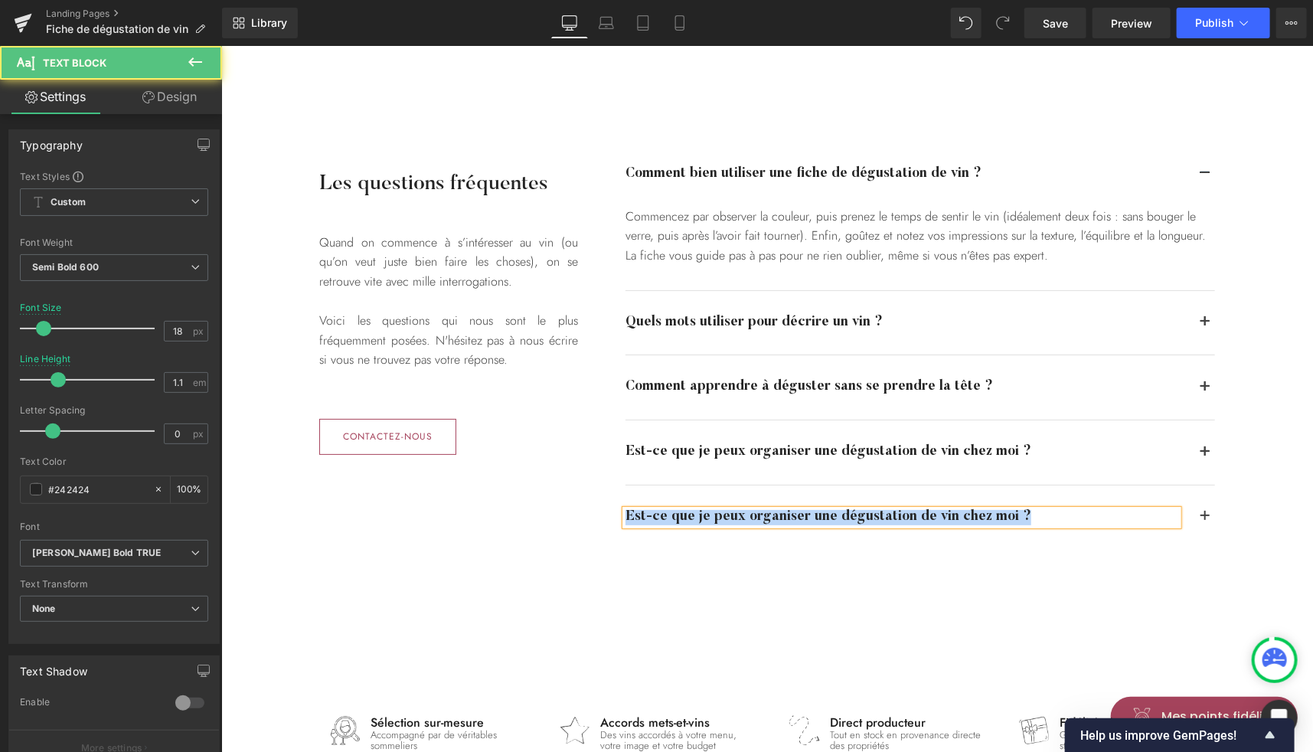
paste div
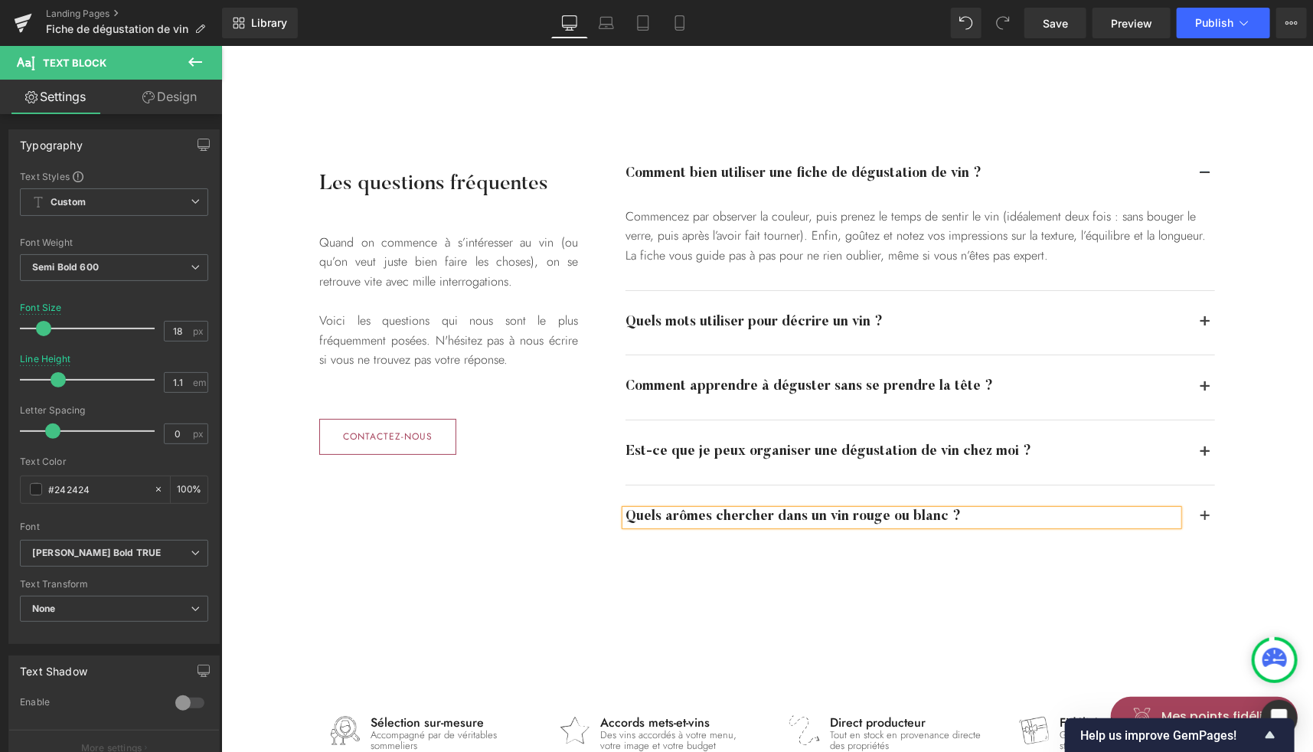
click at [1194, 515] on button "button" at bounding box center [1204, 517] width 20 height 64
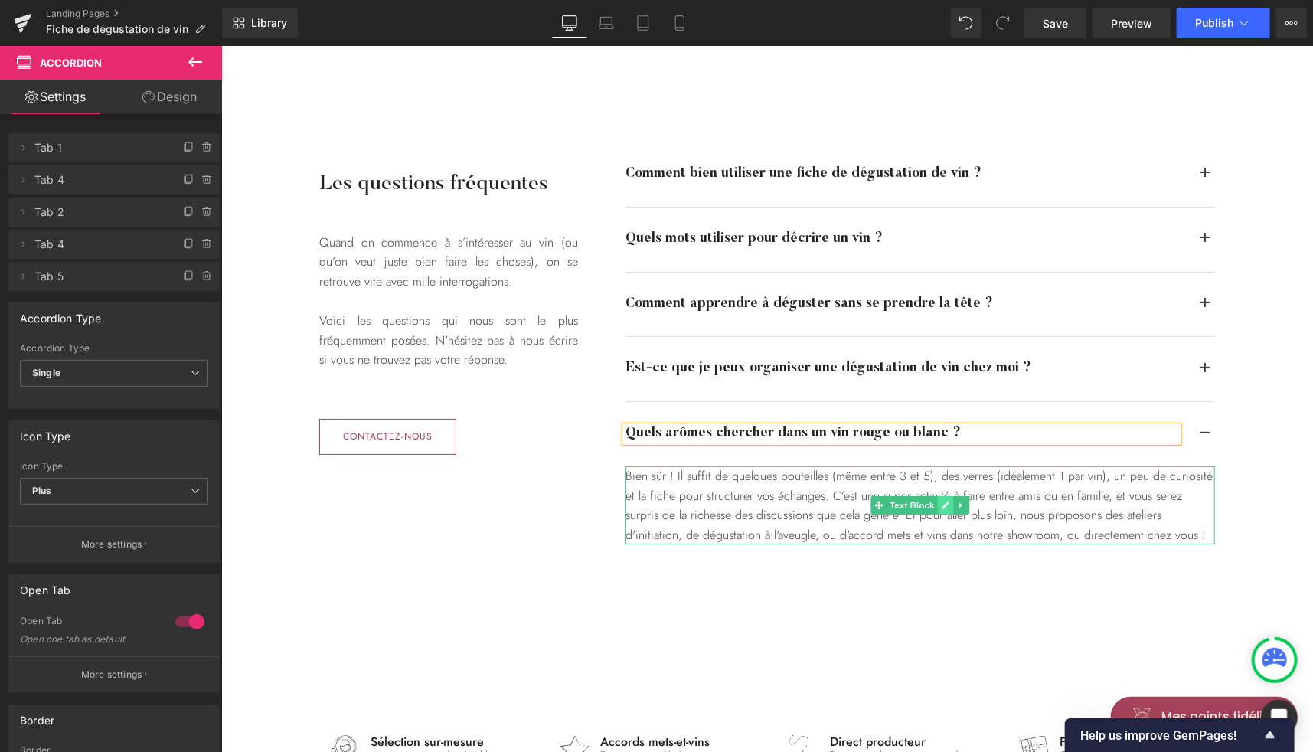
click at [941, 504] on icon at bounding box center [944, 504] width 8 height 9
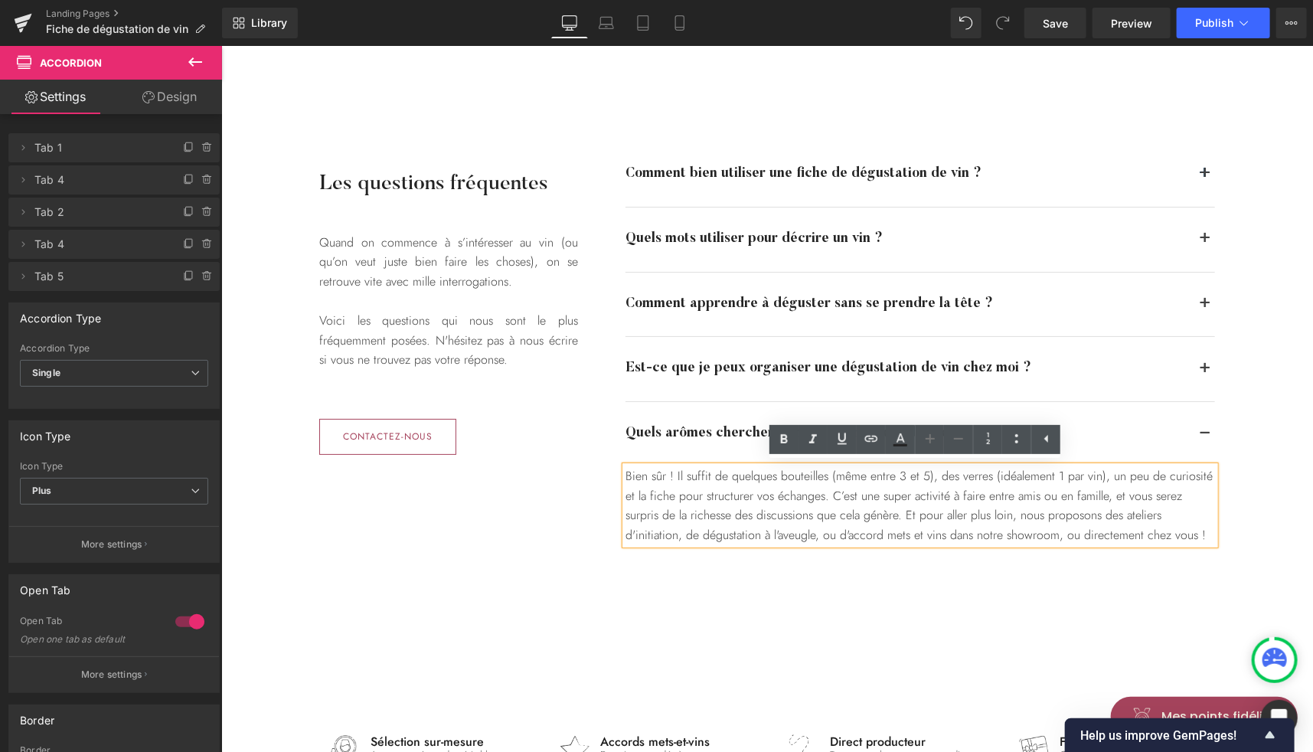
click at [893, 501] on div "Bien sûr ! Il suffit de quelques bouteilles (même entre 3 et 5), des verres (id…" at bounding box center [920, 505] width 590 height 78
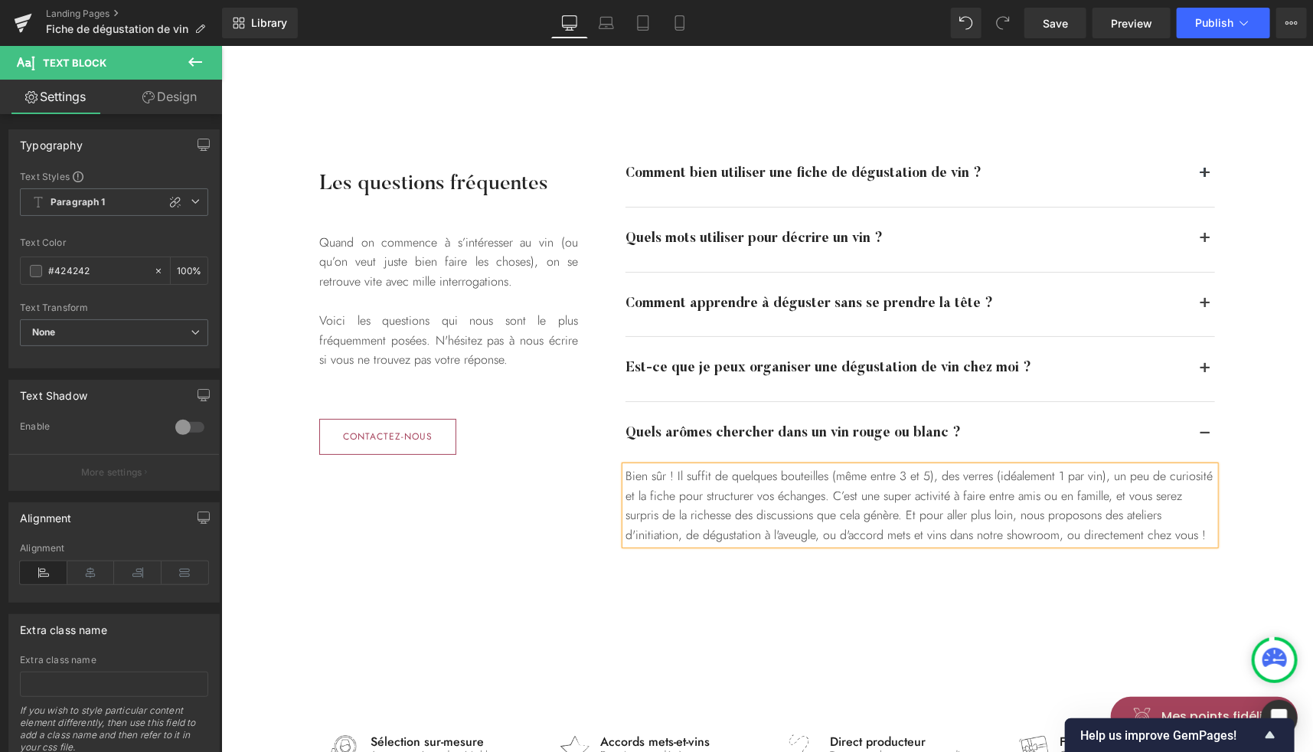
paste div
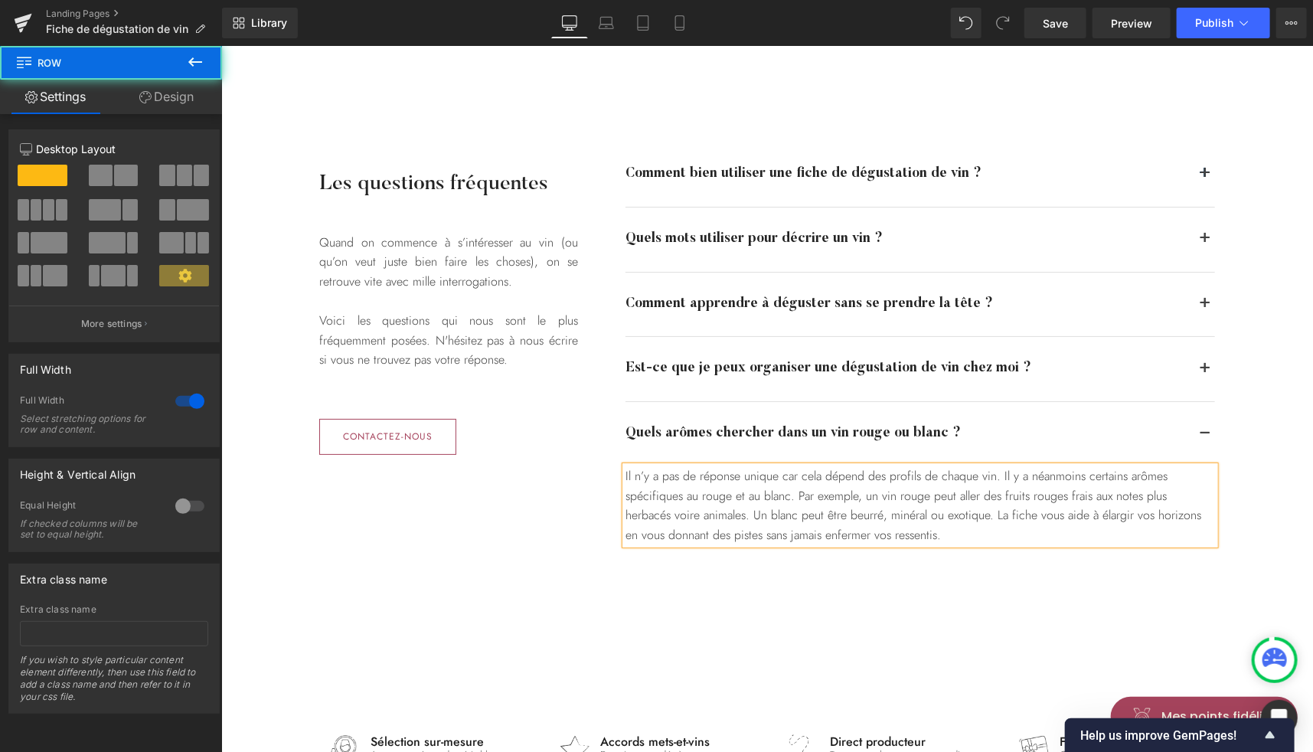
click at [767, 101] on div "Les questions fréquentes Heading Quand on commence à s’intéresser au vin (ou qu…" at bounding box center [767, 343] width 1092 height 619
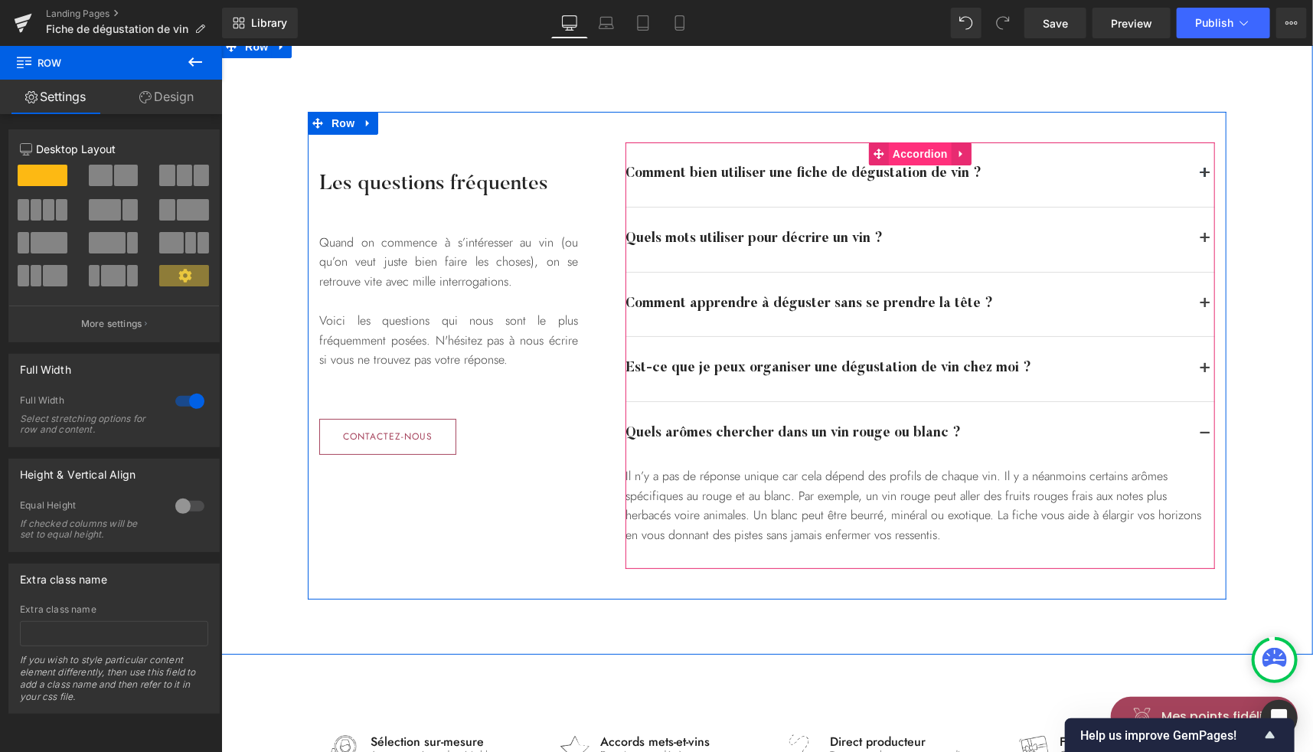
click at [902, 158] on span "Accordion" at bounding box center [919, 153] width 63 height 23
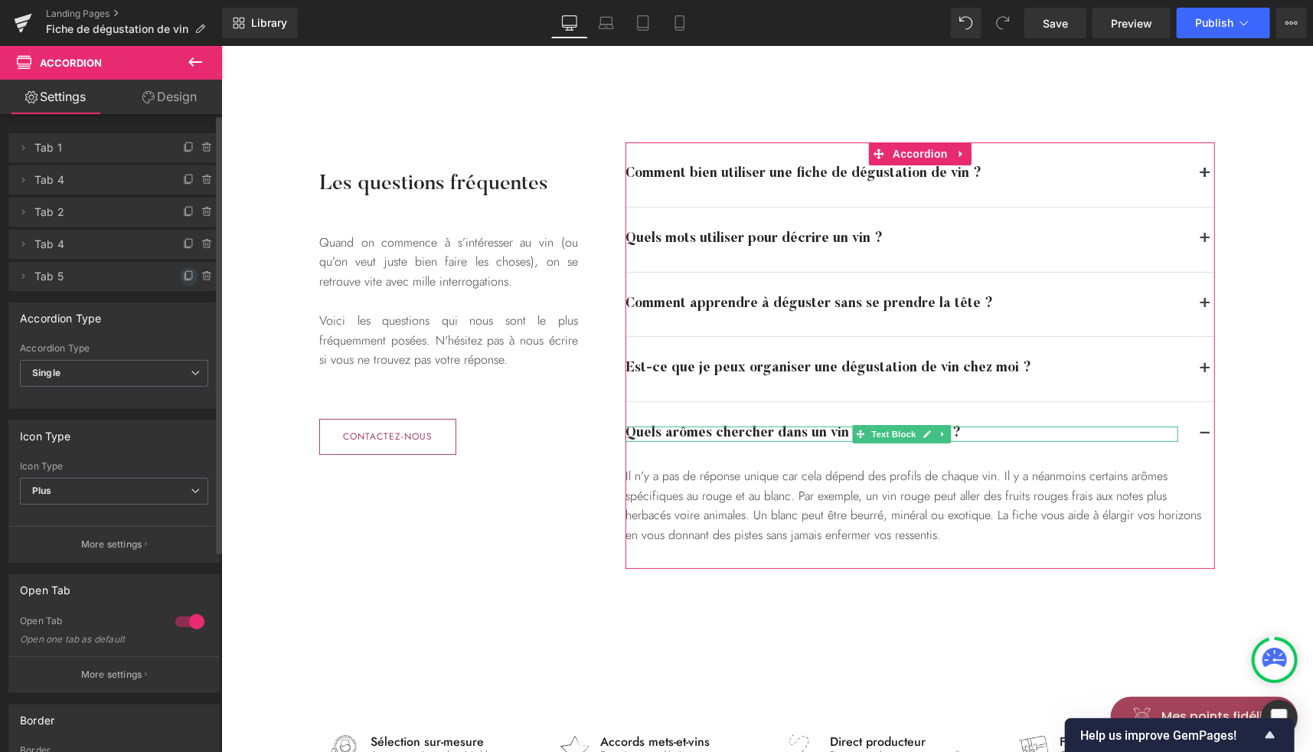
click at [185, 276] on icon at bounding box center [189, 276] width 12 height 12
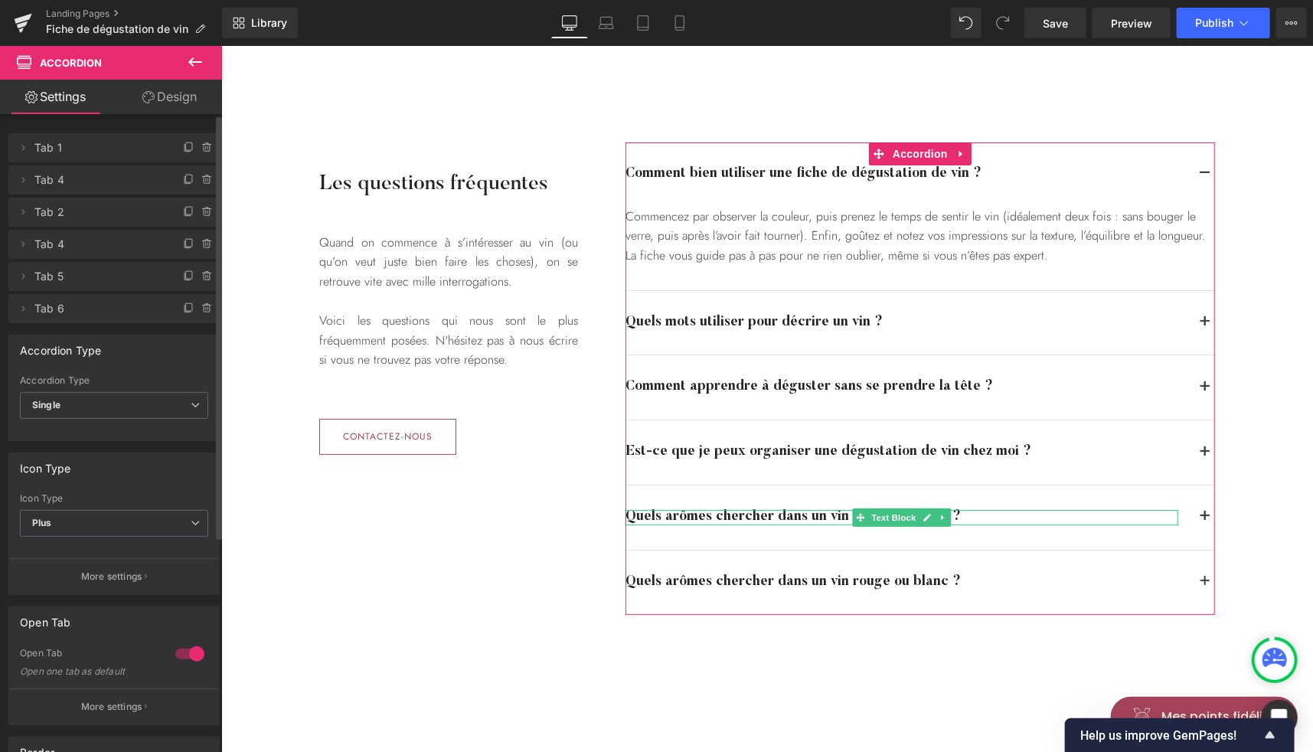
click at [185, 276] on icon at bounding box center [189, 276] width 12 height 12
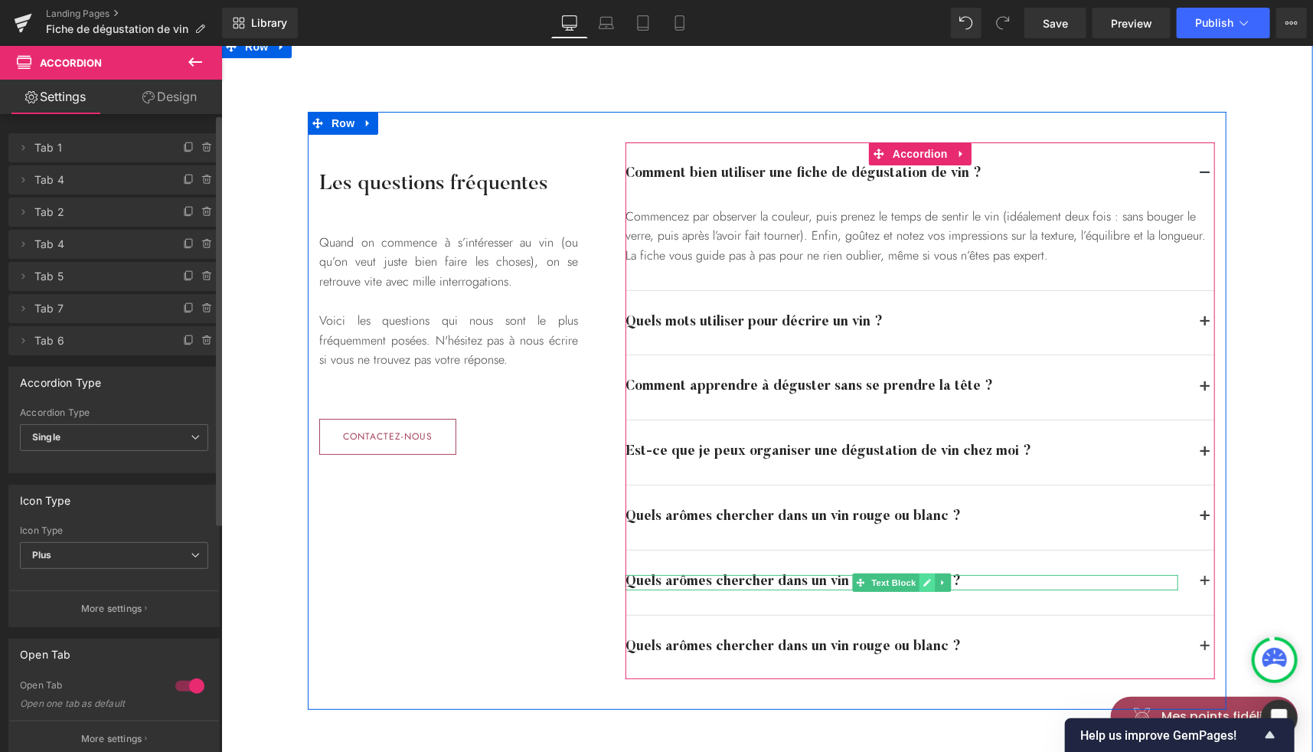
click at [924, 578] on icon at bounding box center [926, 581] width 8 height 9
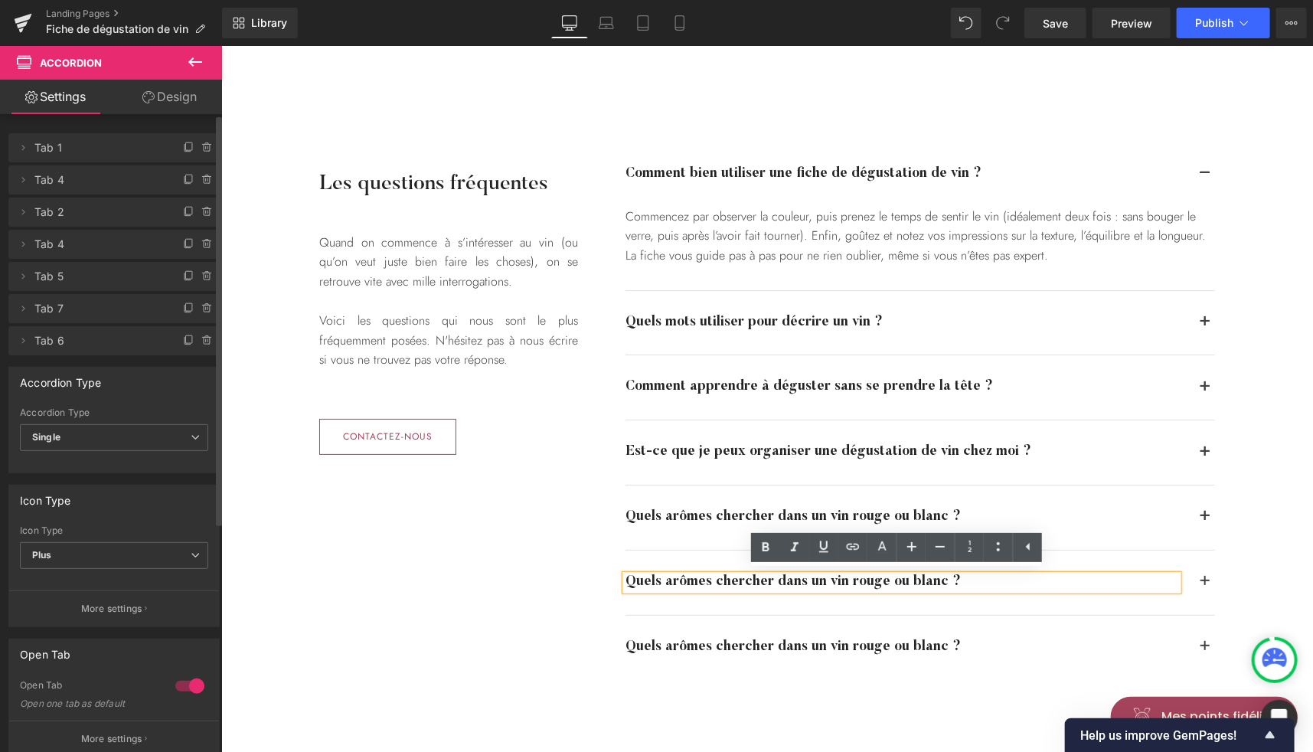
click at [884, 578] on div "Quels arômes chercher dans un vin rouge ou blanc ?" at bounding box center [901, 581] width 553 height 15
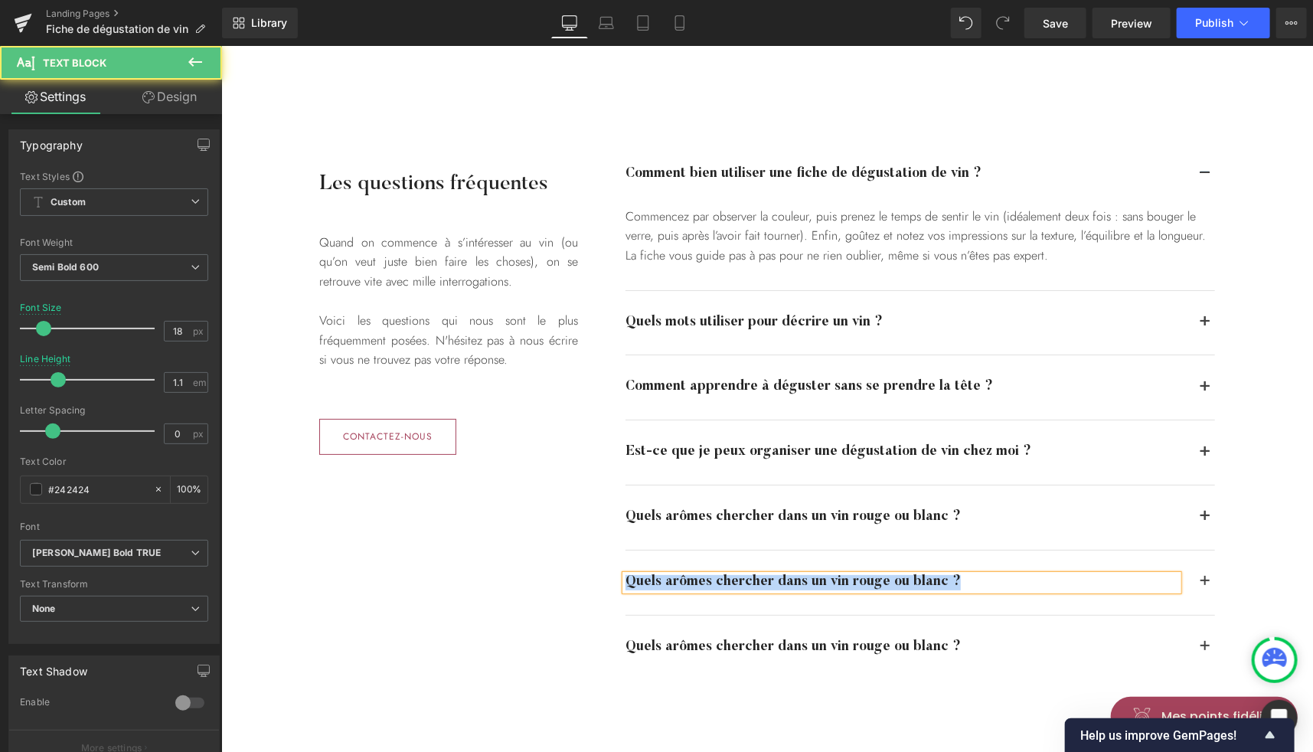
paste div
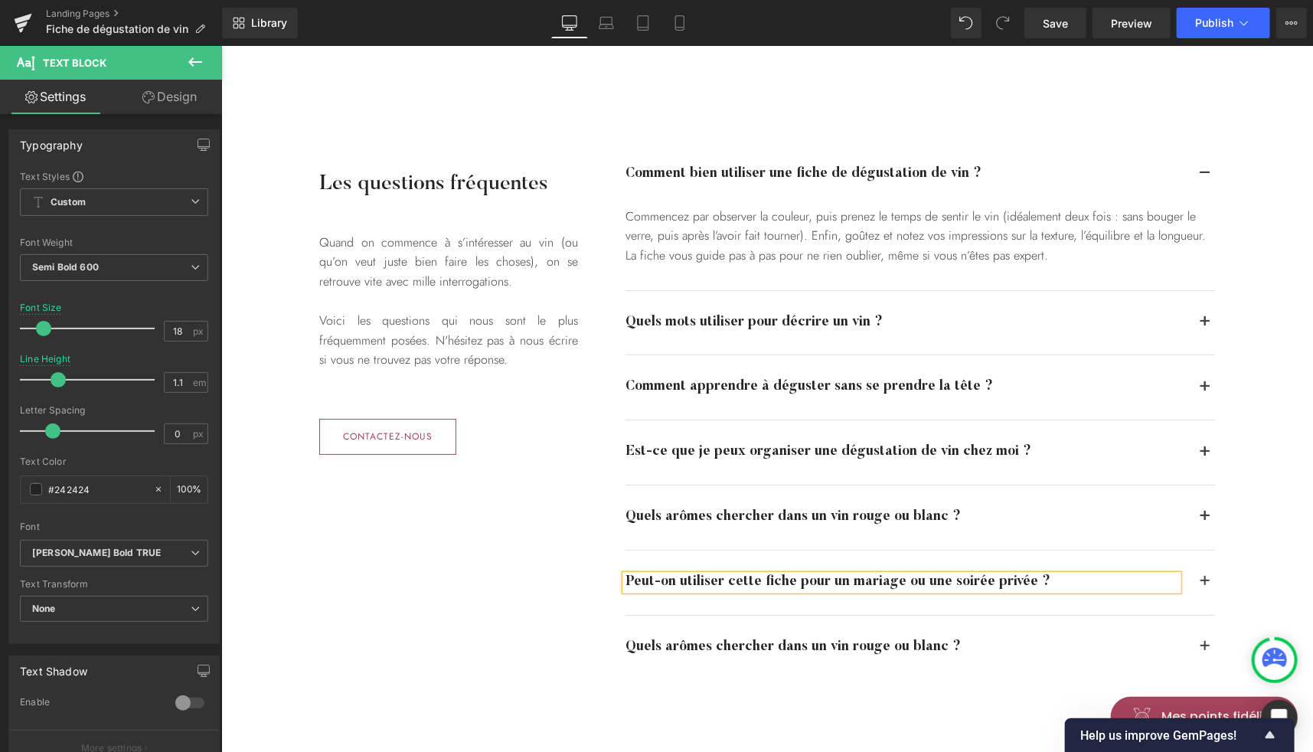
click at [1202, 570] on button "button" at bounding box center [1204, 582] width 20 height 64
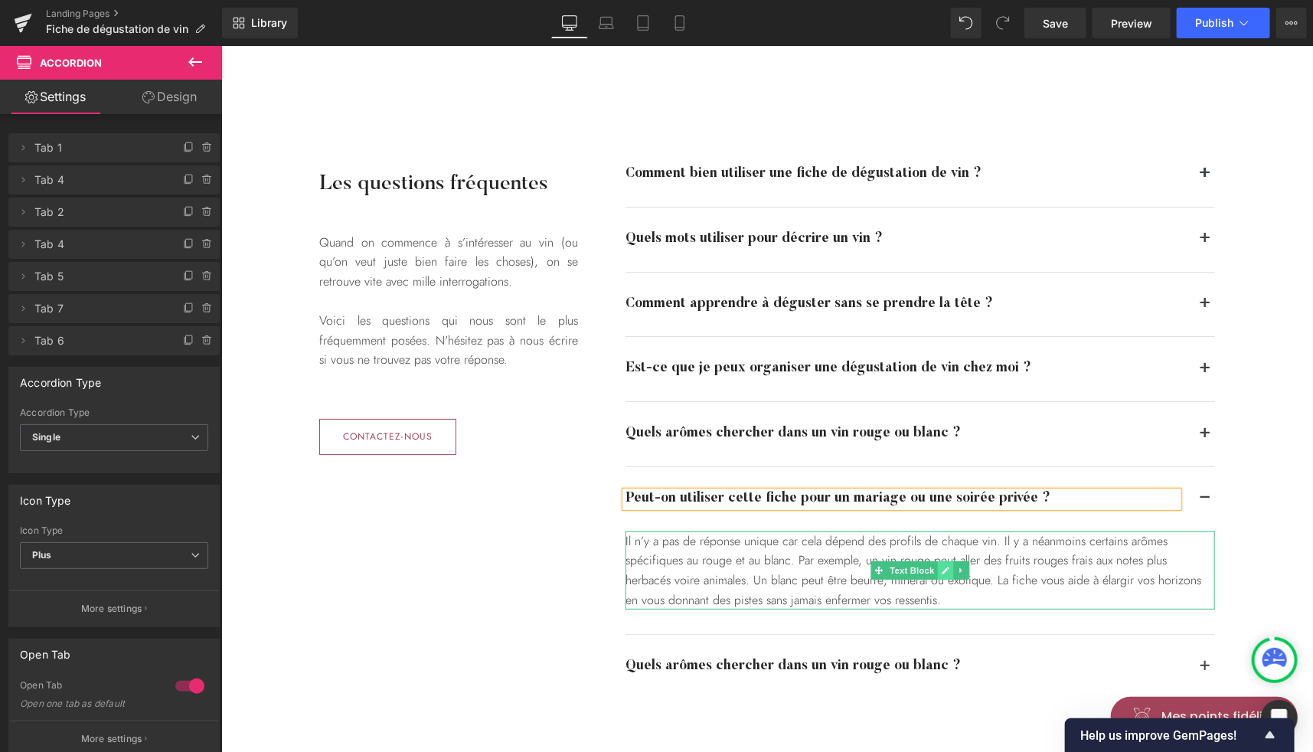
click at [941, 570] on icon at bounding box center [945, 570] width 8 height 8
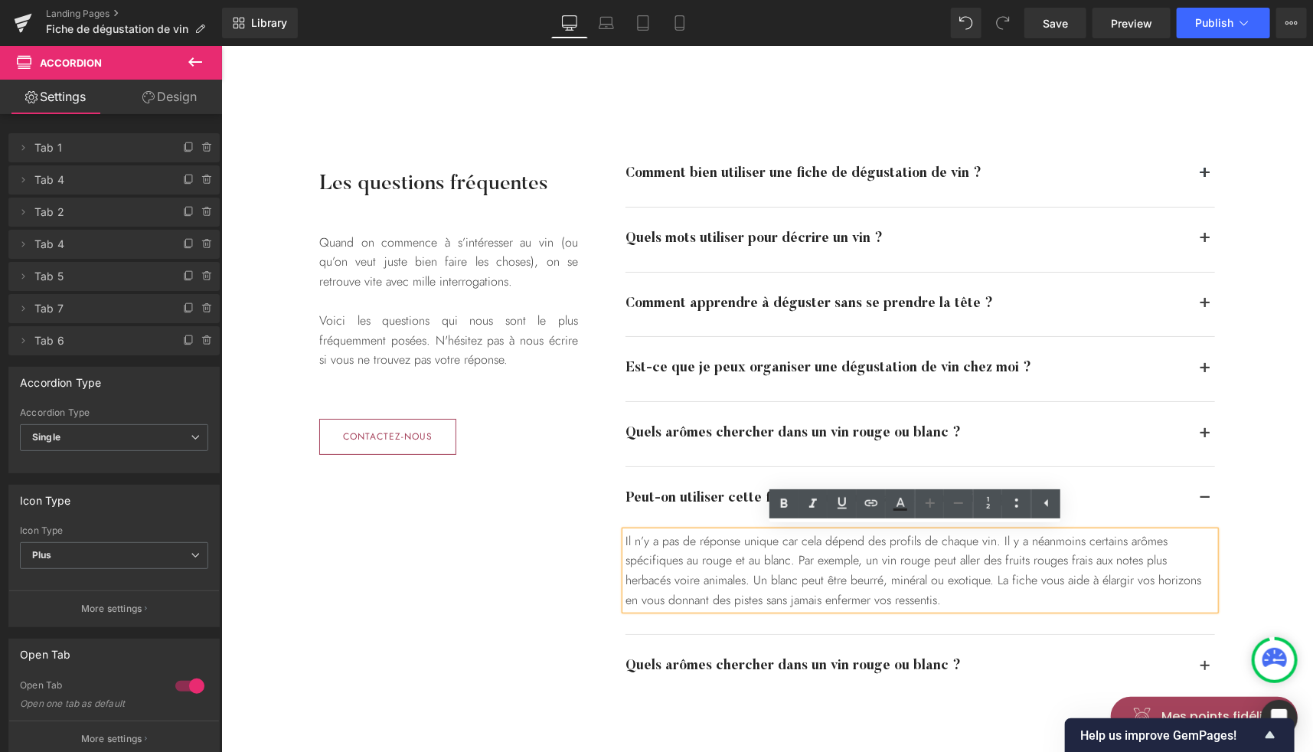
click at [911, 565] on div "Il n’y a pas de réponse unique car cela dépend des profils de chaque vin. Il y …" at bounding box center [920, 570] width 590 height 78
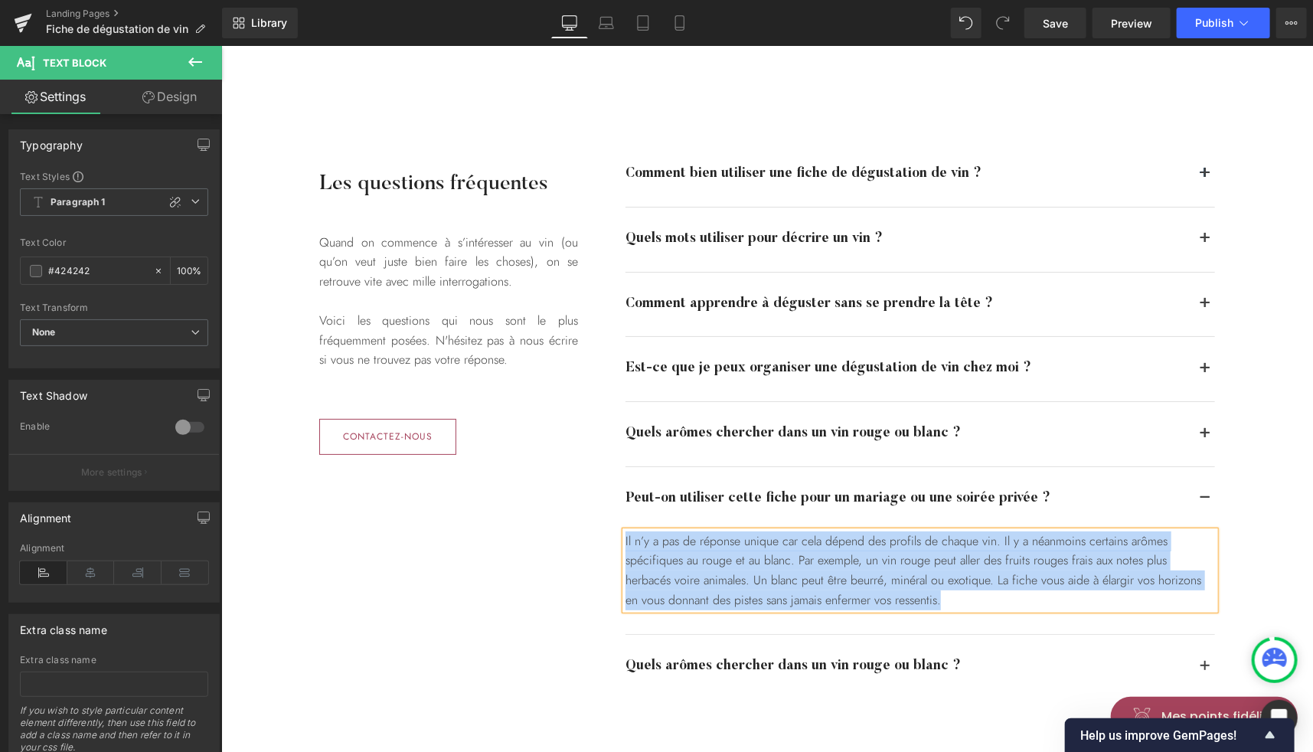
paste div
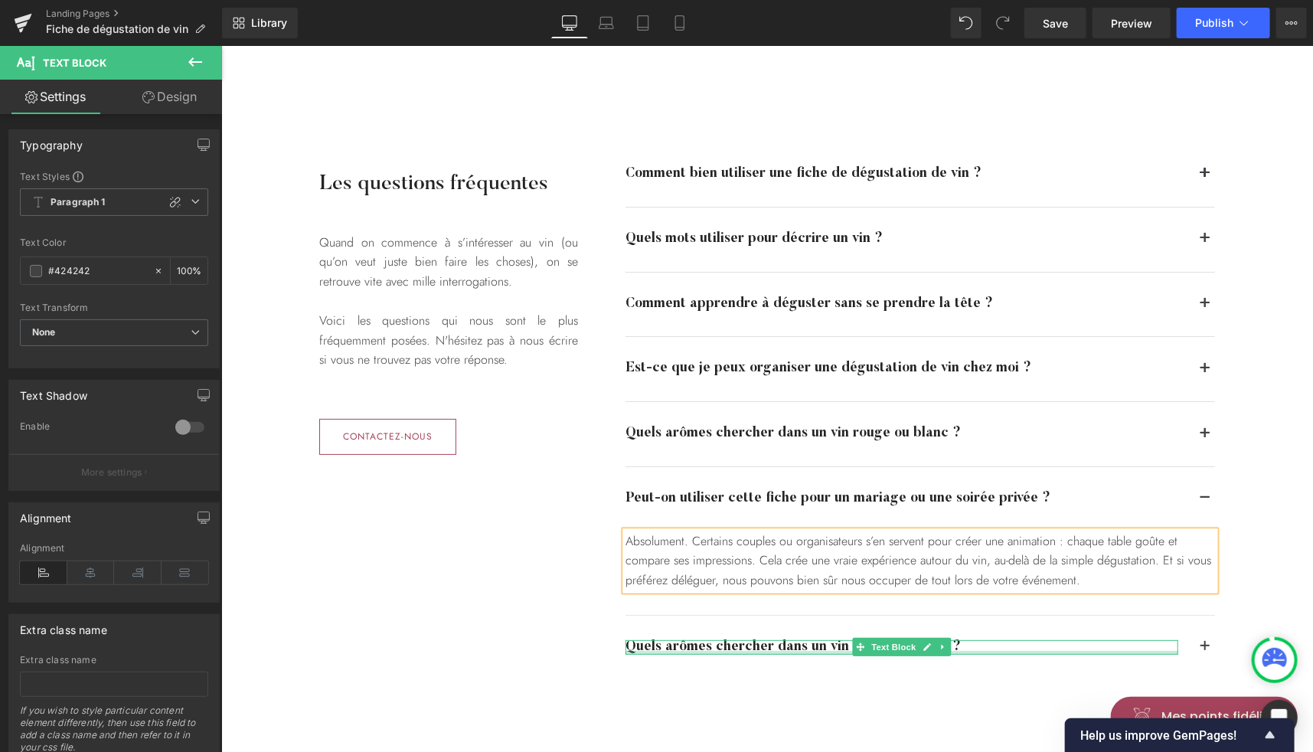
click at [1000, 650] on div at bounding box center [901, 652] width 553 height 4
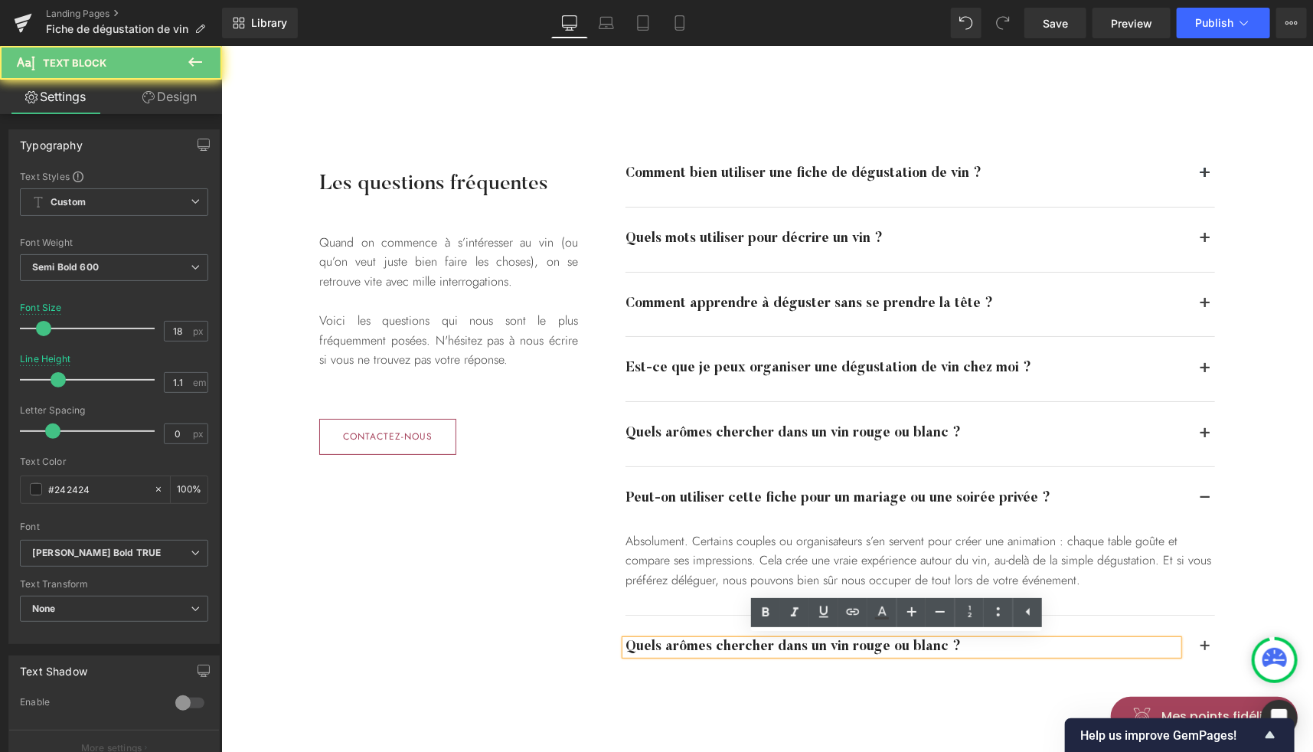
click at [984, 643] on div "Quels arômes chercher dans un vin rouge ou blanc ?" at bounding box center [901, 646] width 553 height 15
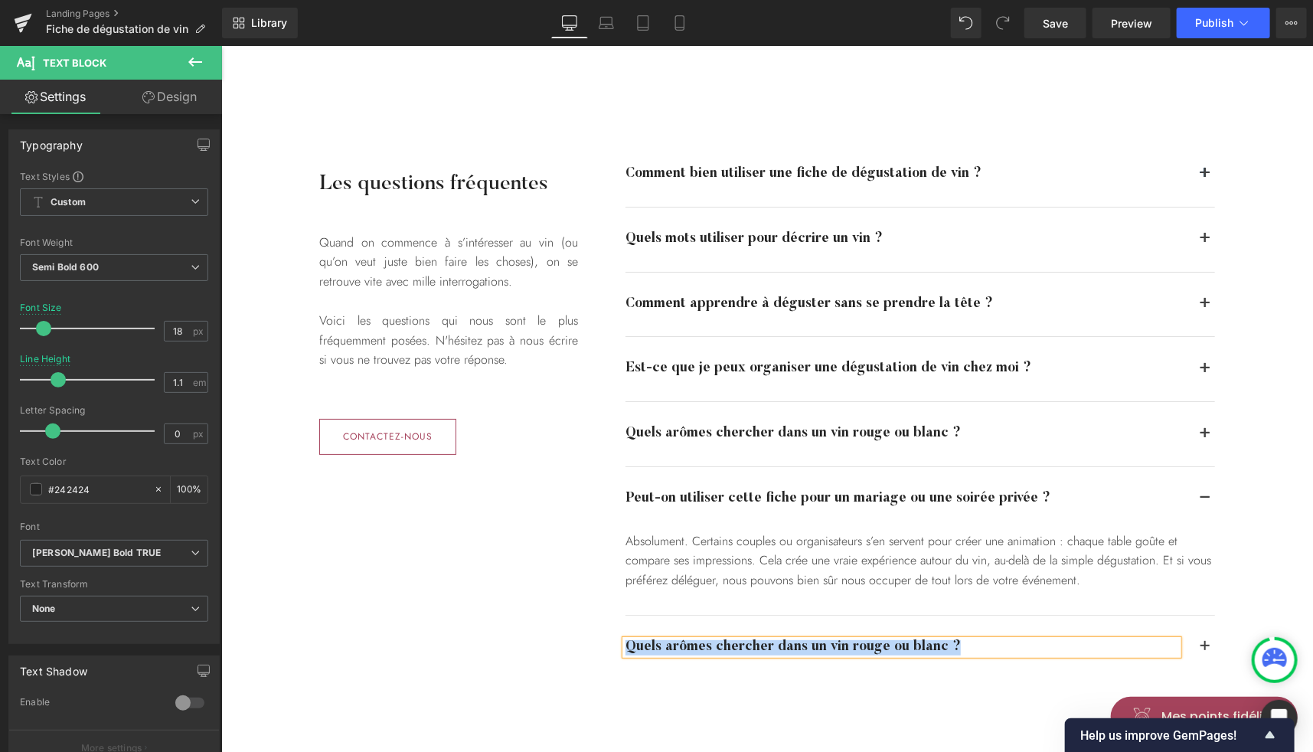
paste div
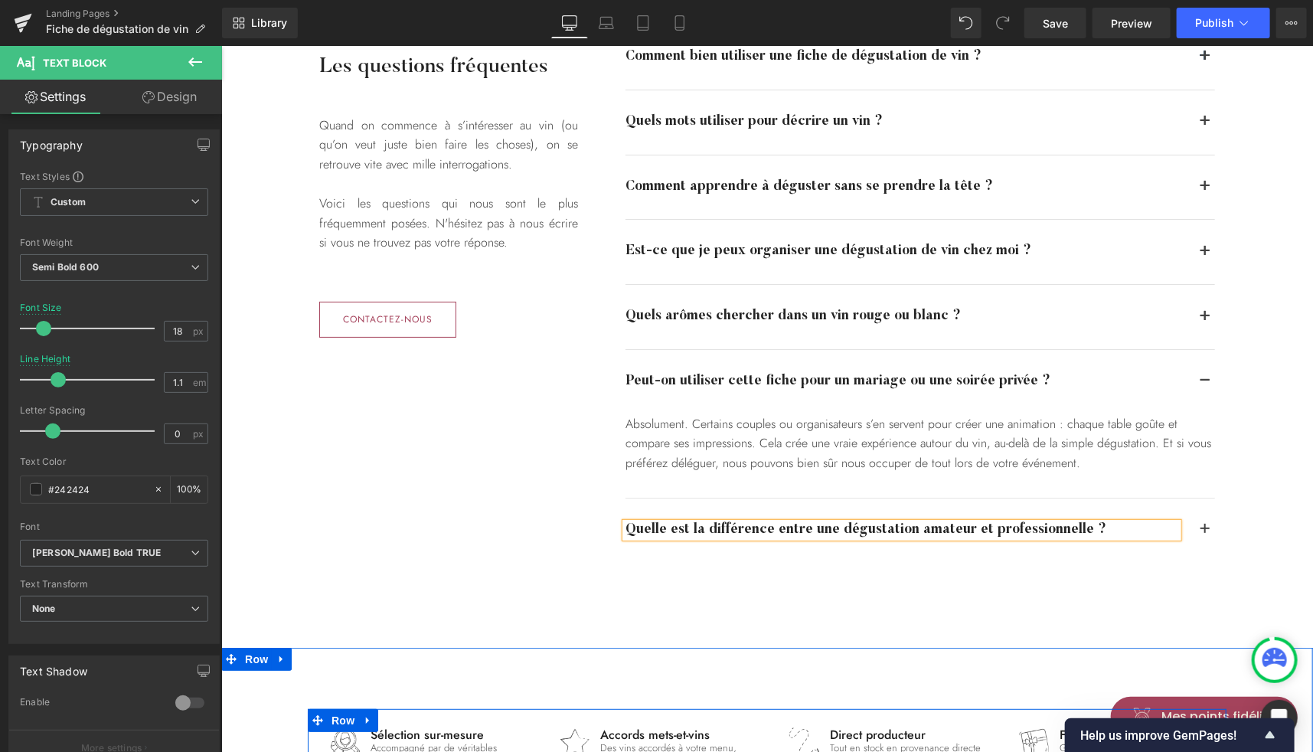
scroll to position [3079, 0]
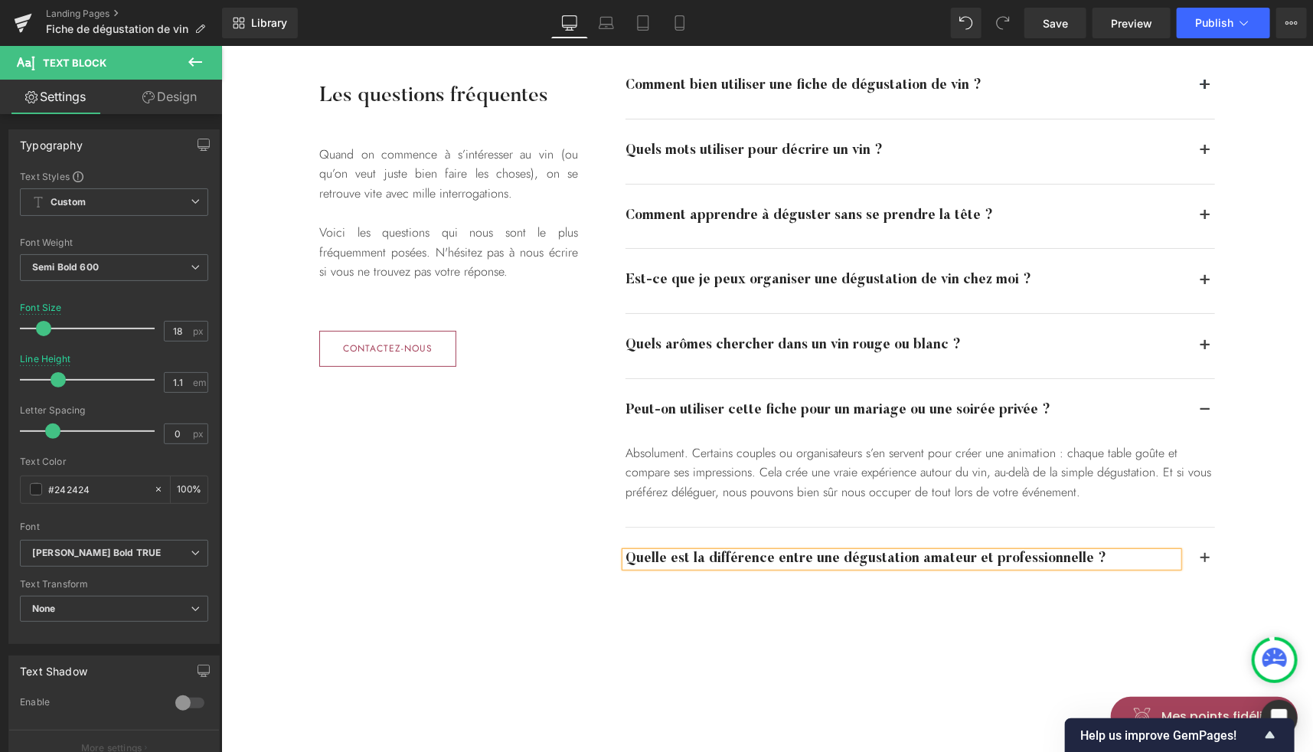
click at [1196, 559] on button "button" at bounding box center [1204, 559] width 20 height 64
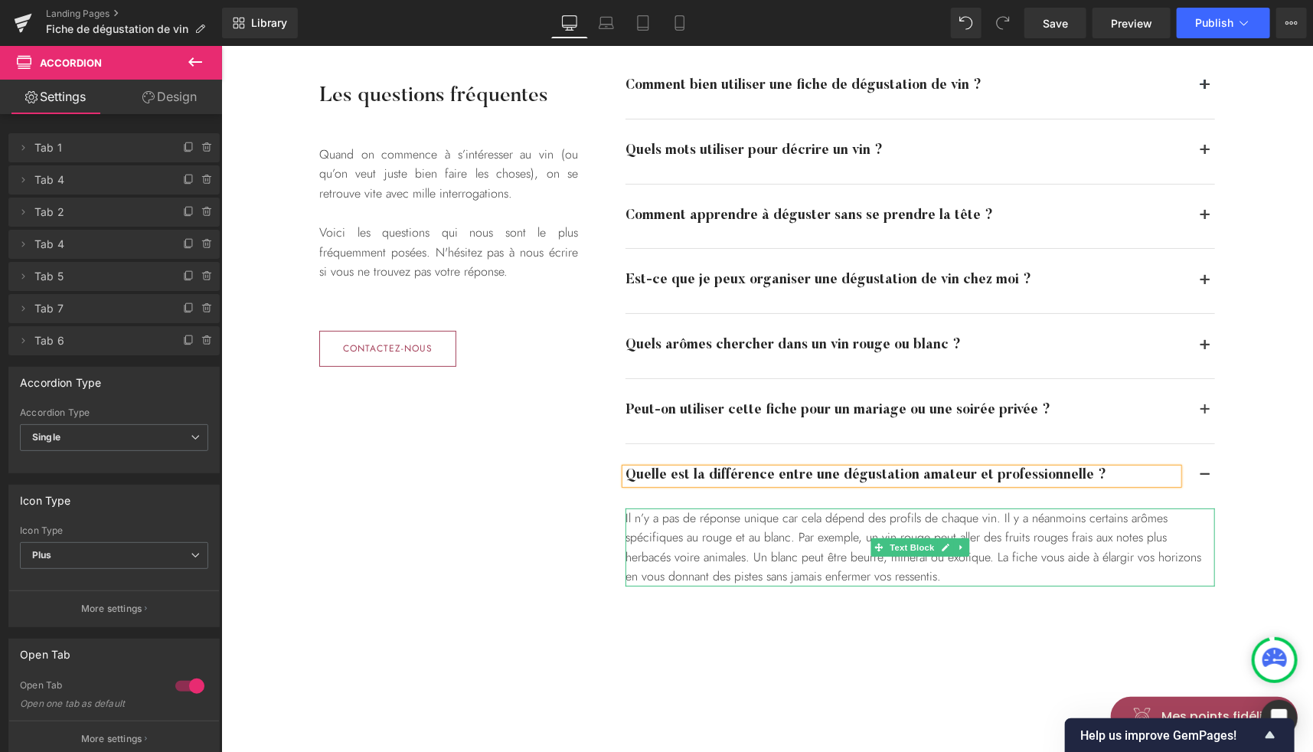
click at [913, 521] on div "Il n’y a pas de réponse unique car cela dépend des profils de chaque vin. Il y …" at bounding box center [920, 547] width 590 height 78
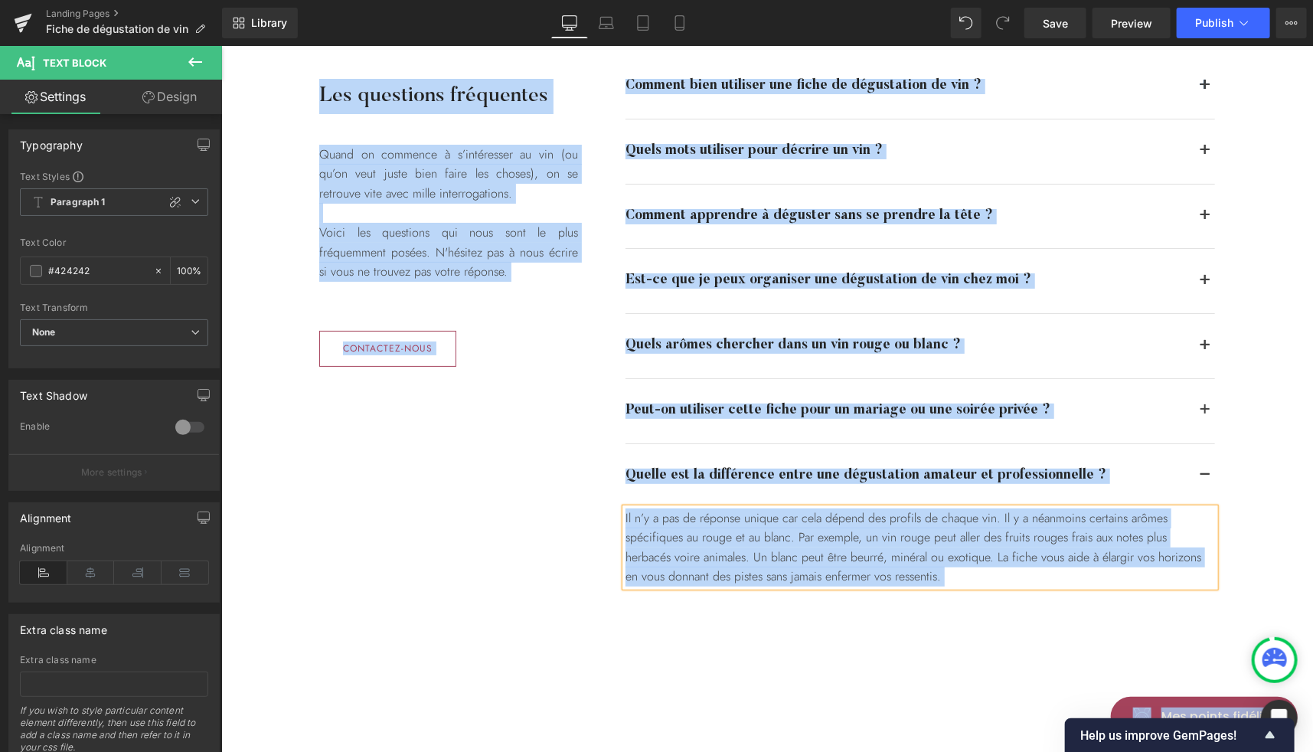
click at [864, 531] on div "Il n’y a pas de réponse unique car cela dépend des profils de chaque vin. Il y …" at bounding box center [920, 547] width 590 height 78
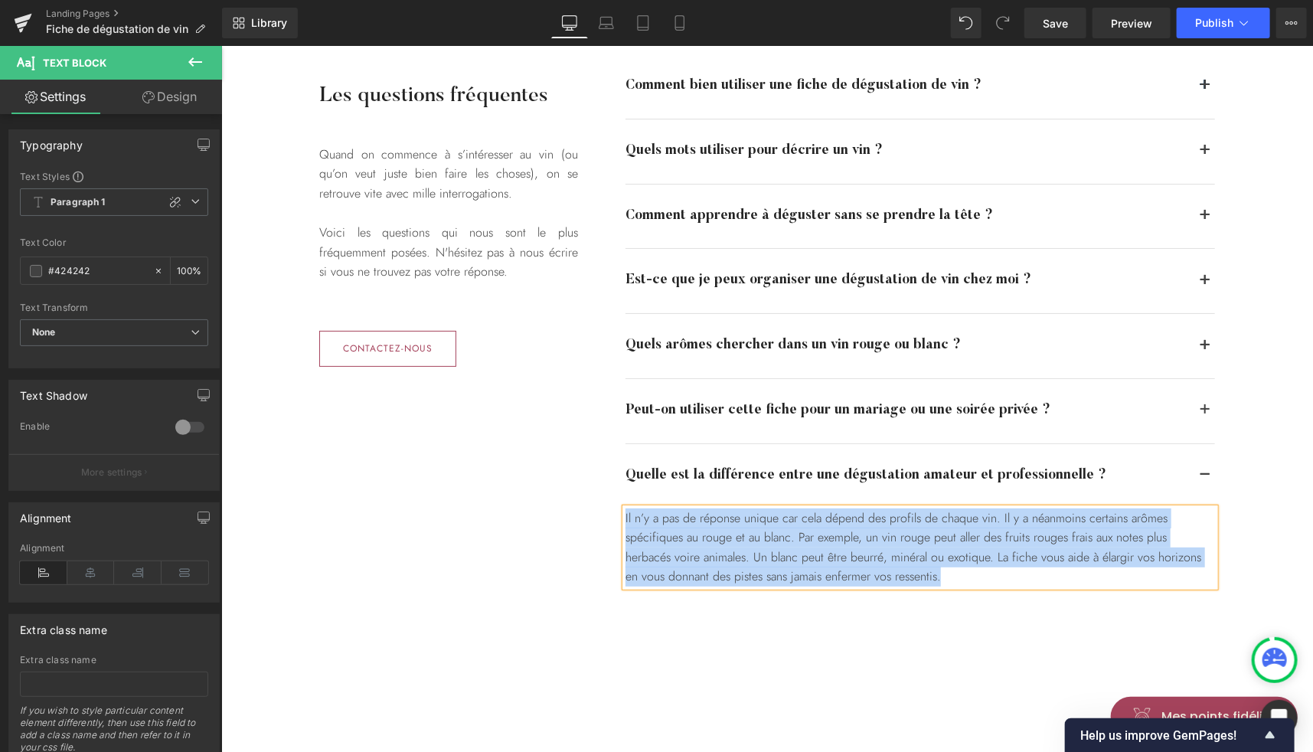
paste div
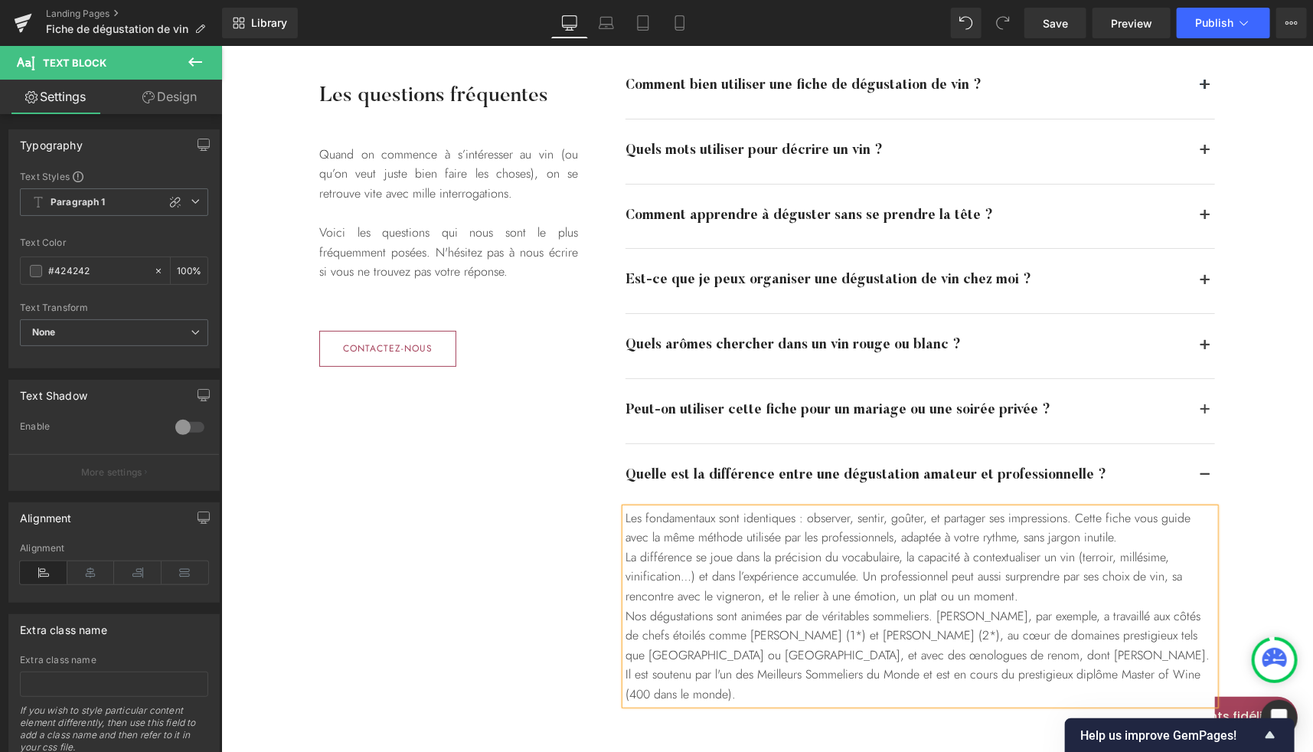
click at [1113, 535] on div "Les fondamentaux sont identiques : observer, sentir, goûter, et partager ses im…" at bounding box center [920, 606] width 590 height 196
click at [989, 580] on span "La différence se joue dans la précision du vocabulaire, la capacité à contextua…" at bounding box center [918, 566] width 586 height 77
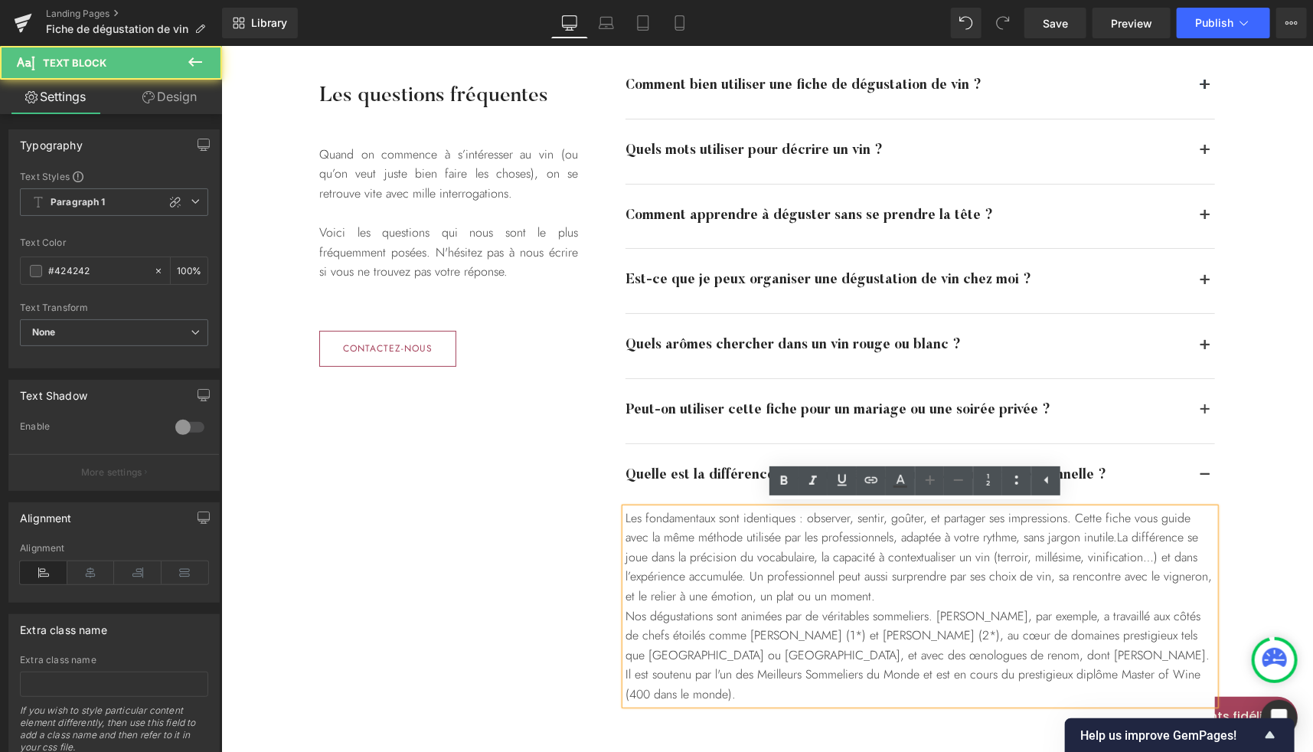
click at [985, 596] on div "Les fondamentaux sont identiques : observer, sentir, goûter, et partager ses im…" at bounding box center [920, 606] width 590 height 196
click at [1063, 570] on span "La différence se joue dans la précision du vocabulaire, la capacité à contextua…" at bounding box center [918, 566] width 586 height 77
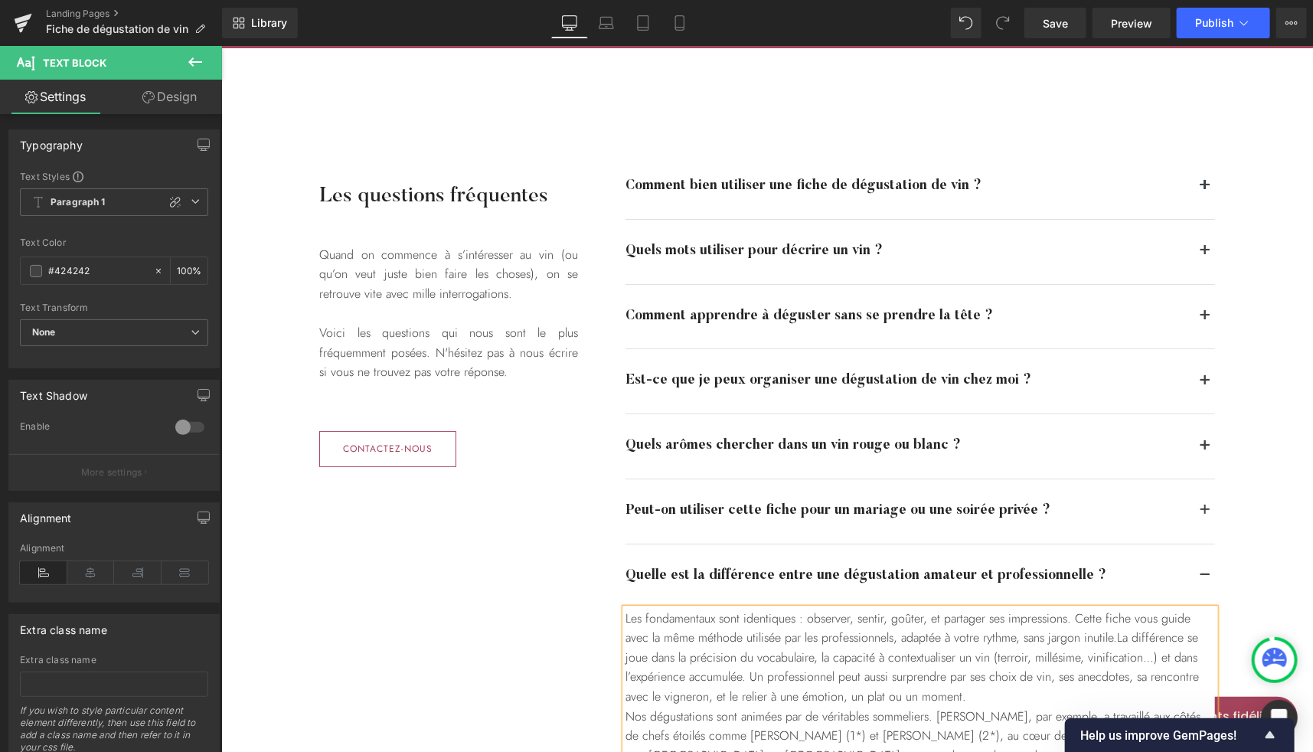
scroll to position [2978, 0]
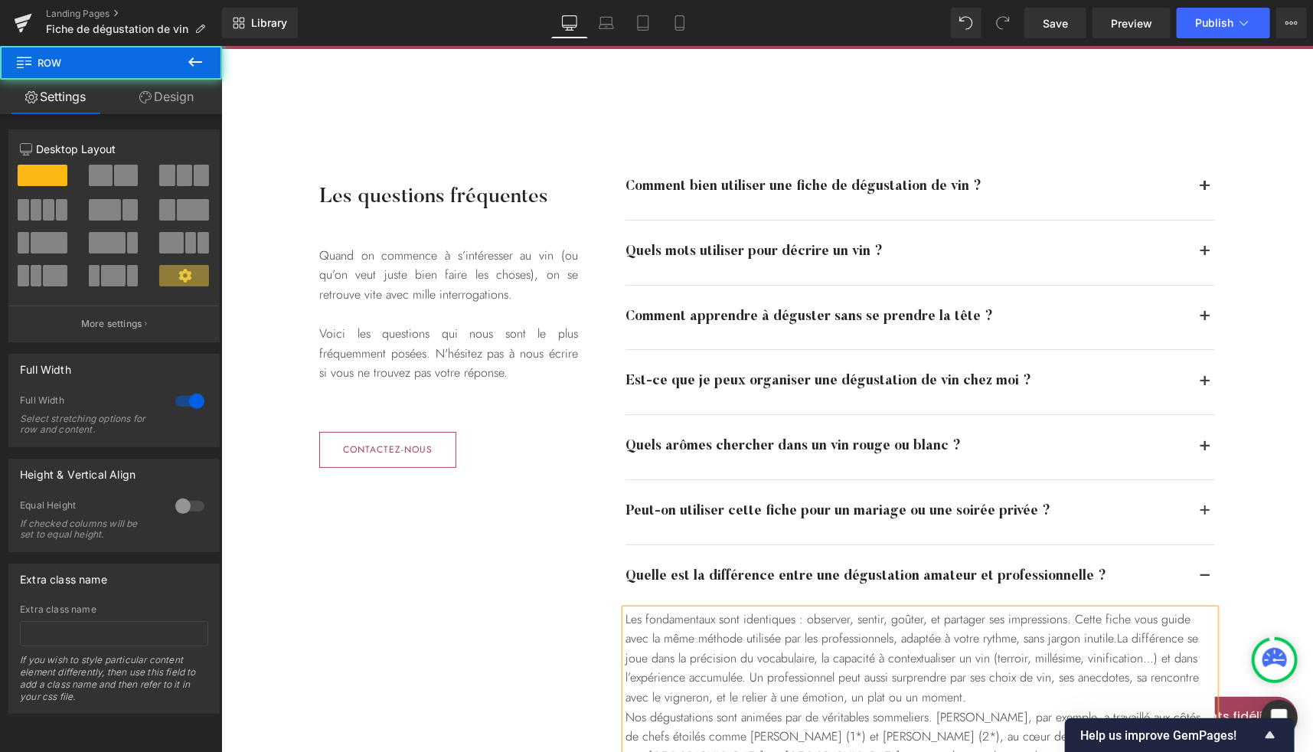
click at [1256, 308] on div "Les questions fréquentes Heading Quand on commence à s’intéresser au vin (ou qu…" at bounding box center [767, 492] width 1092 height 736
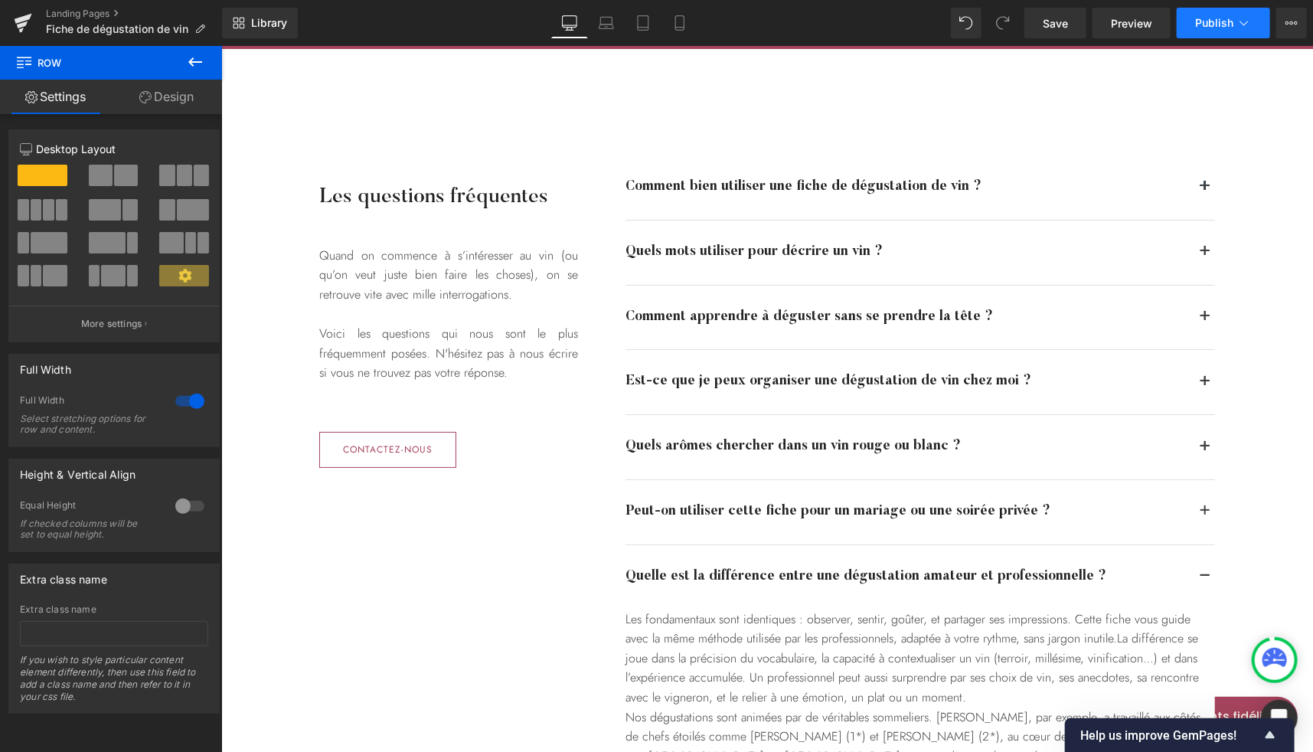
click at [1218, 21] on span "Publish" at bounding box center [1214, 23] width 38 height 12
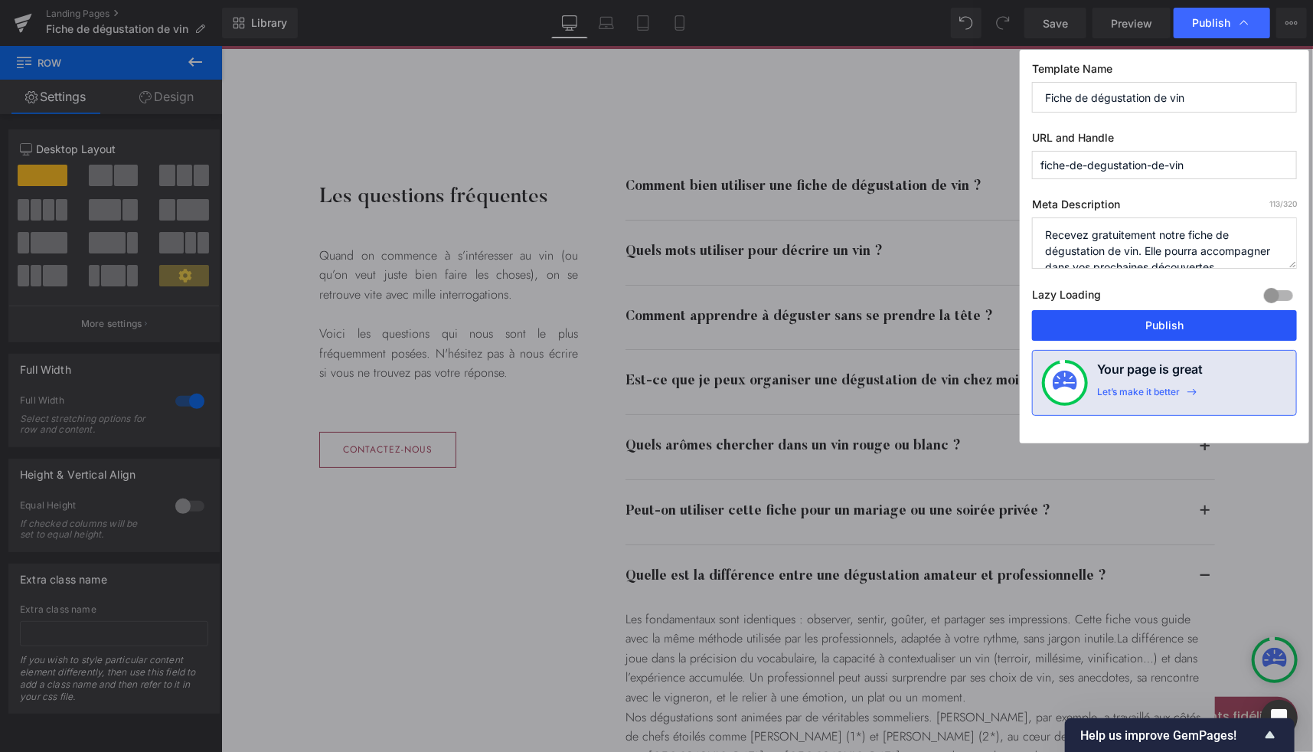
click at [1134, 322] on button "Publish" at bounding box center [1164, 325] width 265 height 31
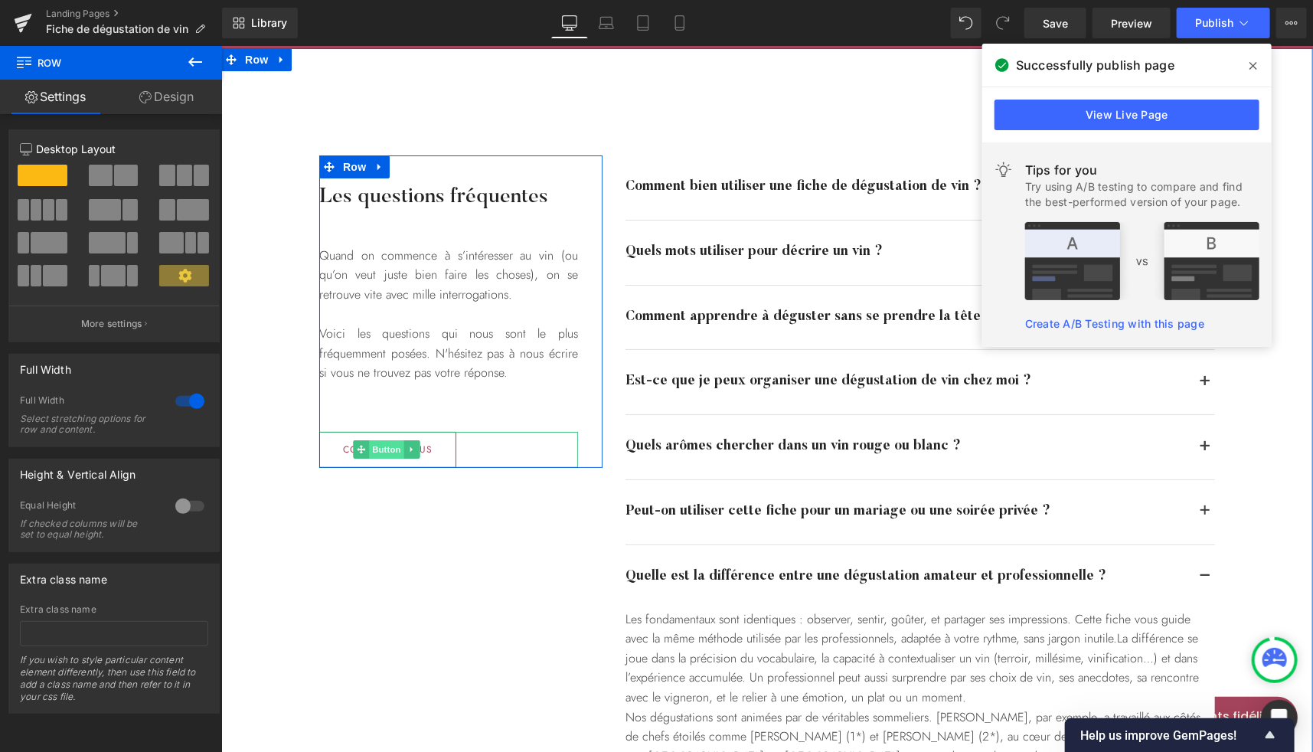
click at [383, 447] on span "Button" at bounding box center [385, 448] width 35 height 18
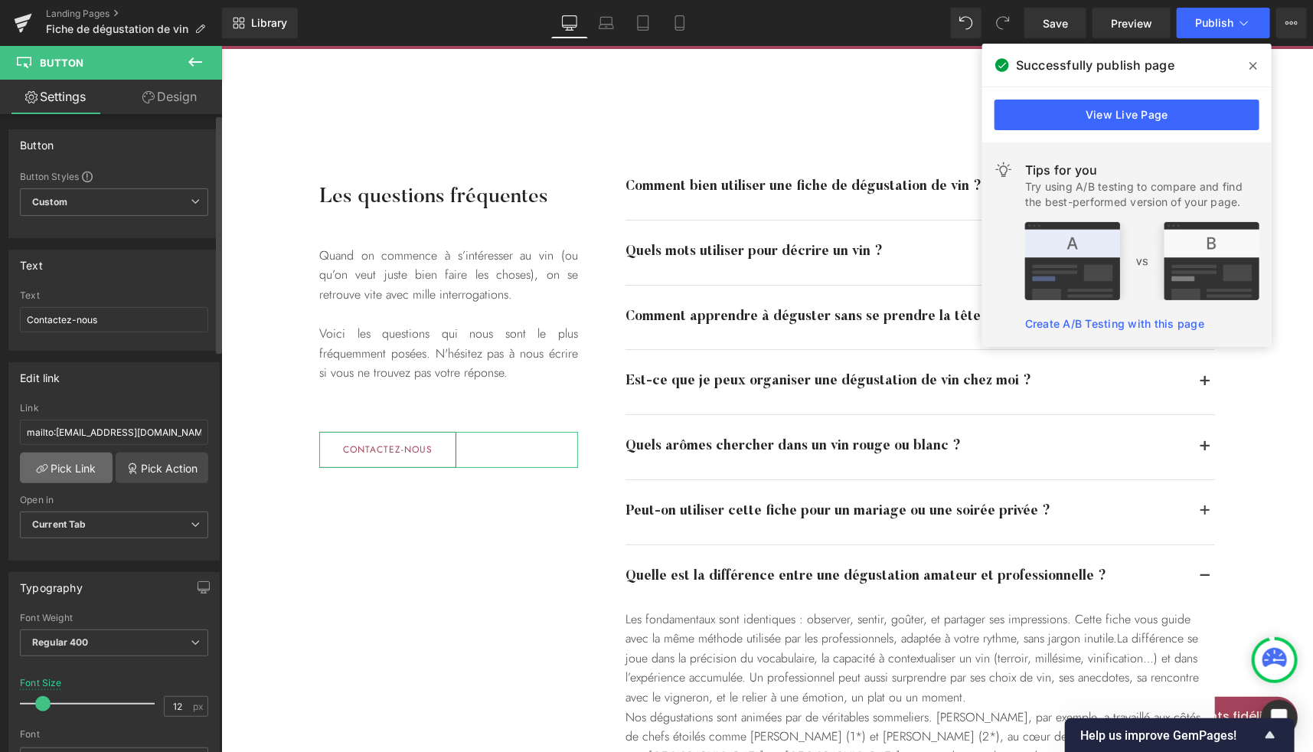
click at [77, 464] on link "Pick Link" at bounding box center [66, 467] width 93 height 31
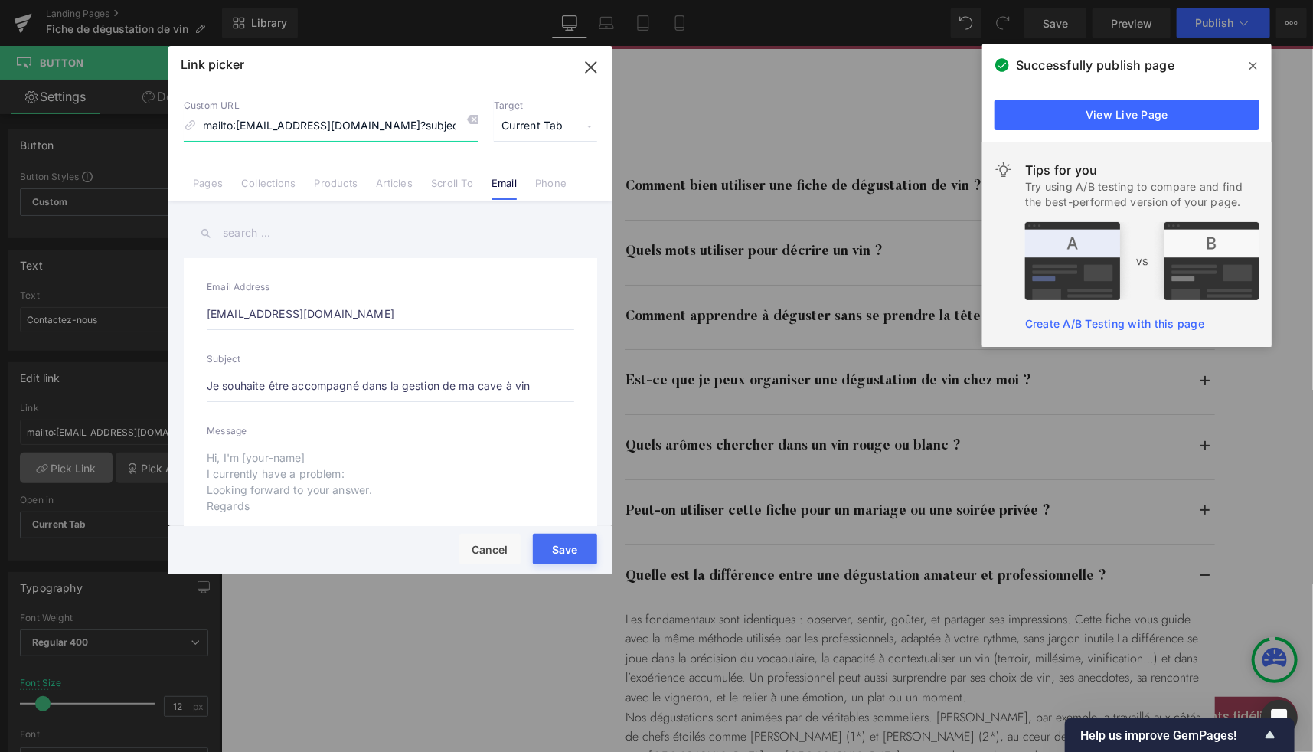
scroll to position [0, 250]
click at [292, 381] on input "Je souhaite être accompagné dans la gestion de ma cave à vin" at bounding box center [391, 386] width 368 height 32
type input "J"
type input "mailto:[EMAIL_ADDRESS][DOMAIN_NAME]?subject=J"
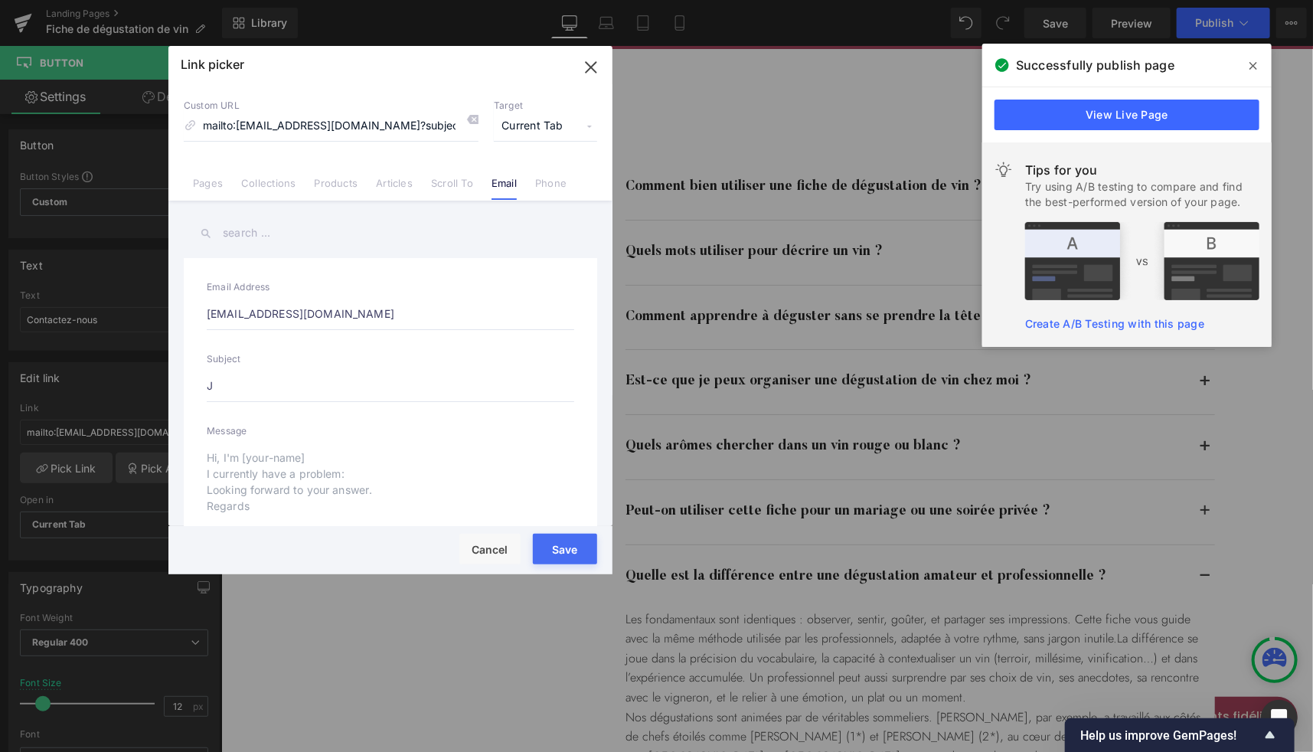
type input "J'"
type input "mailto:[EMAIL_ADDRESS][DOMAIN_NAME]?subject=J'"
type input "J'ai"
type input "mailto:[EMAIL_ADDRESS][DOMAIN_NAME]?subject=J'ai"
type input "J'ai"
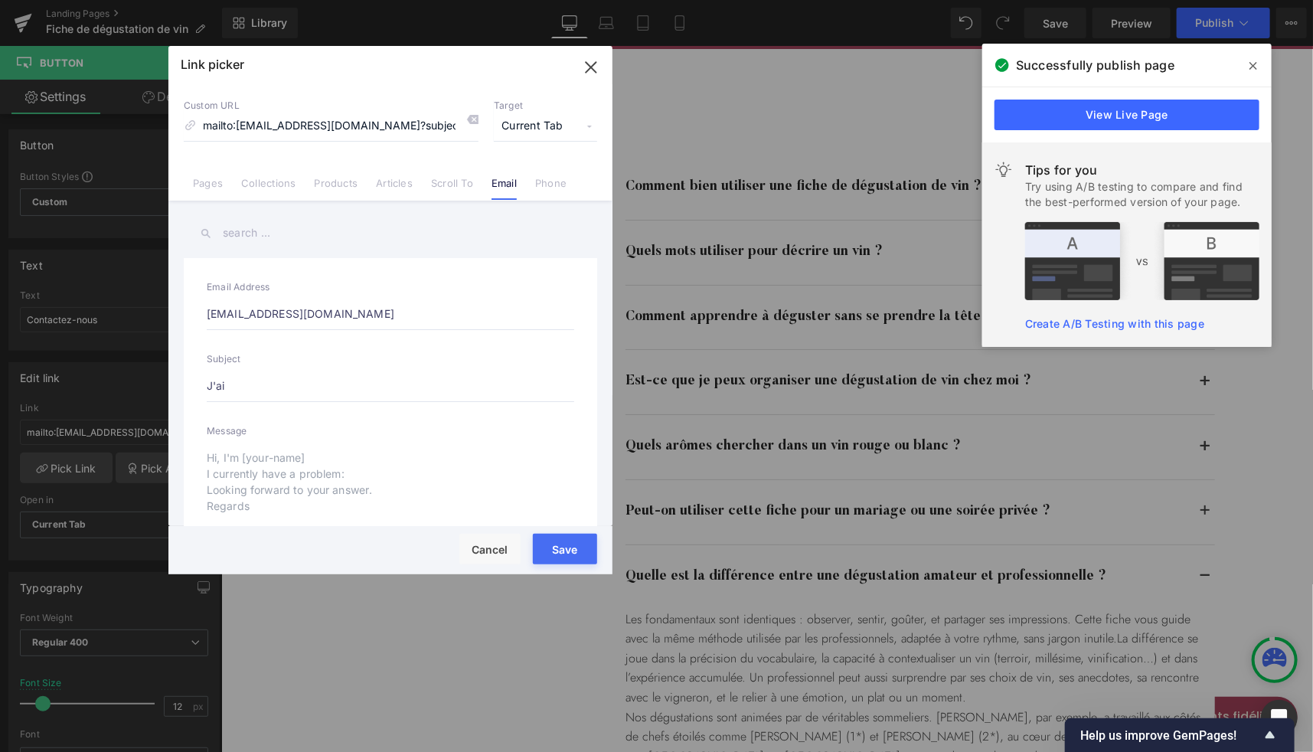
type input "mailto:[EMAIL_ADDRESS][DOMAIN_NAME]?subject=J'ai"
type input "J'ai u"
type input "mailto:[EMAIL_ADDRESS][DOMAIN_NAME]?subject=J'ai u"
type input "J'ai un"
type input "mailto:[EMAIL_ADDRESS][DOMAIN_NAME]?subject=J'ai un"
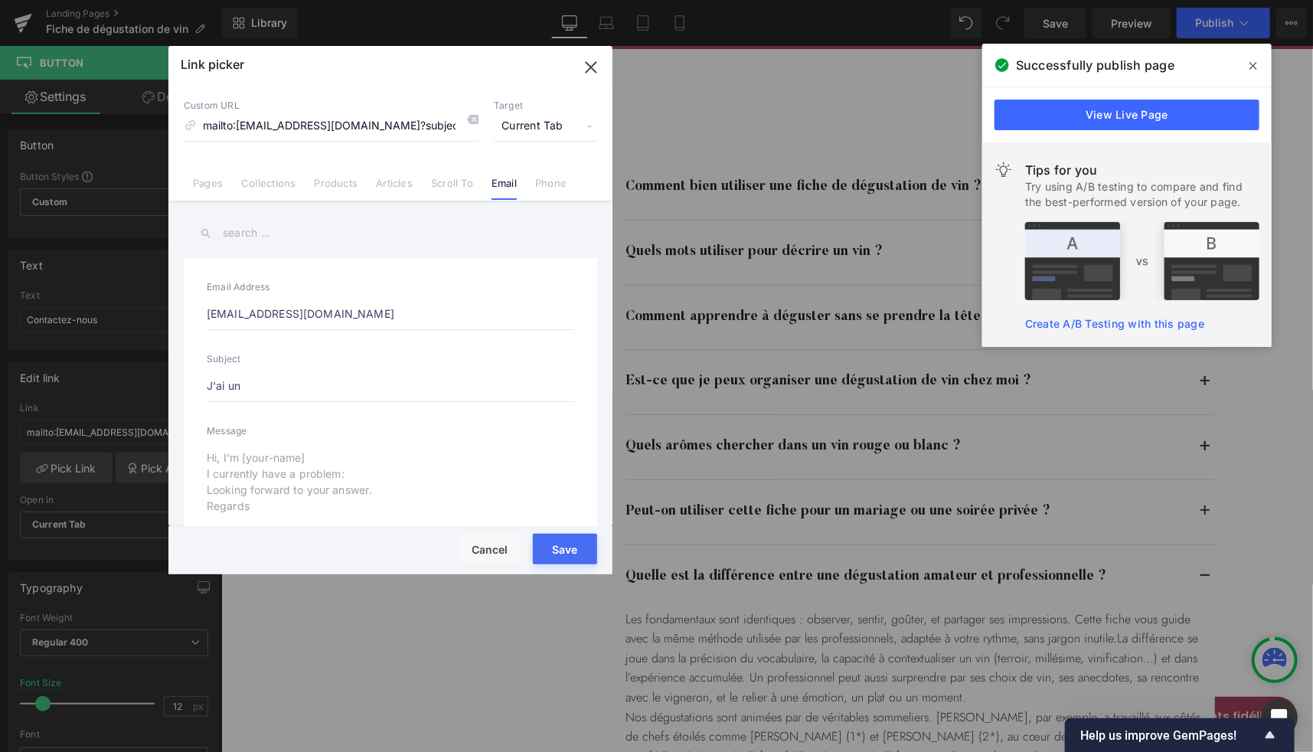
type input "J'ai un"
type input "mailto:[EMAIL_ADDRESS][DOMAIN_NAME]?subject=J'ai un"
type input "J'ai une"
type input "mailto:[EMAIL_ADDRESS][DOMAIN_NAME]?subject=J'ai une"
type input "J'ai une"
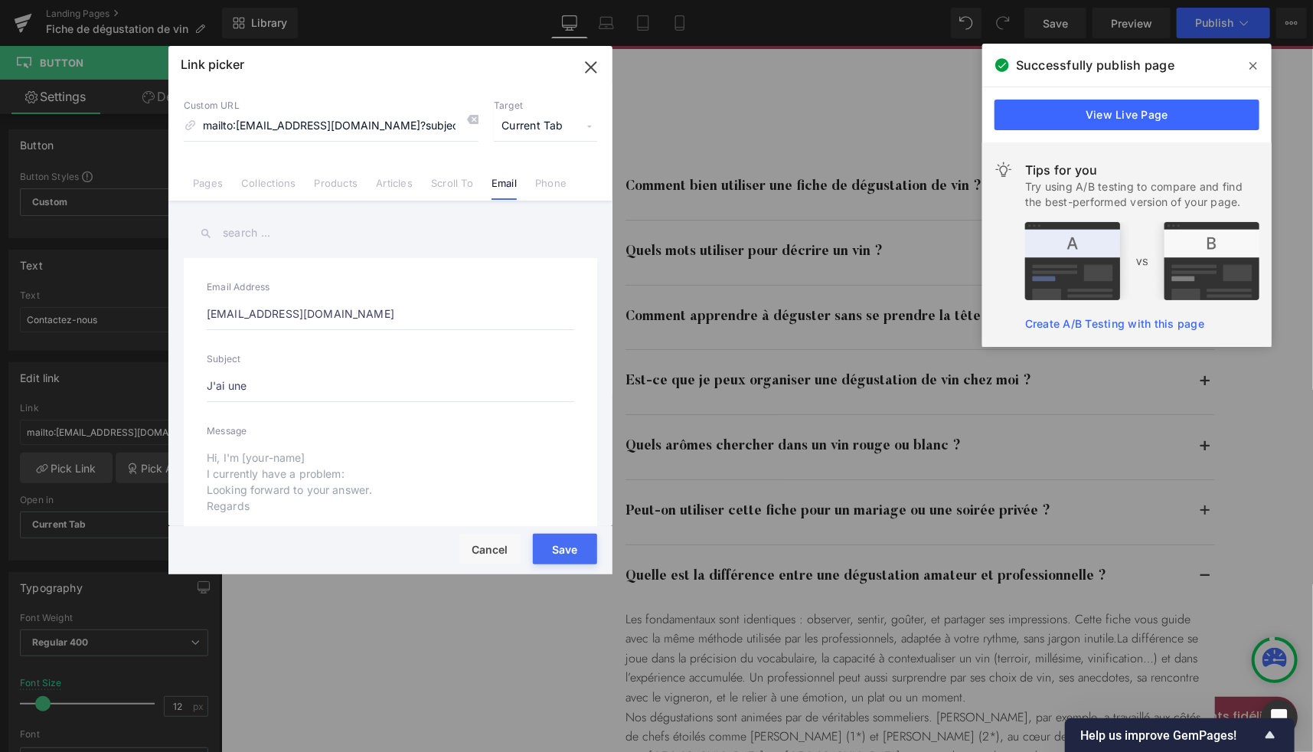
type input "mailto:[EMAIL_ADDRESS][DOMAIN_NAME]?subject=J'ai une"
type input "J'ai une qu"
type input "mailto:[EMAIL_ADDRESS][DOMAIN_NAME]?subject=J'ai une qu"
type input "J'ai une que"
type input "mailto:[EMAIL_ADDRESS][DOMAIN_NAME]?subject=J'ai une que"
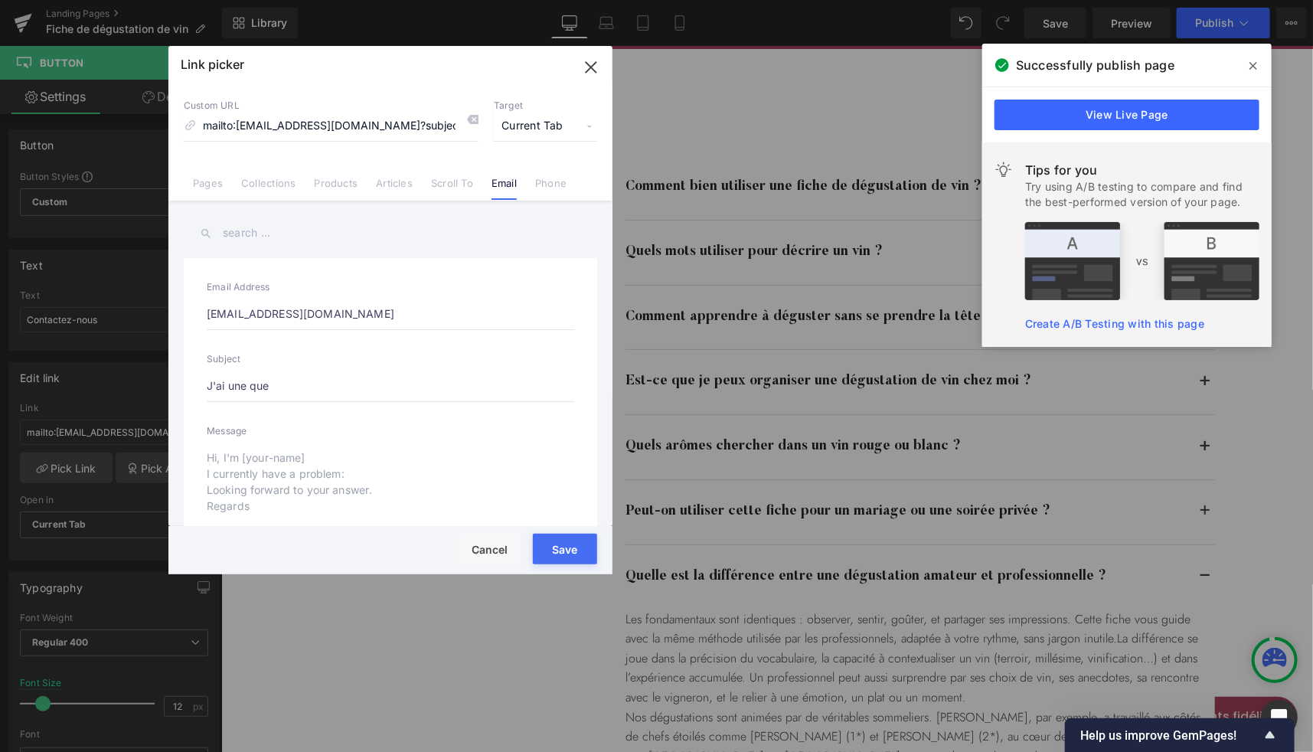
type input "J'ai une ques"
type input "mailto:[EMAIL_ADDRESS][DOMAIN_NAME]?subject=J'ai une ques"
type input "J'ai une questi"
type input "mailto:[EMAIL_ADDRESS][DOMAIN_NAME]?subject=J'ai une questi"
type input "J'ai une questio"
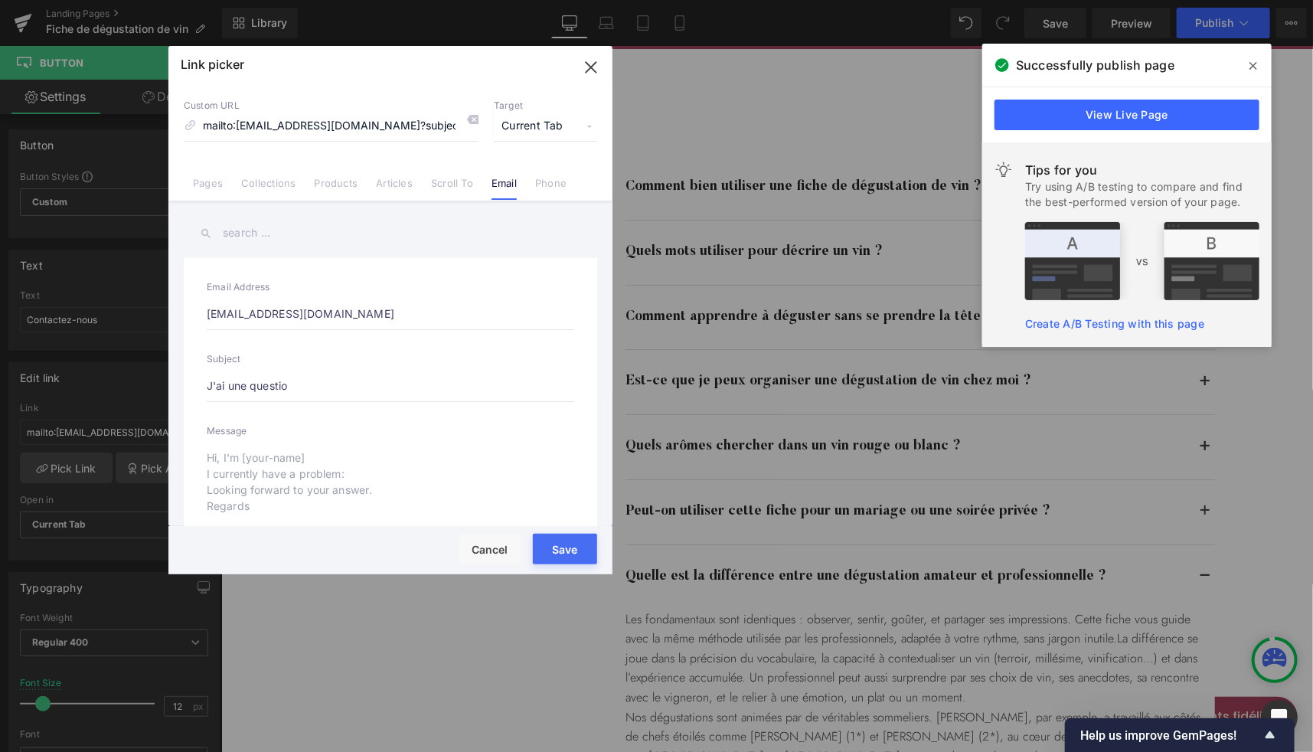
type input "mailto:[EMAIL_ADDRESS][DOMAIN_NAME]?subject=J'ai une questio"
type input "J'ai une question"
type input "mailto:[EMAIL_ADDRESS][DOMAIN_NAME]?subject=J'ai une question"
type input "J'ai une question"
click at [562, 548] on button "Save" at bounding box center [565, 549] width 64 height 31
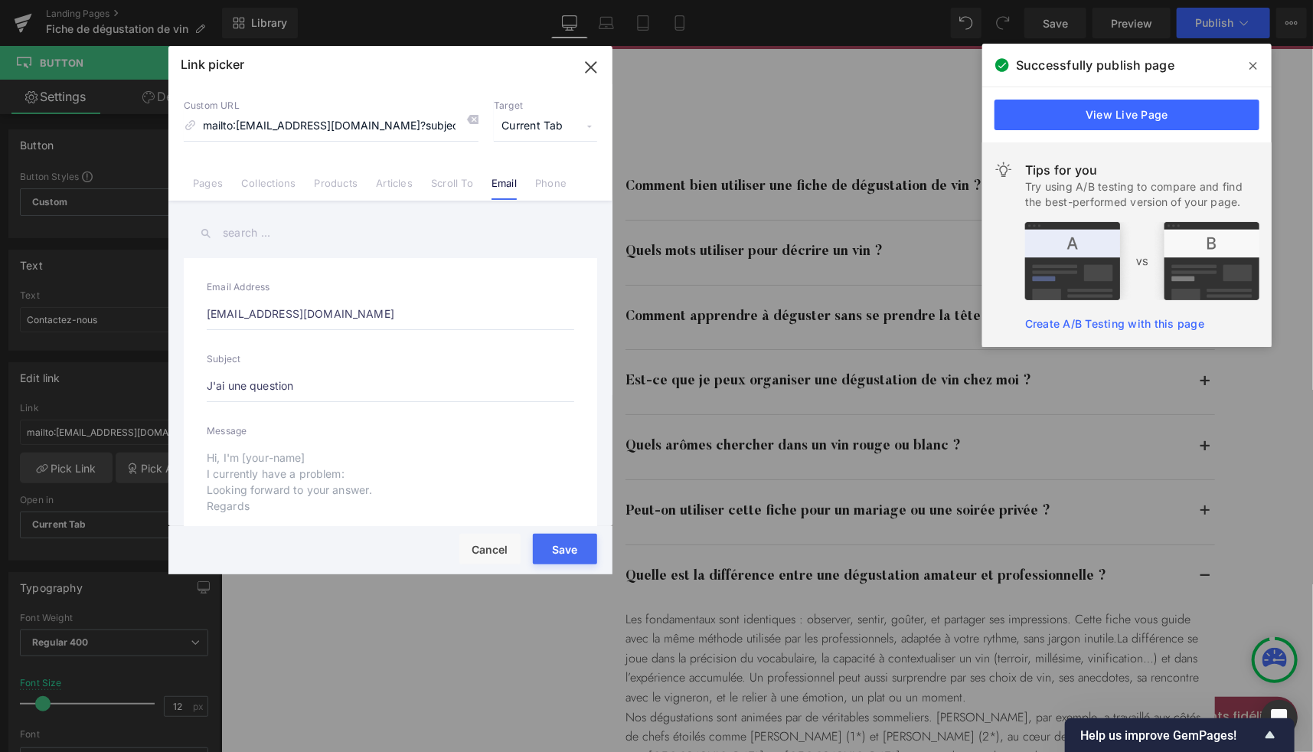
type input "mailto:[EMAIL_ADDRESS][DOMAIN_NAME]?subject=J'ai une question"
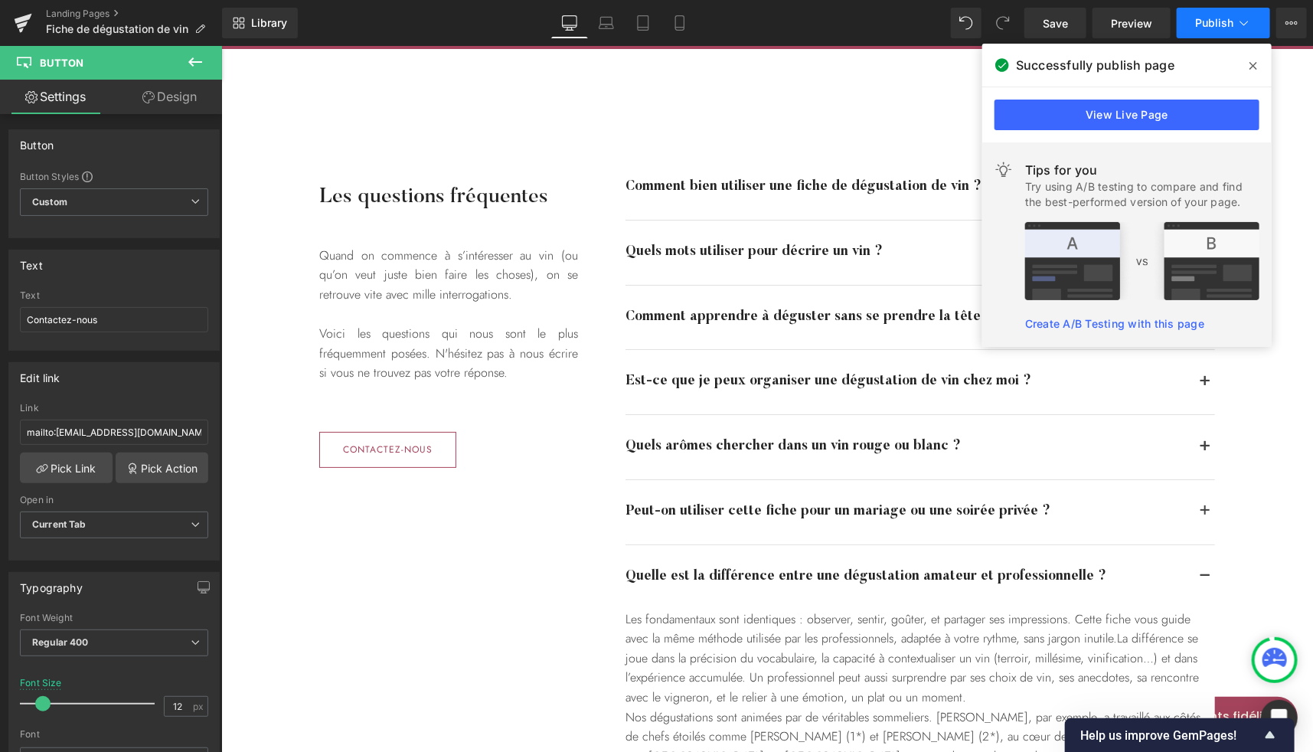
click at [1214, 27] on span "Publish" at bounding box center [1214, 23] width 38 height 12
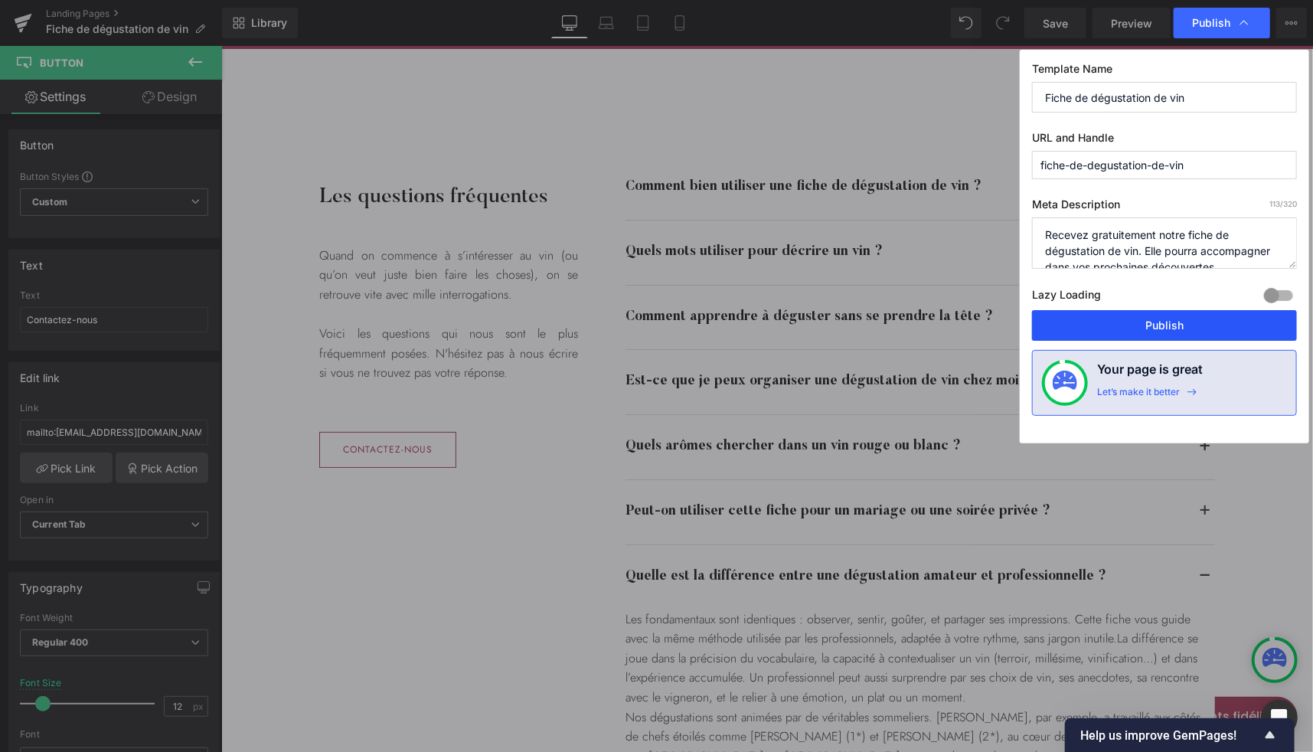
click at [1135, 319] on button "Publish" at bounding box center [1164, 325] width 265 height 31
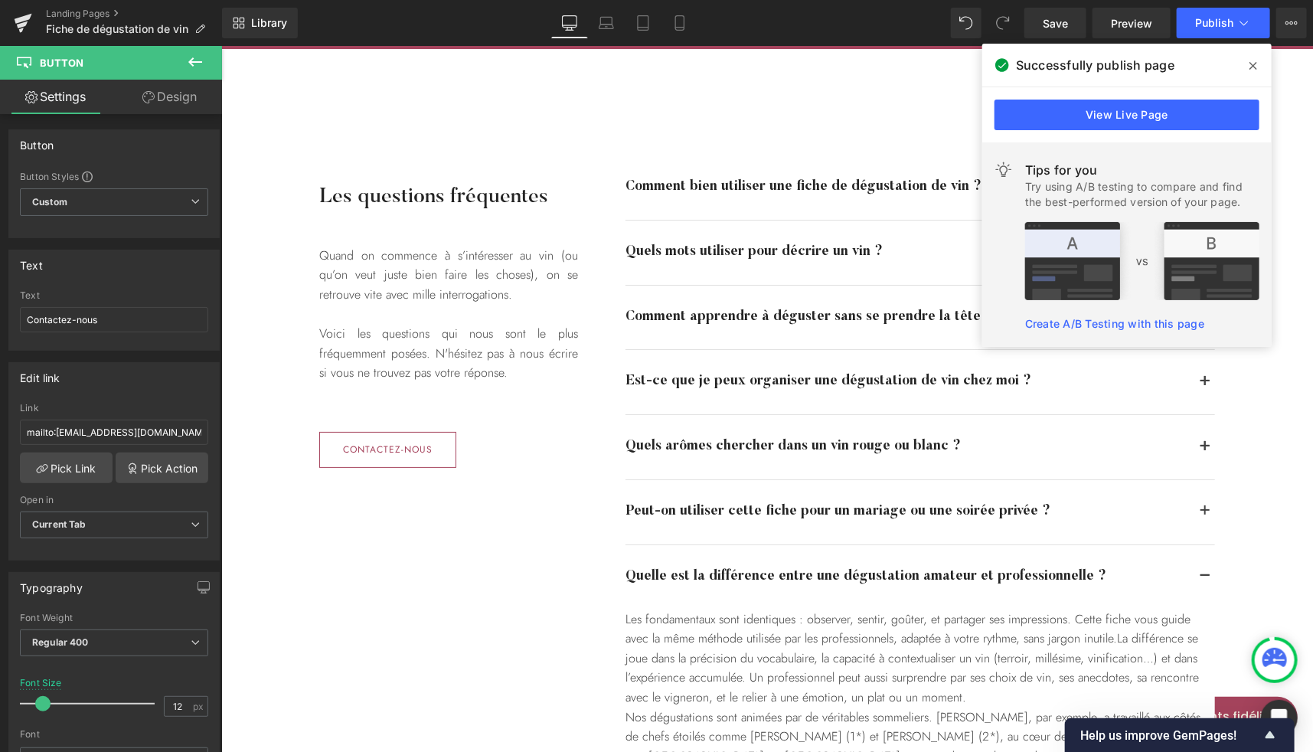
click at [1259, 67] on span at bounding box center [1253, 66] width 25 height 25
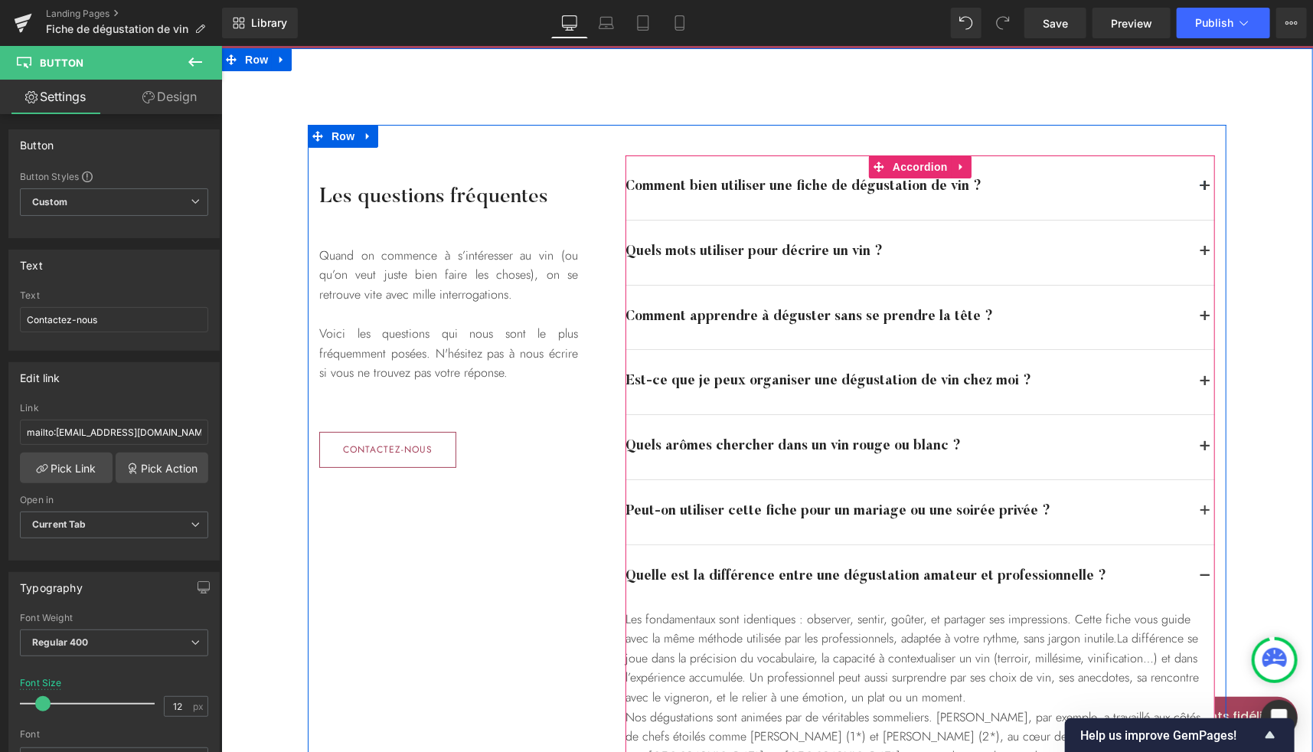
click at [1196, 373] on button "button" at bounding box center [1204, 381] width 20 height 64
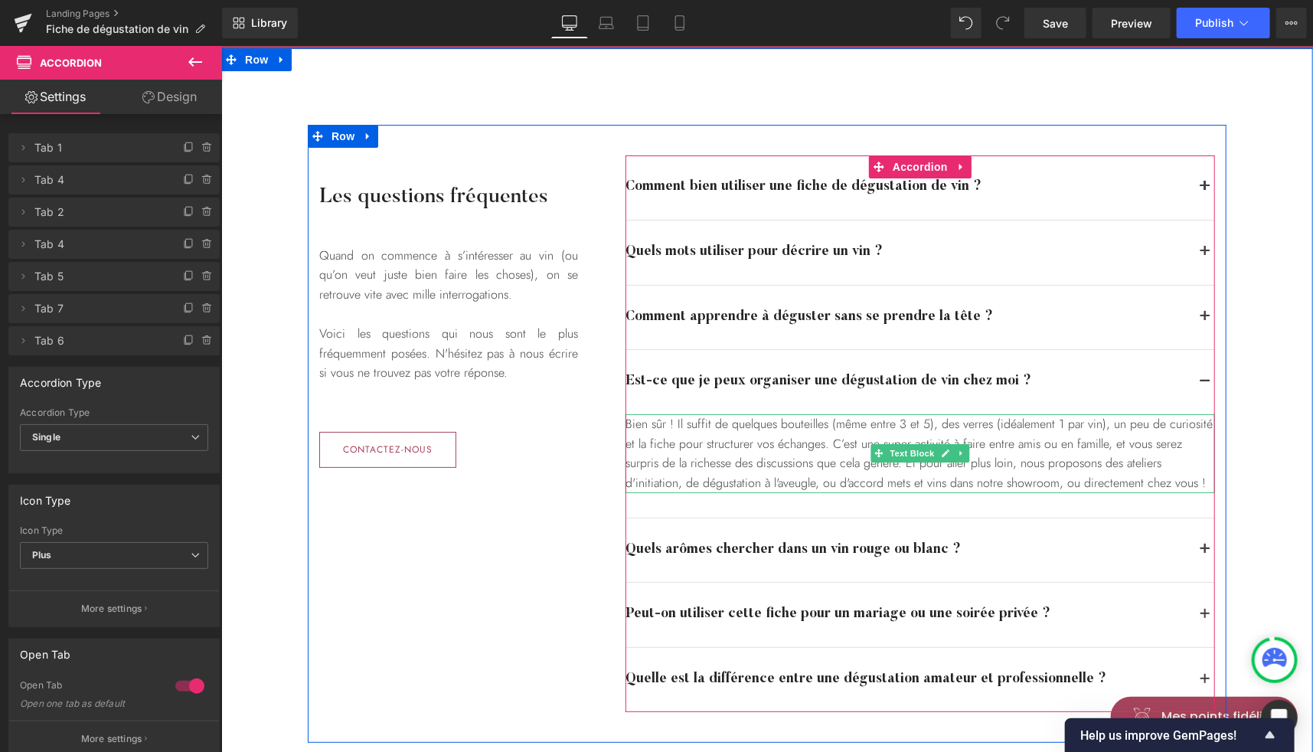
click at [828, 420] on div "Bien sûr ! Il suffit de quelques bouteilles (même entre 3 et 5), des verres (id…" at bounding box center [920, 452] width 590 height 78
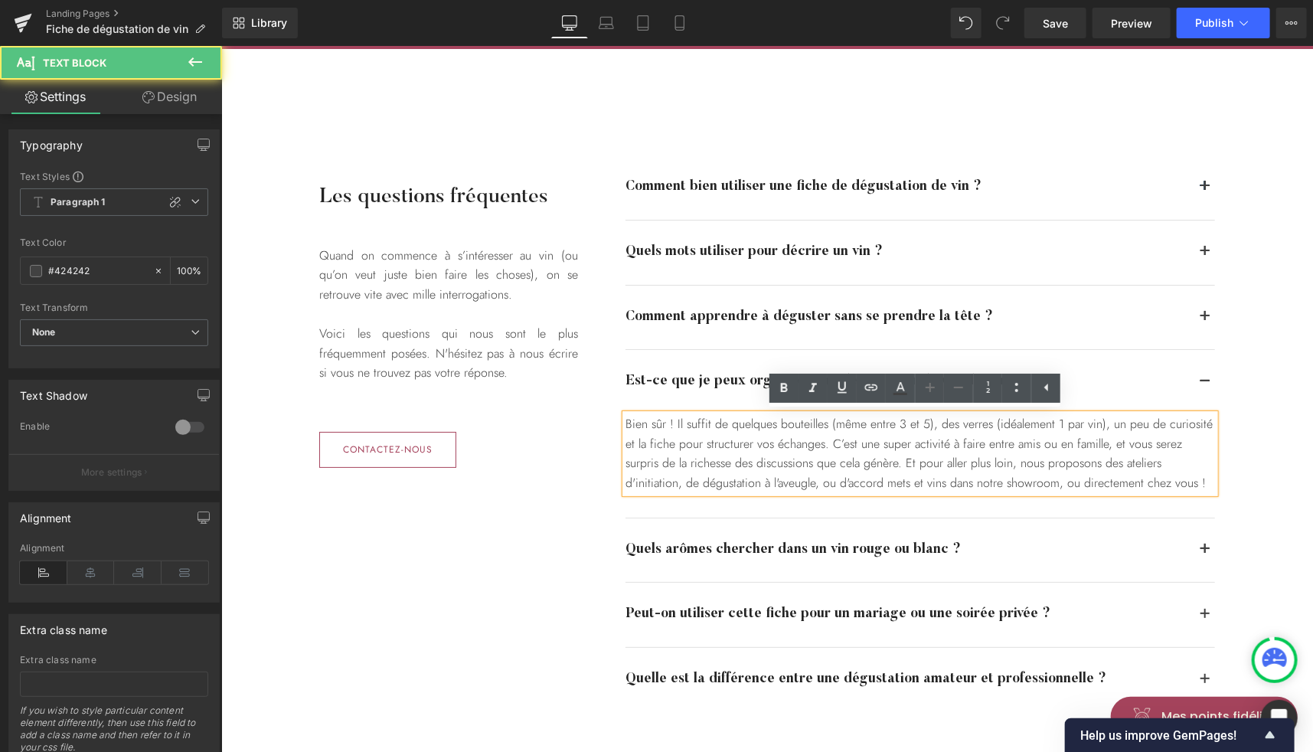
click at [844, 418] on div "Bien sûr ! Il suffit de quelques bouteilles (même entre 3 et 5), des verres (id…" at bounding box center [920, 452] width 590 height 78
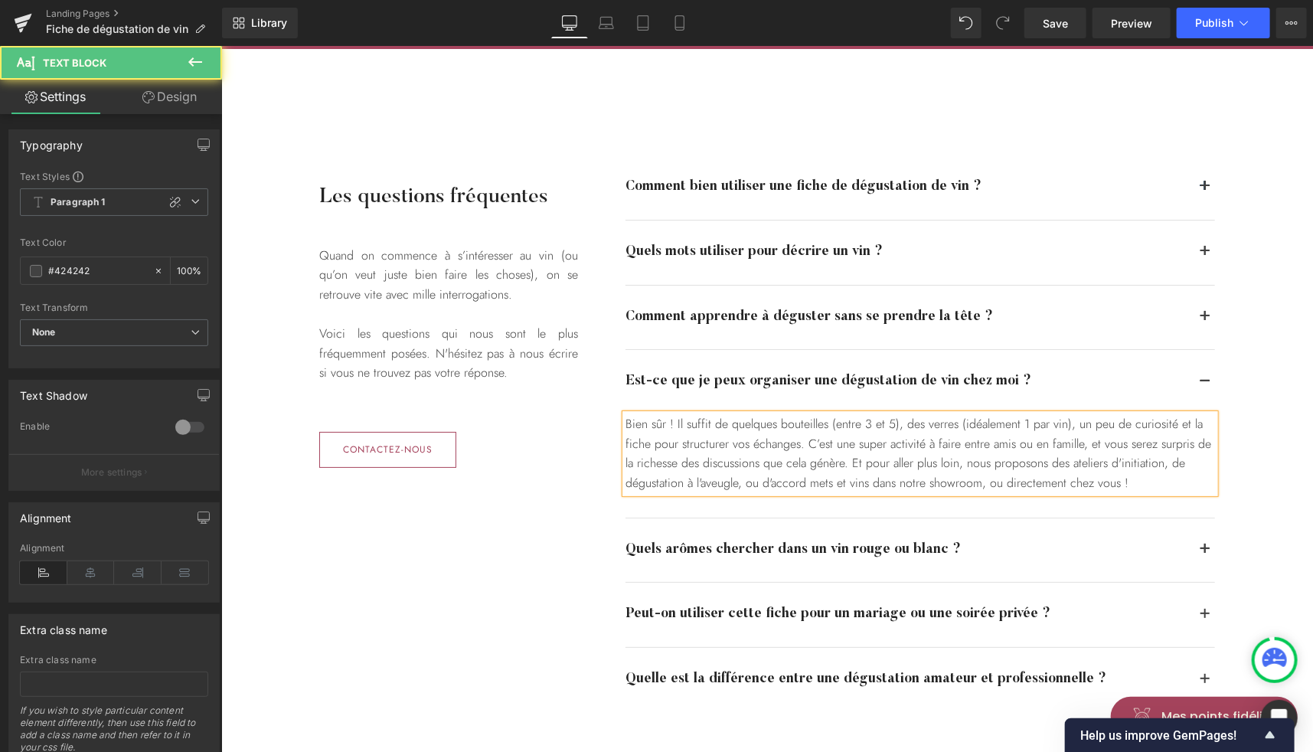
click at [975, 417] on div "Bien sûr ! Il suffit de quelques bouteilles (entre 3 et 5), des verres (idéalem…" at bounding box center [920, 452] width 590 height 78
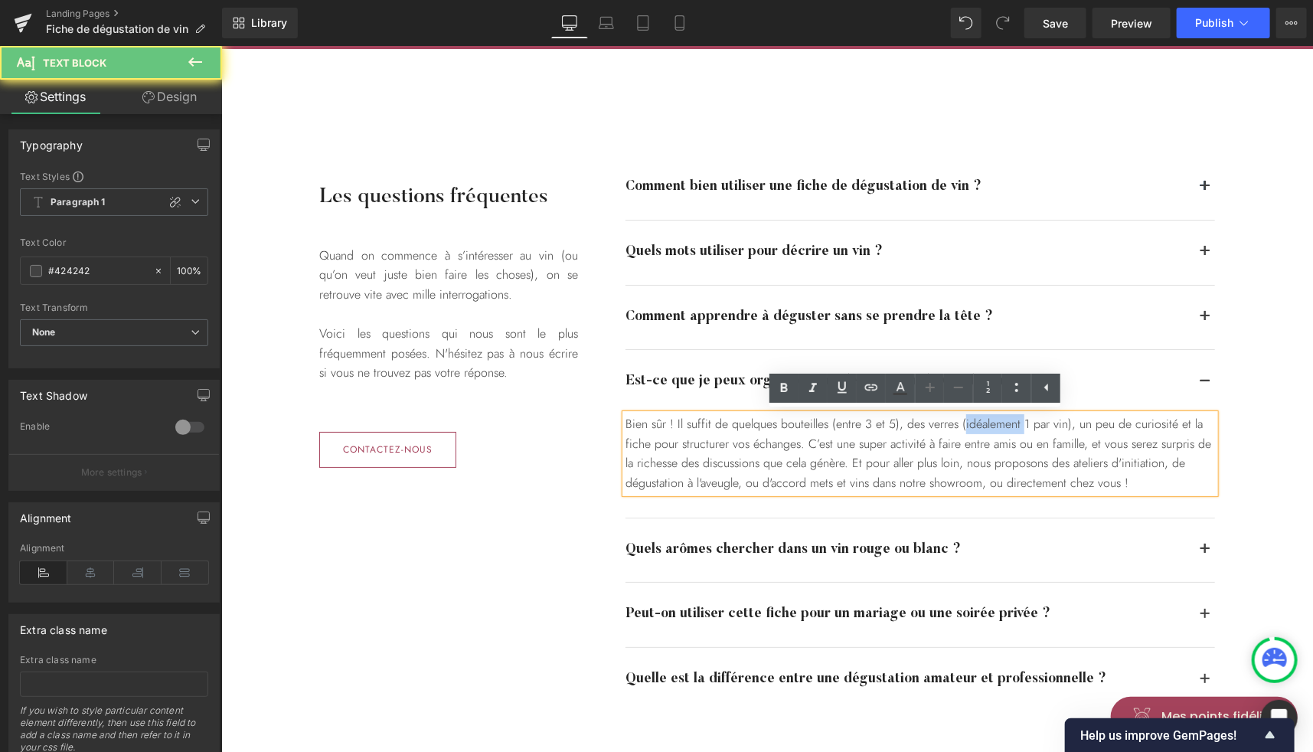
click at [975, 417] on div "Bien sûr ! Il suffit de quelques bouteilles (entre 3 et 5), des verres (idéalem…" at bounding box center [920, 452] width 590 height 78
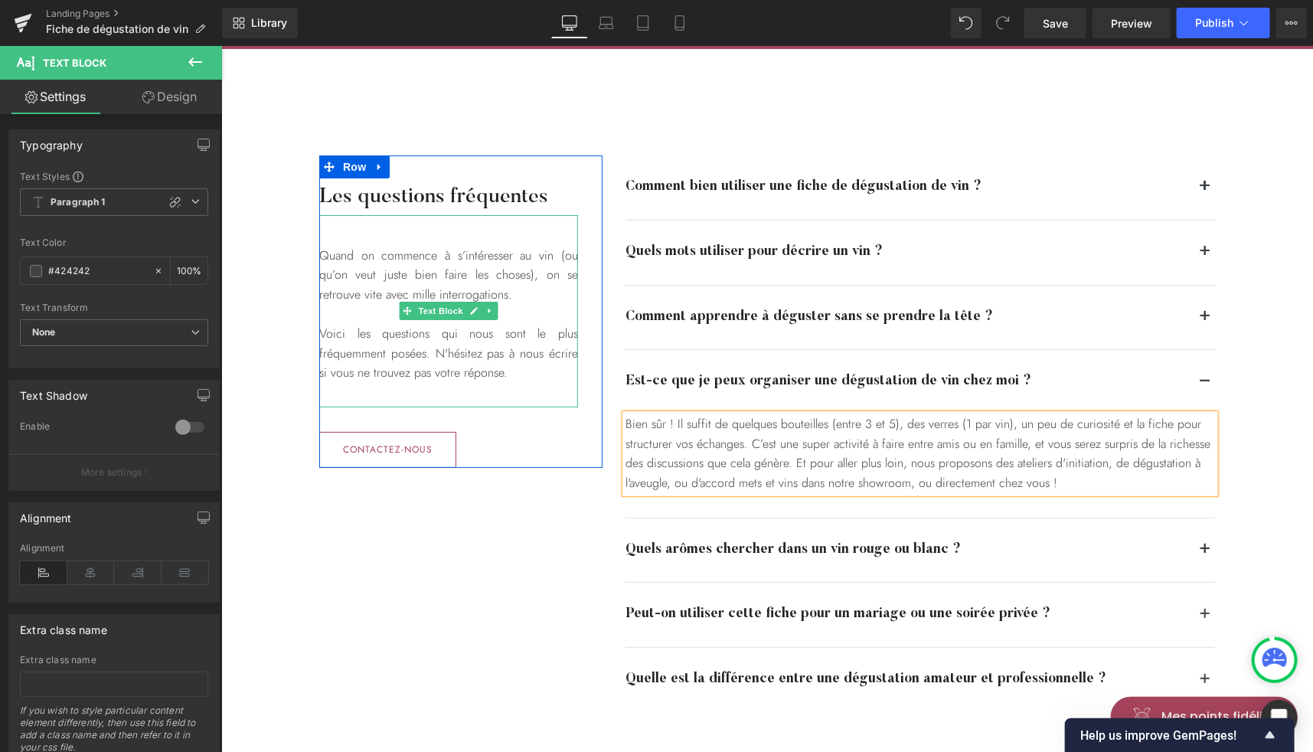
click at [544, 247] on div "Quand on commence à s’intéresser au vin (ou qu’on veut juste bien faire les cho…" at bounding box center [448, 310] width 259 height 192
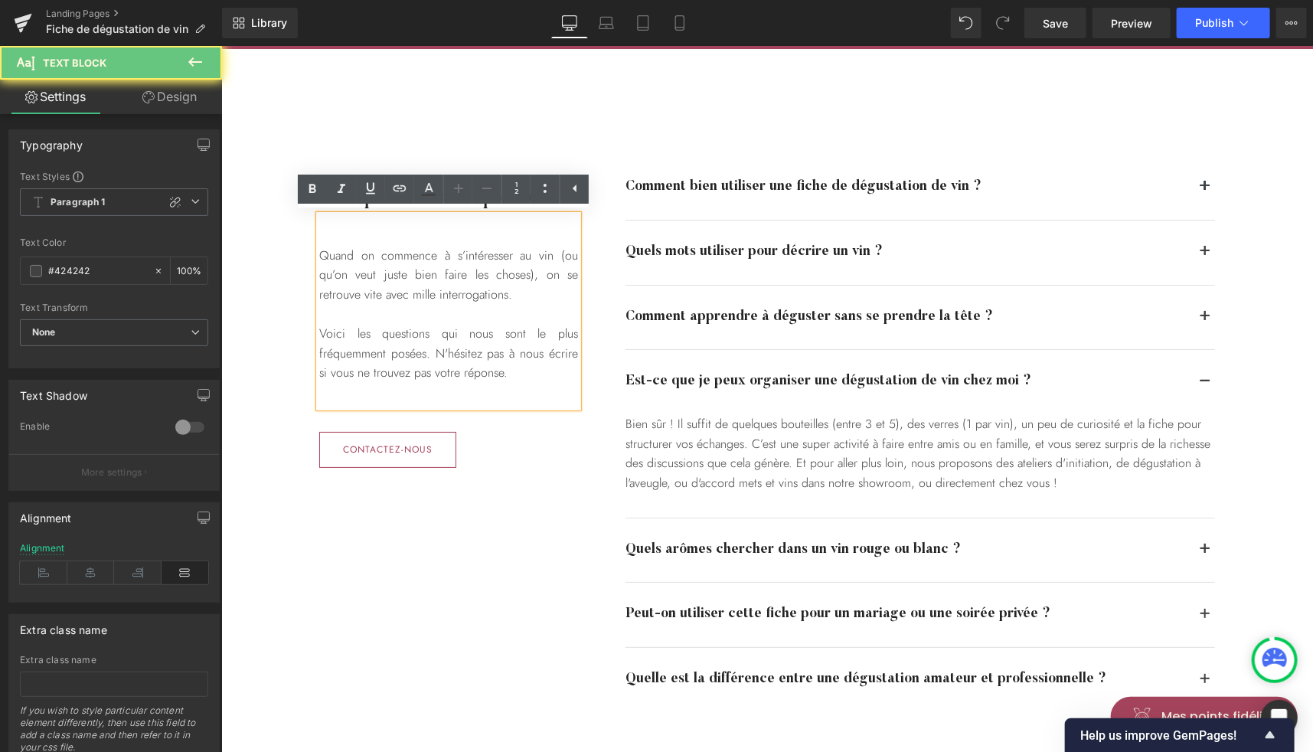
click at [554, 253] on div "Quand on commence à s’intéresser au vin (ou qu’on veut juste bien faire les cho…" at bounding box center [448, 310] width 259 height 192
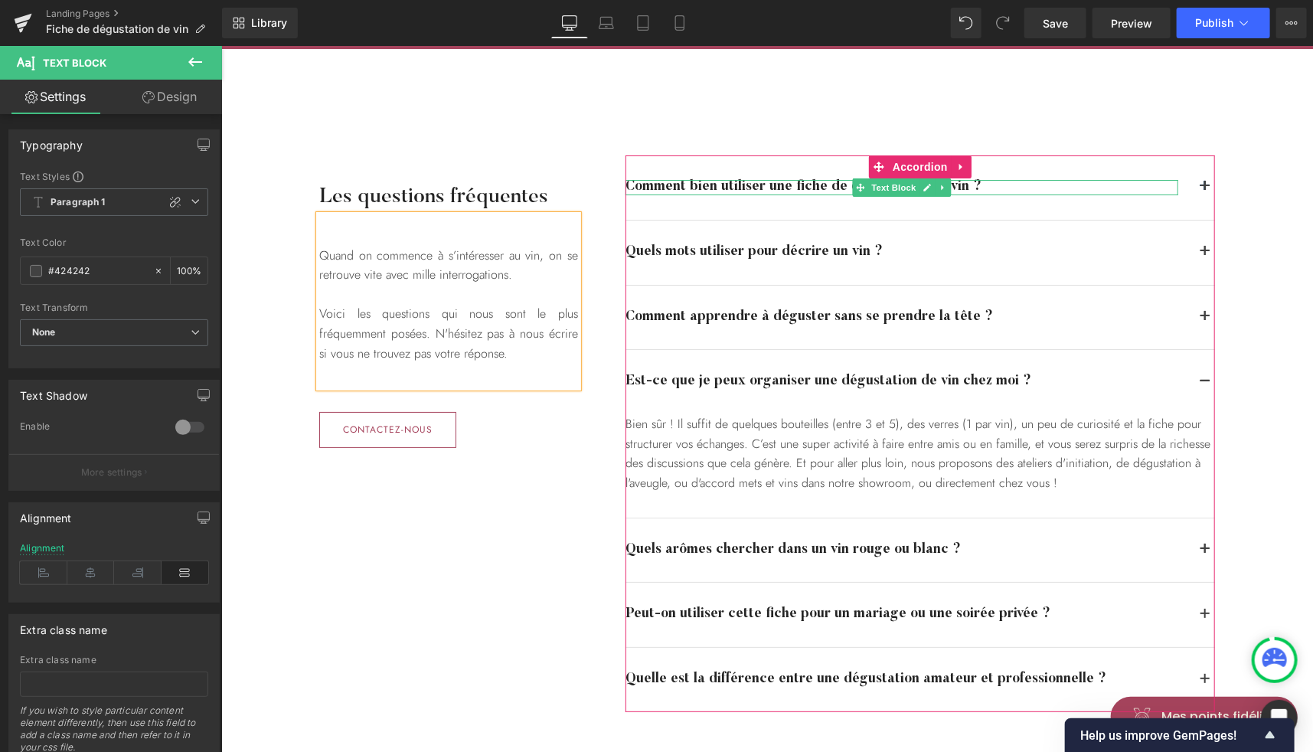
click at [998, 183] on div "Comment bien utiliser une fiche de dégustation de vin ?" at bounding box center [901, 186] width 553 height 15
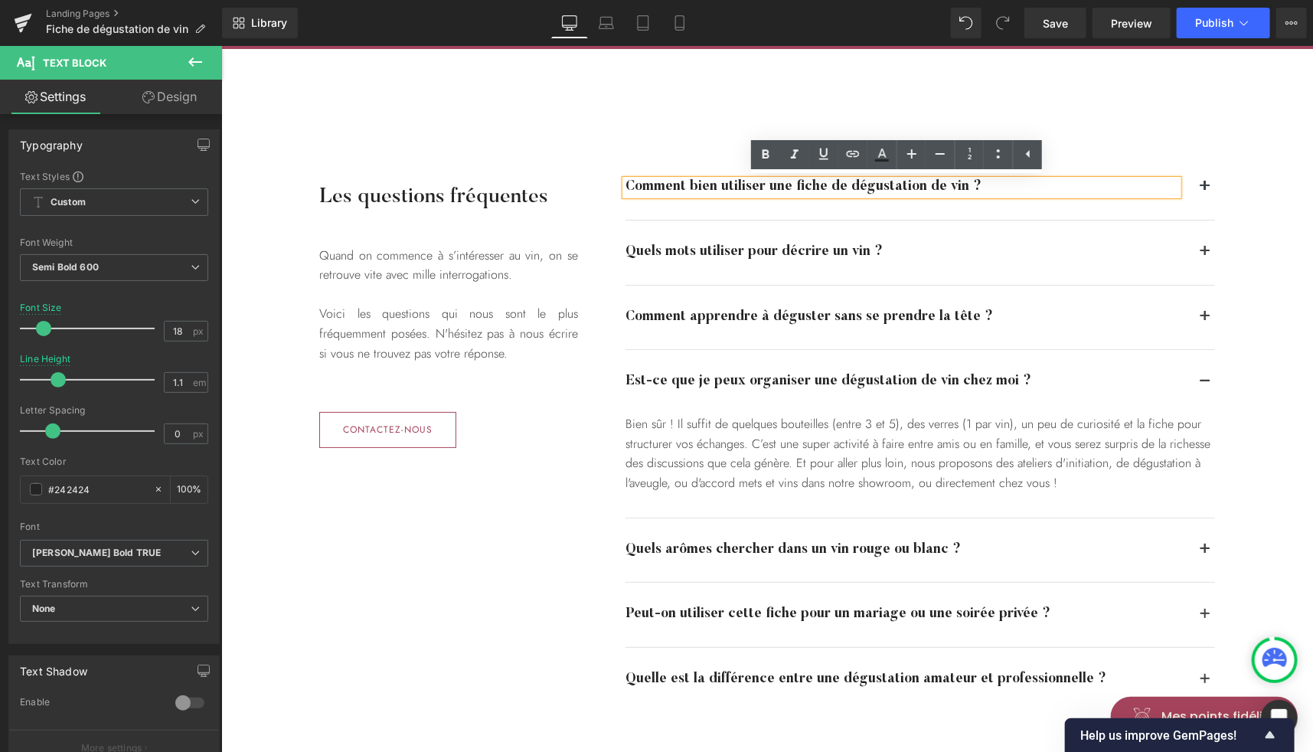
click at [1204, 190] on span "button" at bounding box center [1204, 190] width 0 height 0
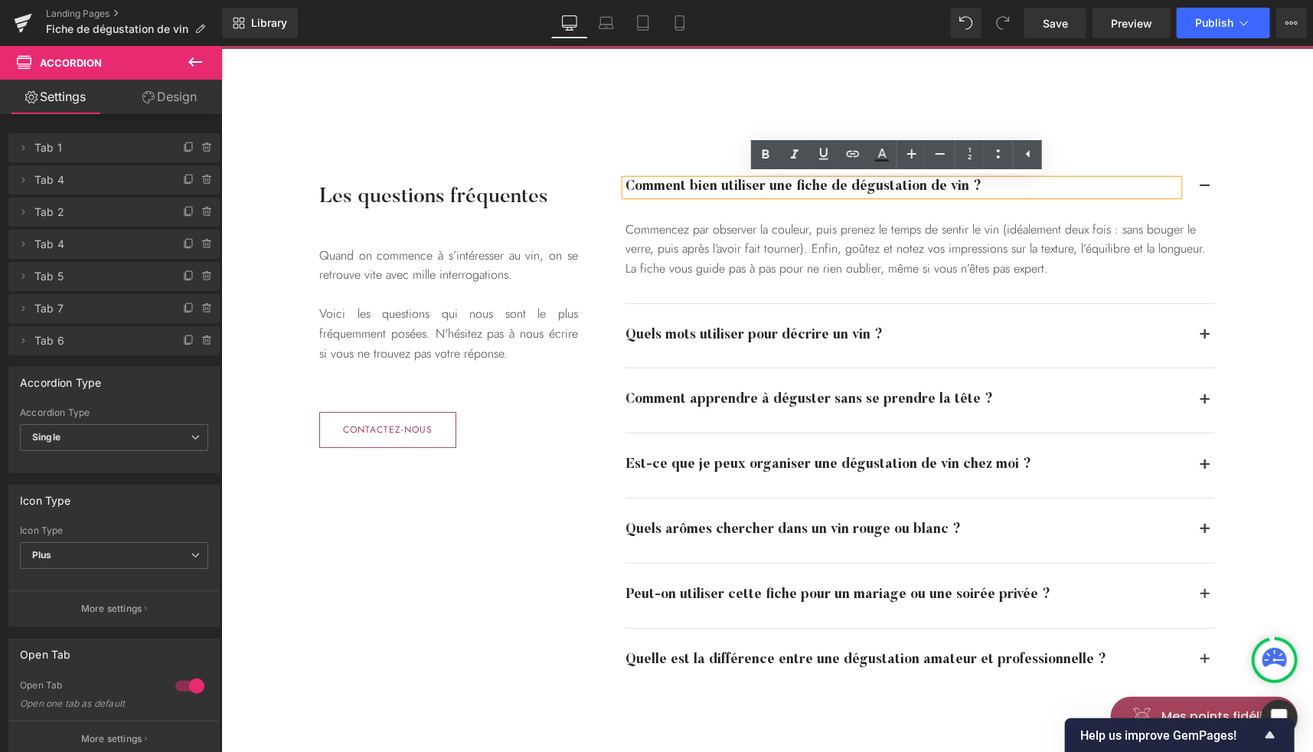
click at [1179, 392] on div "Comment apprendre à déguster sans se prendre la tête ? Text Block" at bounding box center [920, 400] width 590 height 64
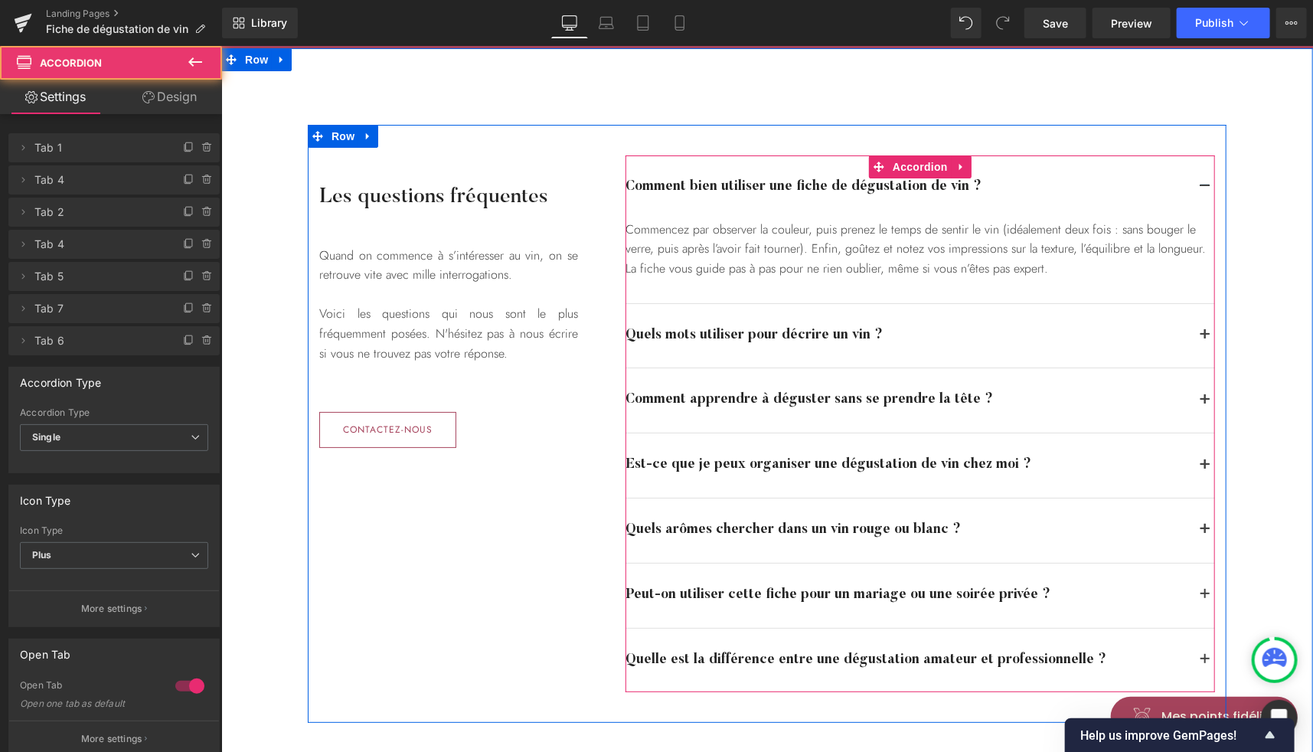
click at [1196, 395] on button "button" at bounding box center [1204, 400] width 20 height 64
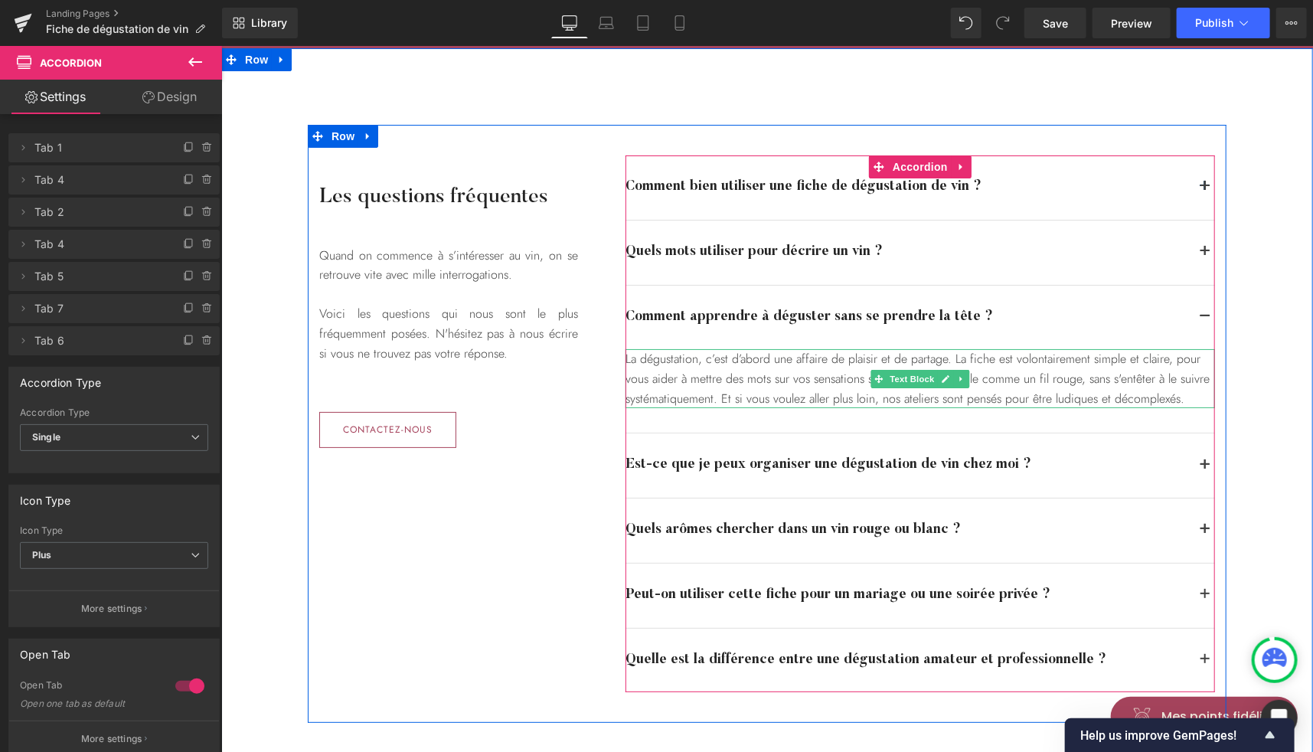
click at [1077, 386] on div "La dégustation, c’est d’abord une affaire de plaisir et de partage. La fiche es…" at bounding box center [920, 377] width 590 height 59
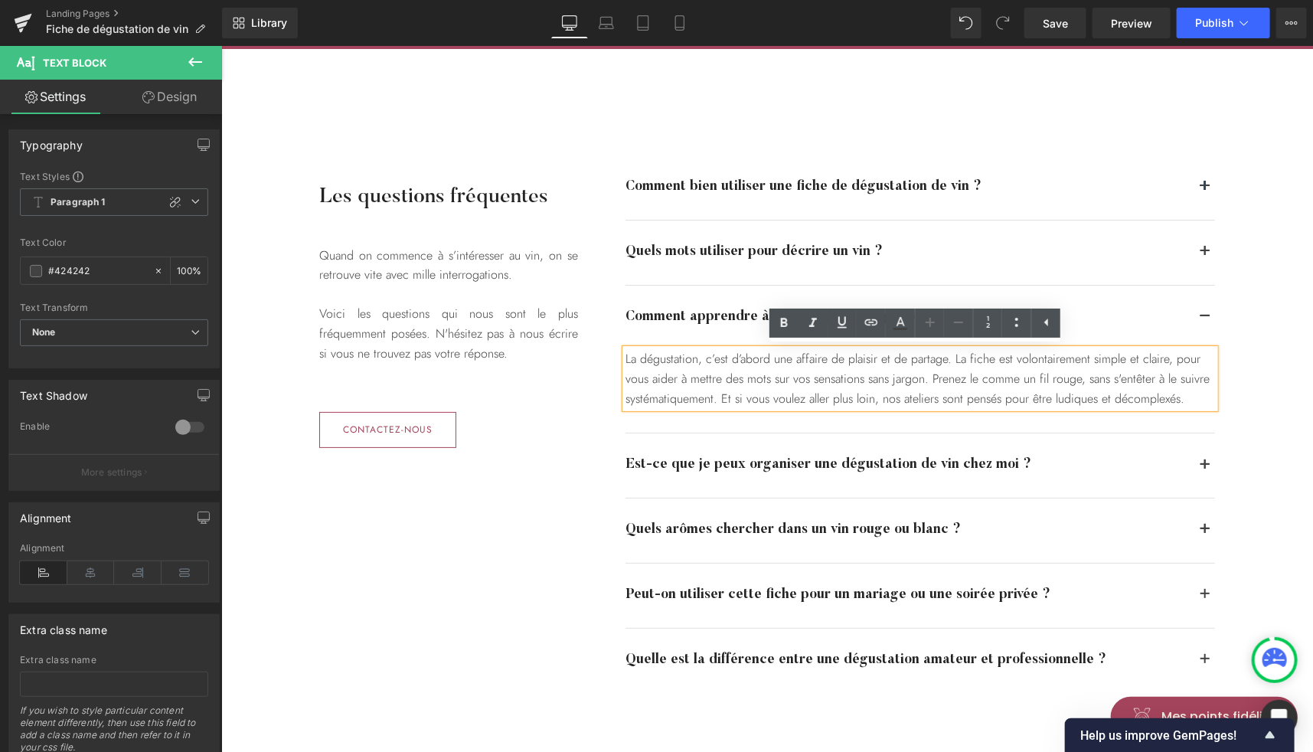
click at [1204, 533] on span "button" at bounding box center [1204, 533] width 0 height 0
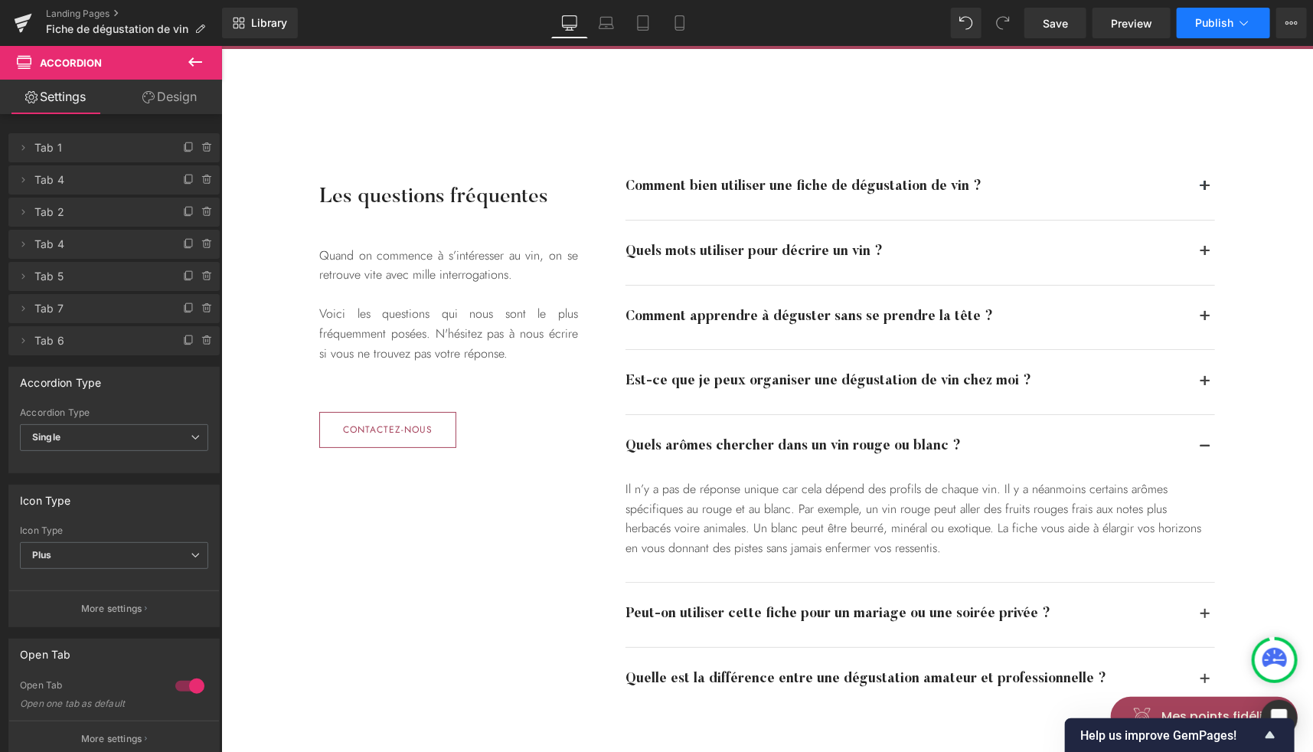
click at [1202, 21] on span "Publish" at bounding box center [1214, 23] width 38 height 12
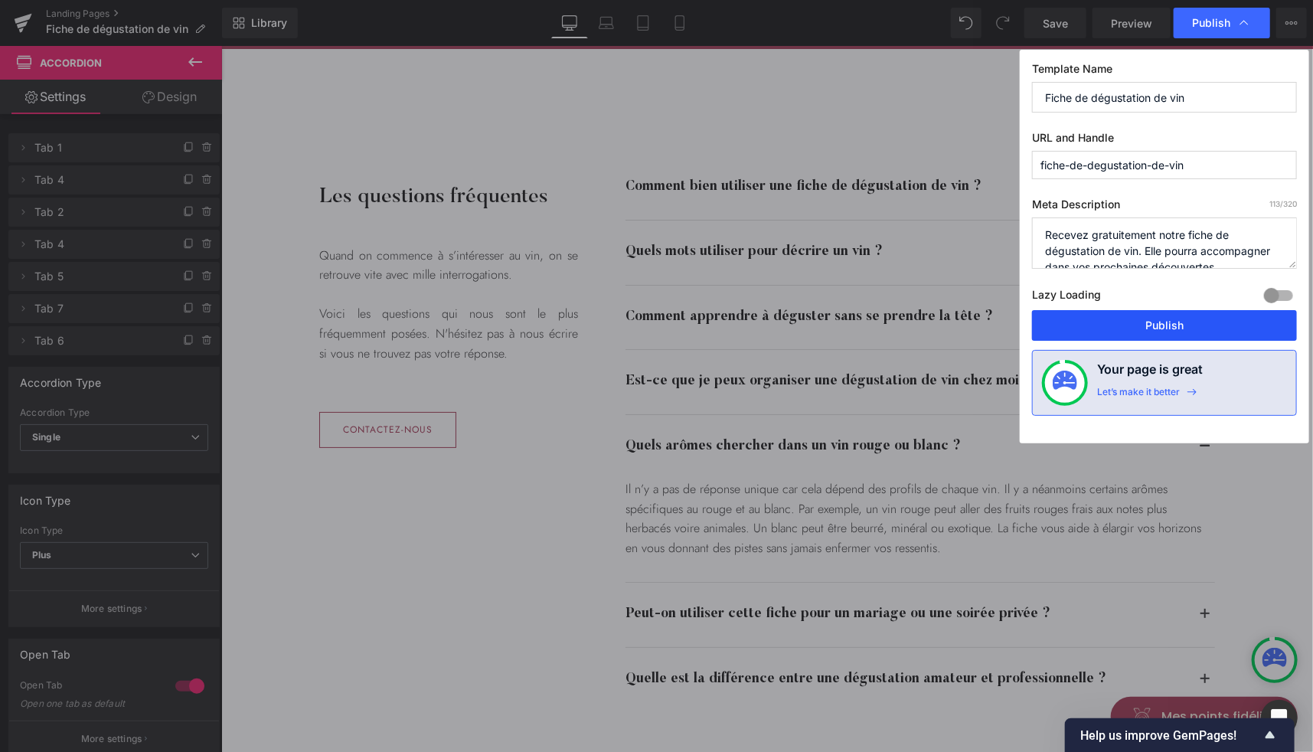
click at [1116, 322] on button "Publish" at bounding box center [1164, 325] width 265 height 31
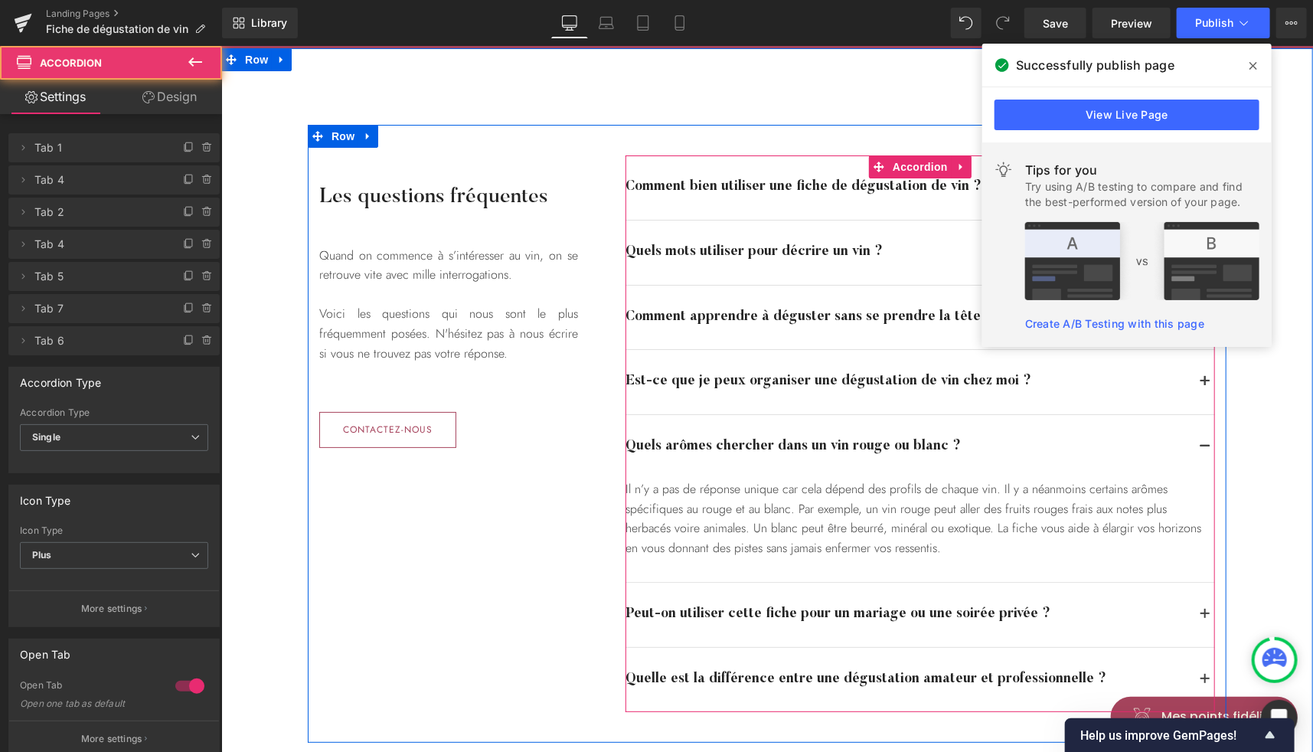
click at [1197, 669] on button "button" at bounding box center [1204, 679] width 20 height 64
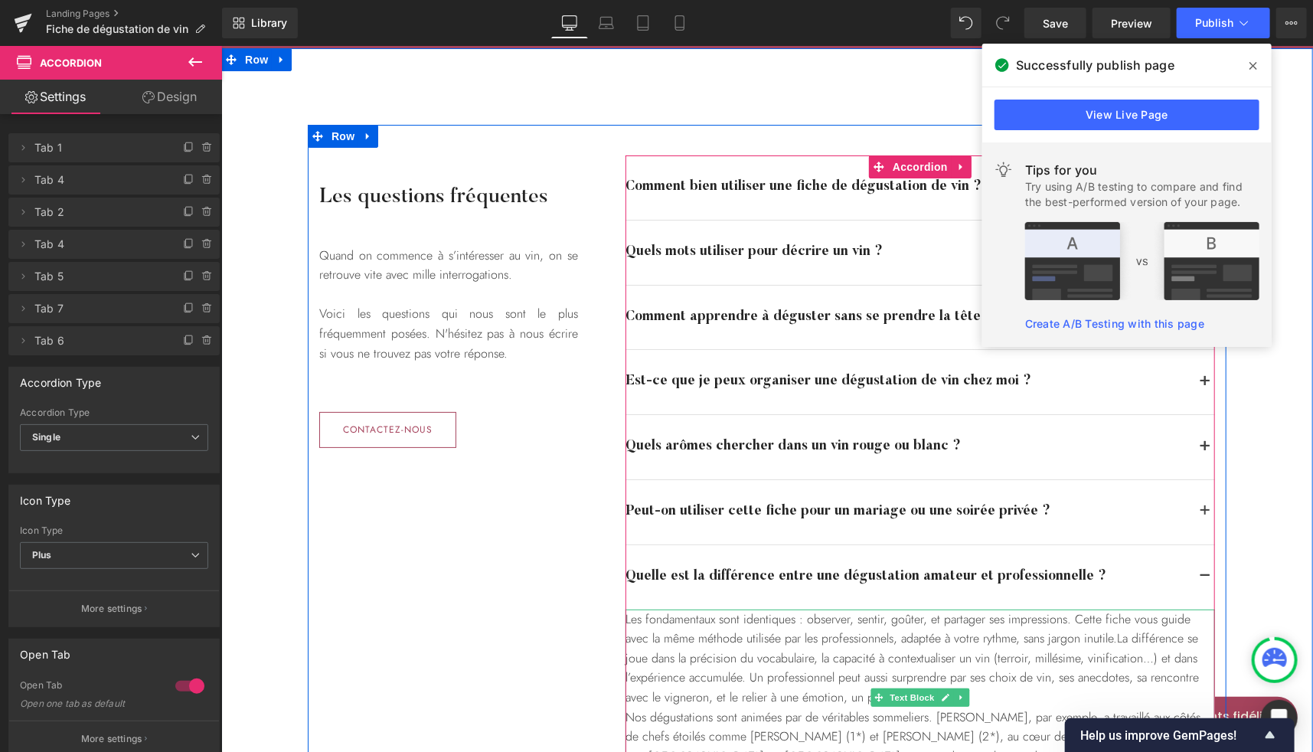
click at [879, 640] on div "Les fondamentaux sont identiques : observer, sentir, goûter, et partager ses im…" at bounding box center [920, 707] width 590 height 196
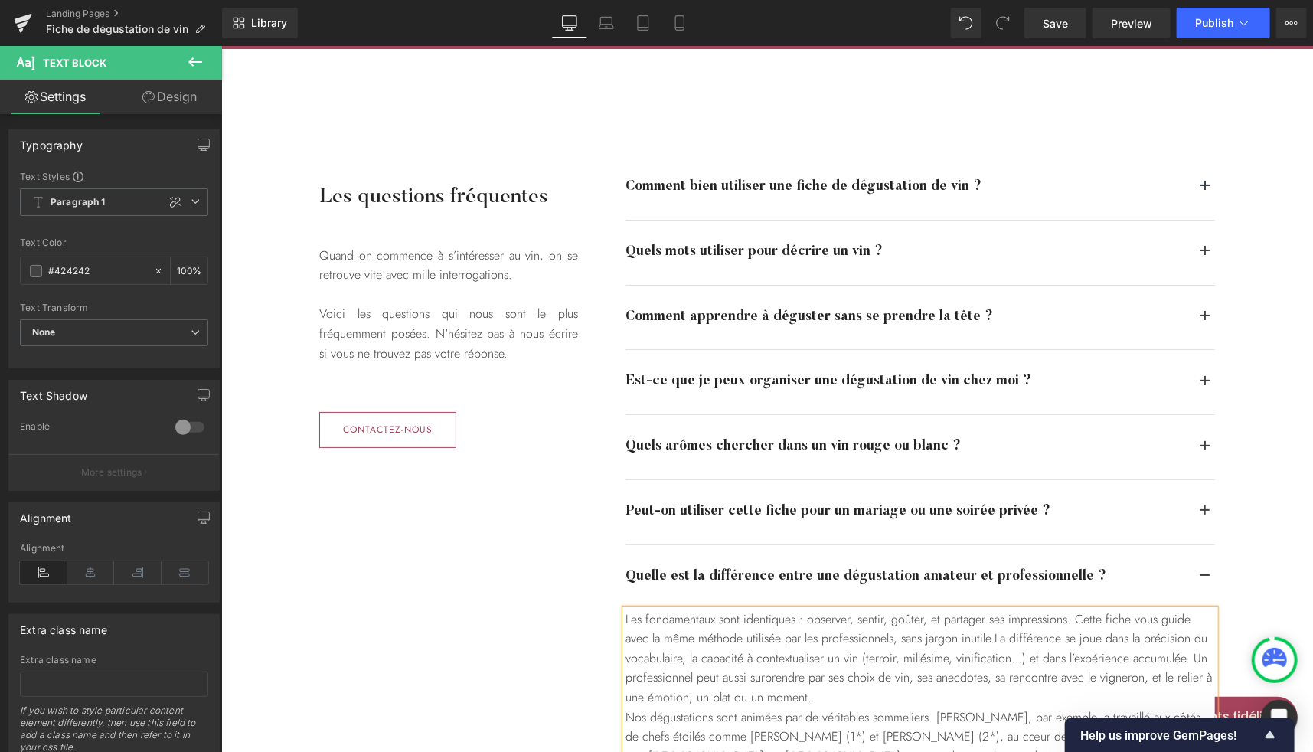
click at [1199, 318] on button "button" at bounding box center [1204, 317] width 20 height 64
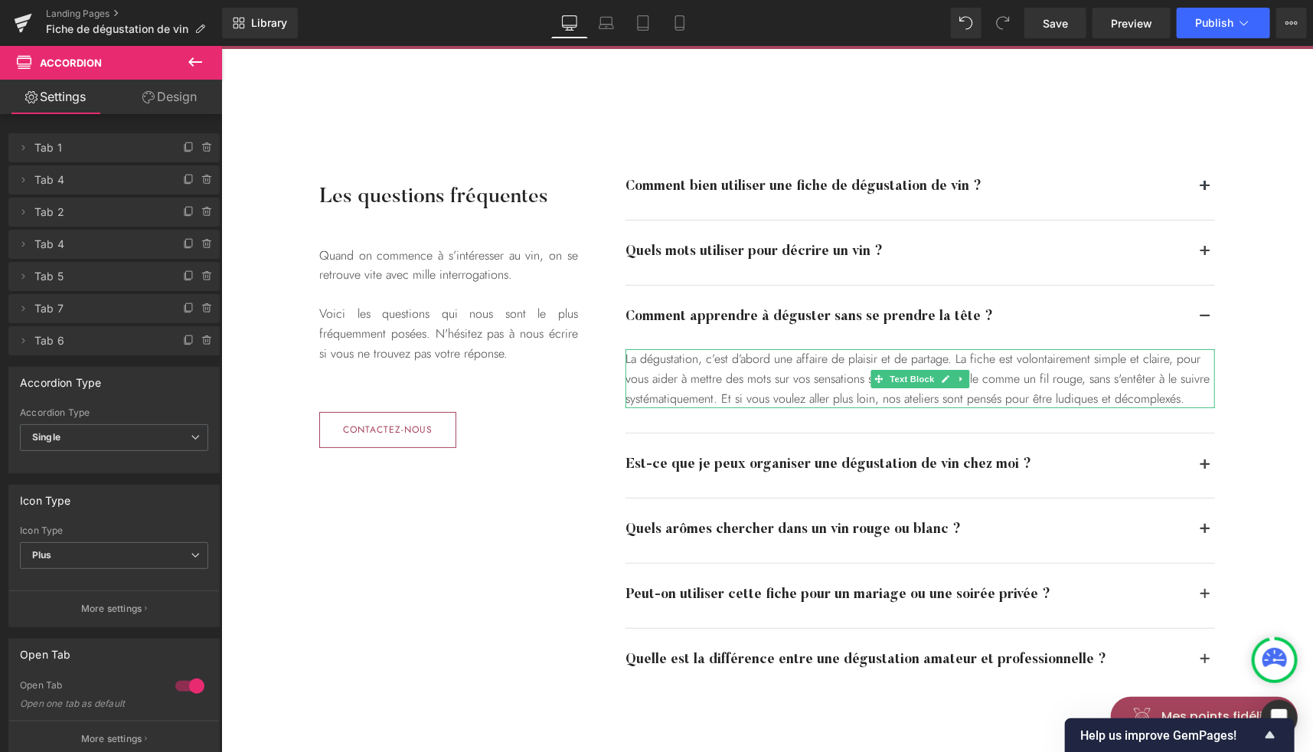
click at [837, 377] on div "La dégustation, c’est d’abord une affaire de plaisir et de partage. La fiche es…" at bounding box center [920, 377] width 590 height 59
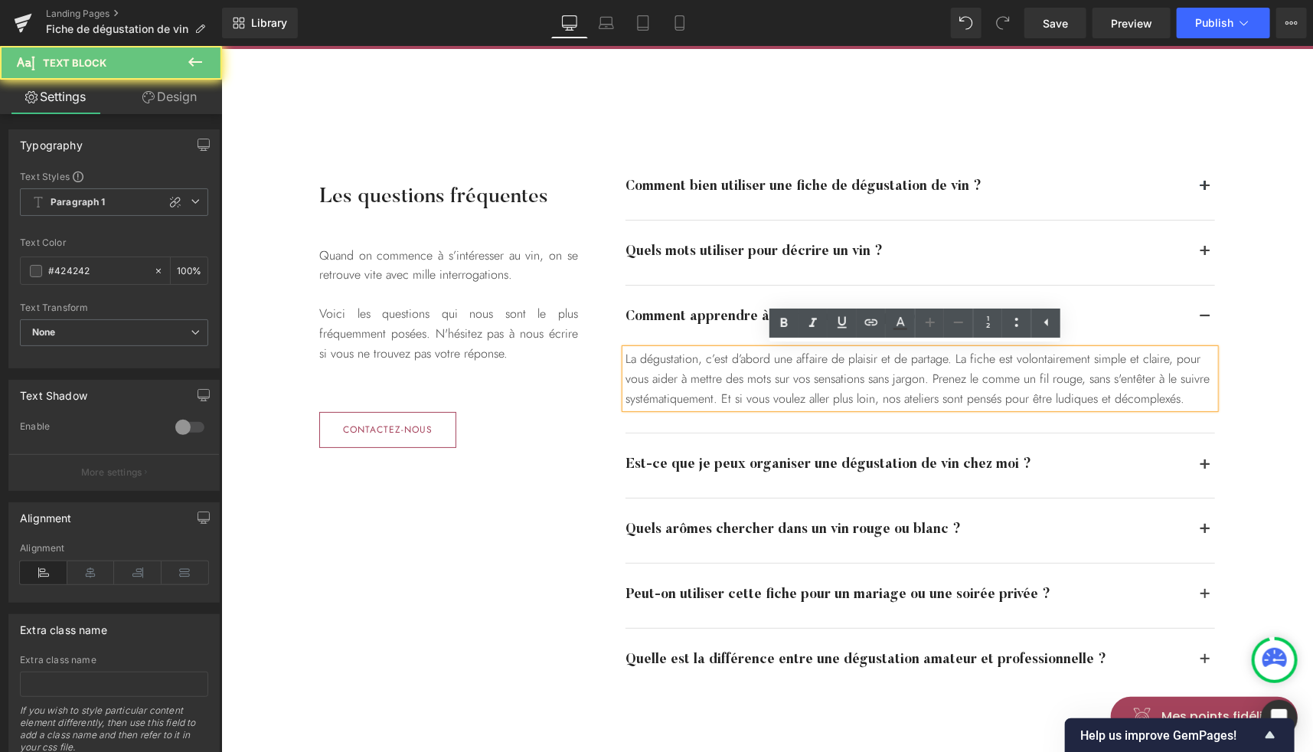
click at [840, 374] on div "La dégustation, c’est d’abord une affaire de plaisir et de partage. La fiche es…" at bounding box center [920, 377] width 590 height 59
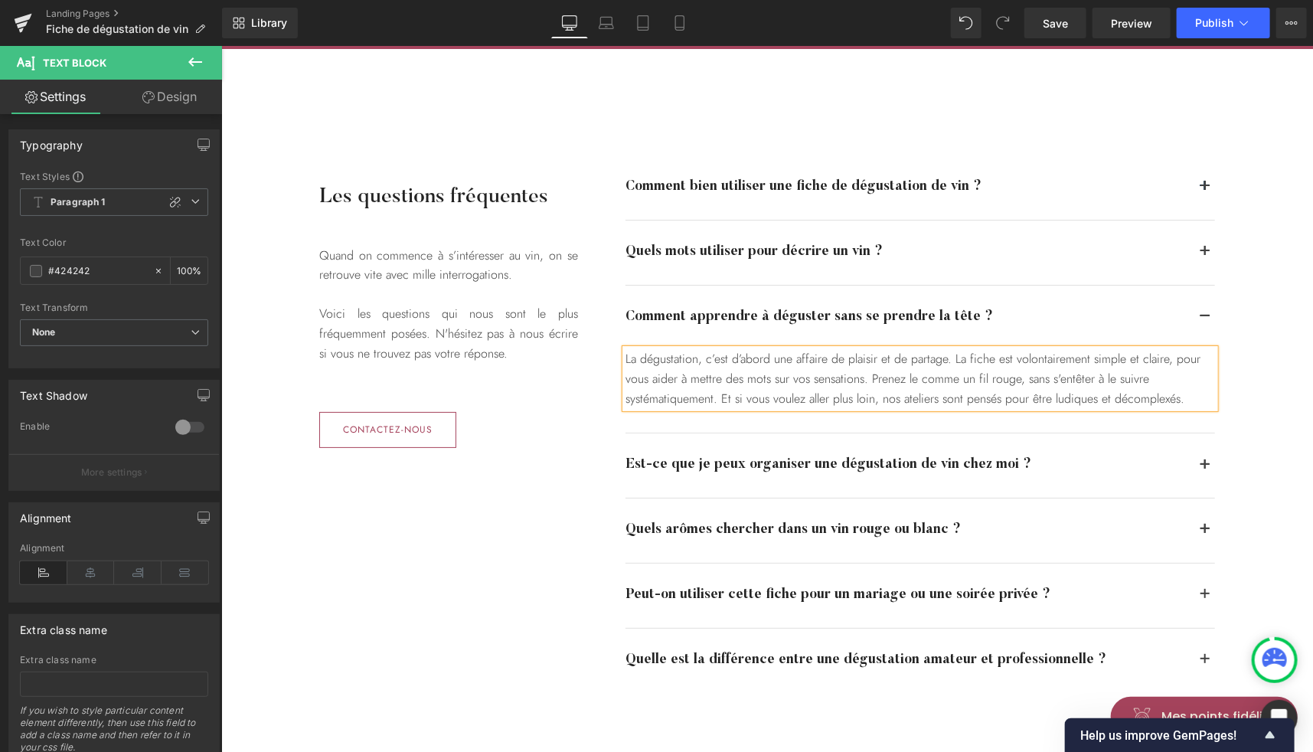
click at [1200, 657] on button "button" at bounding box center [1204, 660] width 20 height 64
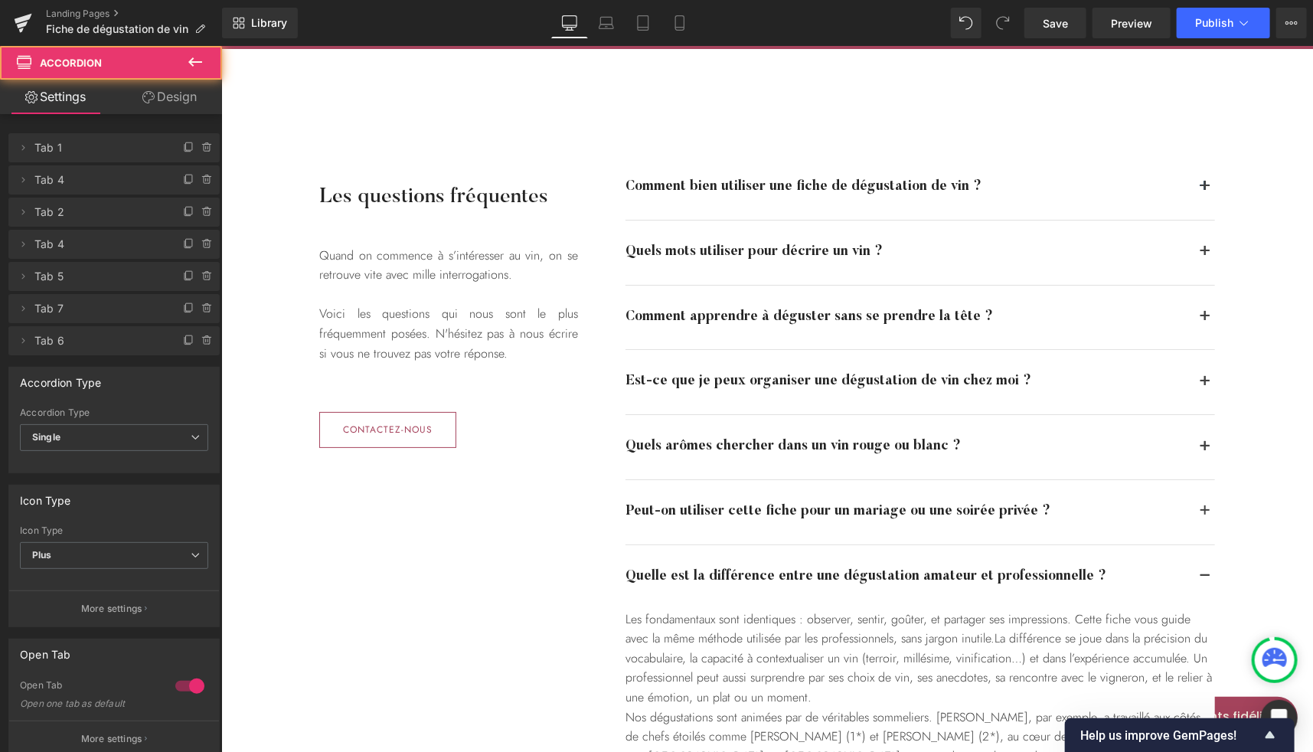
click at [1204, 255] on span "button" at bounding box center [1204, 255] width 0 height 0
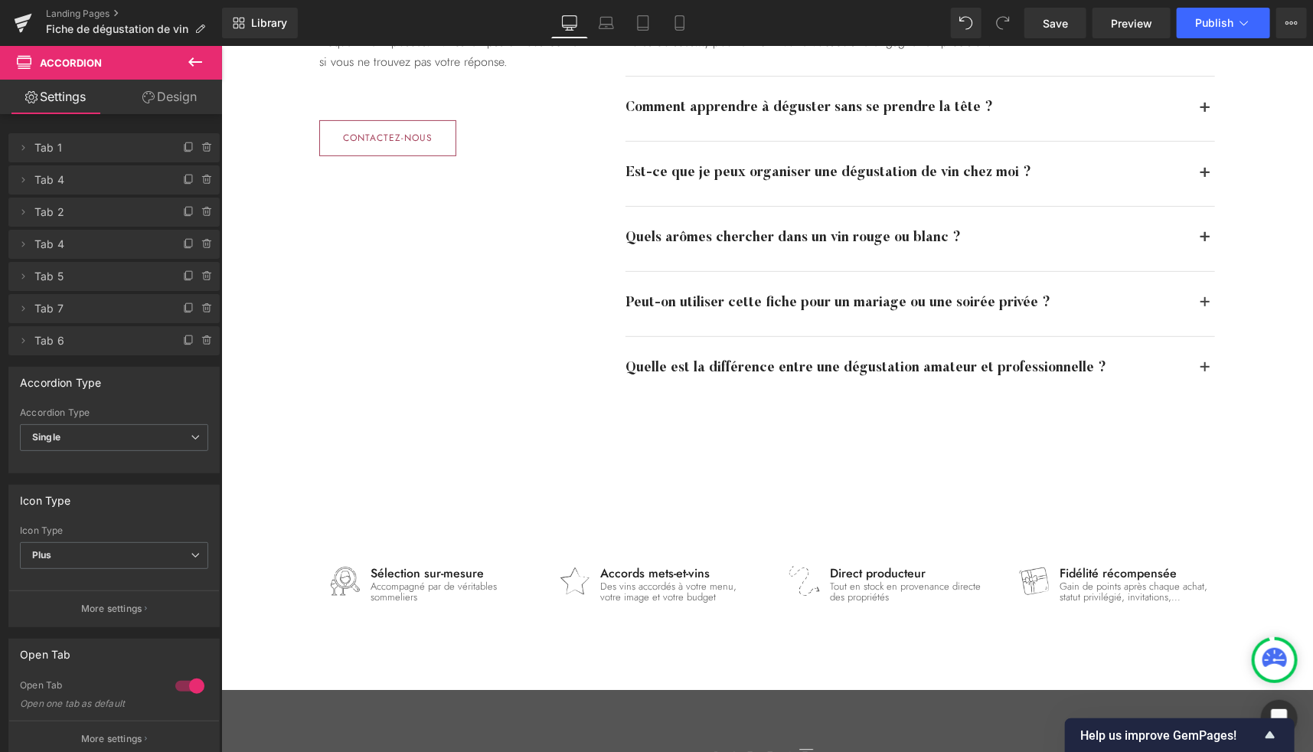
scroll to position [3285, 0]
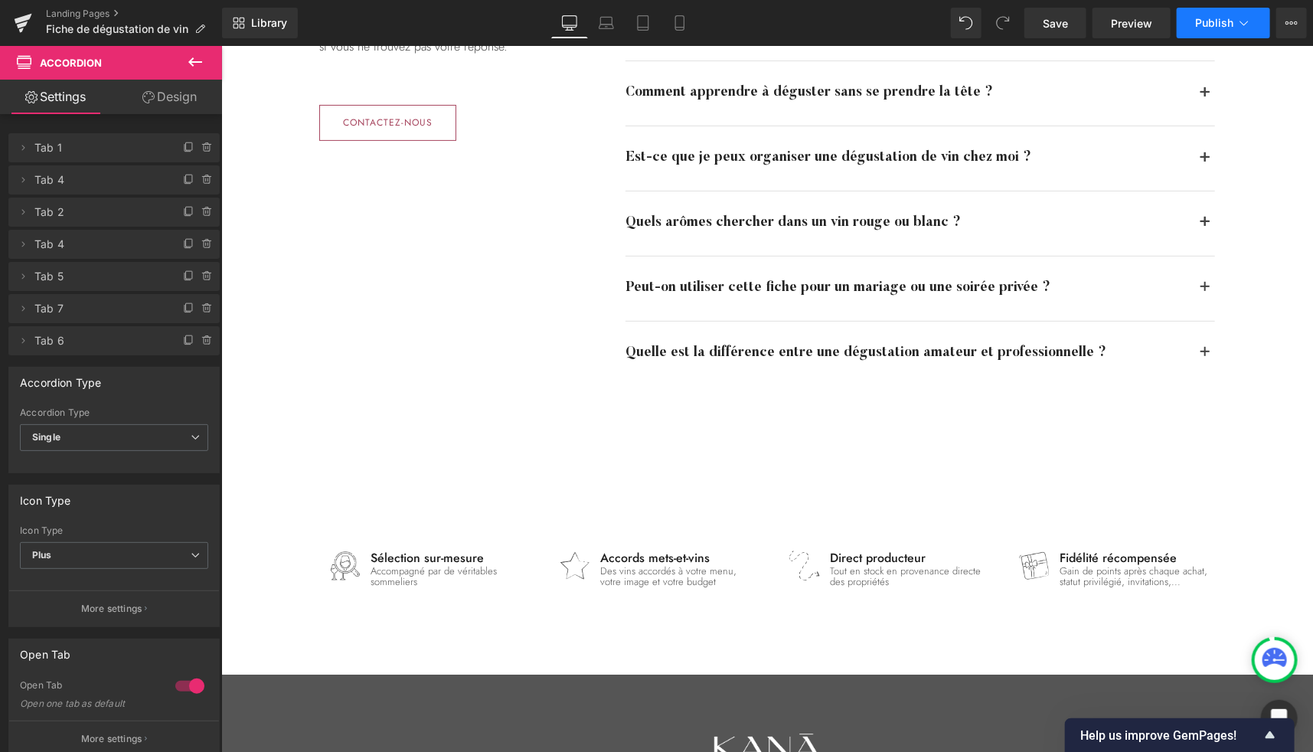
click at [1216, 20] on span "Publish" at bounding box center [1214, 23] width 38 height 12
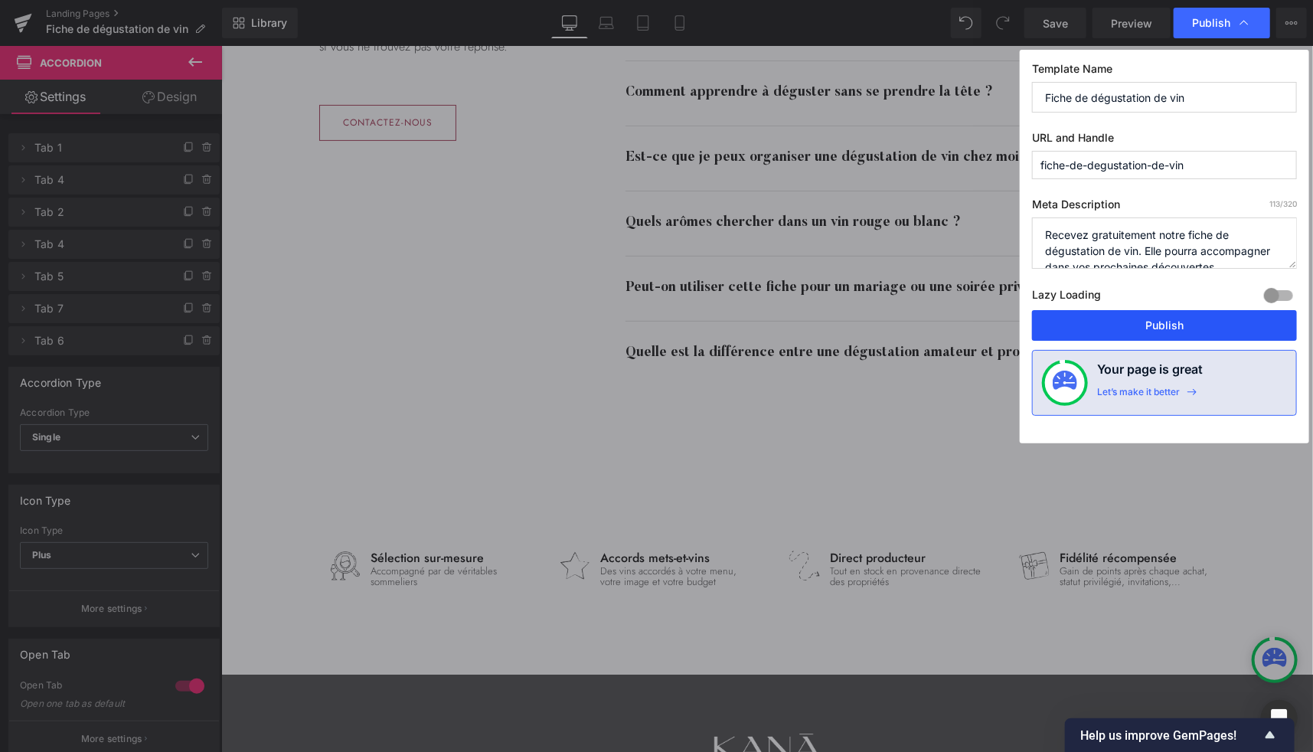
click at [1147, 318] on button "Publish" at bounding box center [1164, 325] width 265 height 31
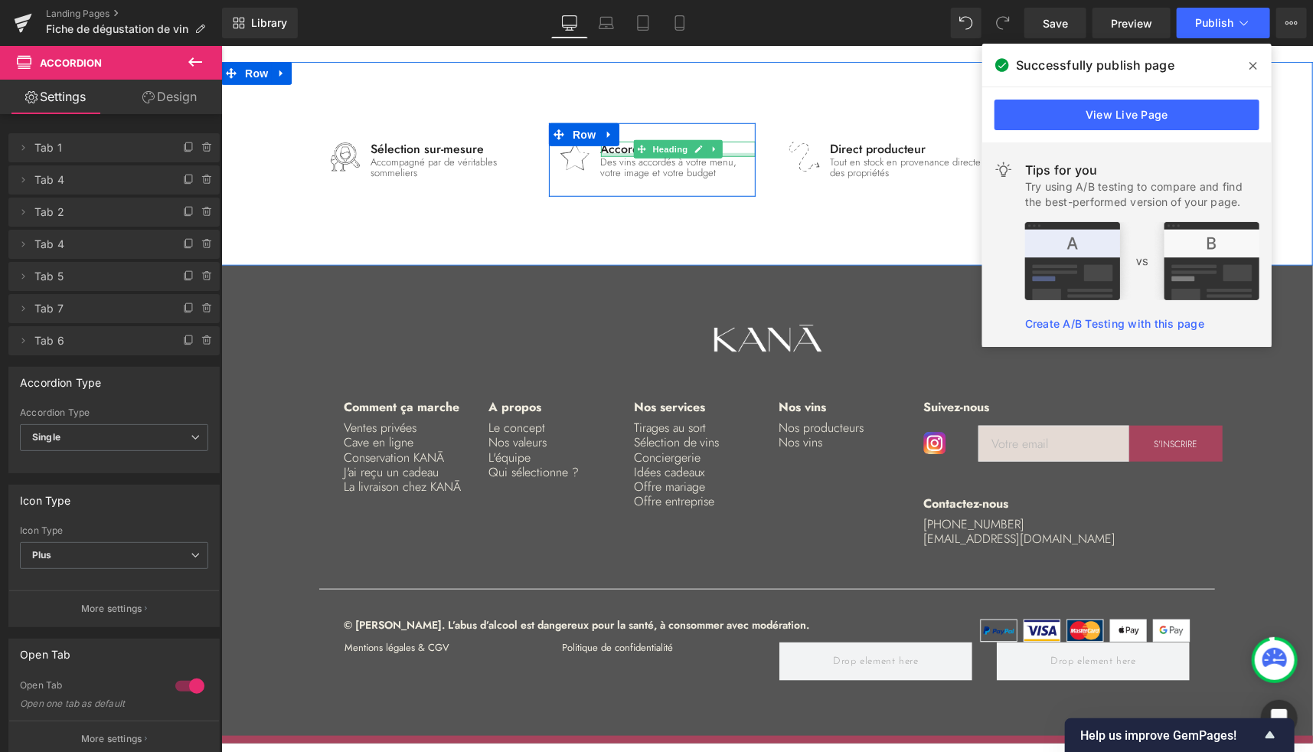
scroll to position [3696, 0]
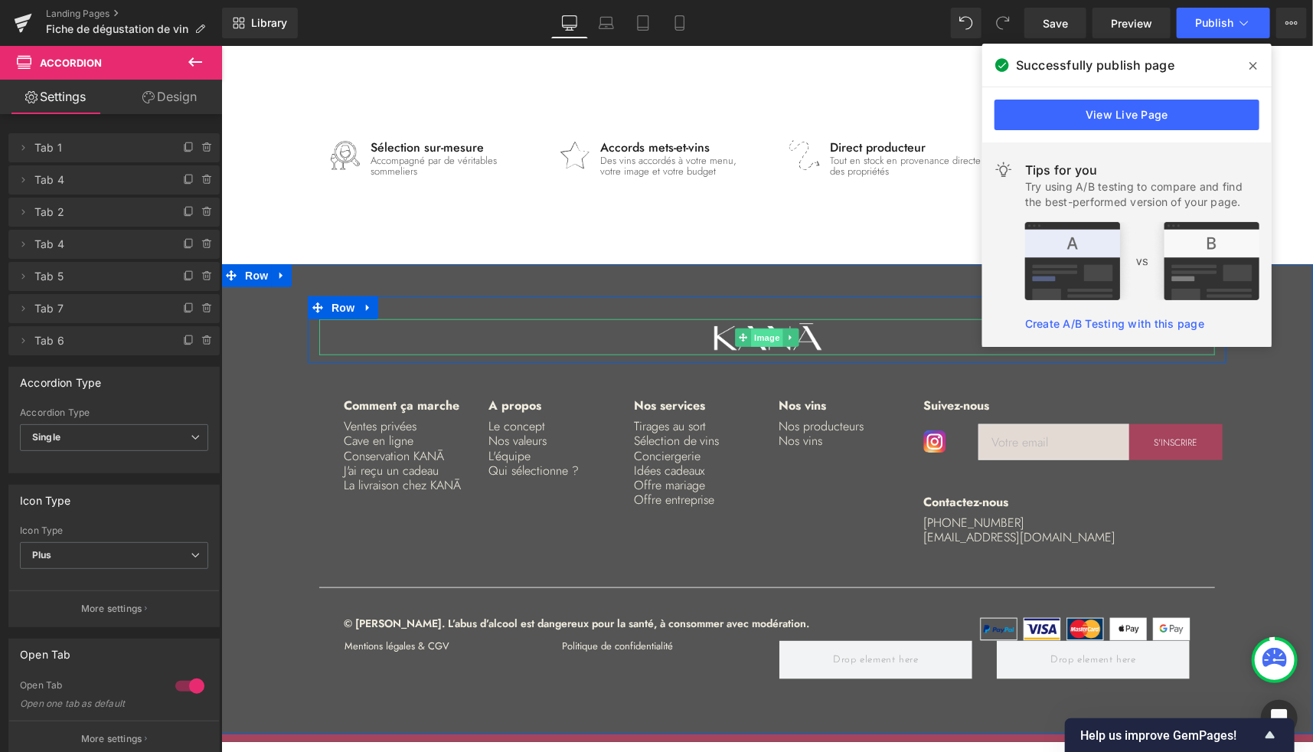
click at [759, 334] on span "Image" at bounding box center [766, 337] width 32 height 18
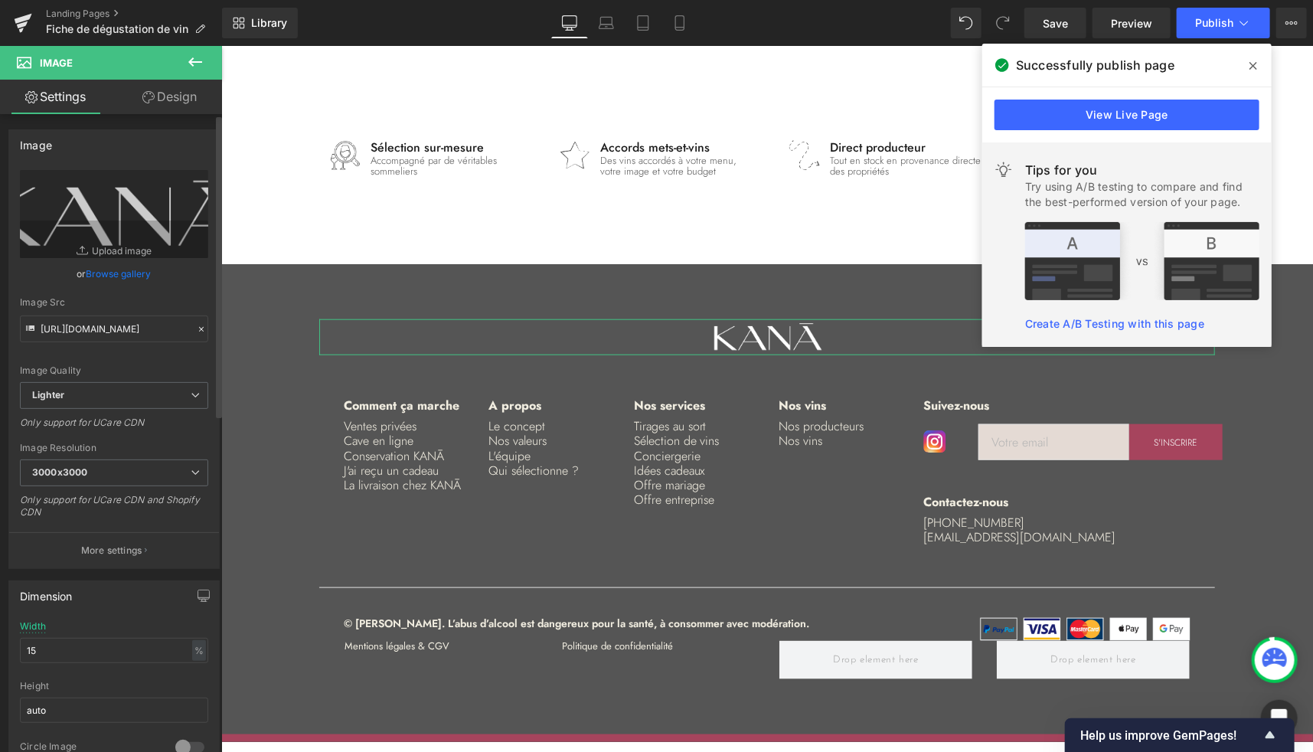
click at [132, 270] on link "Browse gallery" at bounding box center [119, 273] width 65 height 27
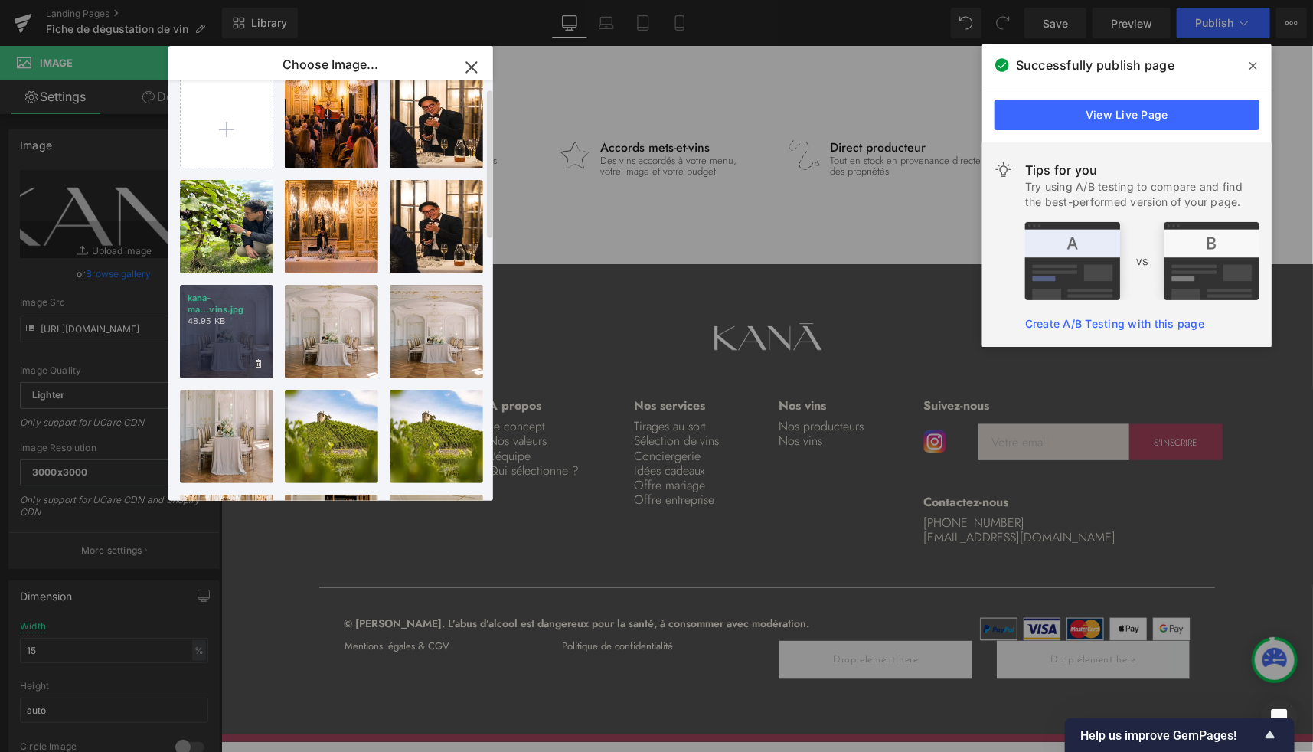
scroll to position [0, 0]
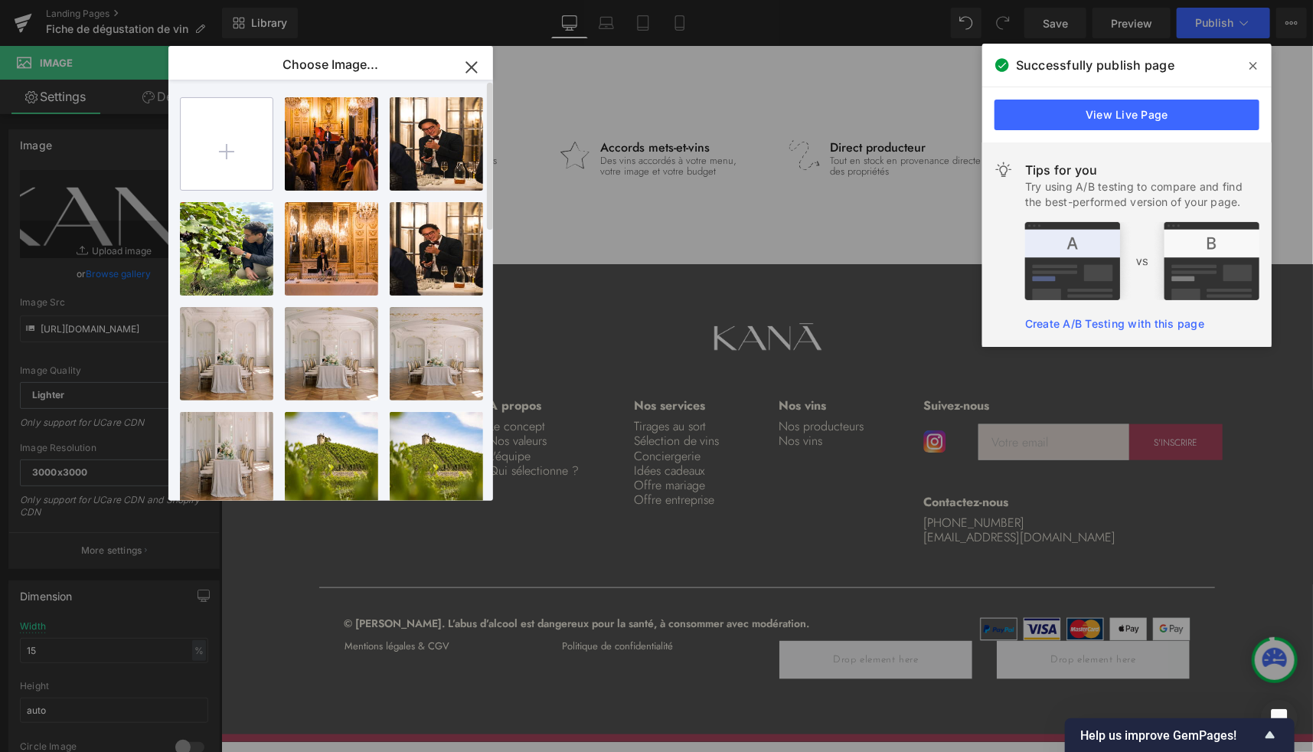
click at [244, 151] on input "file" at bounding box center [227, 144] width 92 height 92
type input "C:\fakepath\kana-logo-reseaux-sociaux.jpg"
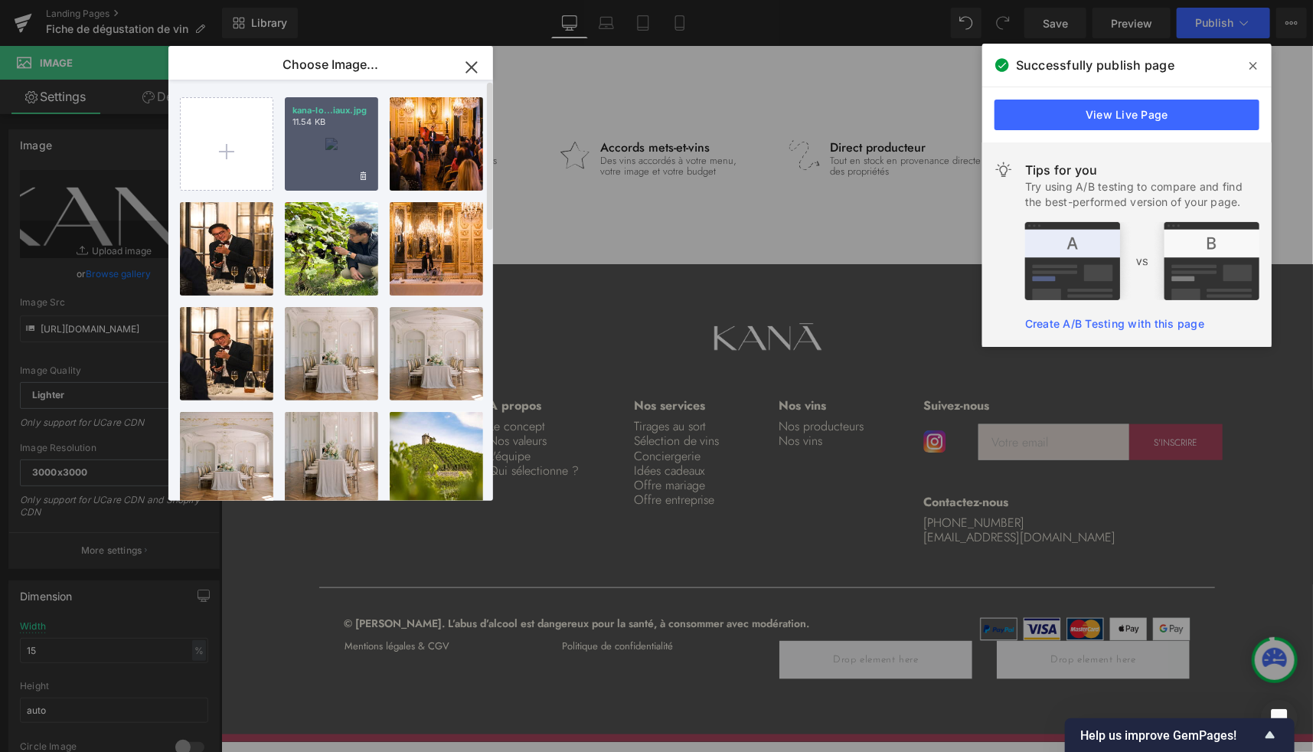
click at [343, 164] on div "kana-lo...iaux.jpg 11.54 KB" at bounding box center [331, 143] width 93 height 93
type input "[URL][DOMAIN_NAME]"
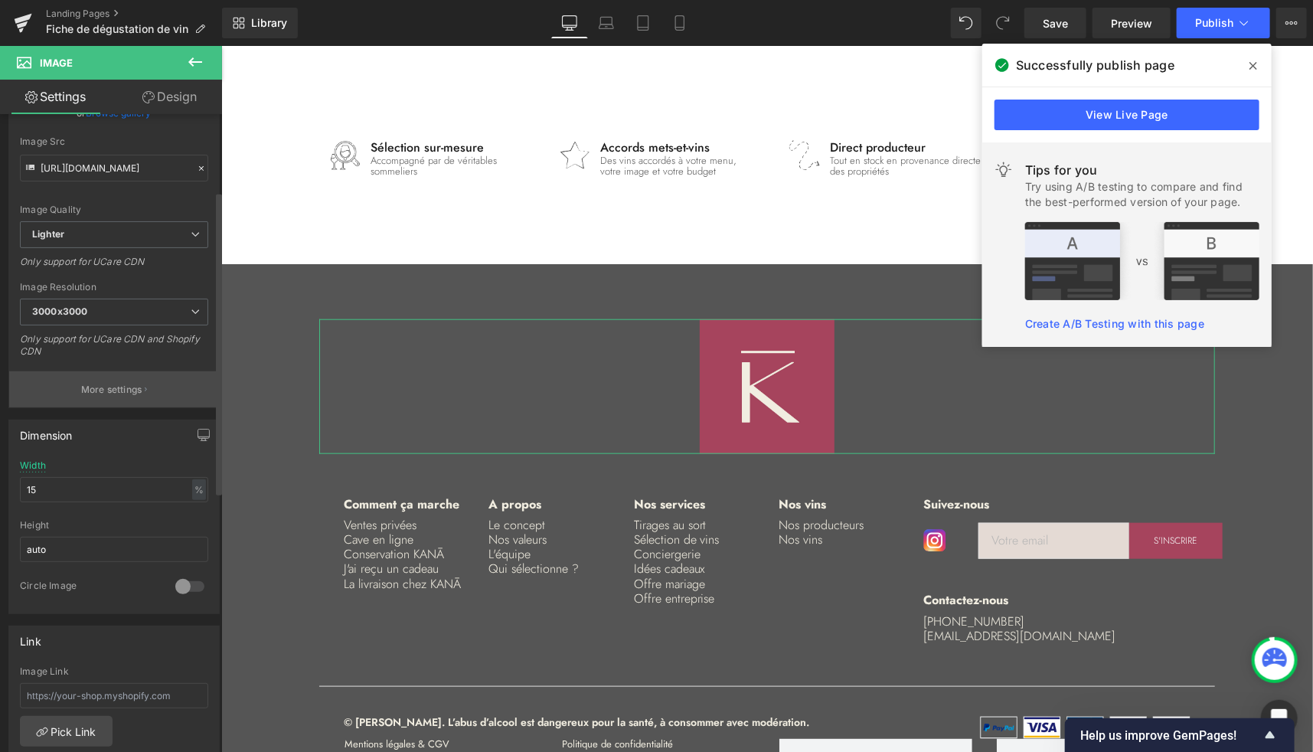
scroll to position [162, 0]
click at [84, 481] on input "15" at bounding box center [114, 487] width 188 height 25
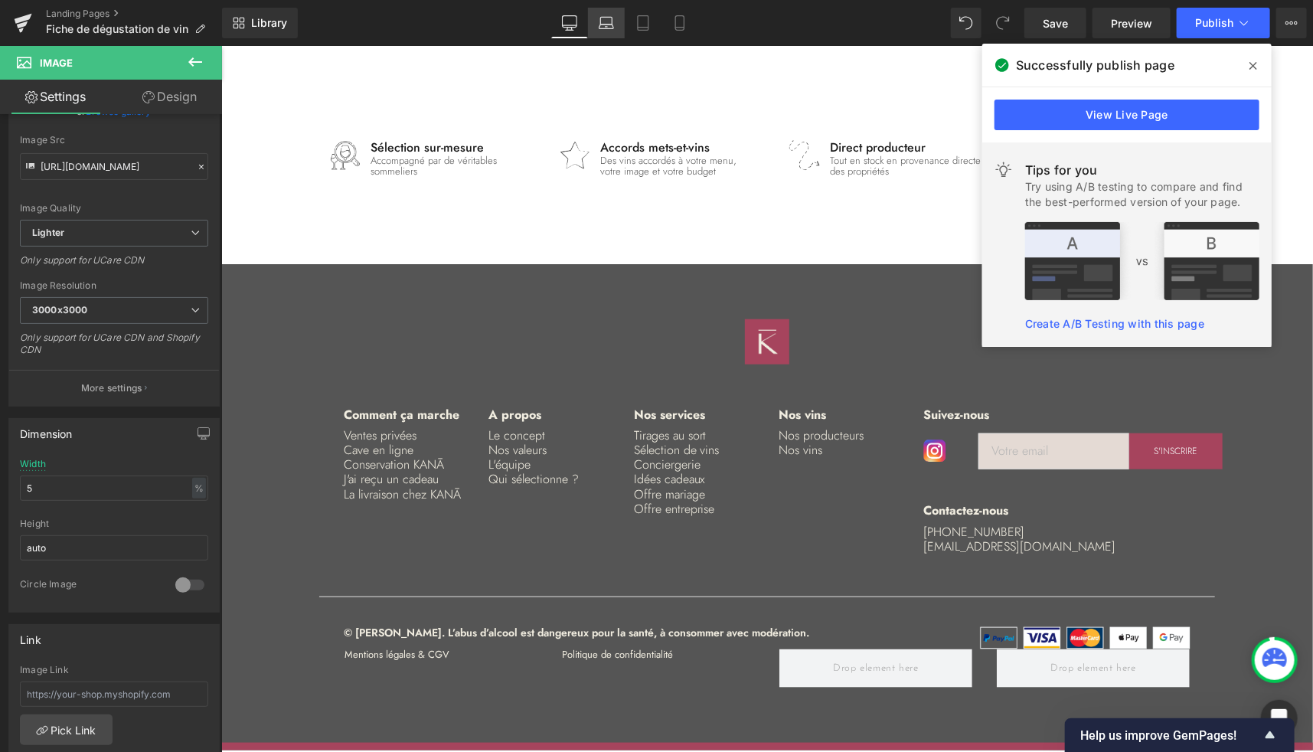
click at [596, 18] on link "Laptop" at bounding box center [606, 23] width 37 height 31
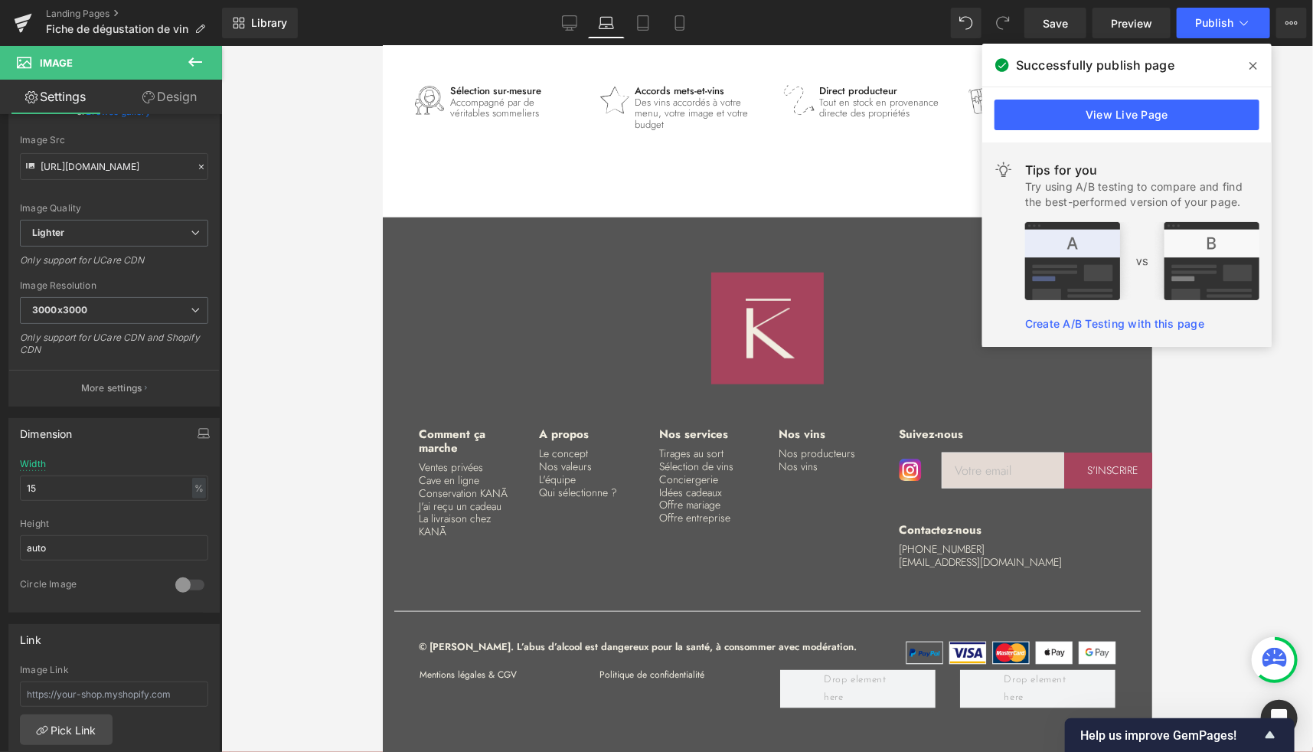
scroll to position [3595, 0]
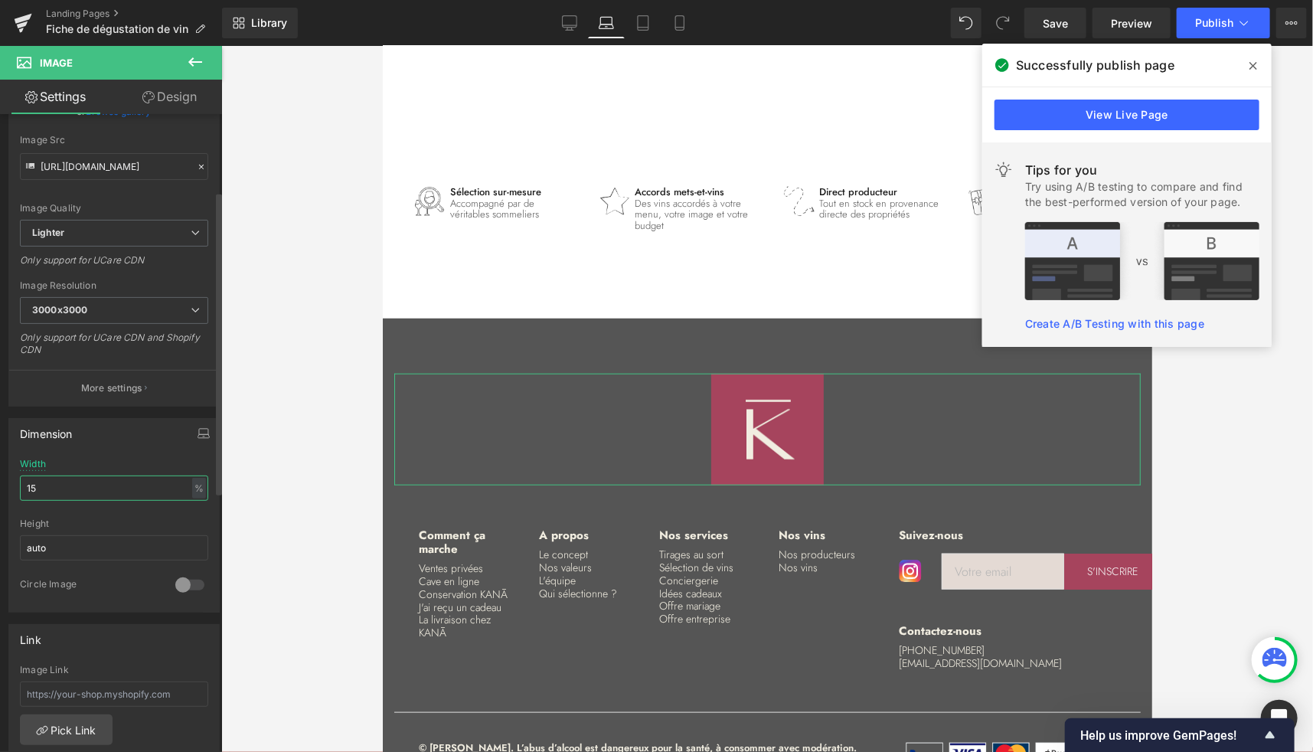
drag, startPoint x: 57, startPoint y: 488, endPoint x: 75, endPoint y: 58, distance: 429.9
click at [57, 488] on input "15" at bounding box center [114, 487] width 188 height 25
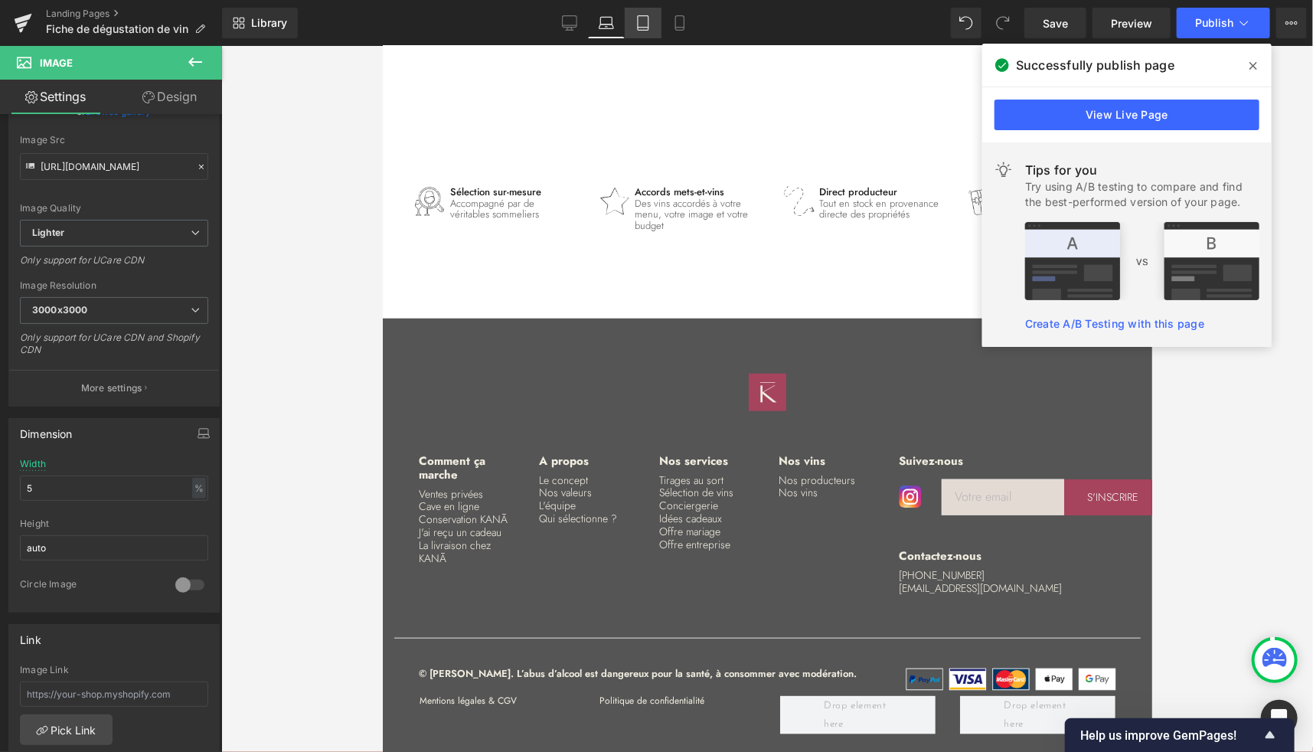
click at [640, 30] on icon at bounding box center [643, 23] width 11 height 15
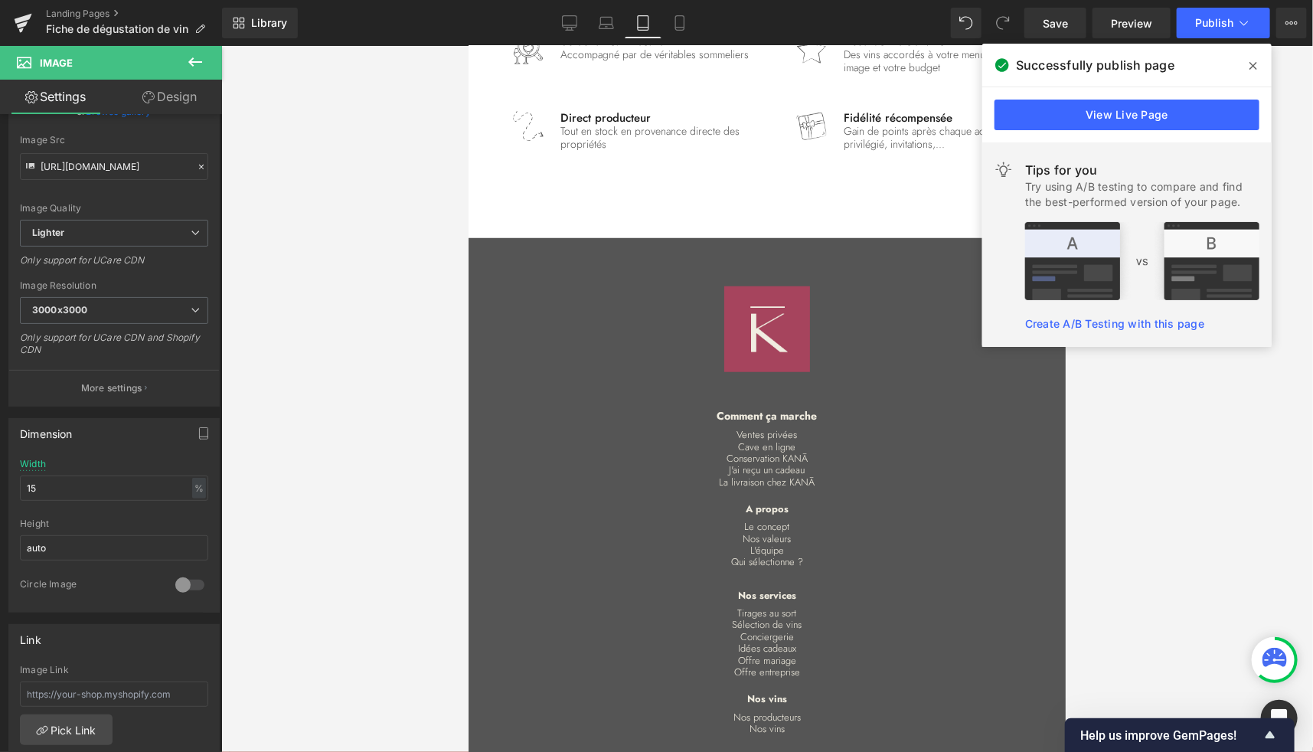
scroll to position [3624, 0]
drag, startPoint x: 68, startPoint y: 488, endPoint x: 7, endPoint y: 498, distance: 62.2
click at [7, 498] on div "Dimension 15% Width 15 % % px auto Height auto 0 Circle Image" at bounding box center [114, 510] width 229 height 206
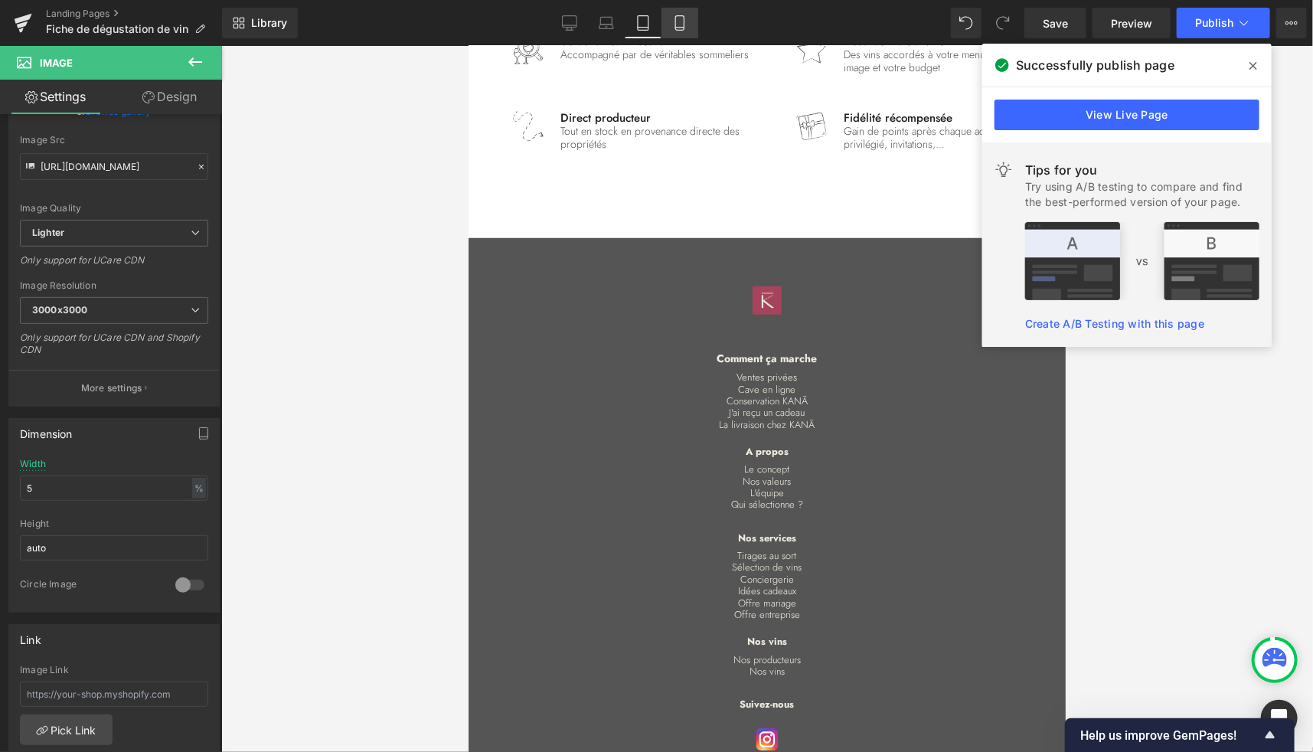
click at [680, 20] on icon at bounding box center [679, 22] width 15 height 15
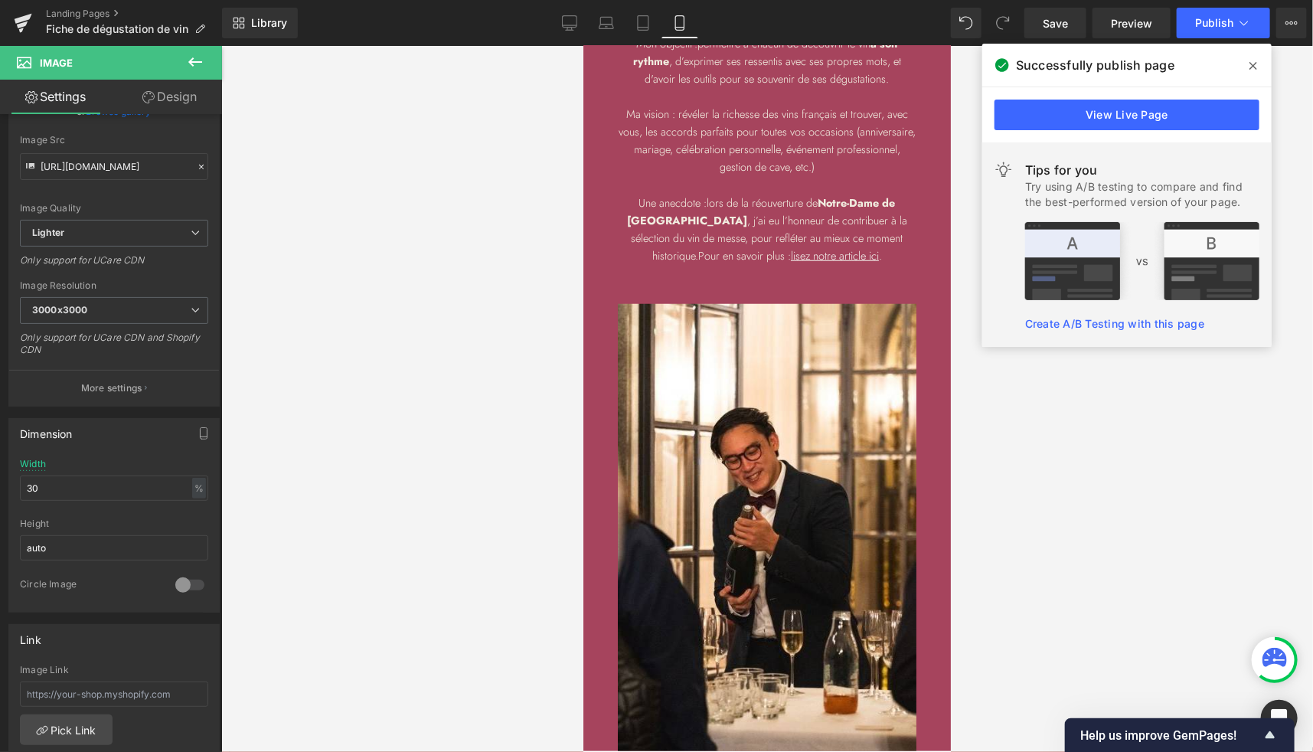
scroll to position [5444, 0]
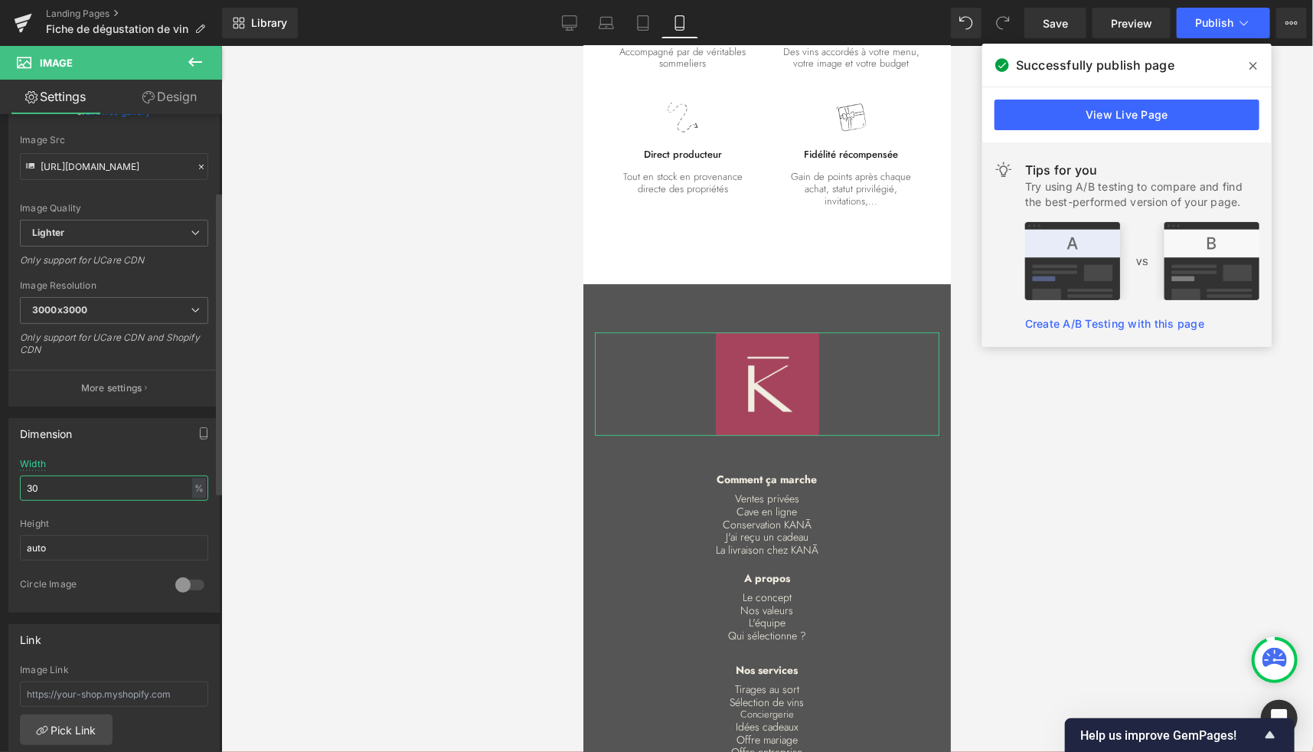
drag, startPoint x: 61, startPoint y: 487, endPoint x: 17, endPoint y: 488, distance: 44.4
click at [17, 488] on div "30% Width 30 % % px auto Height auto 0 Circle Image" at bounding box center [114, 535] width 210 height 153
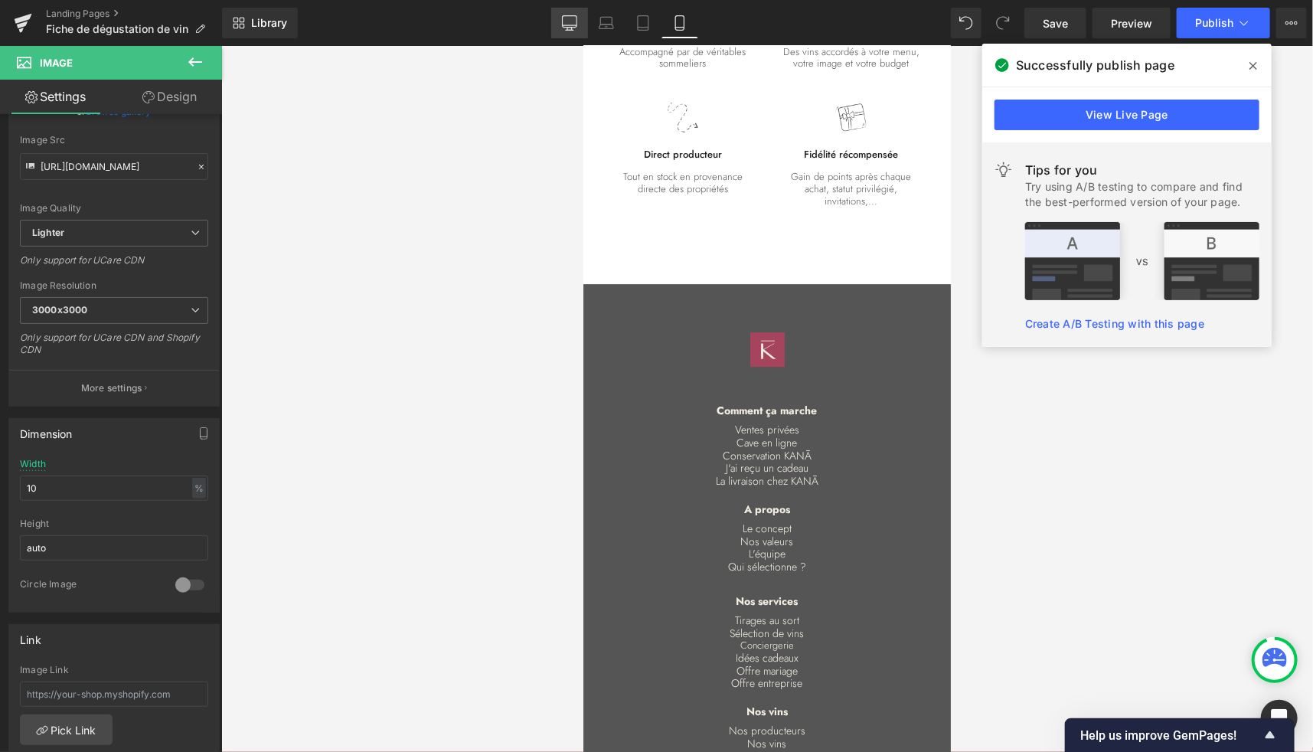
click at [572, 22] on icon at bounding box center [569, 22] width 15 height 15
type input "5"
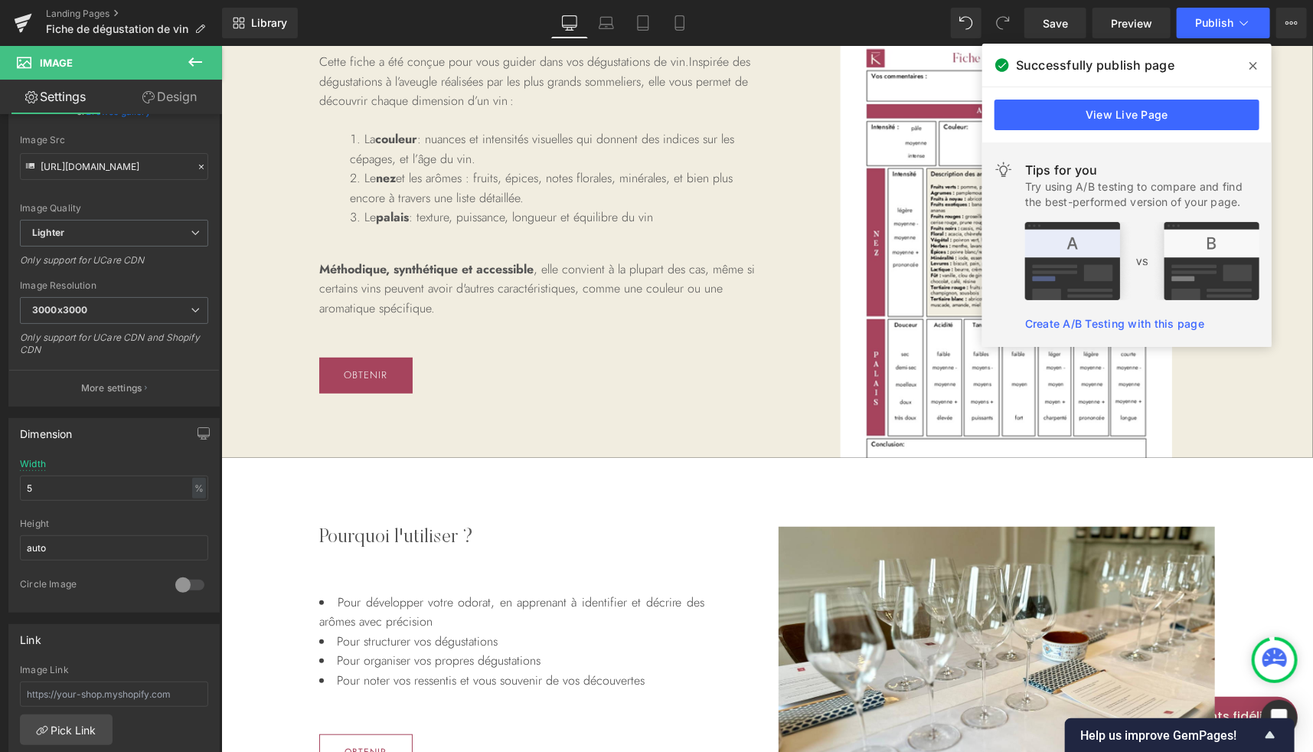
scroll to position [0, 0]
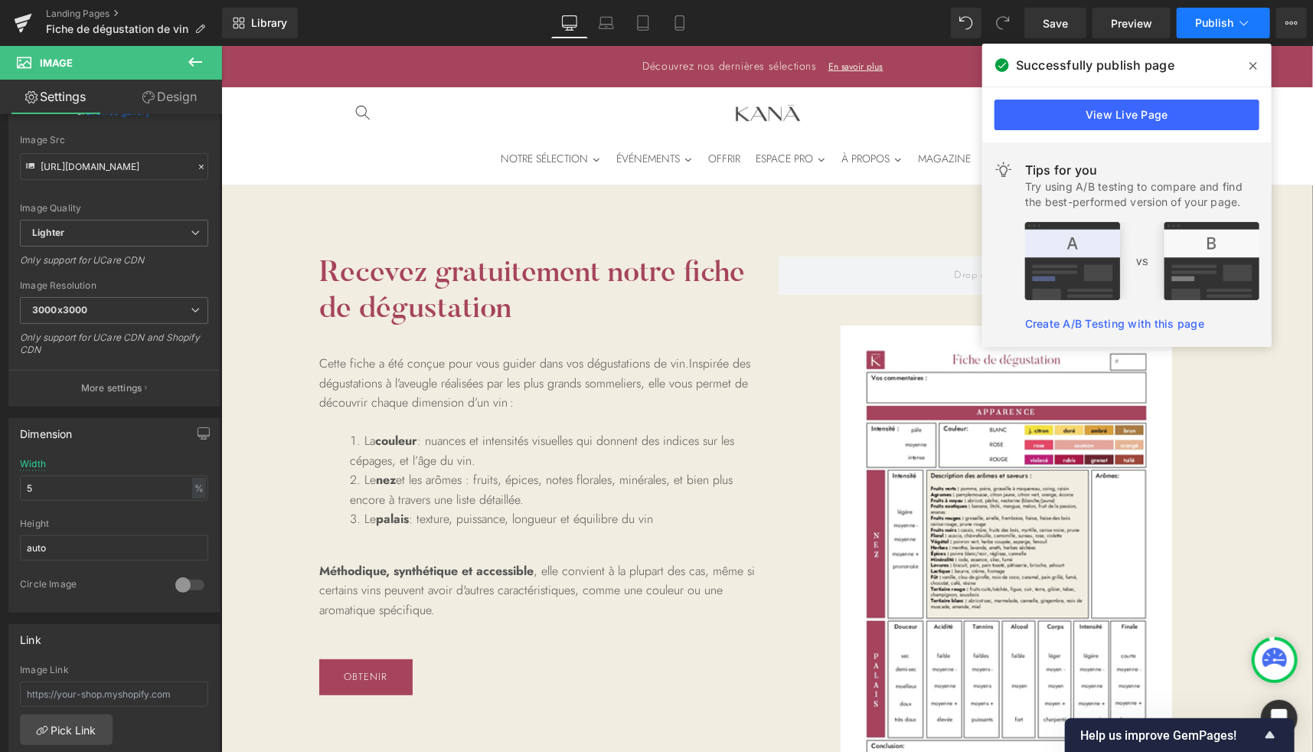
click at [1210, 21] on span "Publish" at bounding box center [1214, 23] width 38 height 12
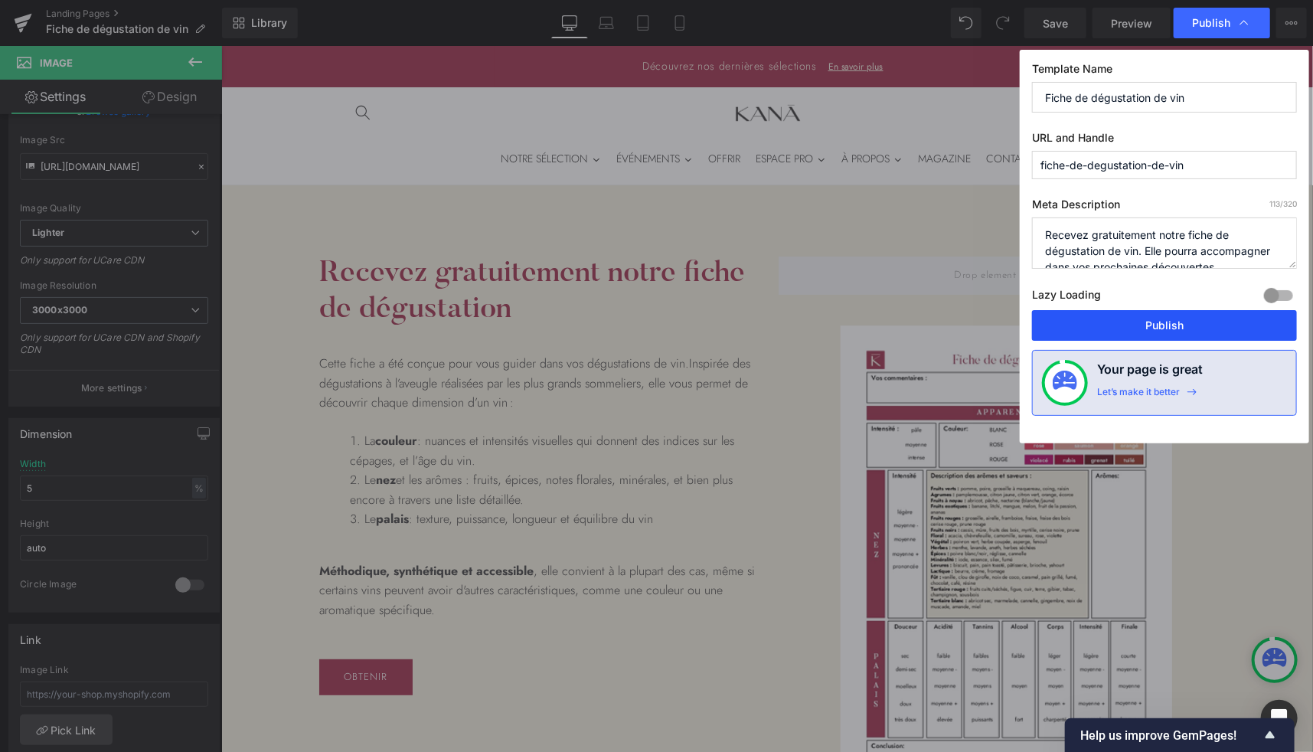
click at [1099, 319] on button "Publish" at bounding box center [1164, 325] width 265 height 31
